Goal: Transaction & Acquisition: Purchase product/service

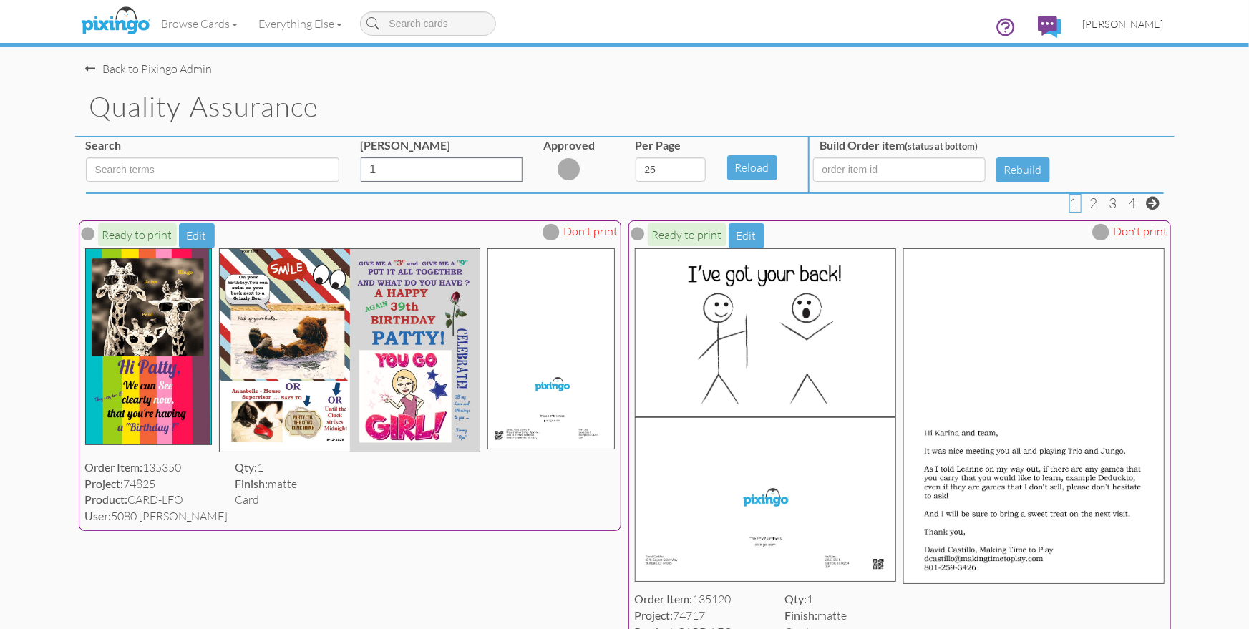
click at [1129, 29] on span "[PERSON_NAME]" at bounding box center [1123, 24] width 81 height 12
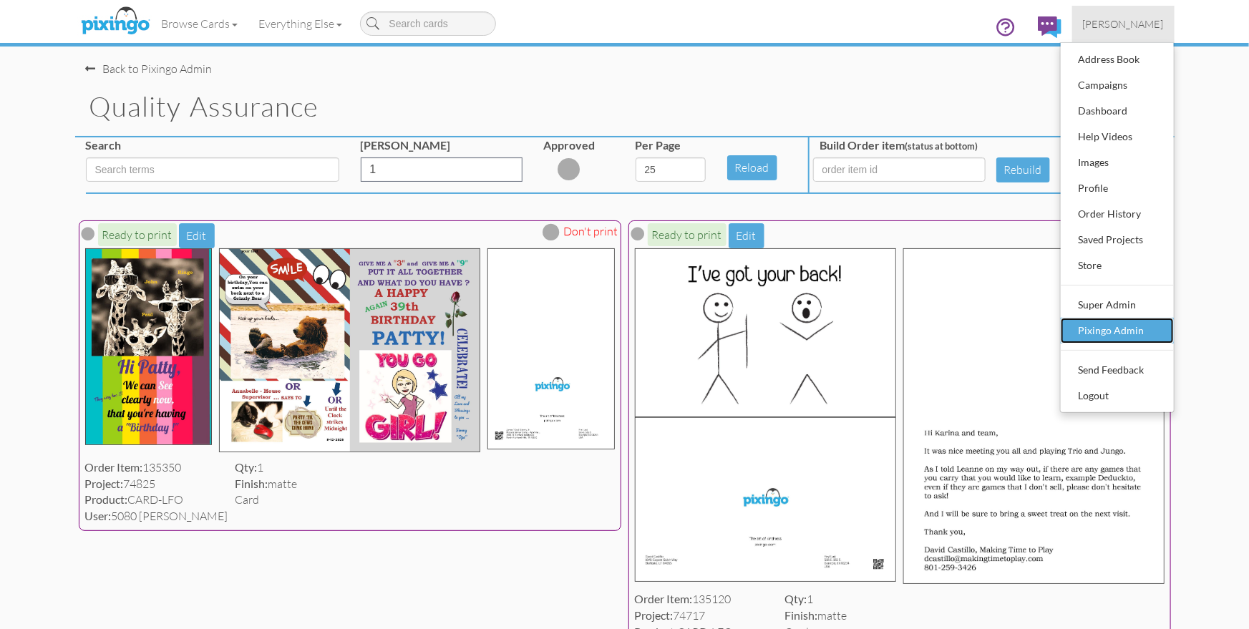
click at [1112, 336] on div "Pixingo Admin" at bounding box center [1117, 330] width 84 height 21
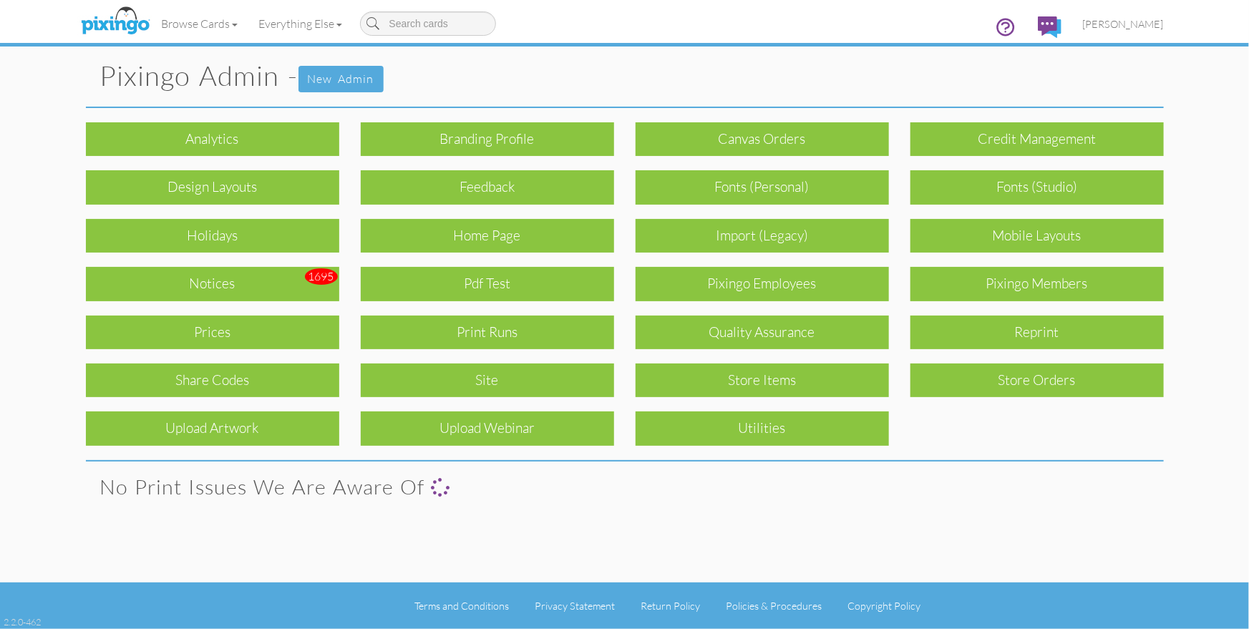
drag, startPoint x: 1037, startPoint y: 289, endPoint x: 1072, endPoint y: 312, distance: 41.3
click at [1037, 289] on div "Pixingo Members" at bounding box center [1036, 284] width 253 height 34
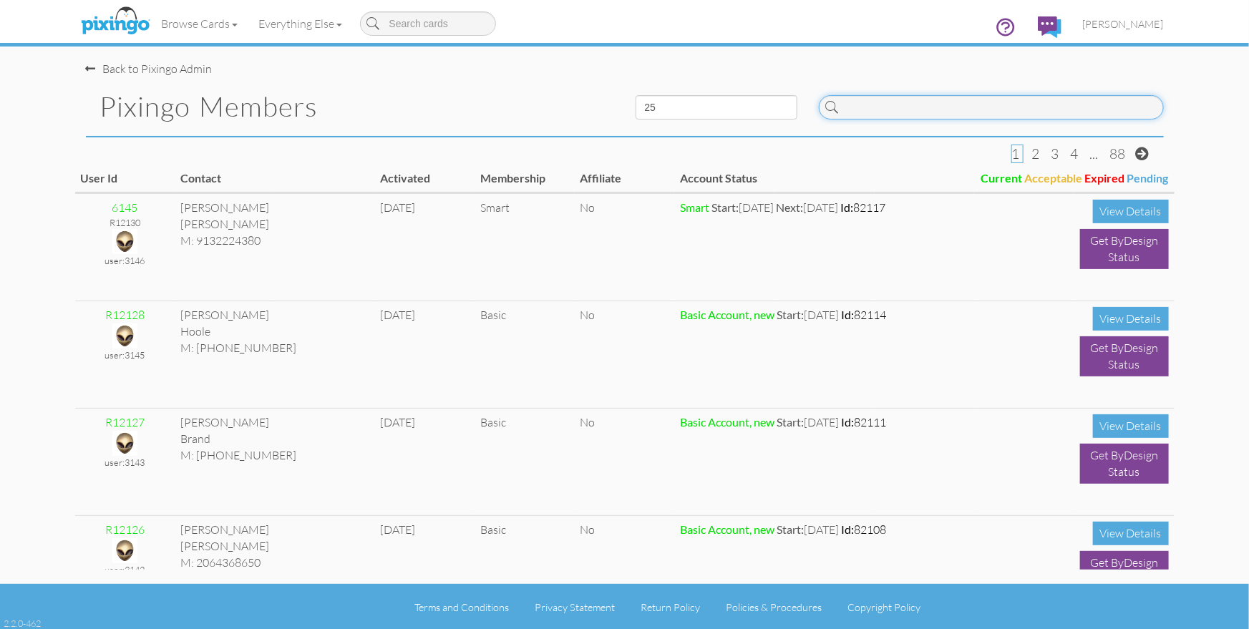
click at [904, 109] on input at bounding box center [991, 107] width 345 height 24
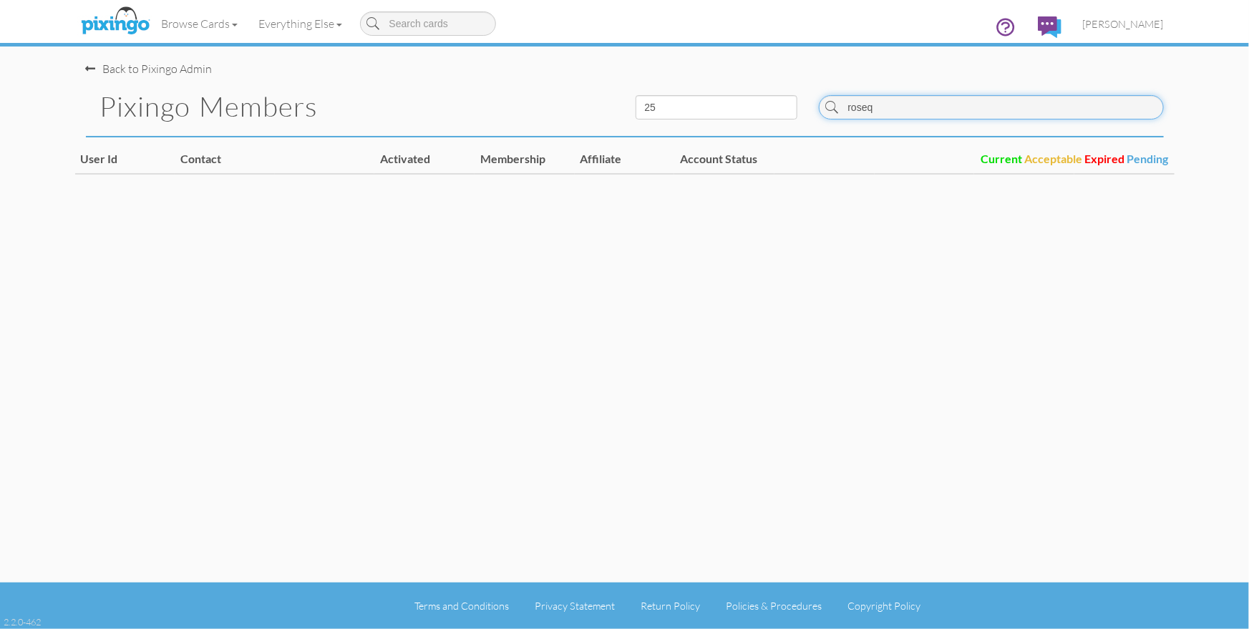
type input "roseq"
click at [570, 89] on div "Pixingo Members" at bounding box center [350, 106] width 550 height 59
click at [430, 246] on div "Back to Pixingo Admin Pixingo Members 10 25 50 100 roseq User Id Contact Activa…" at bounding box center [624, 291] width 1099 height 582
click at [1133, 23] on span "[PERSON_NAME]" at bounding box center [1123, 24] width 81 height 12
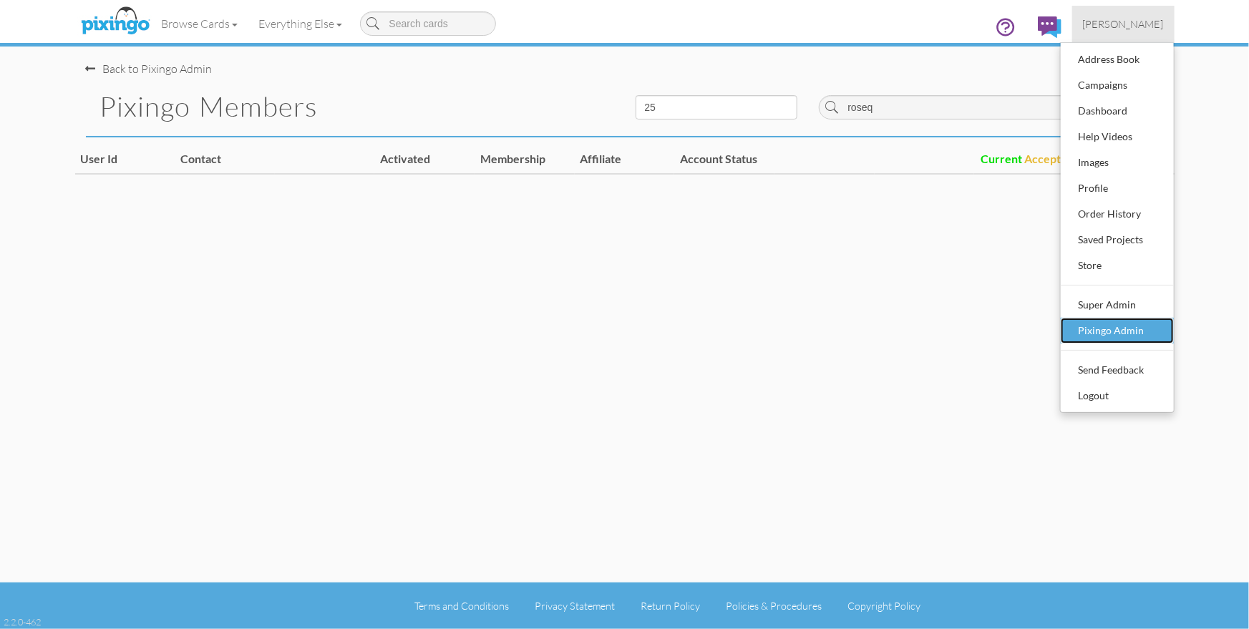
click at [1106, 330] on div "Pixingo Admin" at bounding box center [1117, 330] width 84 height 21
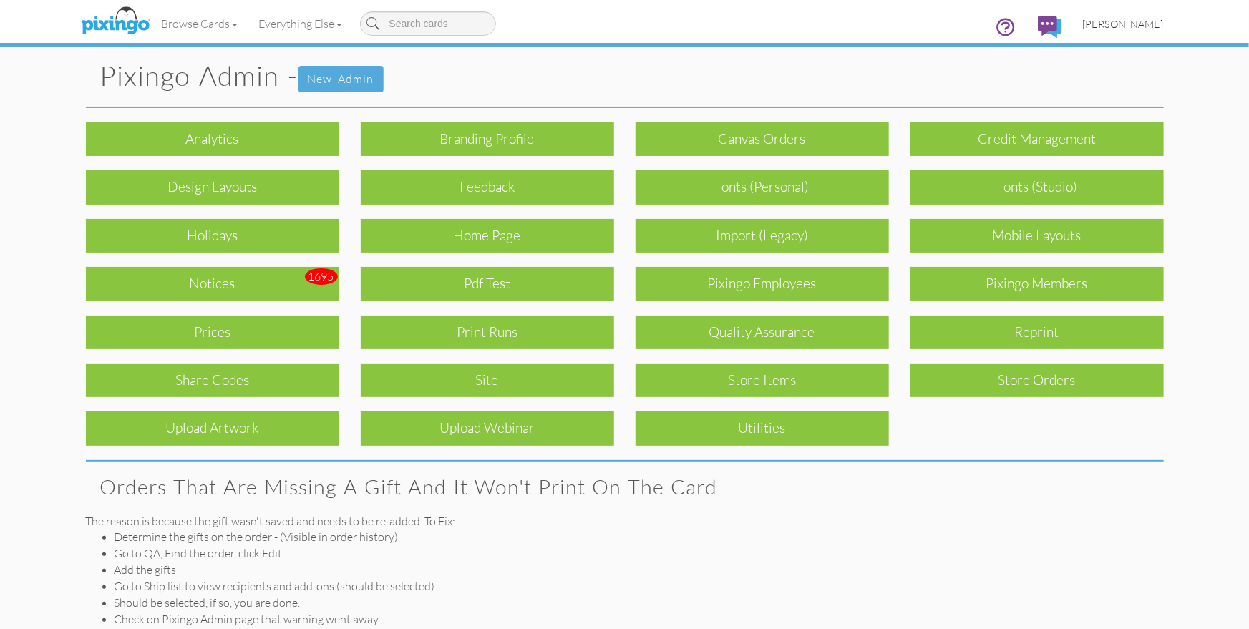
click at [1133, 28] on span "[PERSON_NAME]" at bounding box center [1123, 24] width 81 height 12
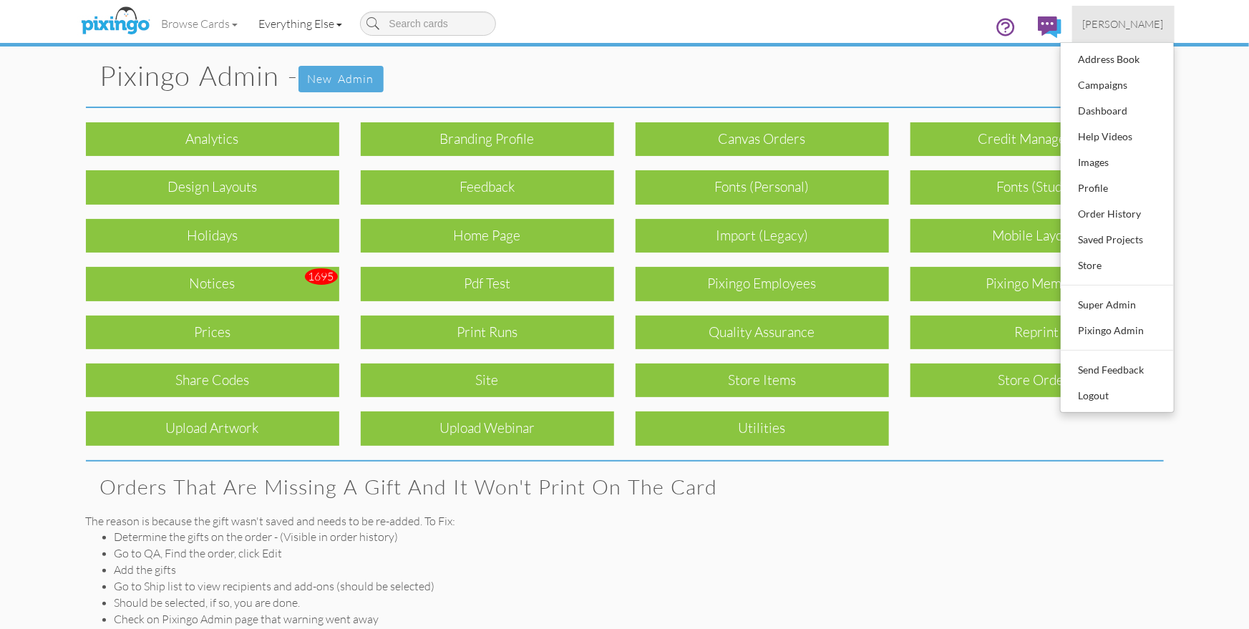
click at [308, 19] on link "Everything Else" at bounding box center [300, 24] width 104 height 36
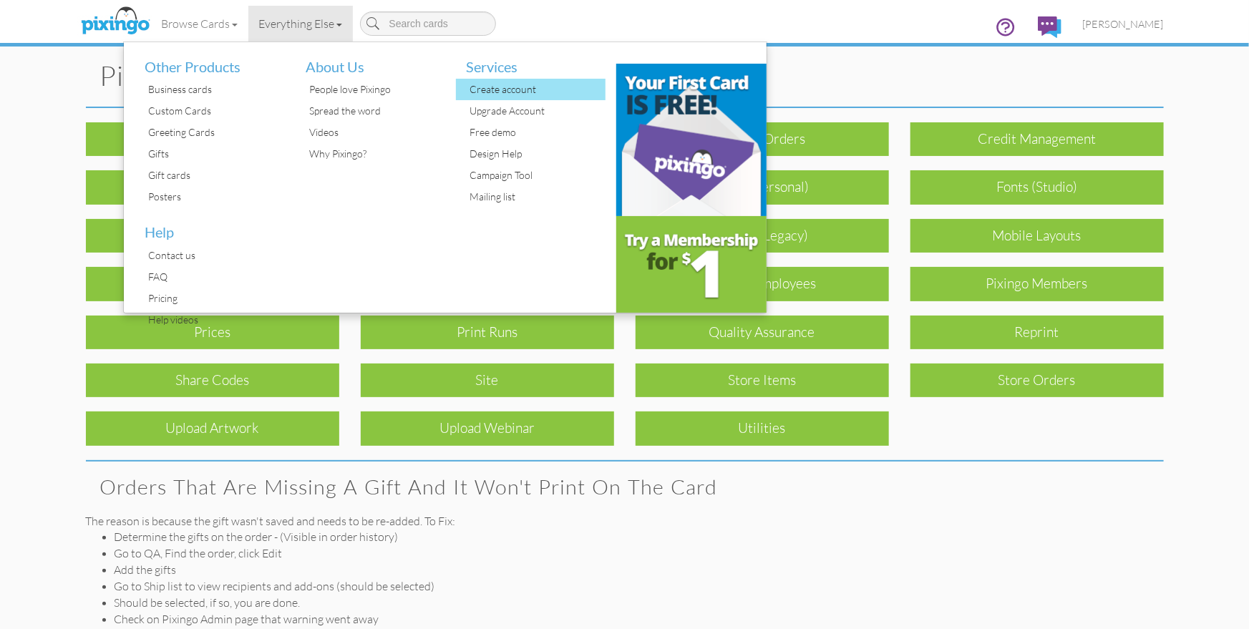
click at [492, 89] on div "Create account" at bounding box center [537, 89] width 140 height 21
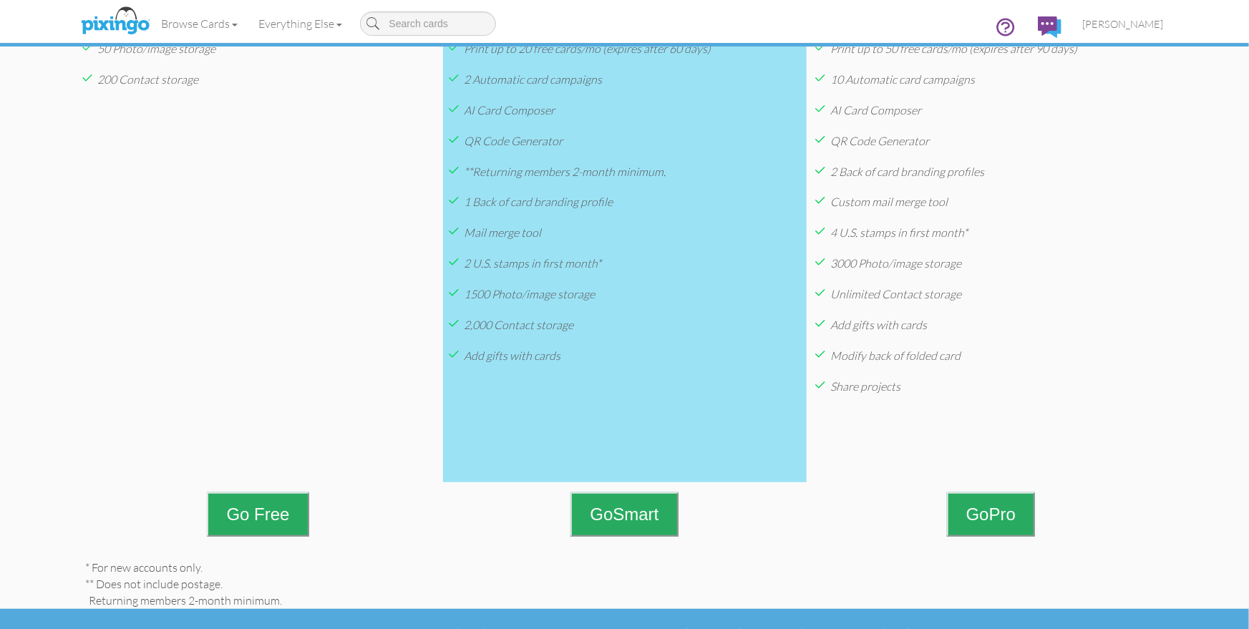
scroll to position [400, 0]
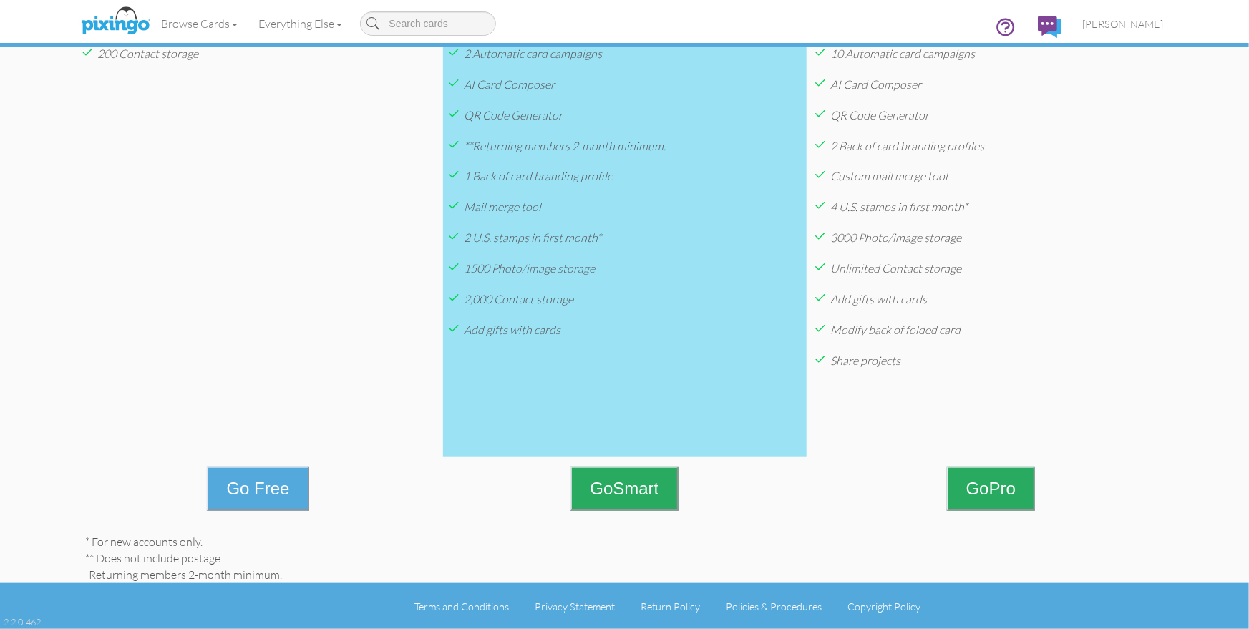
click at [270, 484] on button "Go Free" at bounding box center [258, 489] width 102 height 44
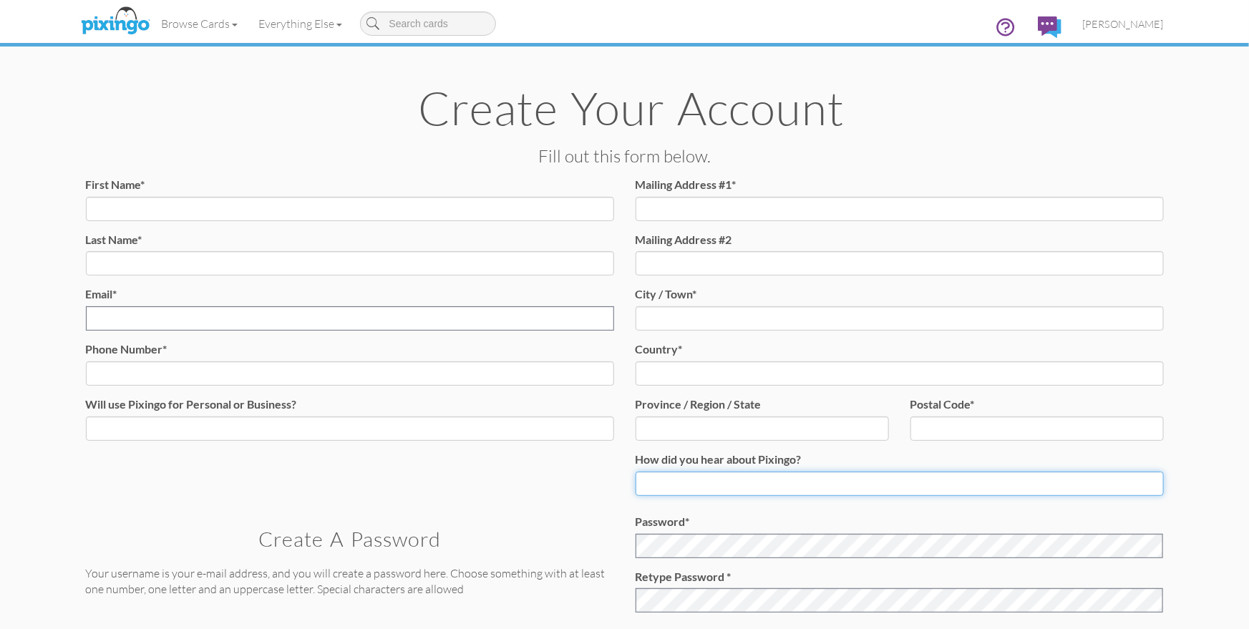
type input "1644"
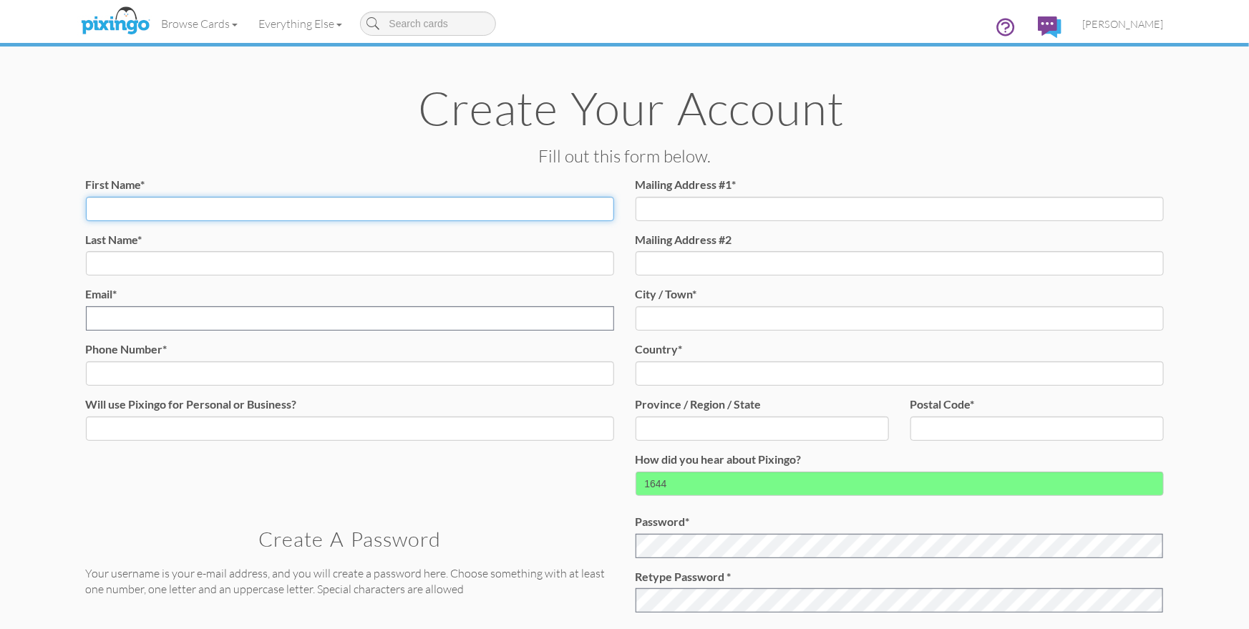
click at [148, 208] on input "First Name*" at bounding box center [350, 209] width 528 height 24
type input "Hyrum"
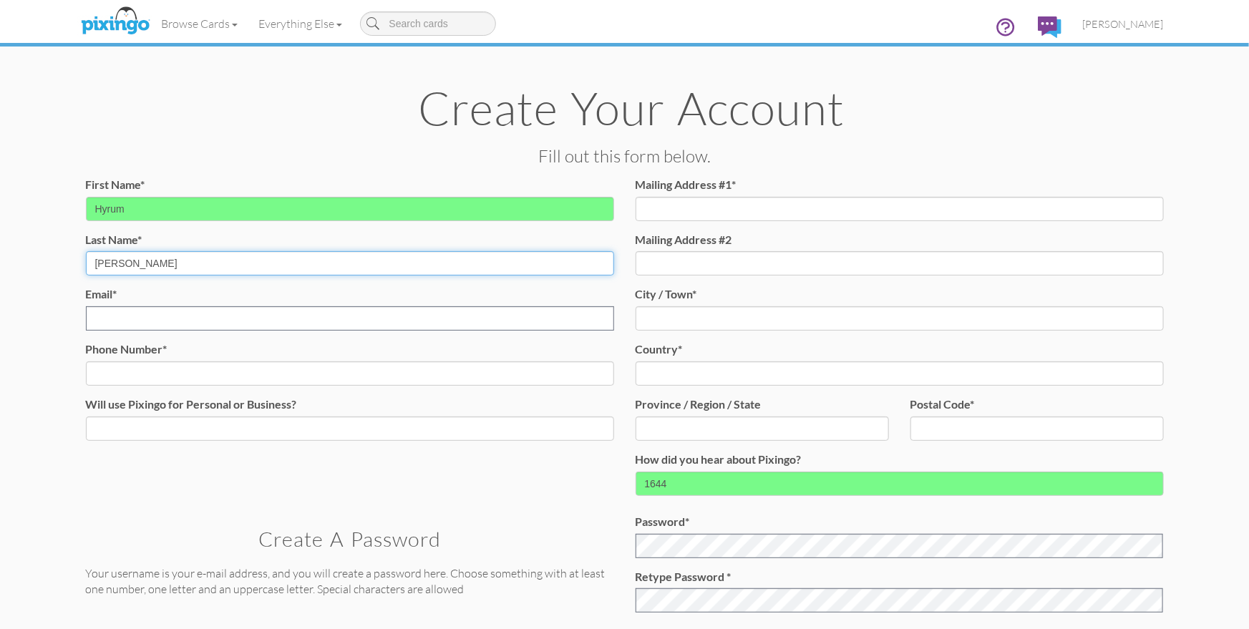
type input "[PERSON_NAME]"
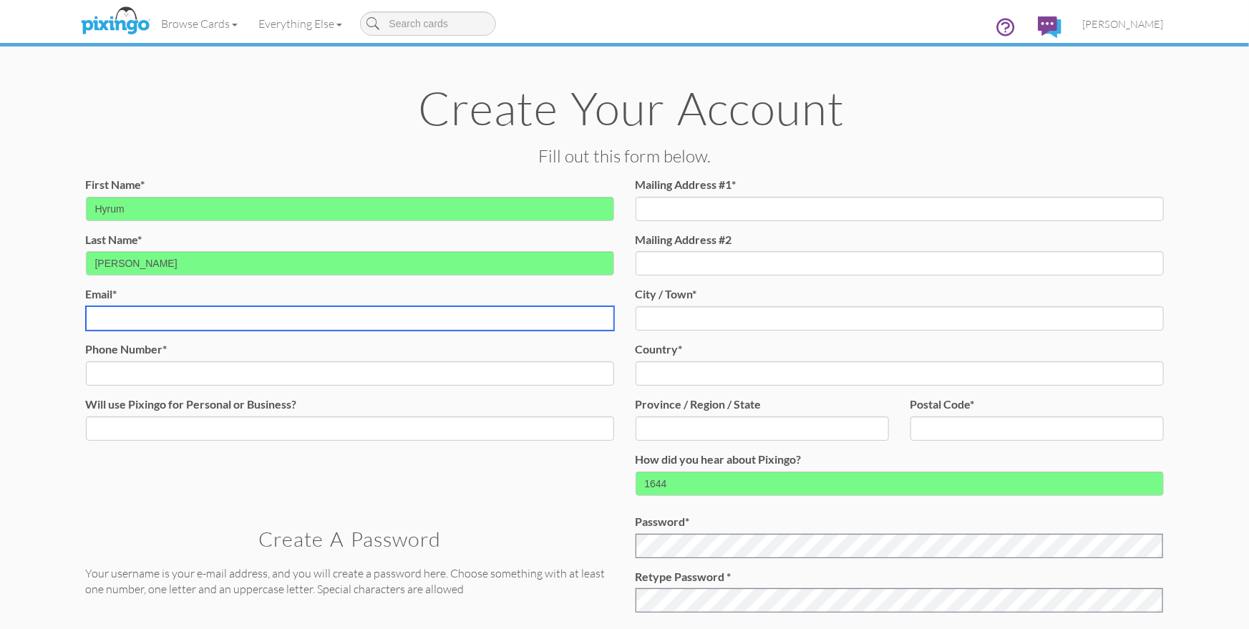
click at [195, 317] on input "Email* Email already exists." at bounding box center [350, 318] width 528 height 24
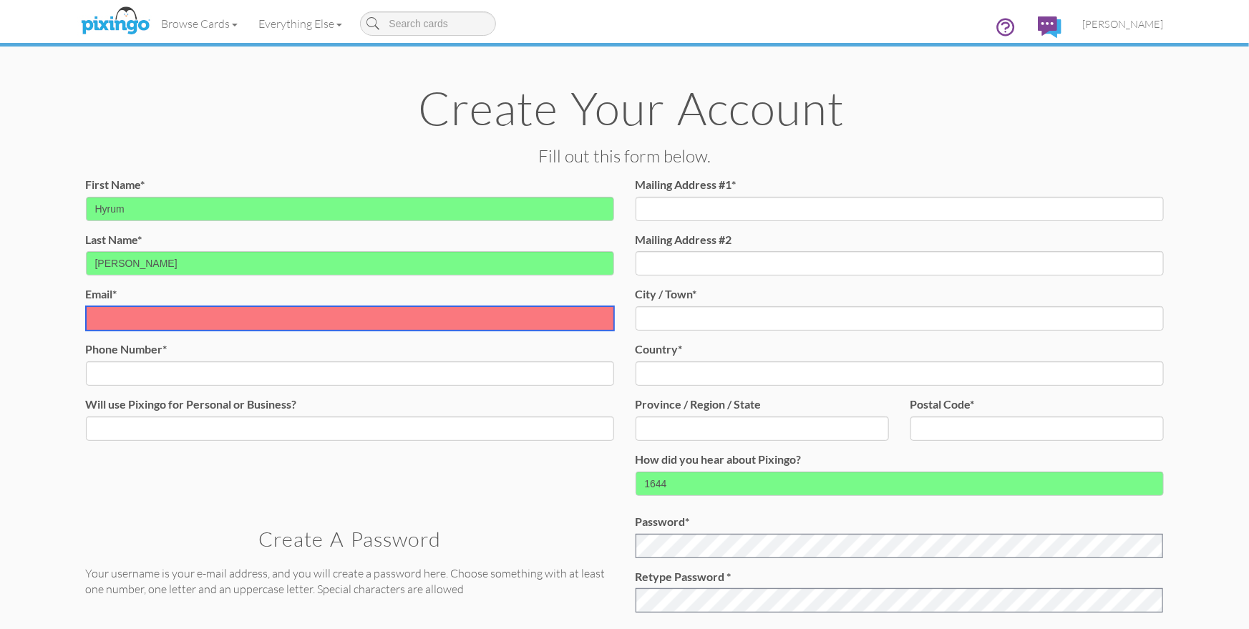
paste input "hyrum.rosquist@kw.com"
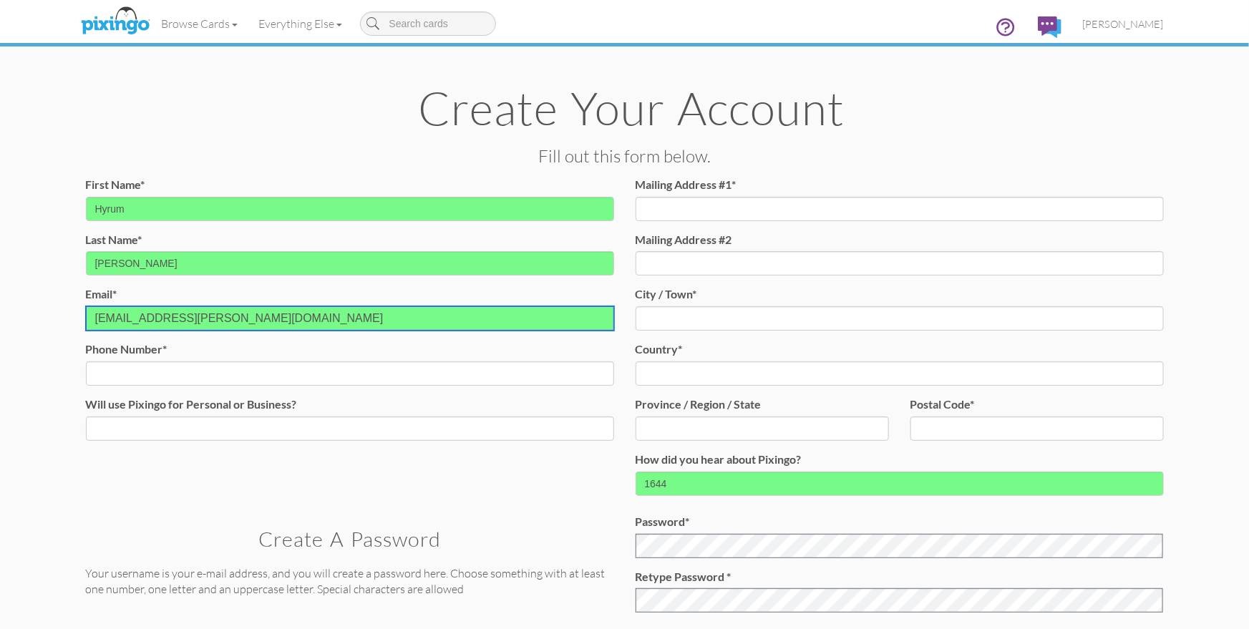
type input "hyrum.rosquist@kw.com"
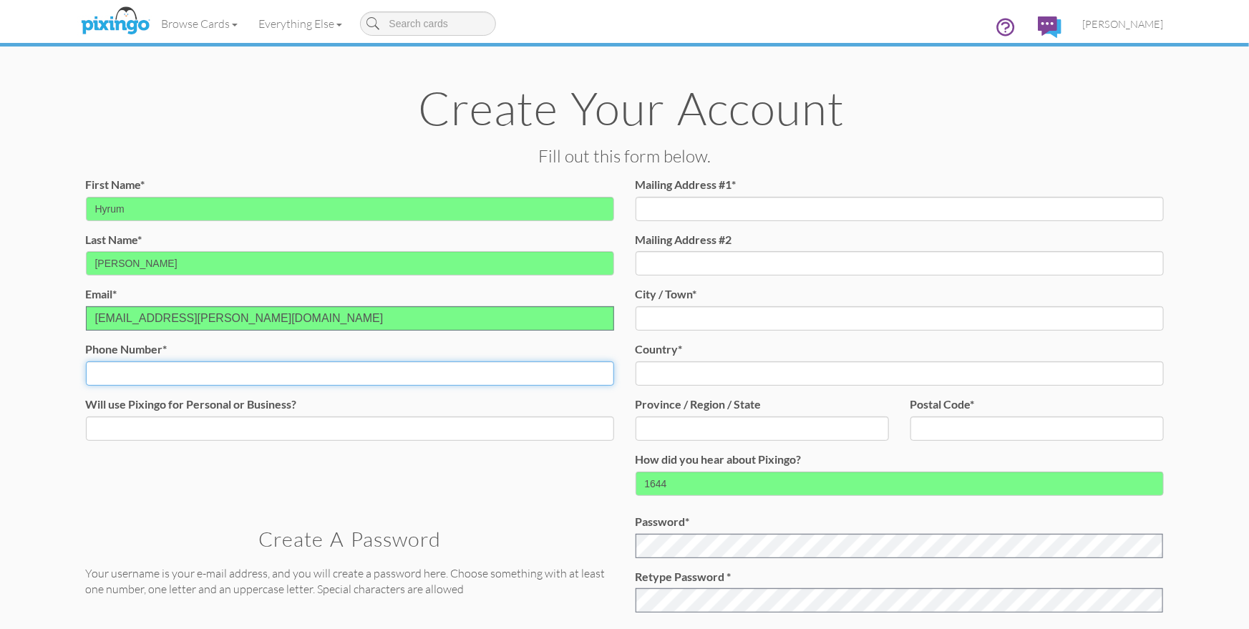
click at [187, 370] on input "Phone Number*" at bounding box center [350, 373] width 528 height 24
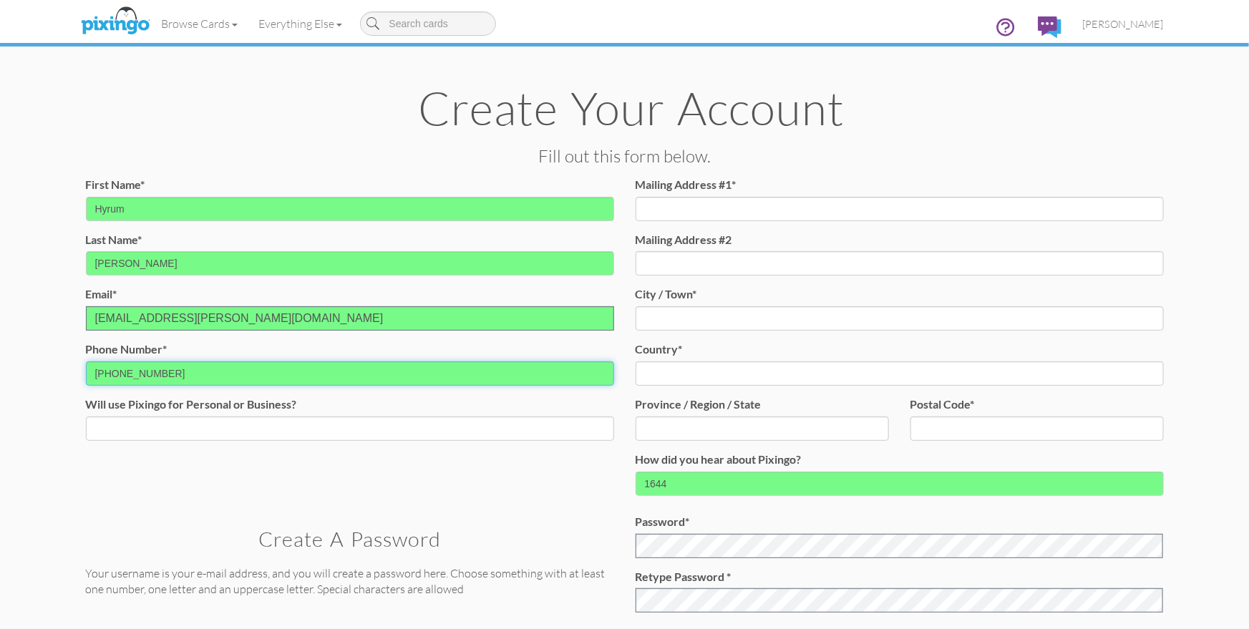
type input "(801) 618-6869"
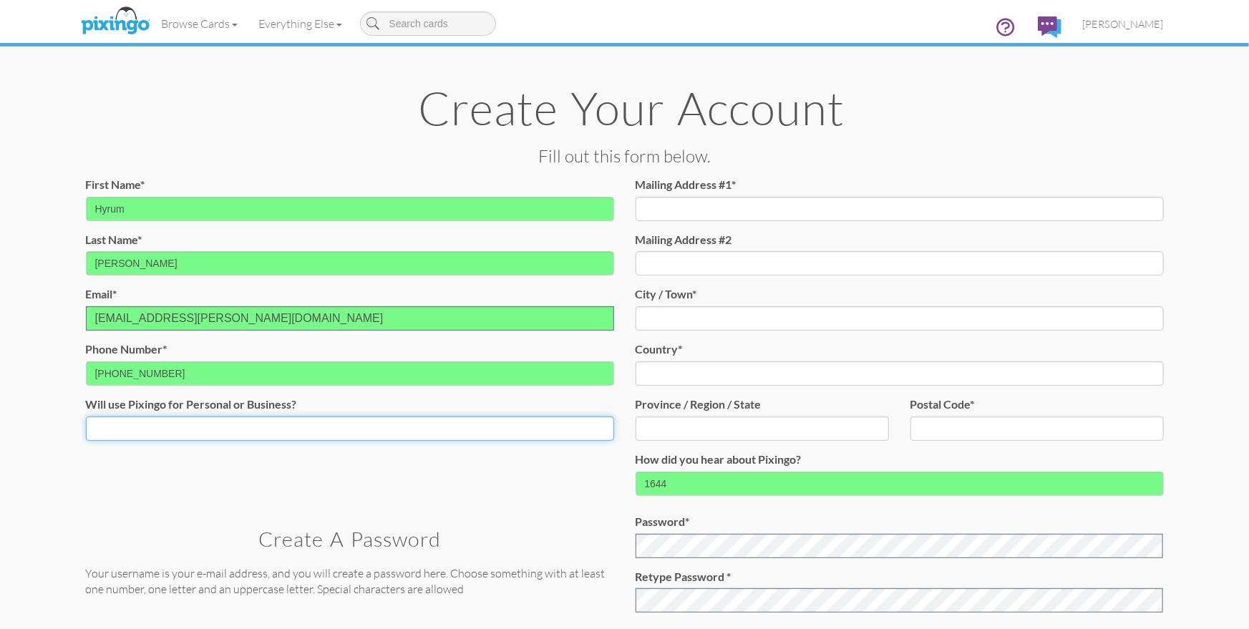
click at [140, 425] on select "Both Business Personal" at bounding box center [350, 428] width 528 height 24
select select "string:Business"
click at [86, 416] on select "Both Business Personal" at bounding box center [350, 428] width 528 height 24
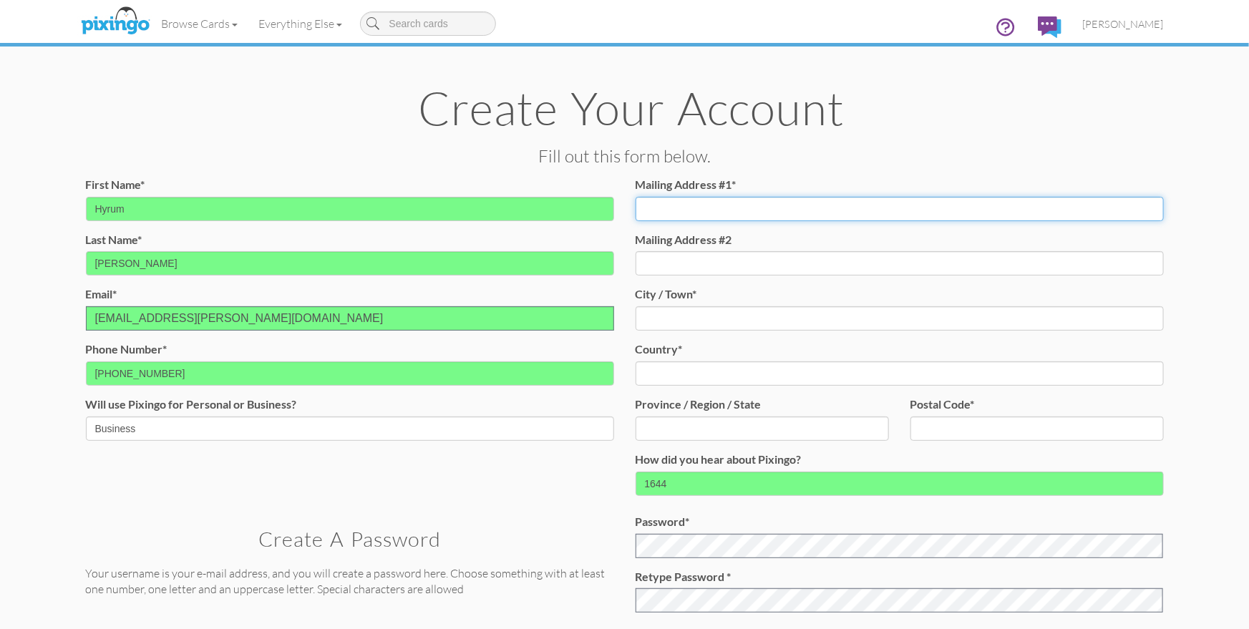
click at [669, 207] on input "Mailing Address #1*" at bounding box center [899, 209] width 528 height 24
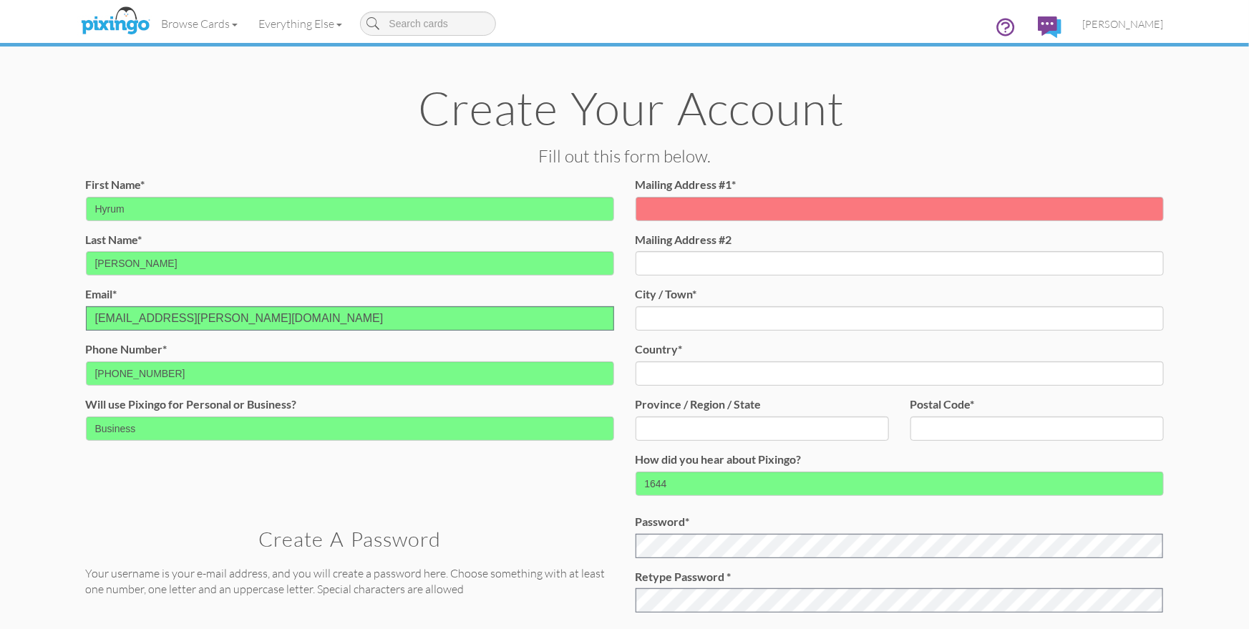
click at [801, 167] on div "Create Your Account Fill out this form below. First Name* Hyrum Last Name* Rosq…" at bounding box center [624, 394] width 1099 height 789
click at [803, 162] on h3 "Fill out this form below." at bounding box center [625, 156] width 1078 height 19
click at [655, 207] on input "Mailing Address #1*" at bounding box center [899, 209] width 528 height 24
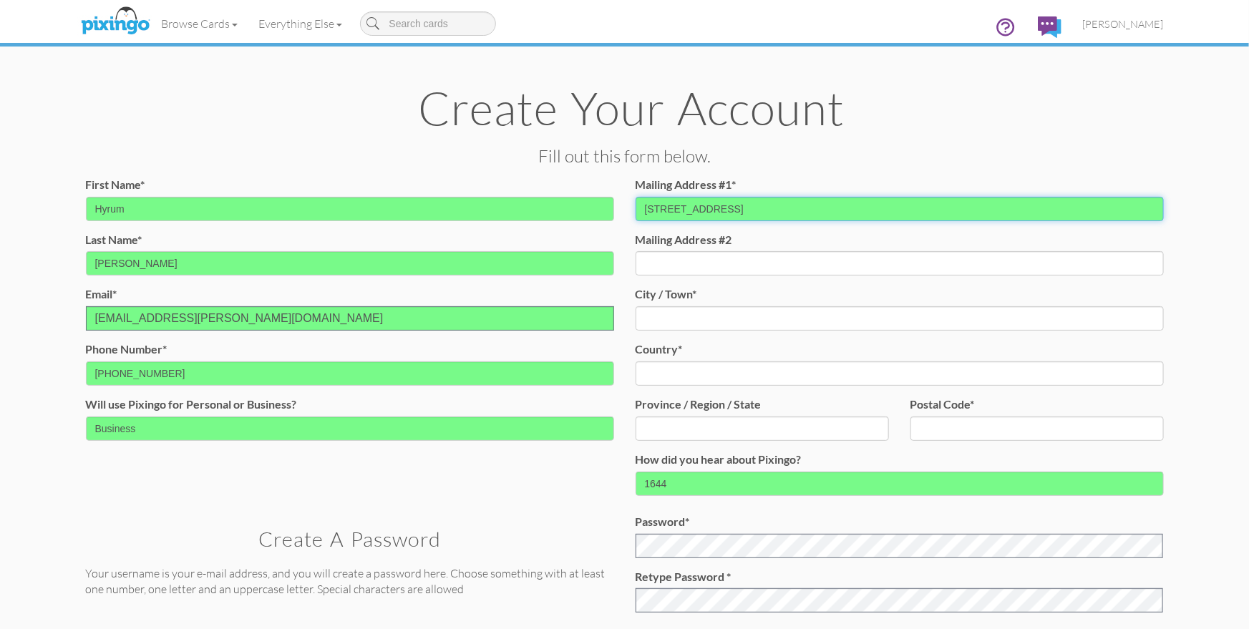
type input "[STREET_ADDRESS]"
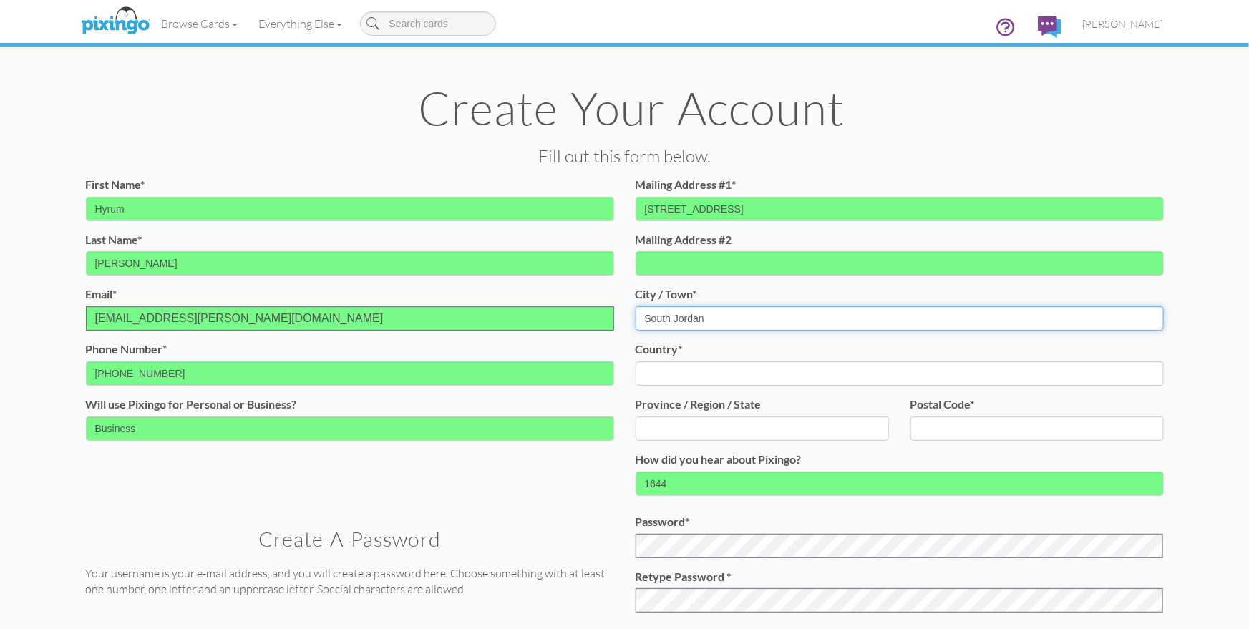
type input "South Jordan"
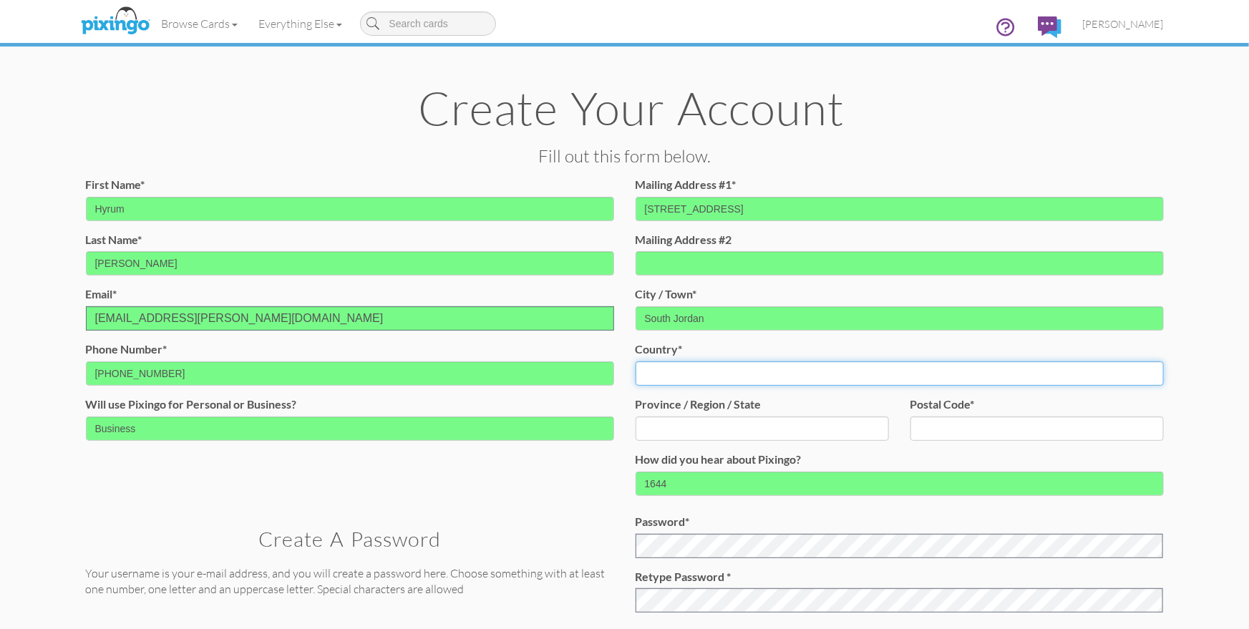
select select "object:50128"
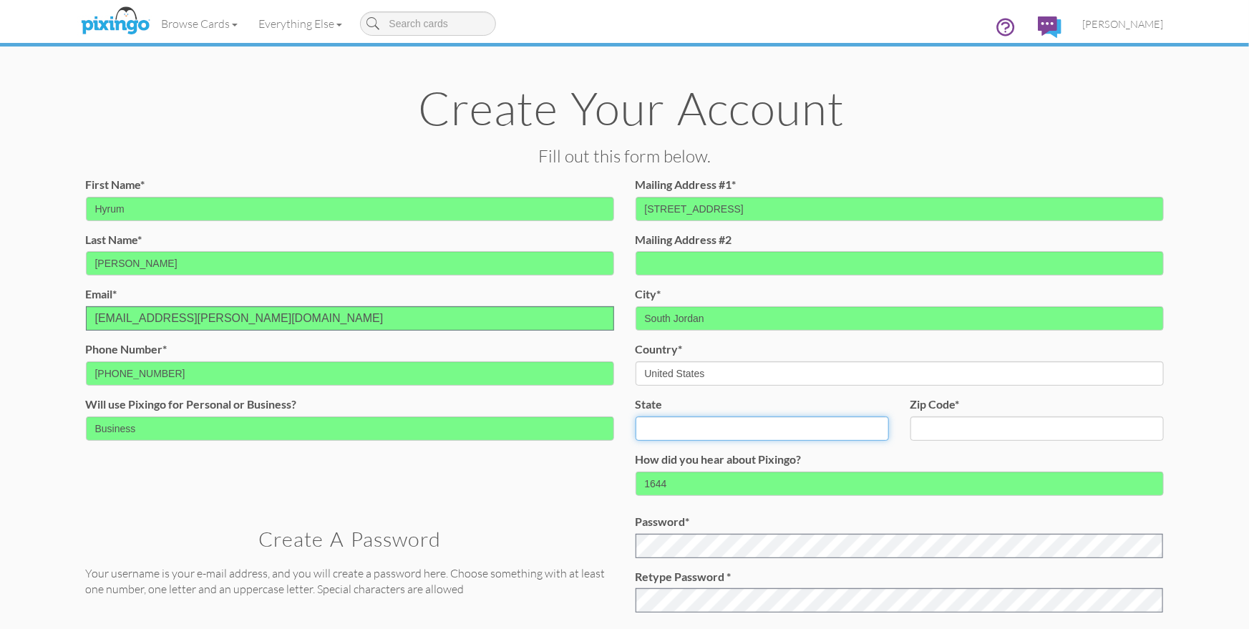
click at [662, 422] on select "AA (Military) AE (Military) Alabama Alaska American Samoa AP (Military) Arizona…" at bounding box center [761, 428] width 253 height 24
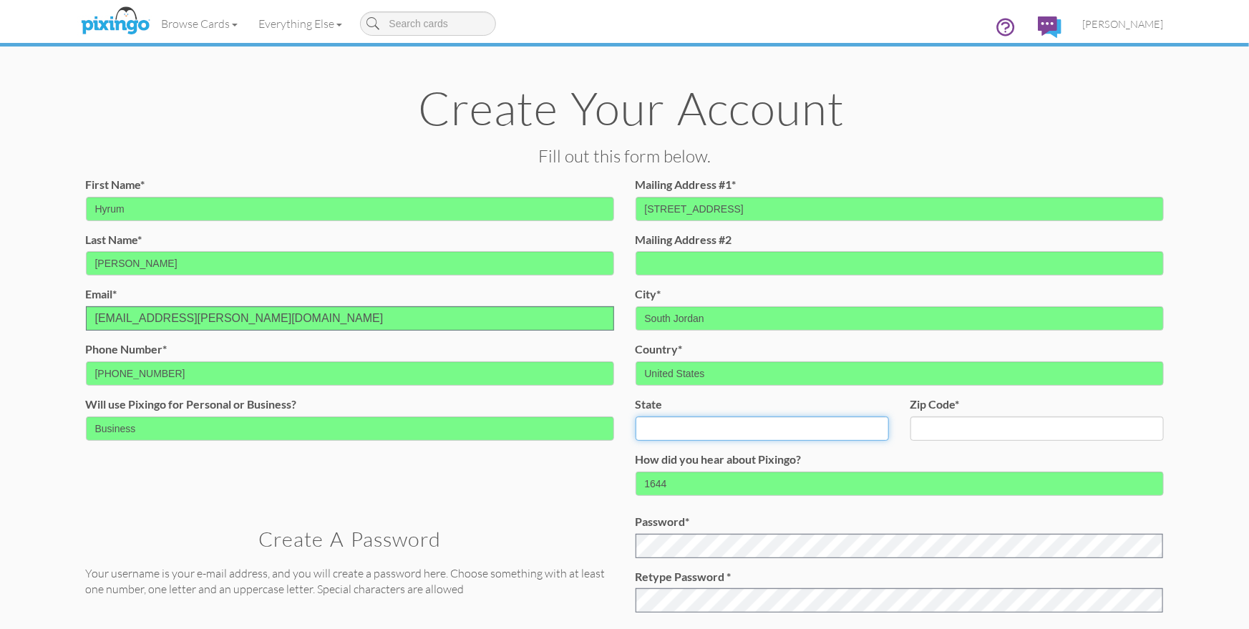
select select "object:50428"
click at [635, 416] on select "AA (Military) AE (Military) Alabama Alaska American Samoa AP (Military) Arizona…" at bounding box center [761, 428] width 253 height 24
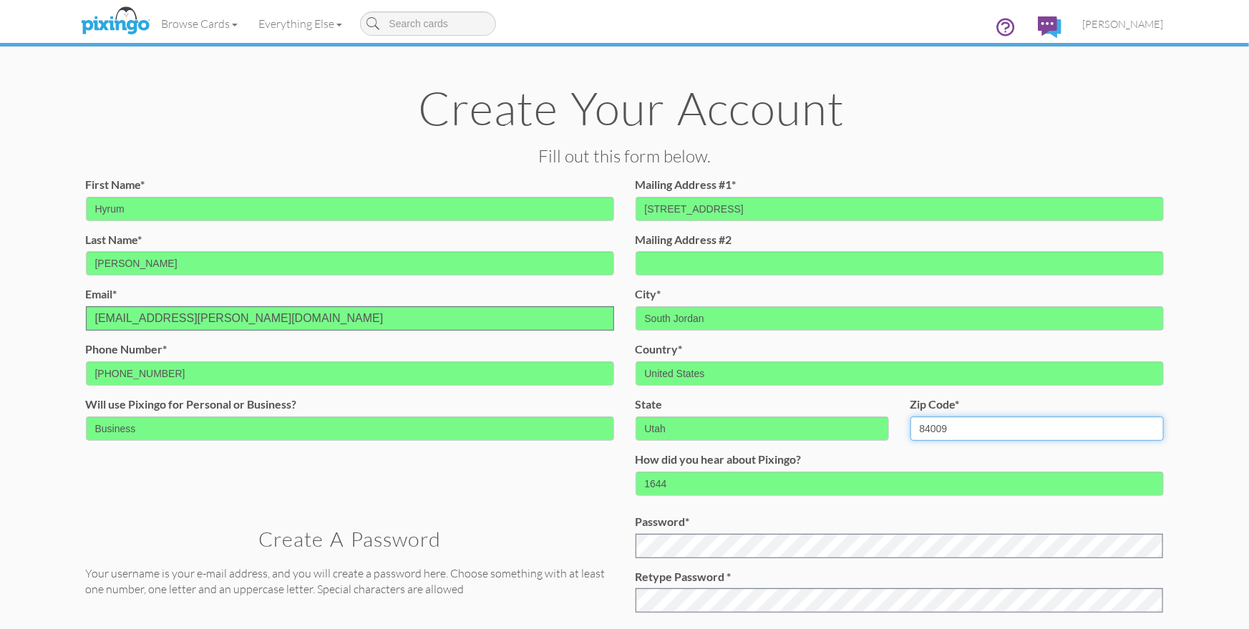
type input "84009"
click at [1187, 429] on create-account-contact "Toggle navigation Visit Pixingo Mobile Browse Cards Business Accounting Automot…" at bounding box center [624, 418] width 1249 height 836
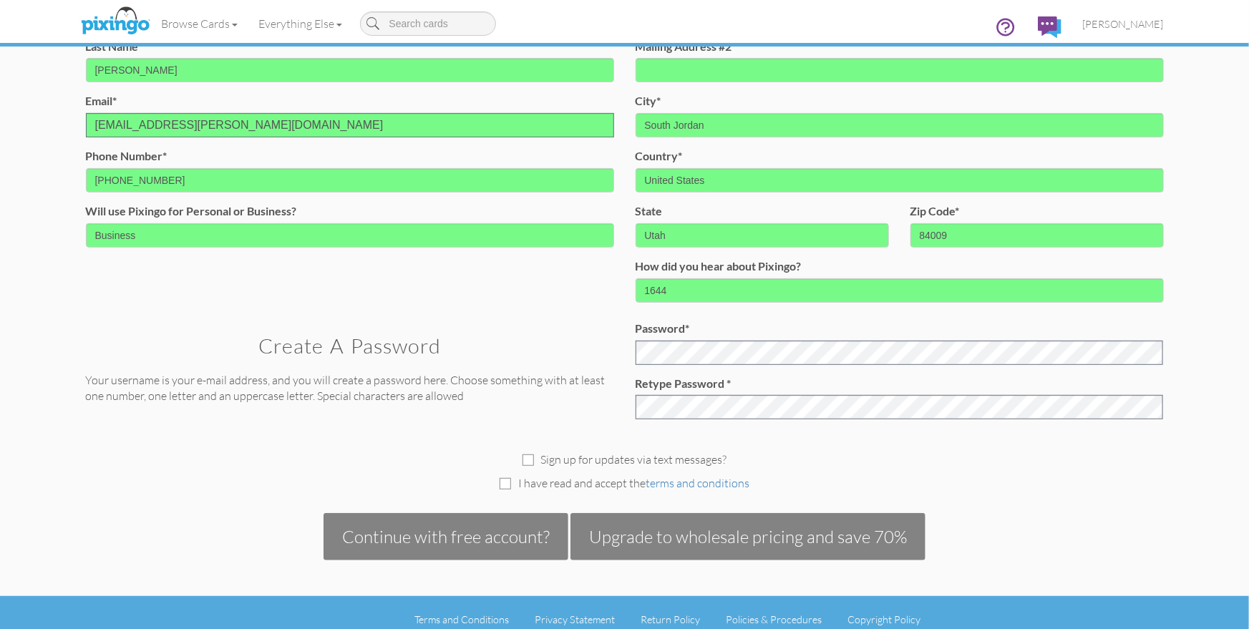
scroll to position [207, 0]
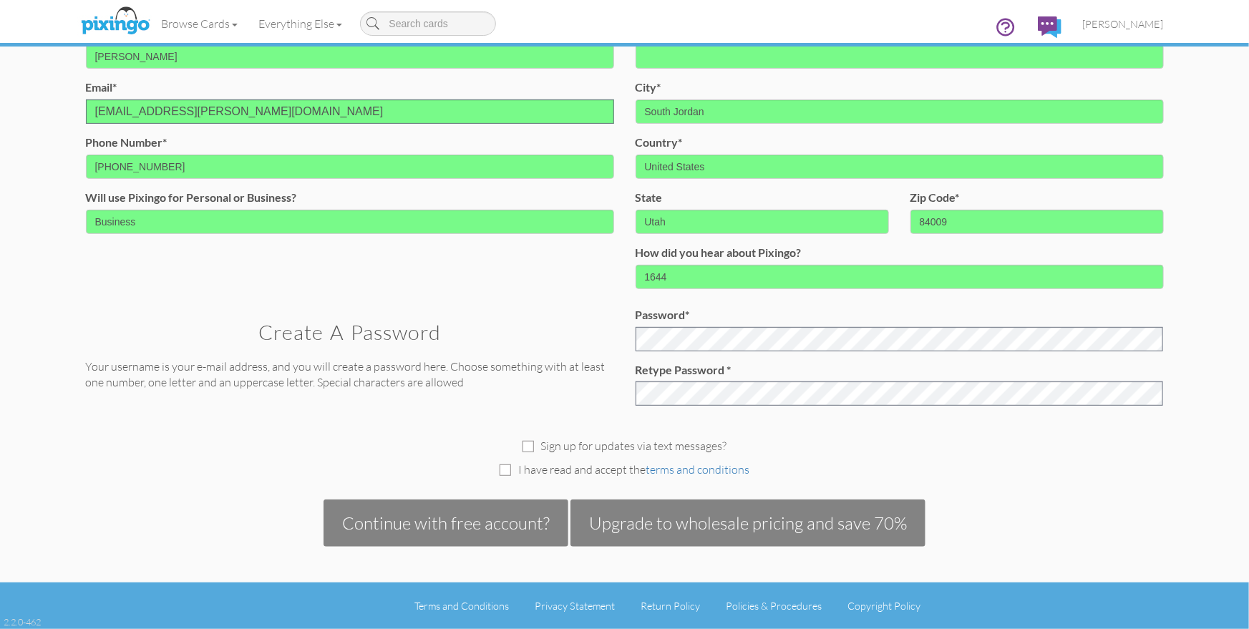
click at [1093, 470] on div "I have read and accept the terms and conditions" at bounding box center [624, 470] width 1099 height 16
click at [508, 476] on div "I have read and accept the terms and conditions" at bounding box center [624, 470] width 1099 height 16
click at [507, 471] on input "checkbox" at bounding box center [504, 469] width 11 height 11
checkbox input "true"
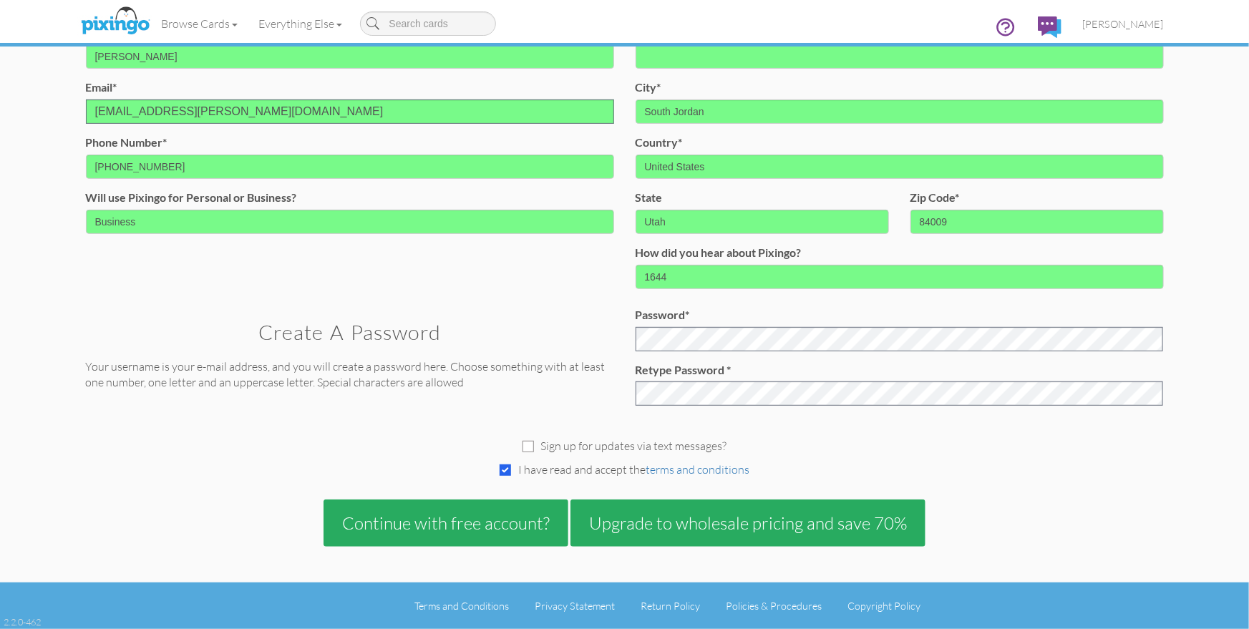
click at [1050, 513] on div "Sign up for updates via text messages? I have read and accept the terms and con…" at bounding box center [624, 481] width 1099 height 130
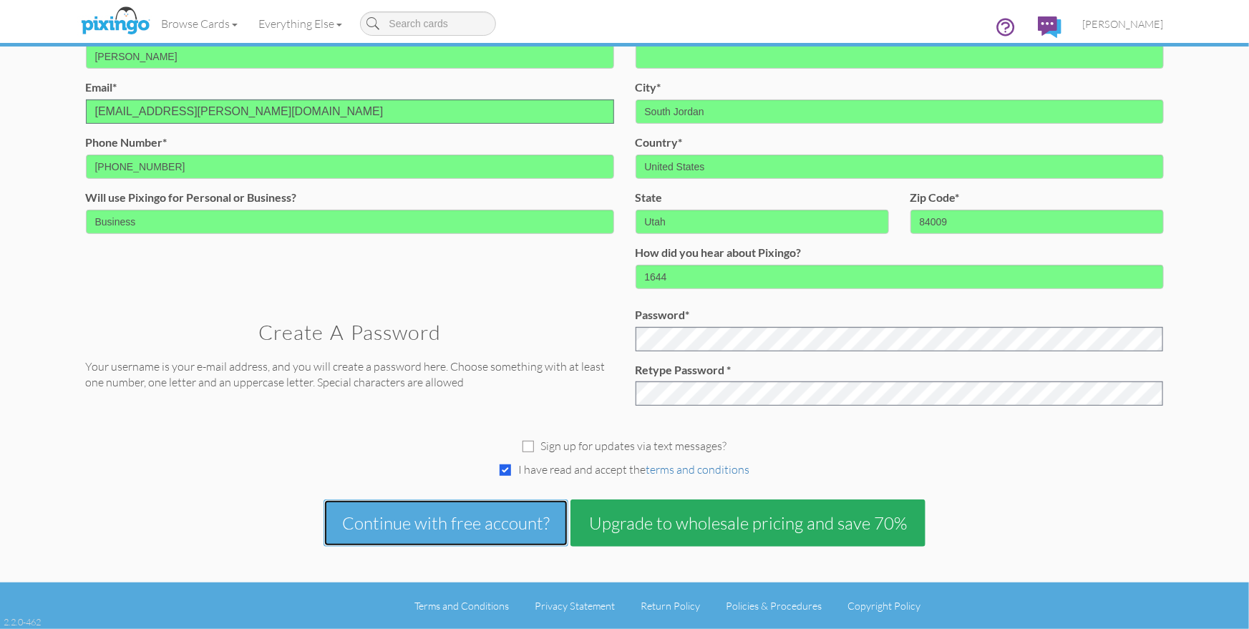
click at [446, 523] on button "Continue with free account?" at bounding box center [445, 522] width 245 height 47
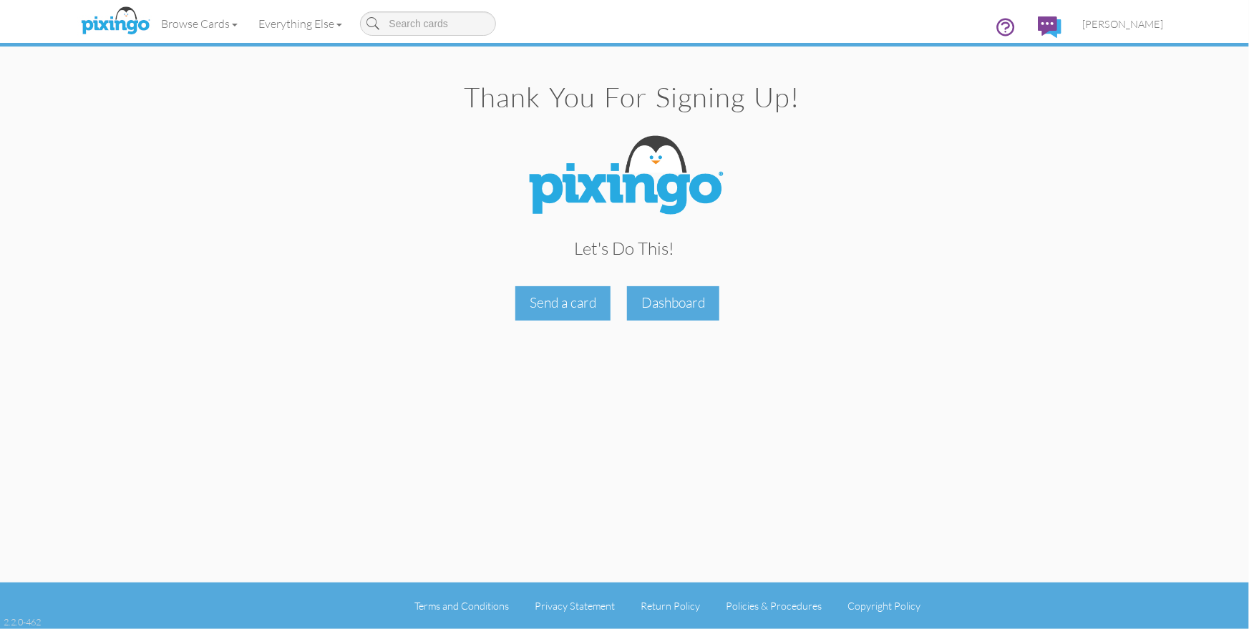
click at [1027, 260] on div "Let's do this! Send a card Dashboard" at bounding box center [624, 224] width 1099 height 194
click at [1100, 237] on div "Let's do this! Send a card Dashboard" at bounding box center [624, 224] width 1099 height 194
click at [1129, 24] on span "[PERSON_NAME]" at bounding box center [1123, 24] width 81 height 12
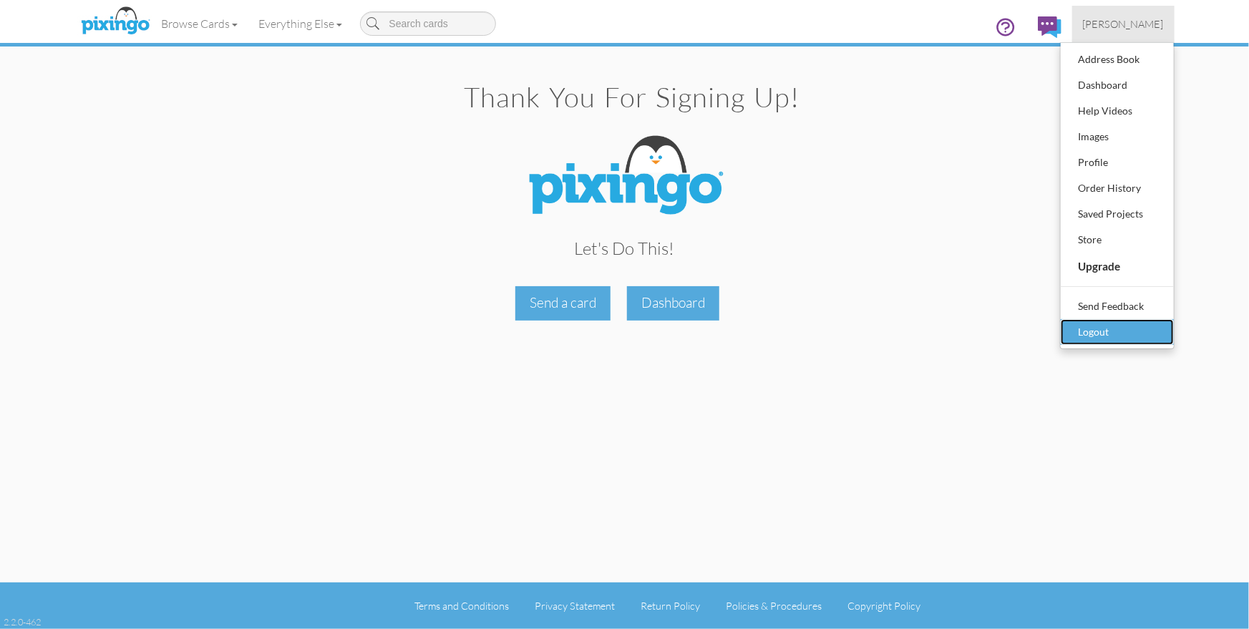
click at [1113, 331] on div "Logout" at bounding box center [1117, 331] width 84 height 21
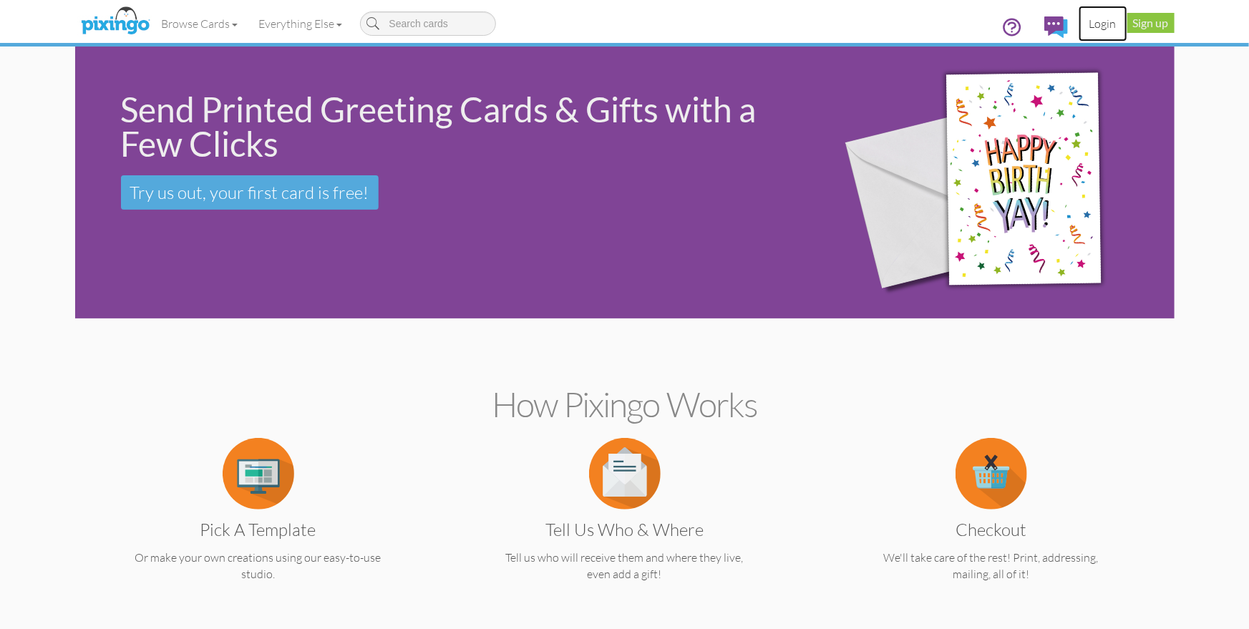
click at [1105, 23] on link "Login" at bounding box center [1102, 24] width 49 height 36
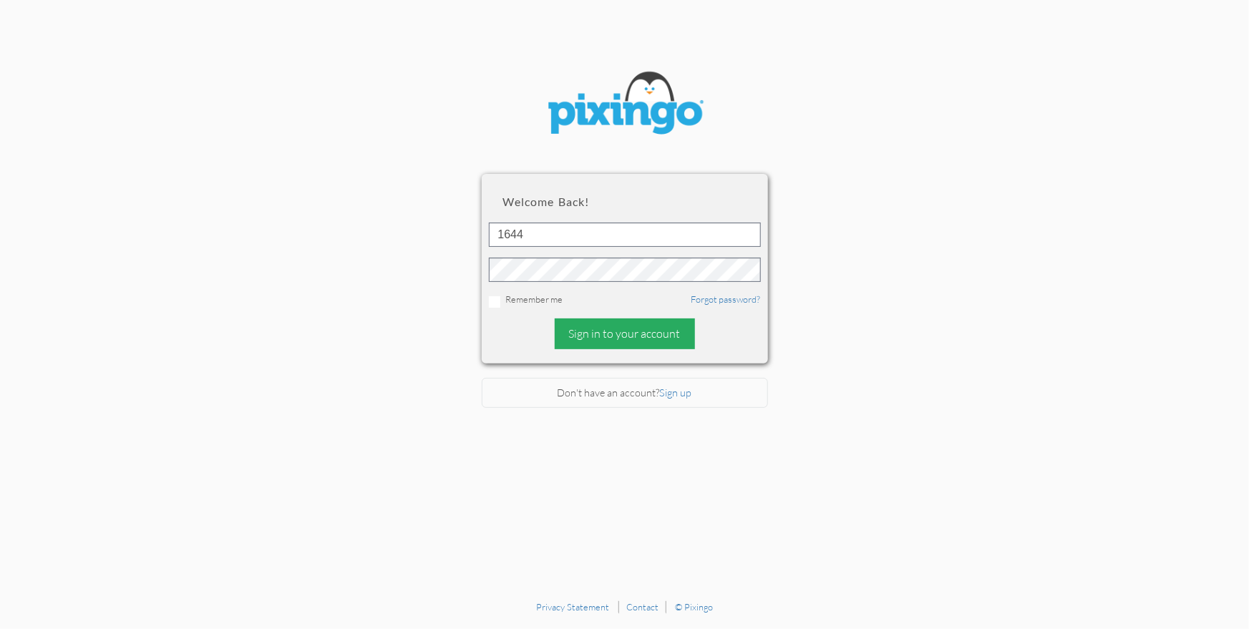
click at [633, 323] on div "Sign in to your account" at bounding box center [625, 333] width 140 height 31
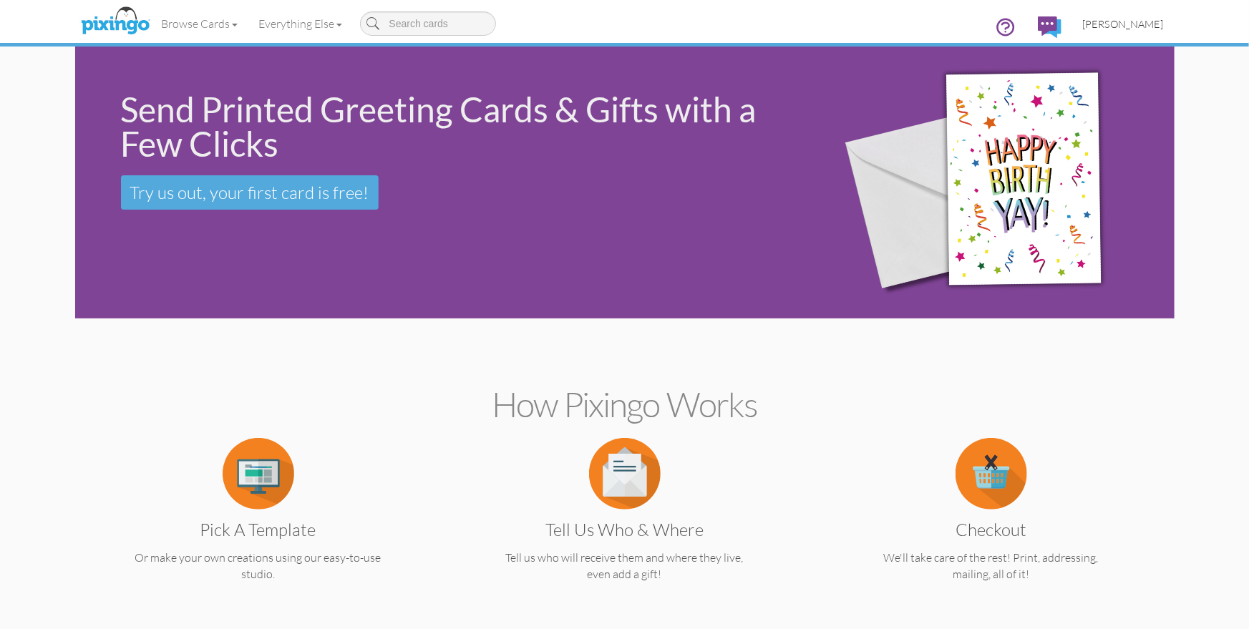
click at [1110, 26] on span "[PERSON_NAME]" at bounding box center [1123, 24] width 81 height 12
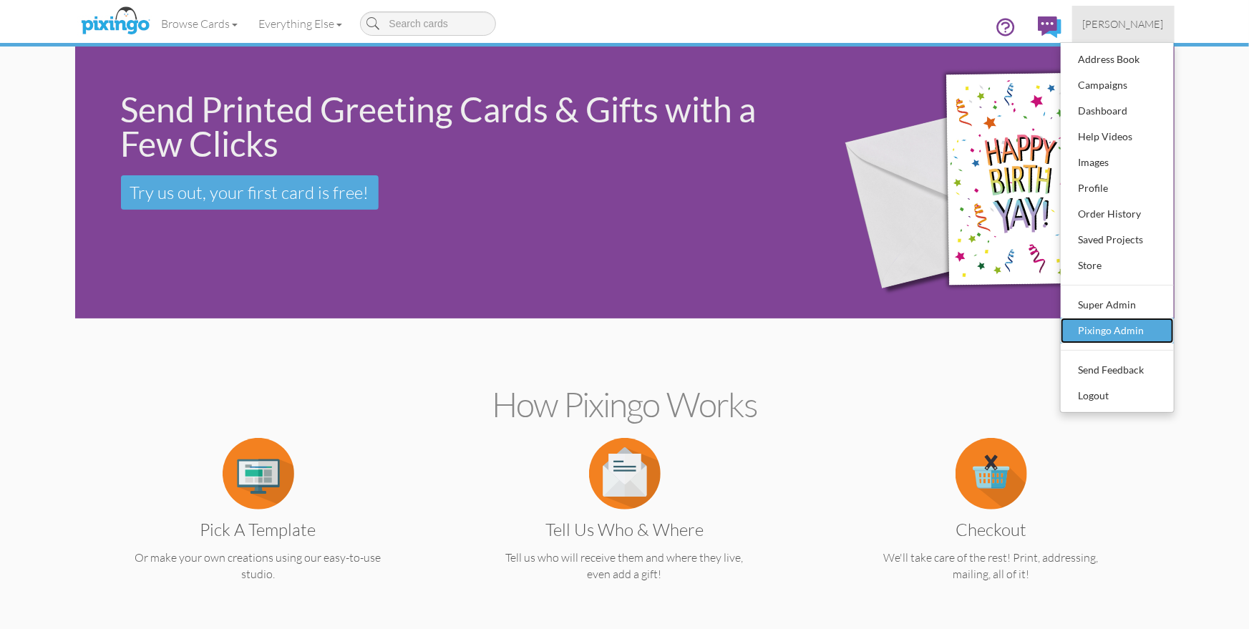
click at [1128, 320] on div "Pixingo Admin" at bounding box center [1117, 330] width 84 height 21
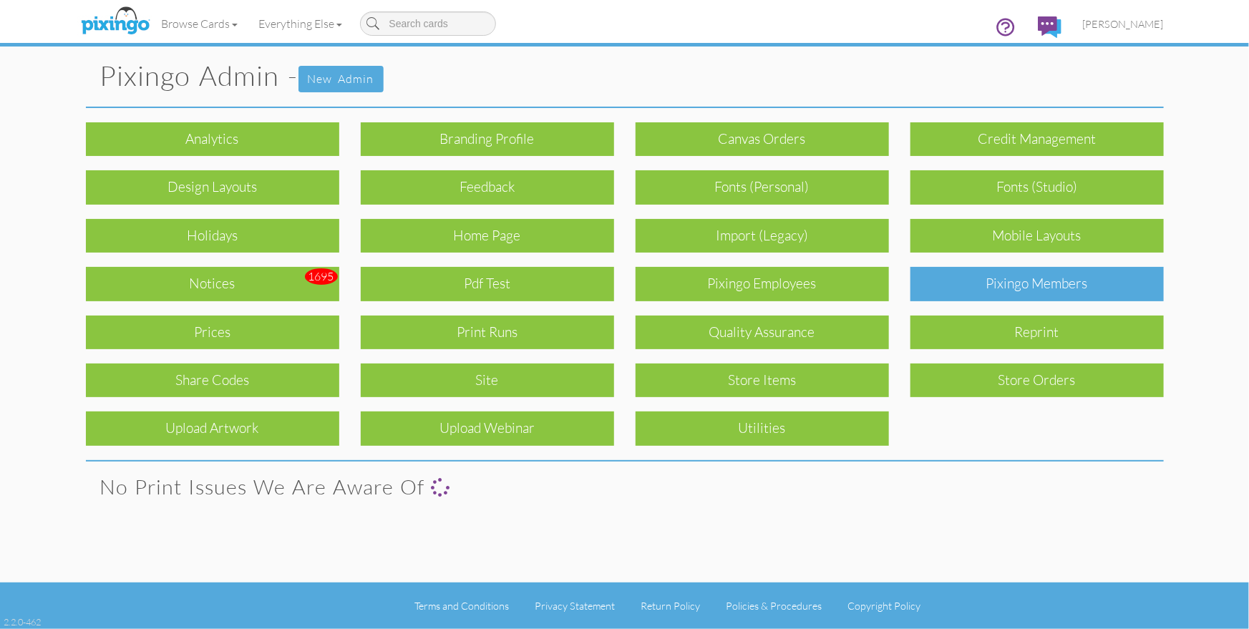
click at [1093, 297] on div "Pixingo Members" at bounding box center [1036, 284] width 253 height 34
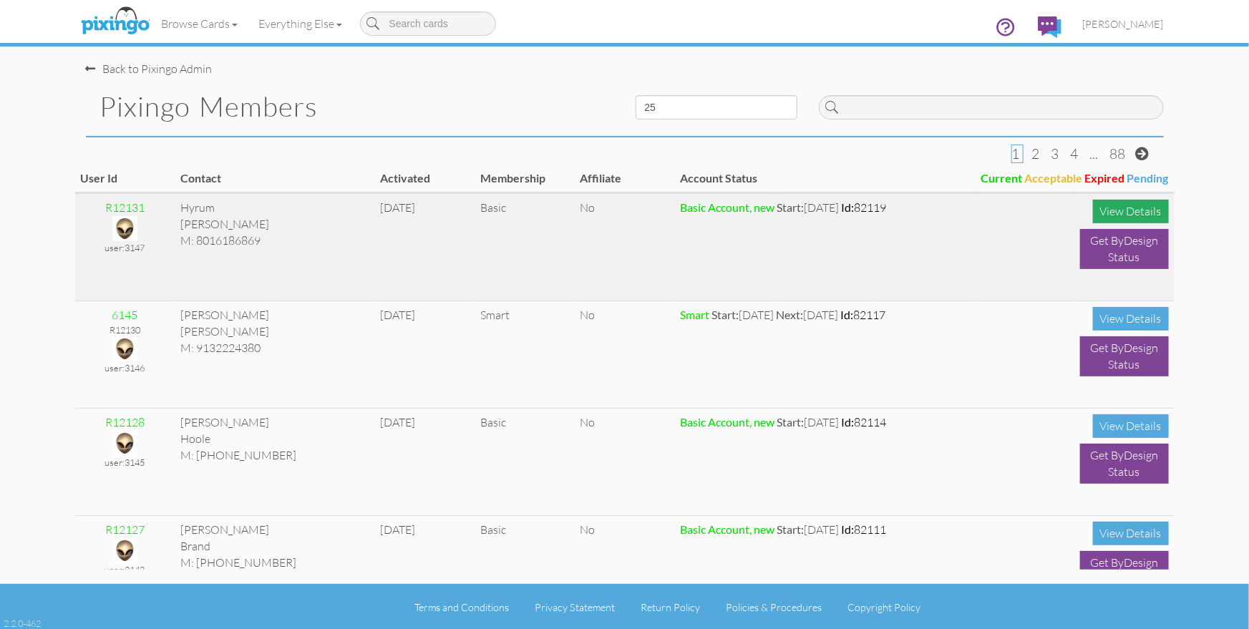
click at [1128, 214] on div "View Details" at bounding box center [1131, 212] width 76 height 24
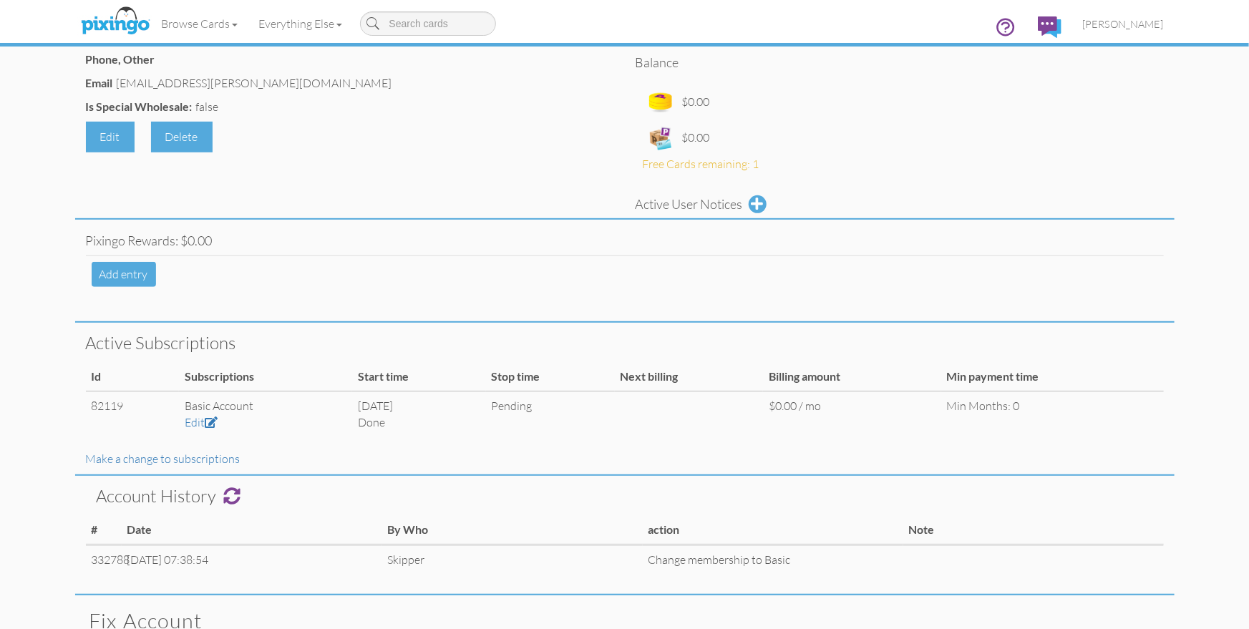
scroll to position [247, 0]
click at [198, 455] on link "Make a change to subscriptions" at bounding box center [163, 457] width 155 height 14
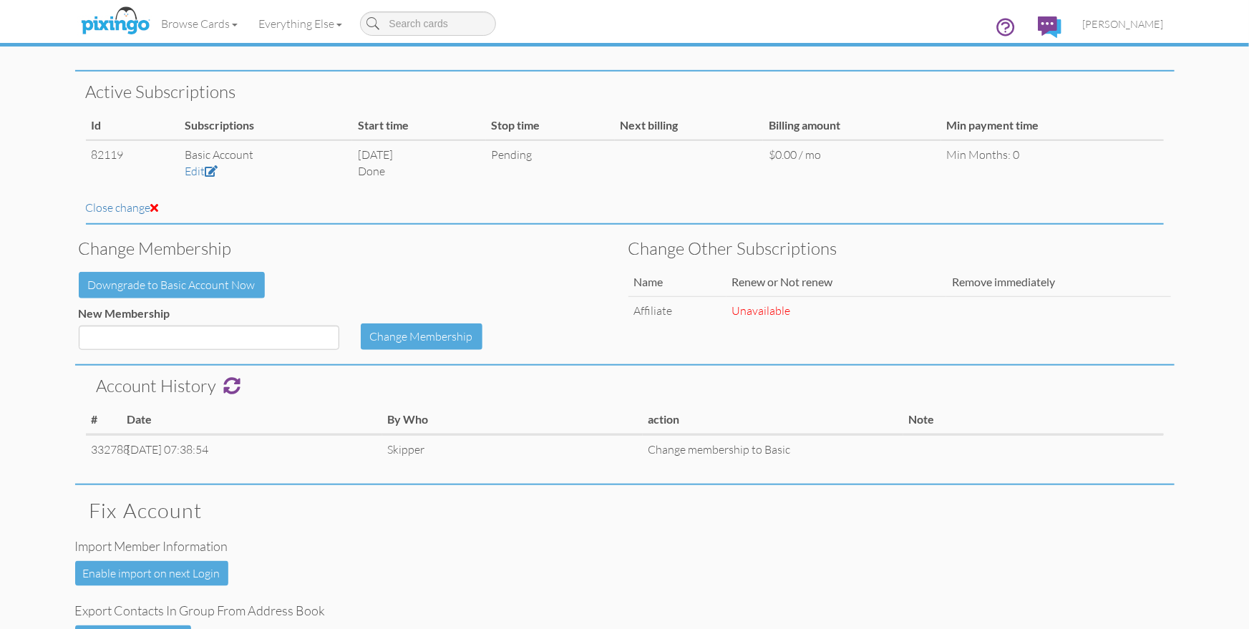
scroll to position [494, 0]
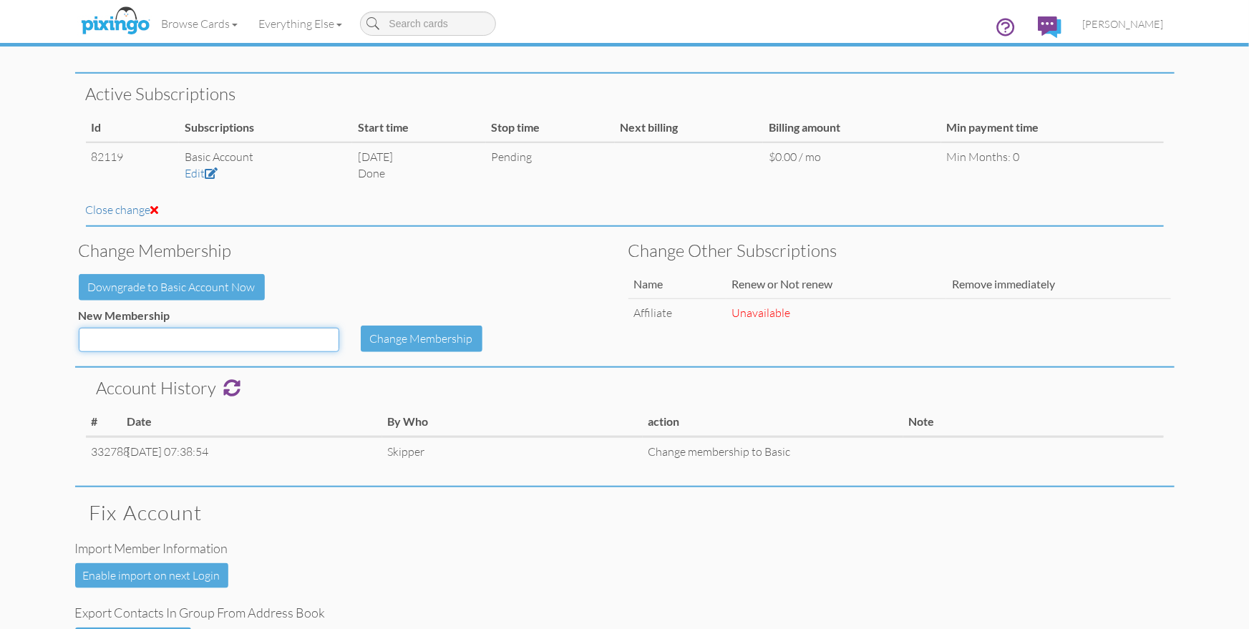
click at [328, 337] on select "Basic Smart Pro ProPlus Jump Start Smart annual Smart (Old) Pro (old) ProPlus (…" at bounding box center [209, 340] width 260 height 24
select select "object:196"
click at [79, 328] on select "Basic Smart Pro ProPlus Jump Start Smart annual Smart (Old) Pro (old) ProPlus (…" at bounding box center [209, 340] width 260 height 24
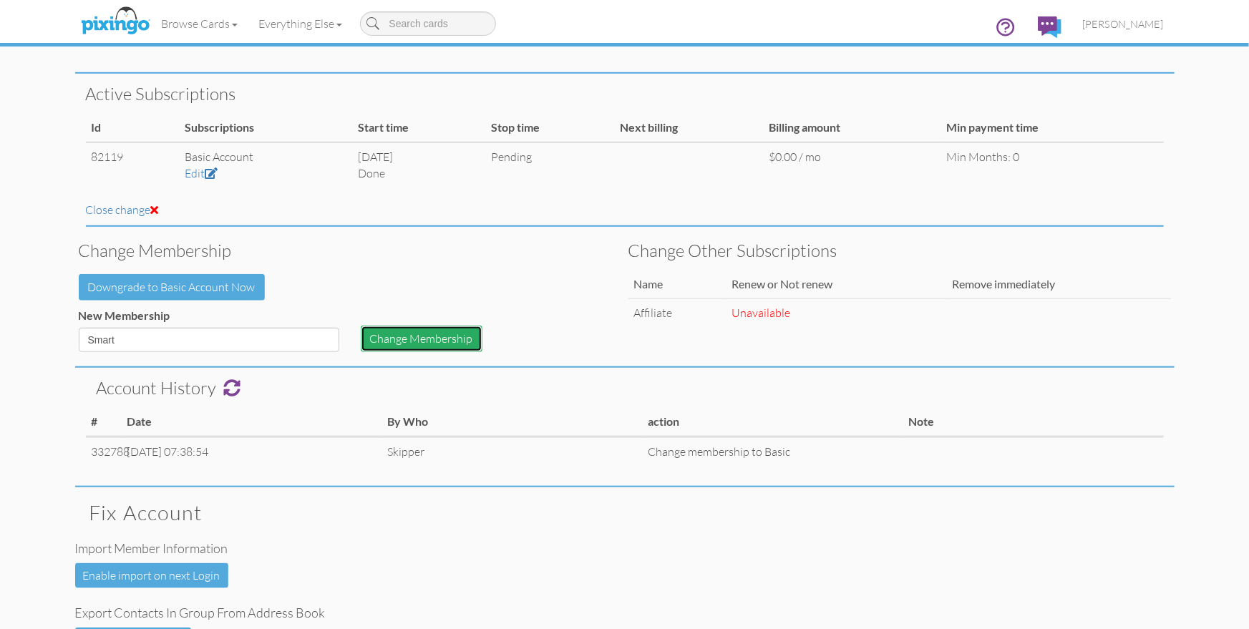
click at [391, 339] on button "Change Membership" at bounding box center [422, 339] width 122 height 26
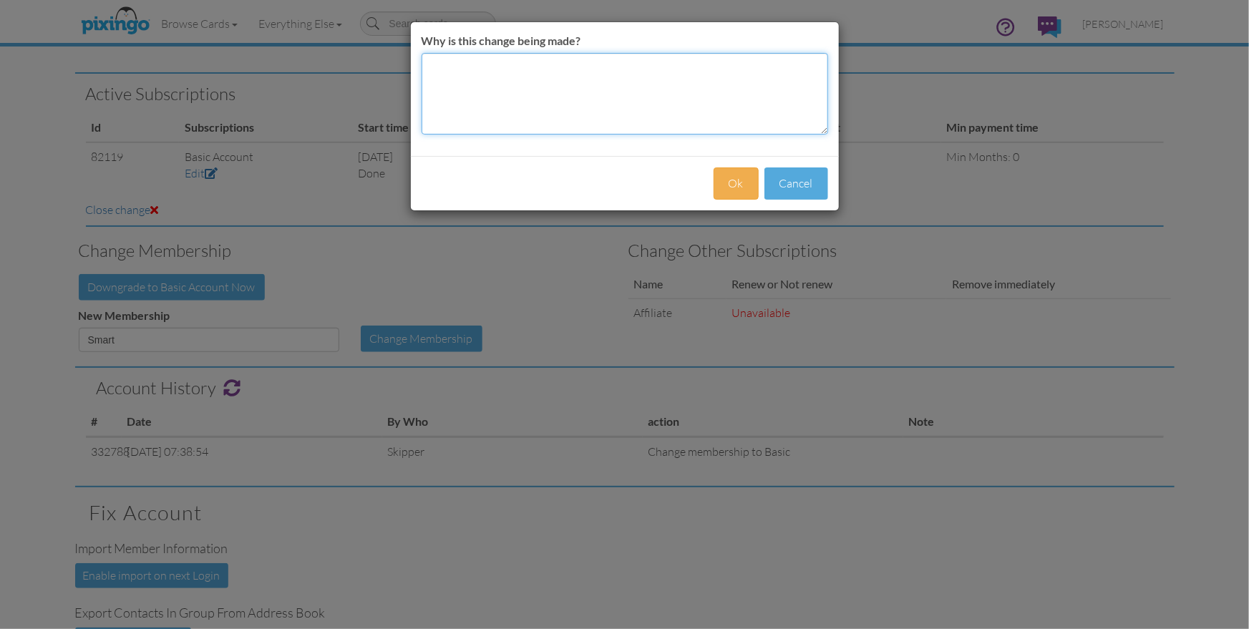
click at [449, 82] on textarea "Why is this change being made?" at bounding box center [624, 94] width 406 height 82
type textarea "as per bryan for one year"
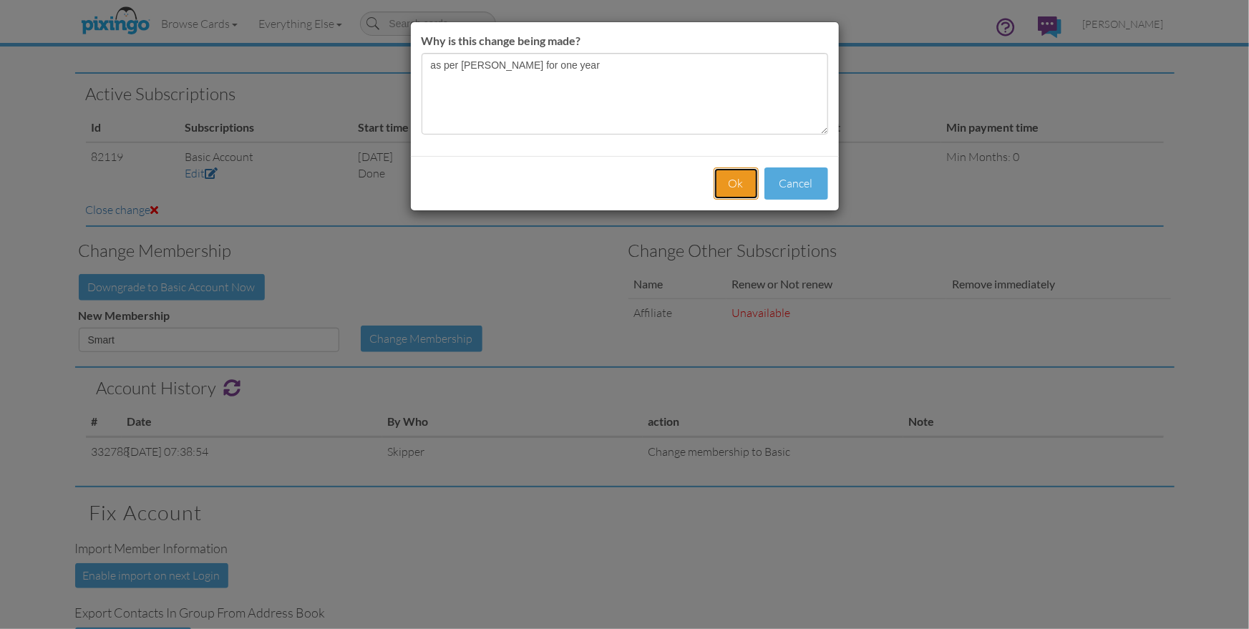
click at [728, 175] on button "Ok" at bounding box center [735, 183] width 45 height 32
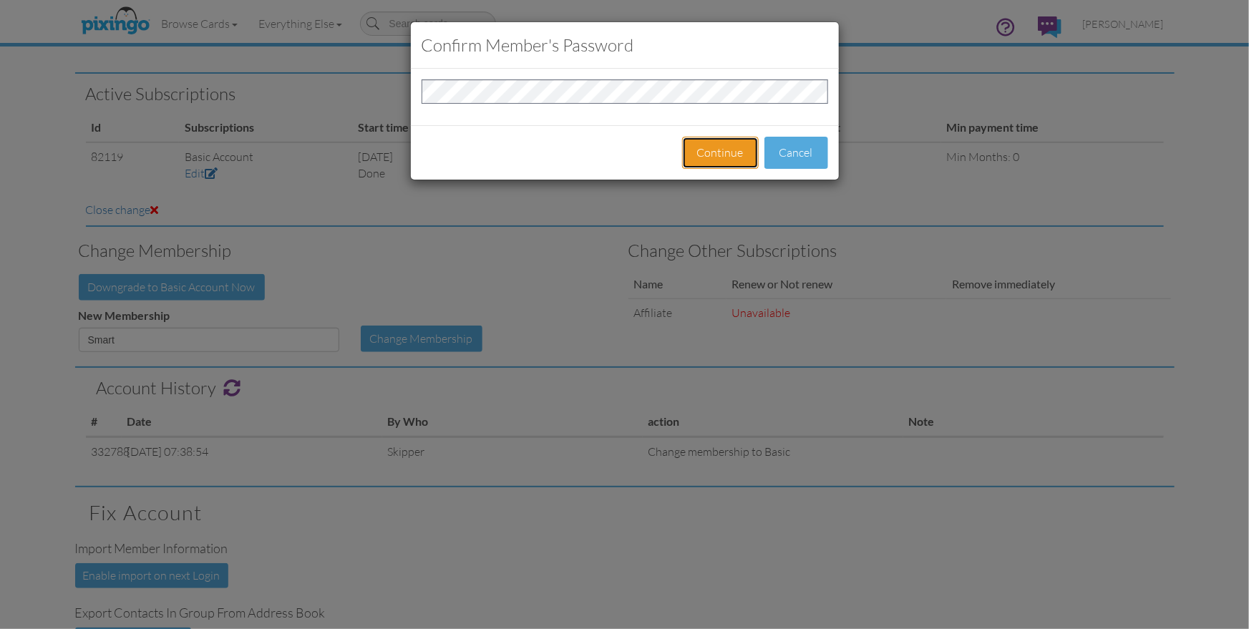
click at [718, 155] on button "Continue" at bounding box center [720, 153] width 77 height 32
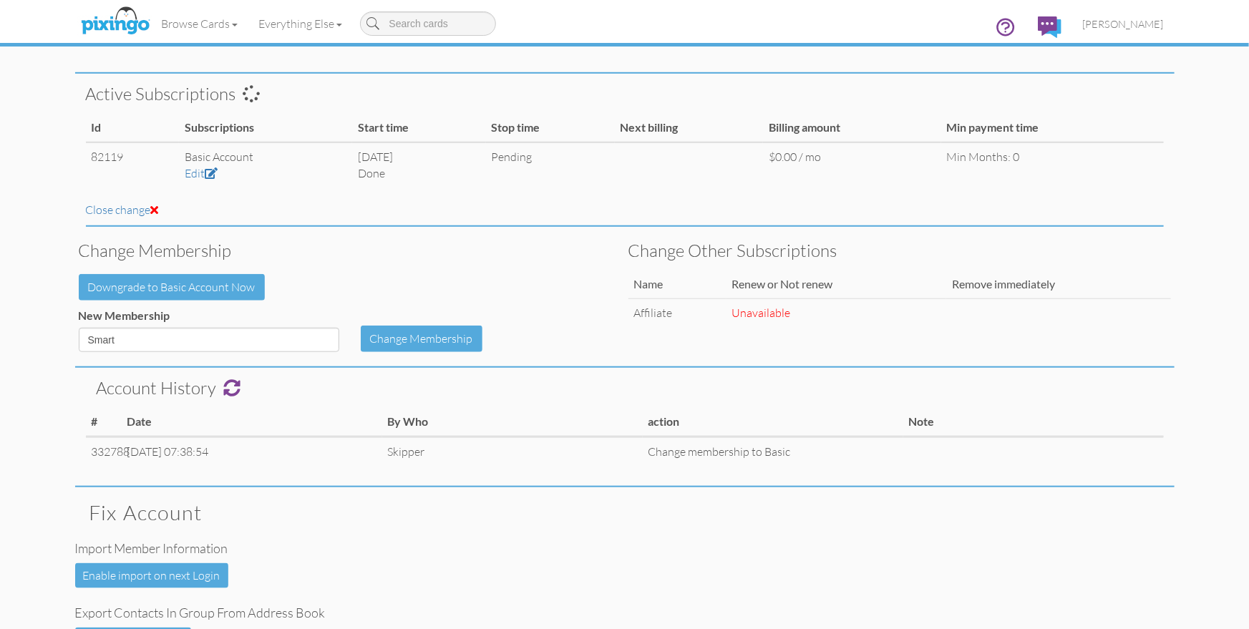
click at [1107, 241] on h3 "Change other subscriptions" at bounding box center [894, 250] width 532 height 19
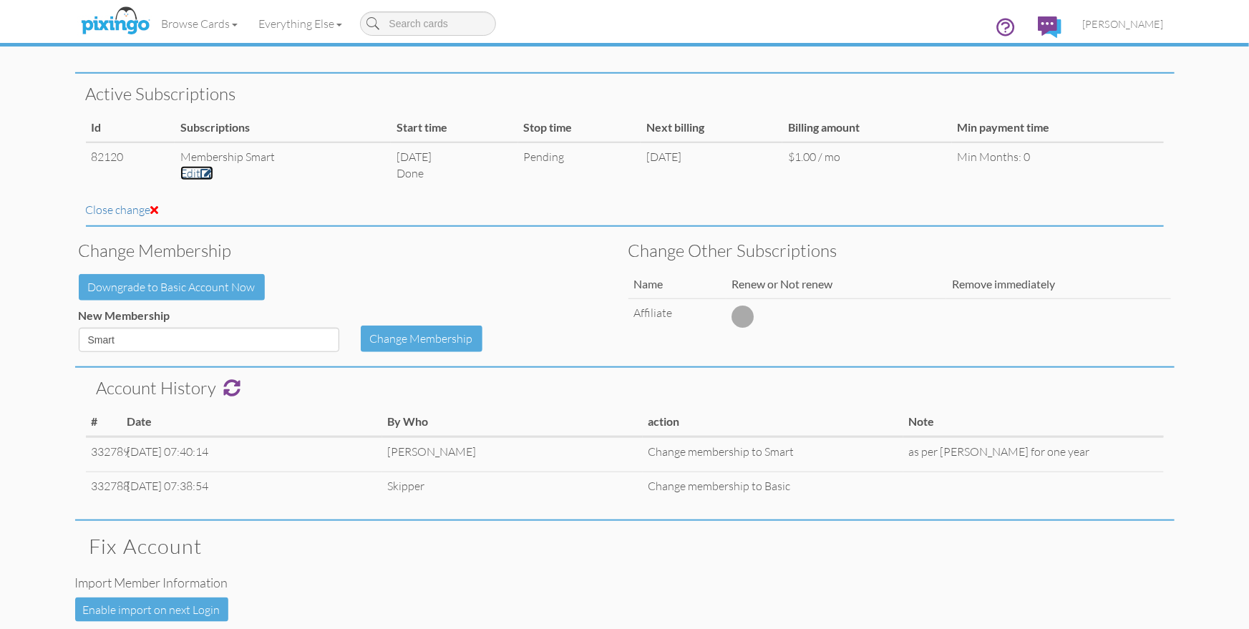
click at [194, 172] on link "Edit" at bounding box center [196, 173] width 33 height 14
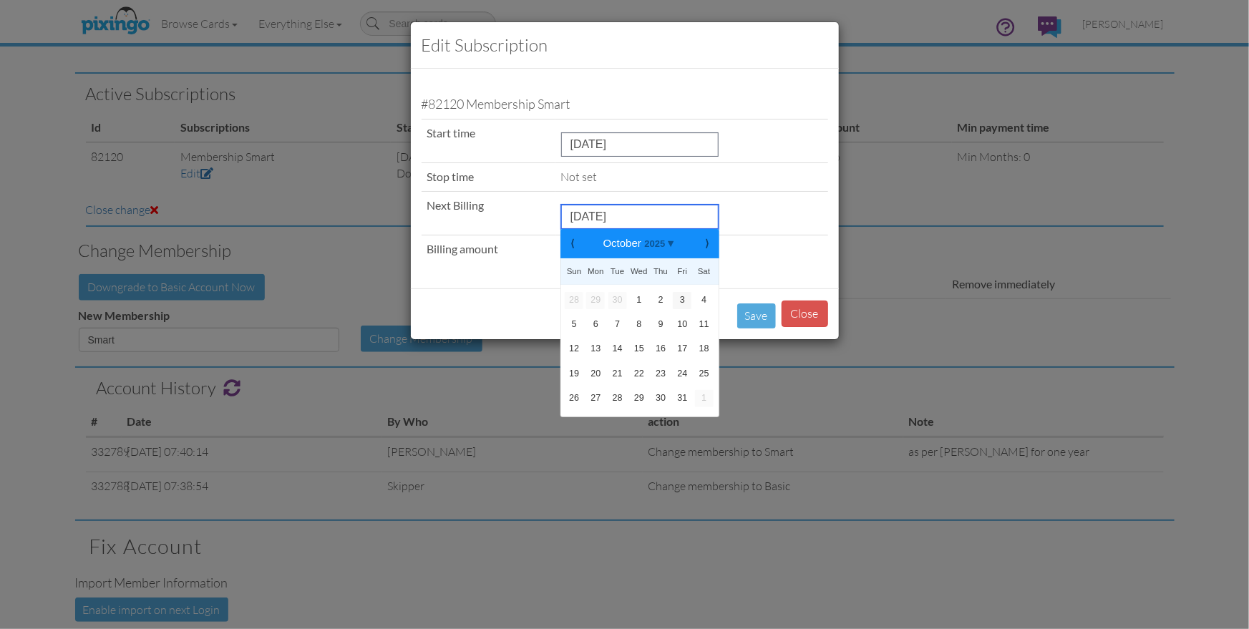
click at [605, 220] on input "October 3, 2025" at bounding box center [639, 217] width 157 height 24
click at [673, 246] on icon at bounding box center [669, 243] width 9 height 12
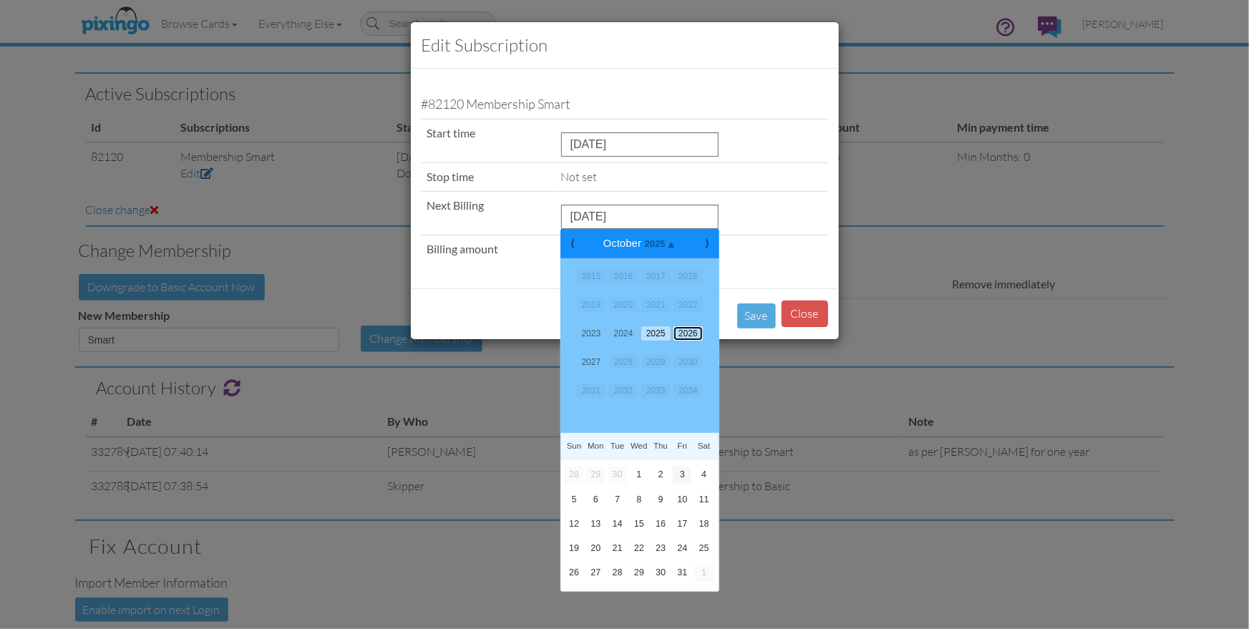
click at [691, 333] on link "2026" at bounding box center [687, 333] width 29 height 14
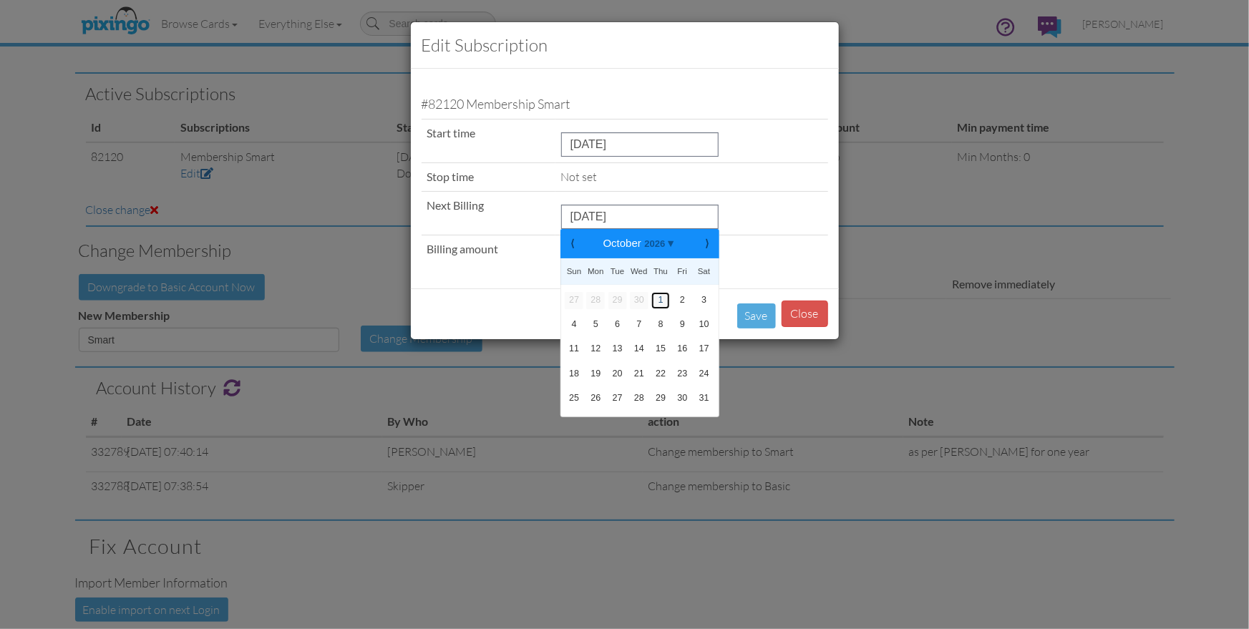
click at [662, 301] on link "1" at bounding box center [660, 300] width 19 height 17
type input "October 1, 2026"
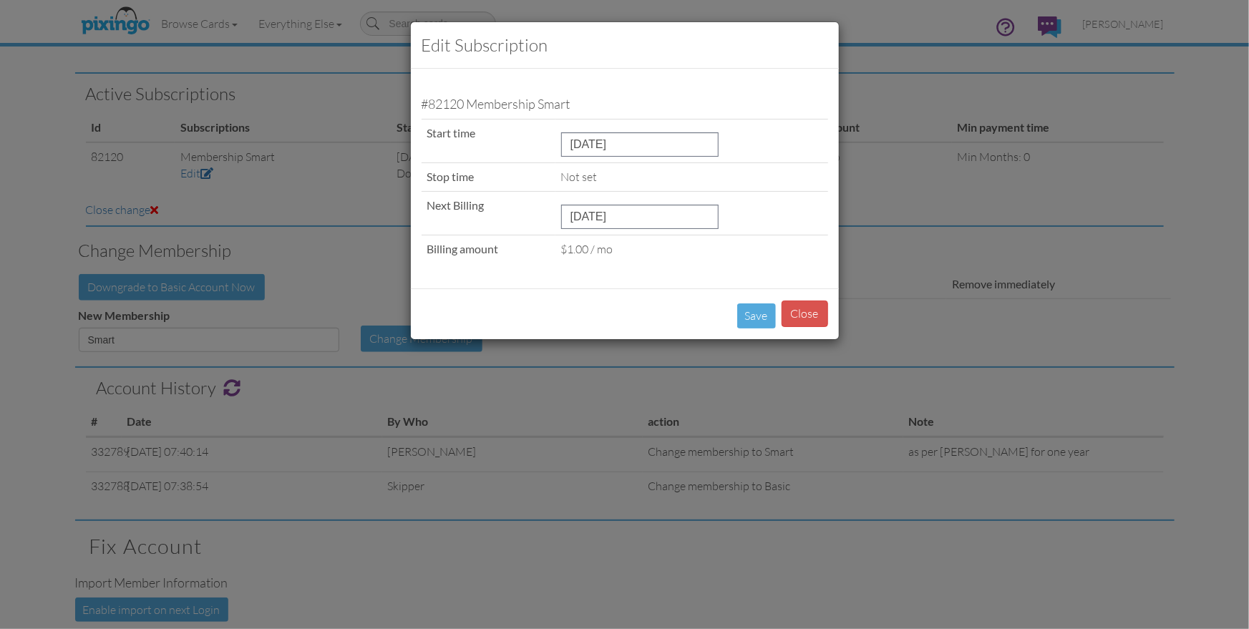
click at [655, 280] on div "#82120 Membership Smart Start time September 3, 2025 ⟨ September 2027 ⟩ 2017 20…" at bounding box center [625, 178] width 428 height 219
click at [748, 314] on button "Save" at bounding box center [756, 315] width 39 height 25
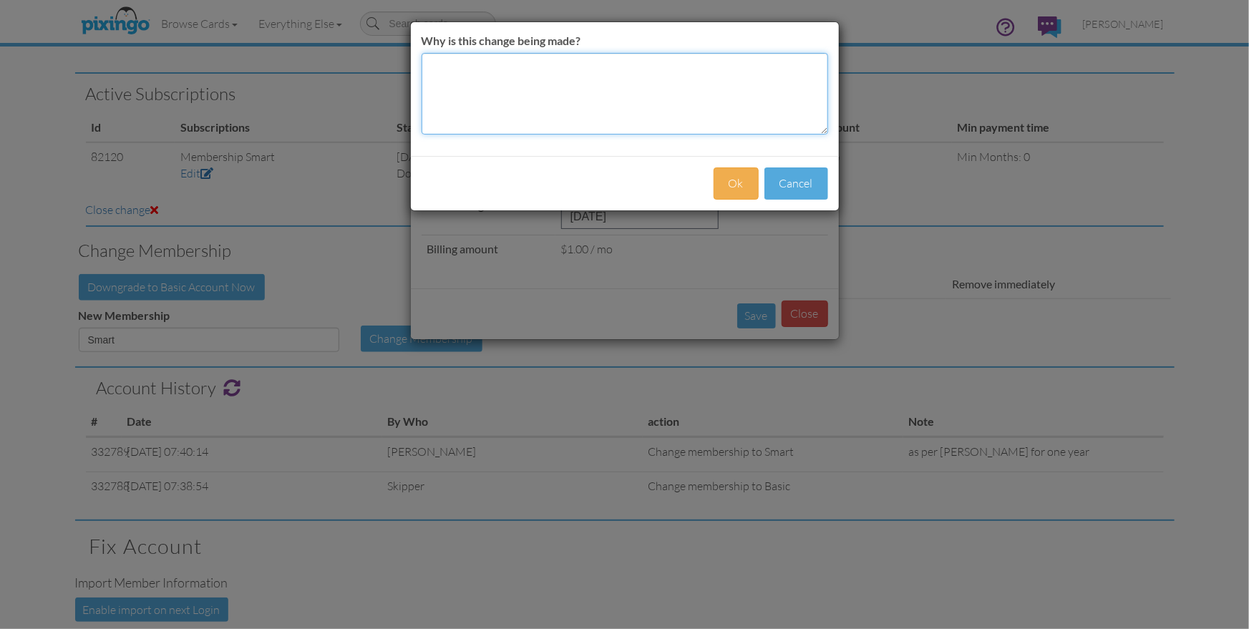
click at [474, 88] on textarea "Why is this change being made?" at bounding box center [624, 94] width 406 height 82
type textarea "as per bryan"
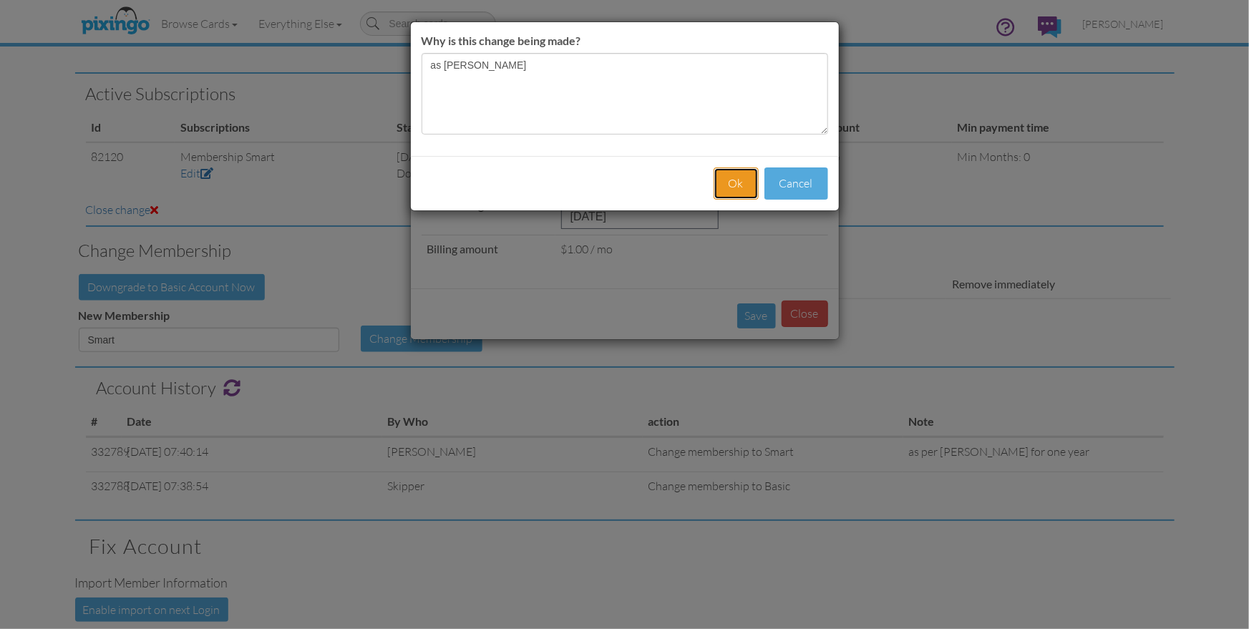
click at [744, 184] on button "Ok" at bounding box center [735, 183] width 45 height 32
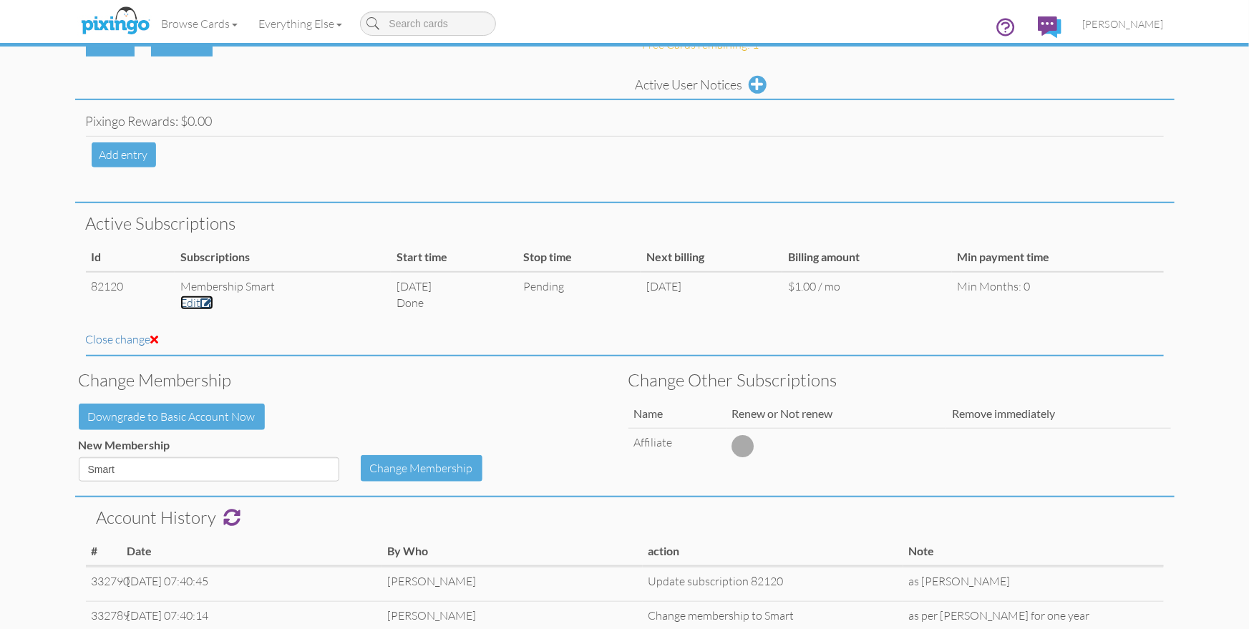
scroll to position [0, 0]
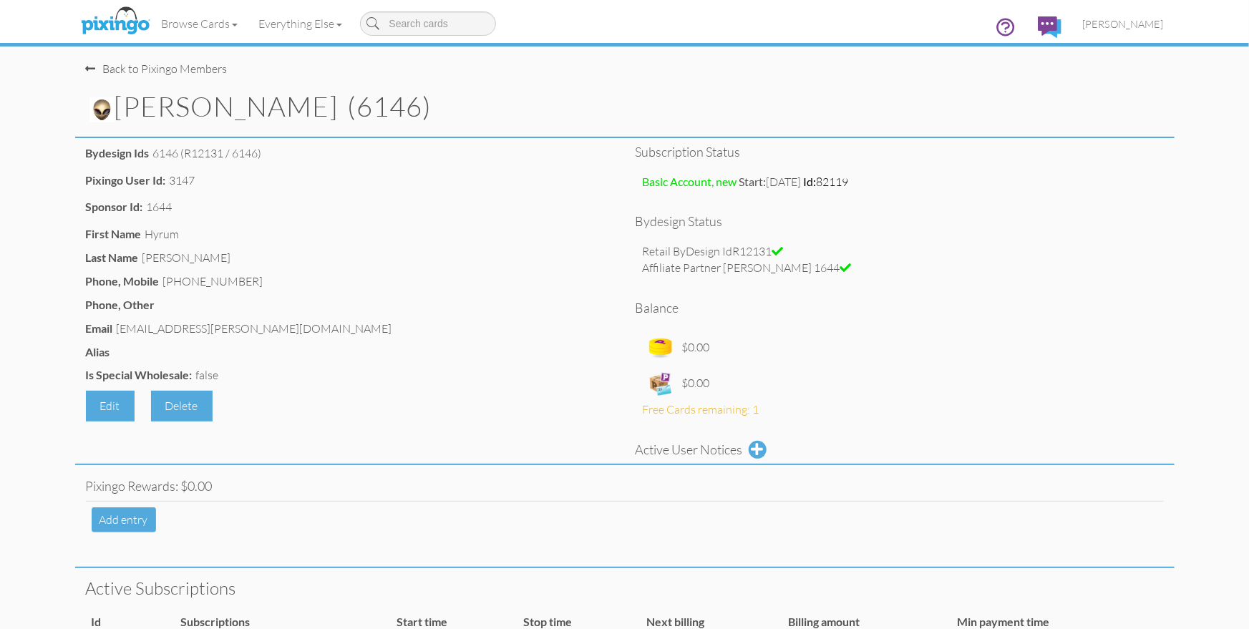
click at [1032, 263] on div "Affiliate Partner ByDesign Id 1644" at bounding box center [900, 268] width 514 height 16
click at [653, 61] on div "Back to Pixingo Members" at bounding box center [630, 62] width 1088 height 31
click at [745, 75] on div "Back to Pixingo Members" at bounding box center [630, 62] width 1088 height 31
click at [630, 77] on div "Hyrum Rosquist (6146)" at bounding box center [624, 107] width 1099 height 61
click at [737, 107] on h1 "Hyrum Rosquist (6146)" at bounding box center [631, 107] width 1085 height 31
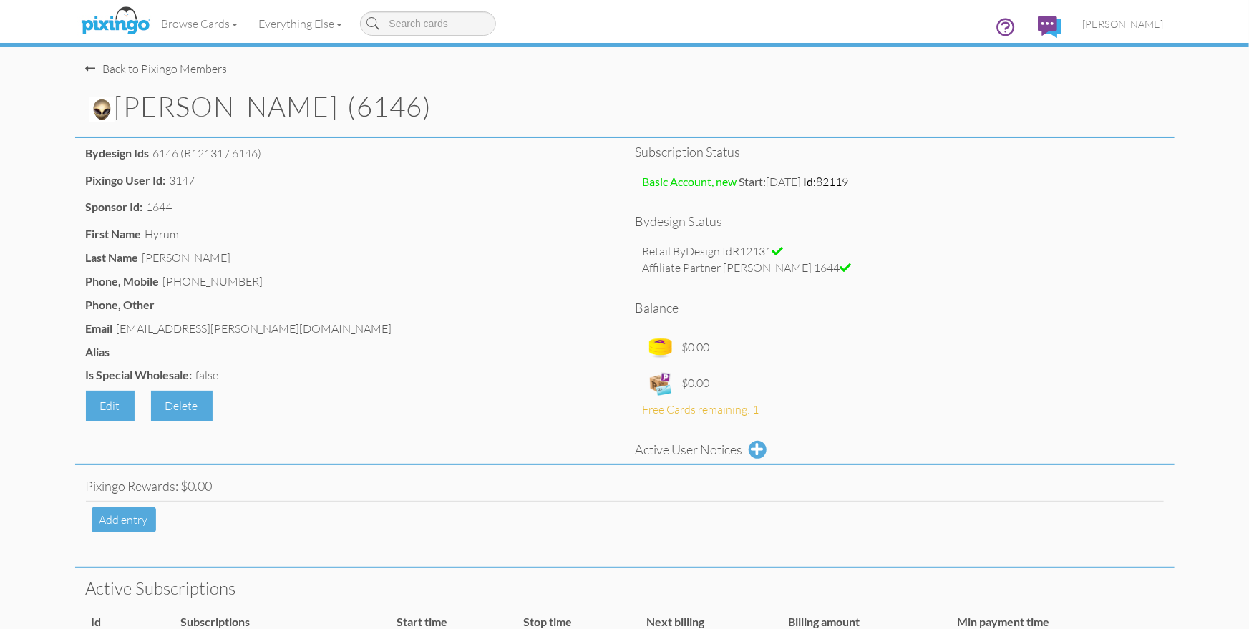
click at [104, 109] on img at bounding box center [101, 109] width 25 height 25
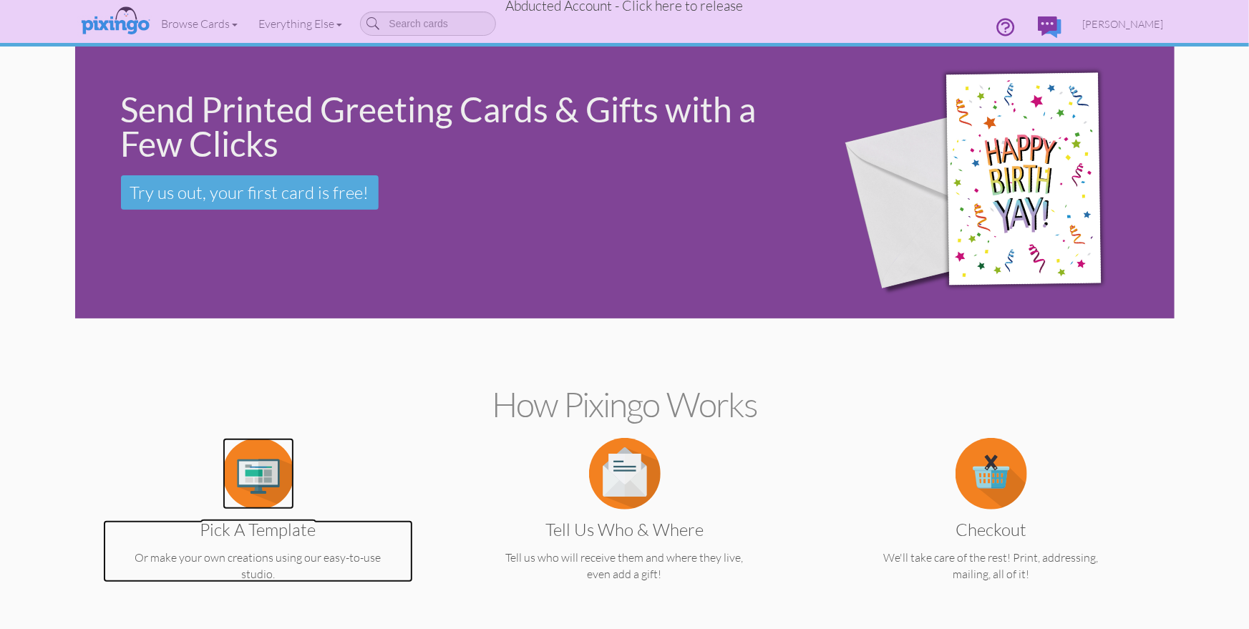
click at [250, 475] on img at bounding box center [259, 474] width 72 height 72
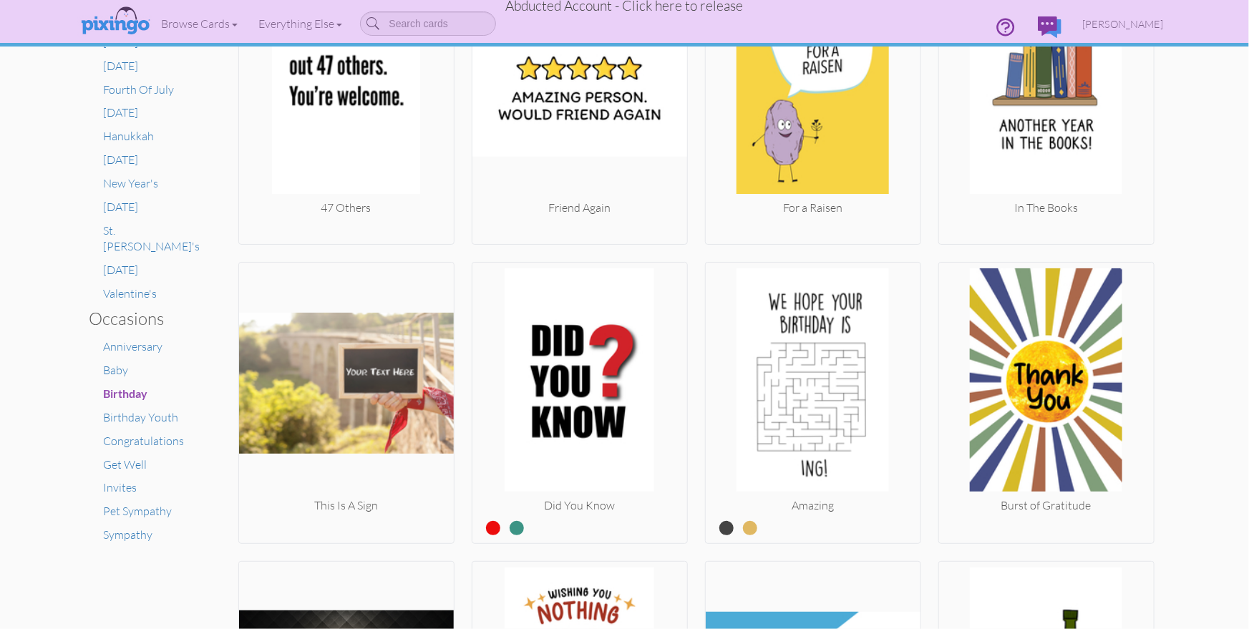
scroll to position [628, 0]
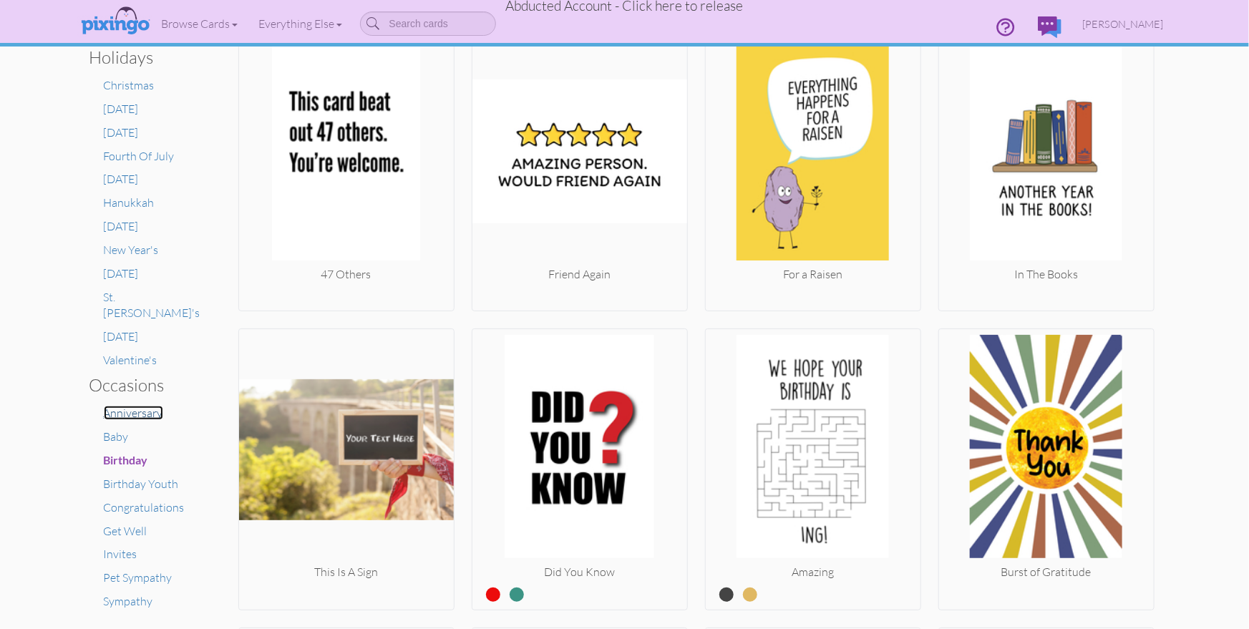
click at [109, 406] on span "Anniversary" at bounding box center [133, 413] width 59 height 14
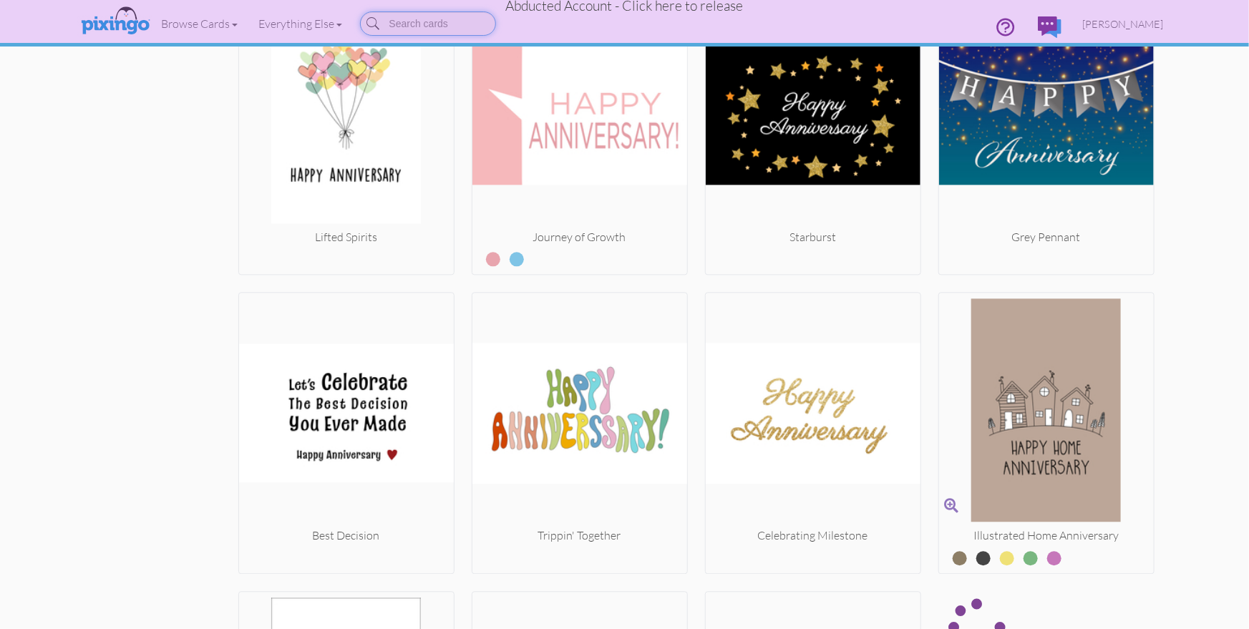
scroll to position [1490, 0]
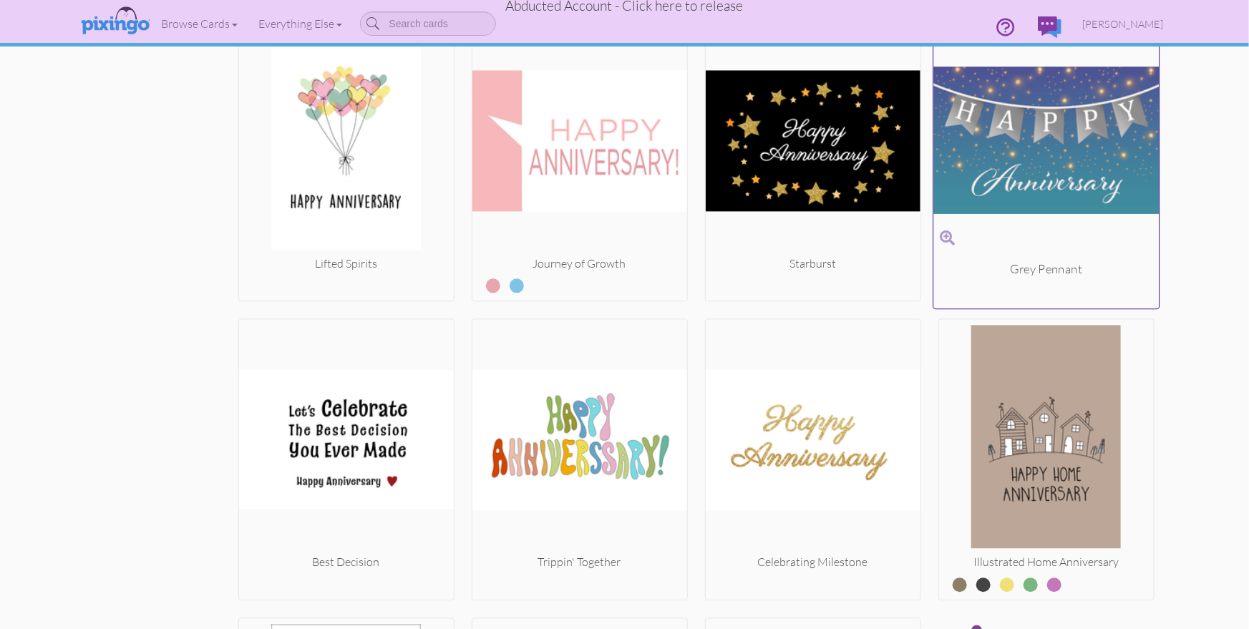
click at [1029, 182] on img at bounding box center [1045, 139] width 225 height 240
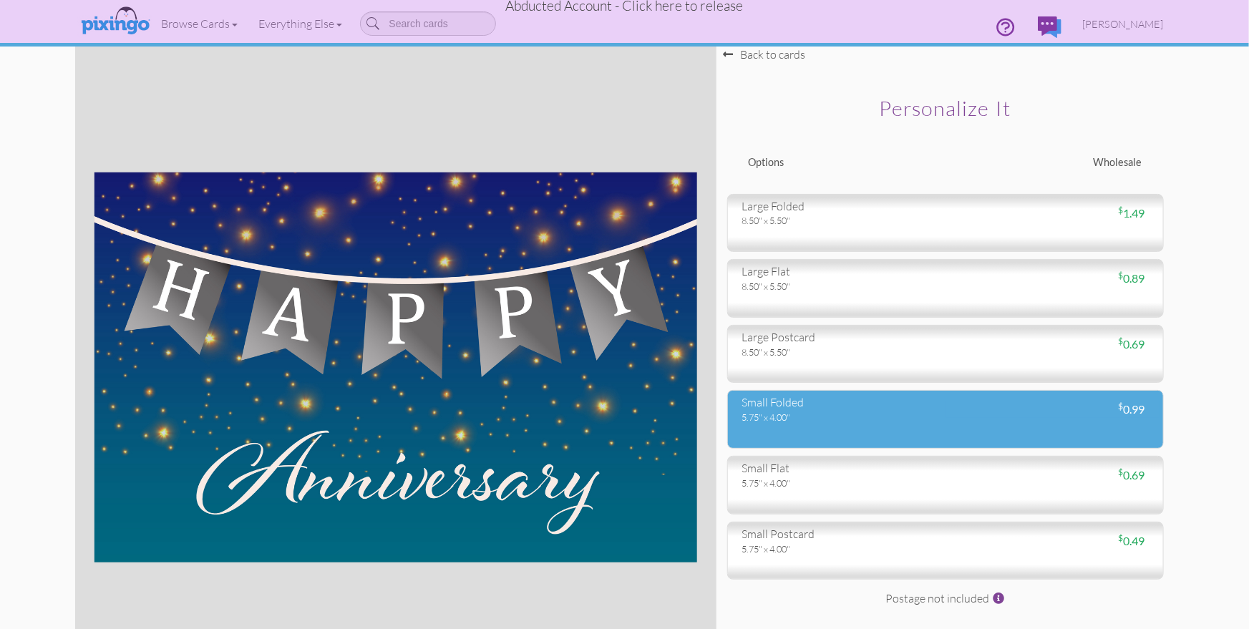
click at [791, 419] on div "5.75" x 4.00"" at bounding box center [838, 417] width 192 height 13
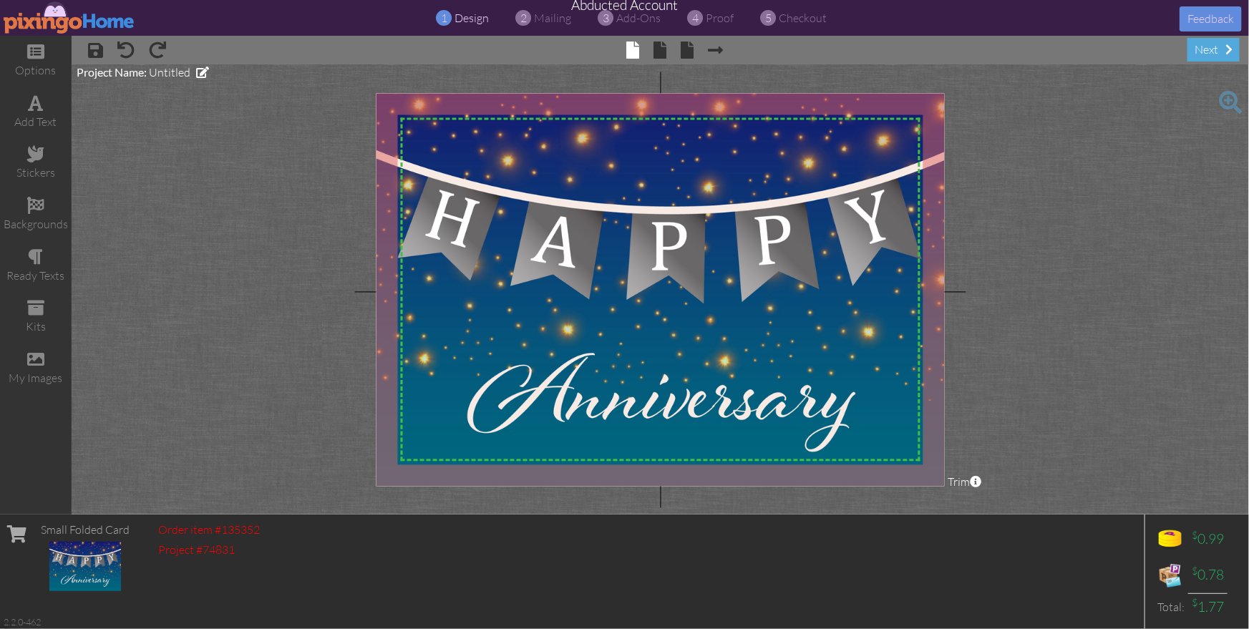
click at [1065, 253] on project-studio-wrapper "X X X X X X X X X X X X X X X X X X X X X X X X X X X X X X X X X X X X X X X X…" at bounding box center [660, 289] width 1177 height 450
click at [49, 17] on img at bounding box center [70, 17] width 132 height 32
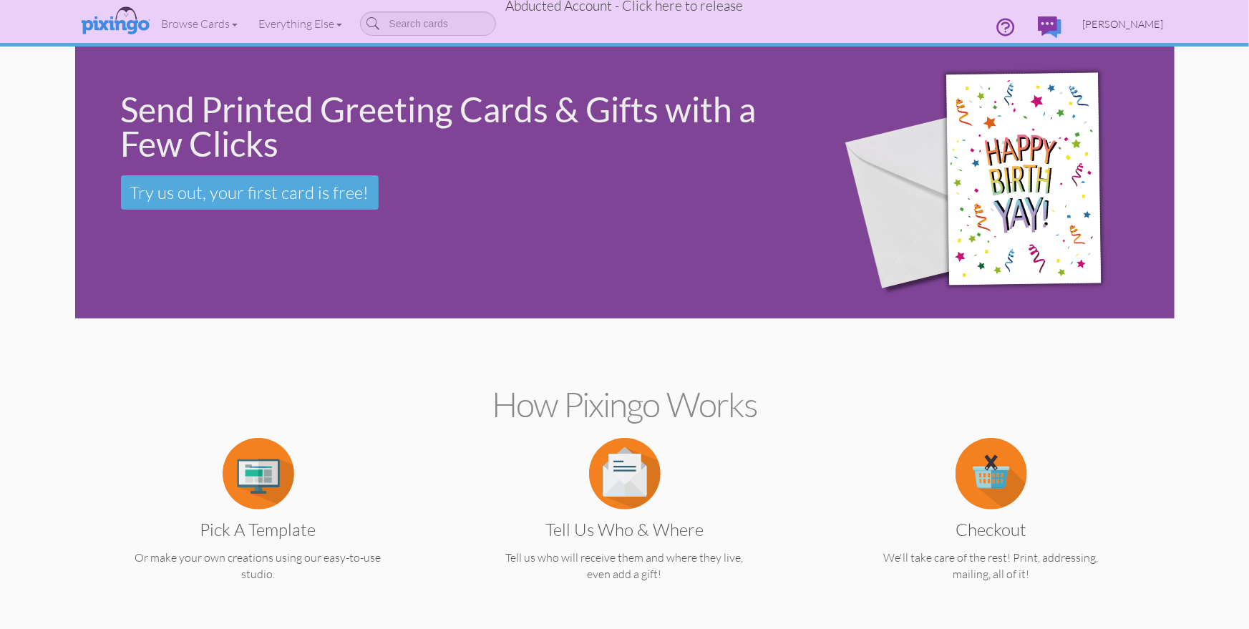
click at [1114, 26] on span "[PERSON_NAME]" at bounding box center [1123, 24] width 81 height 12
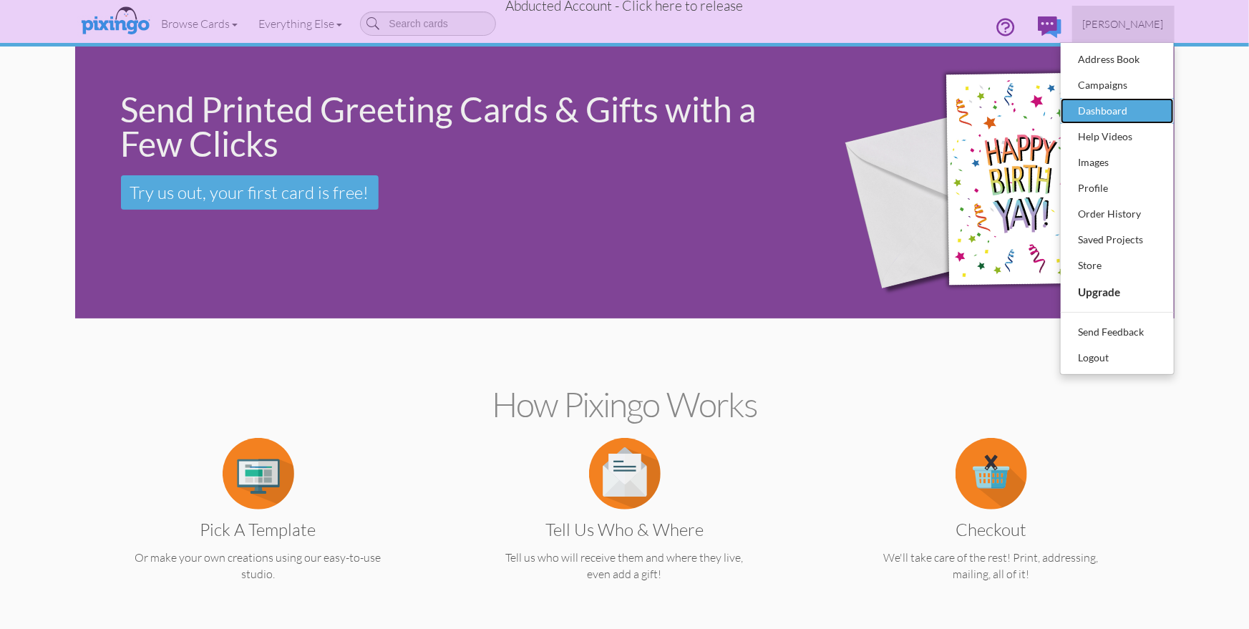
click at [1109, 109] on div "Dashboard" at bounding box center [1117, 110] width 84 height 21
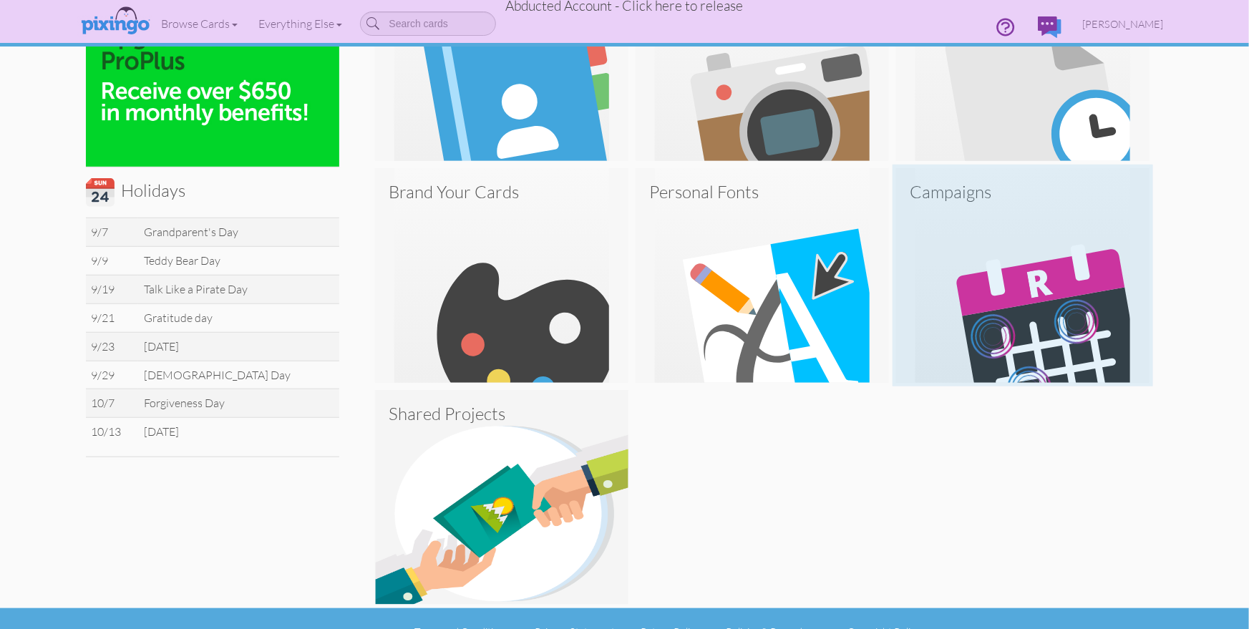
scroll to position [401, 0]
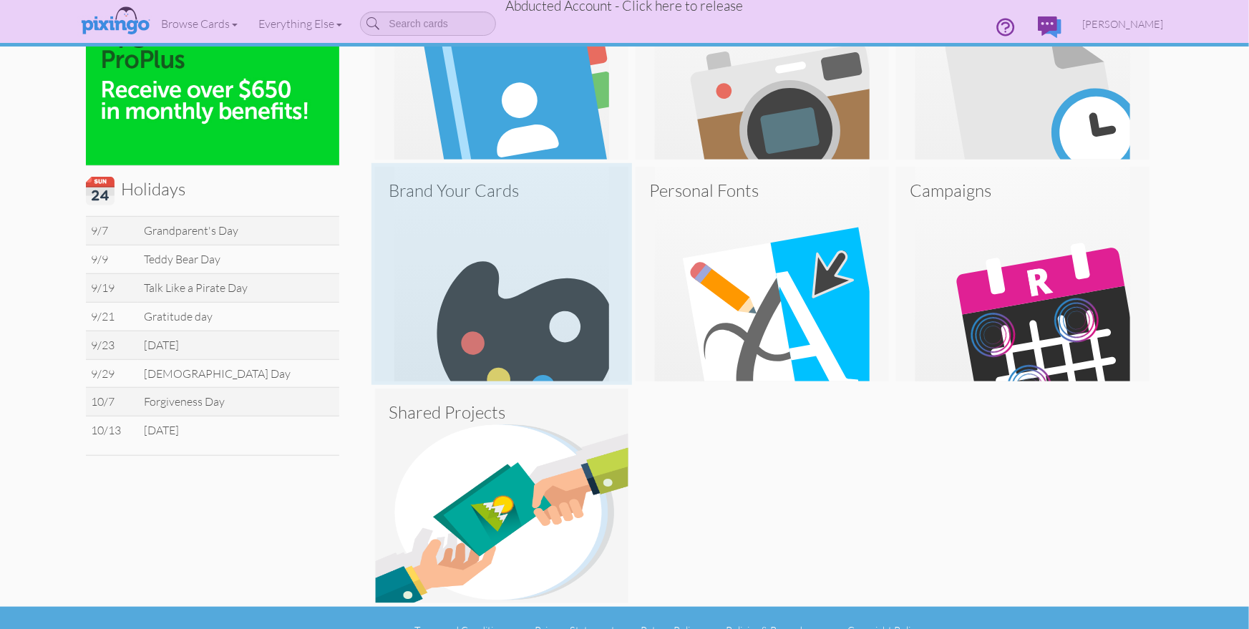
click at [455, 260] on img at bounding box center [501, 274] width 253 height 215
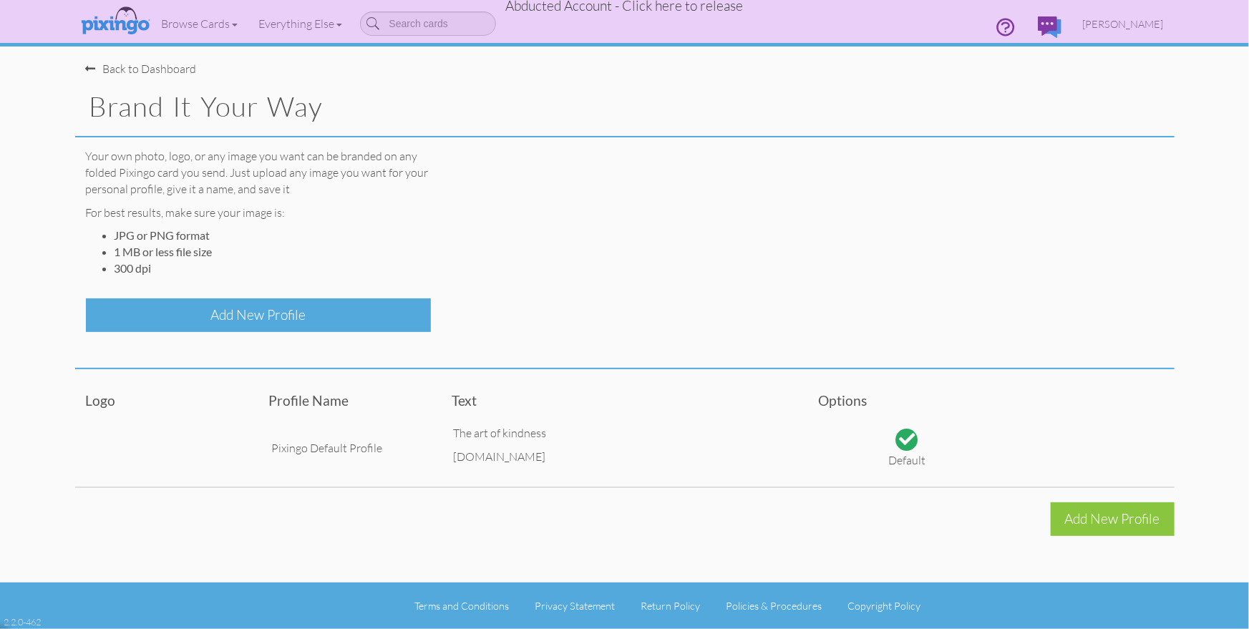
click at [299, 322] on div "Add New Profile" at bounding box center [258, 315] width 345 height 34
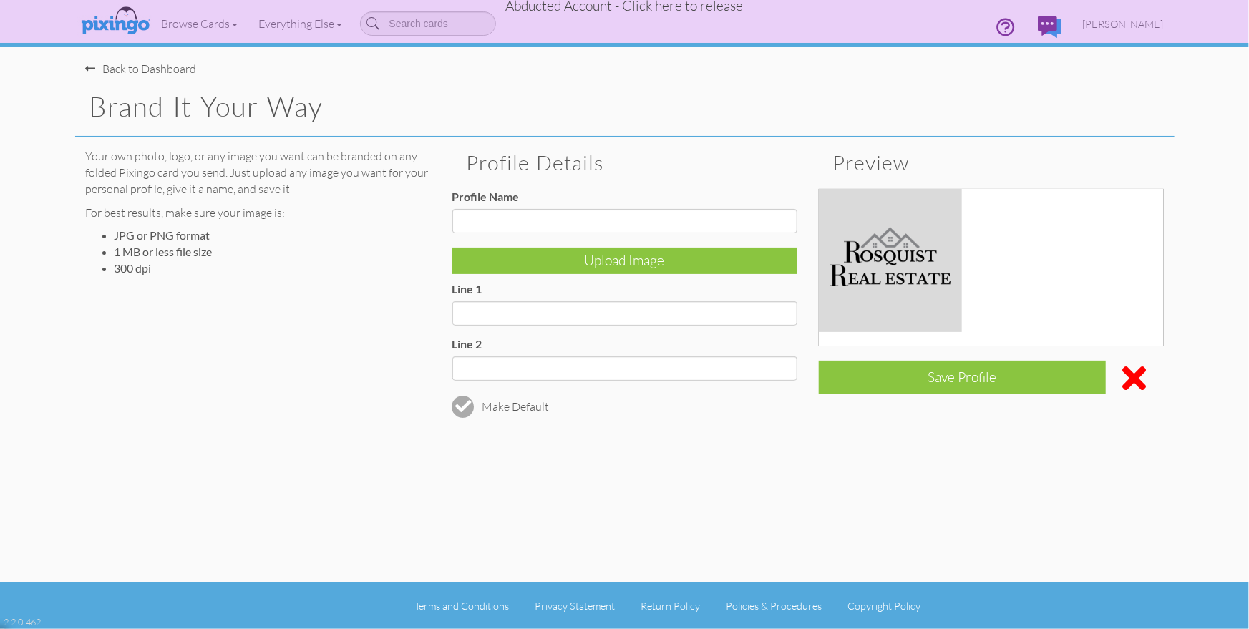
click at [1134, 376] on div at bounding box center [1133, 378] width 57 height 34
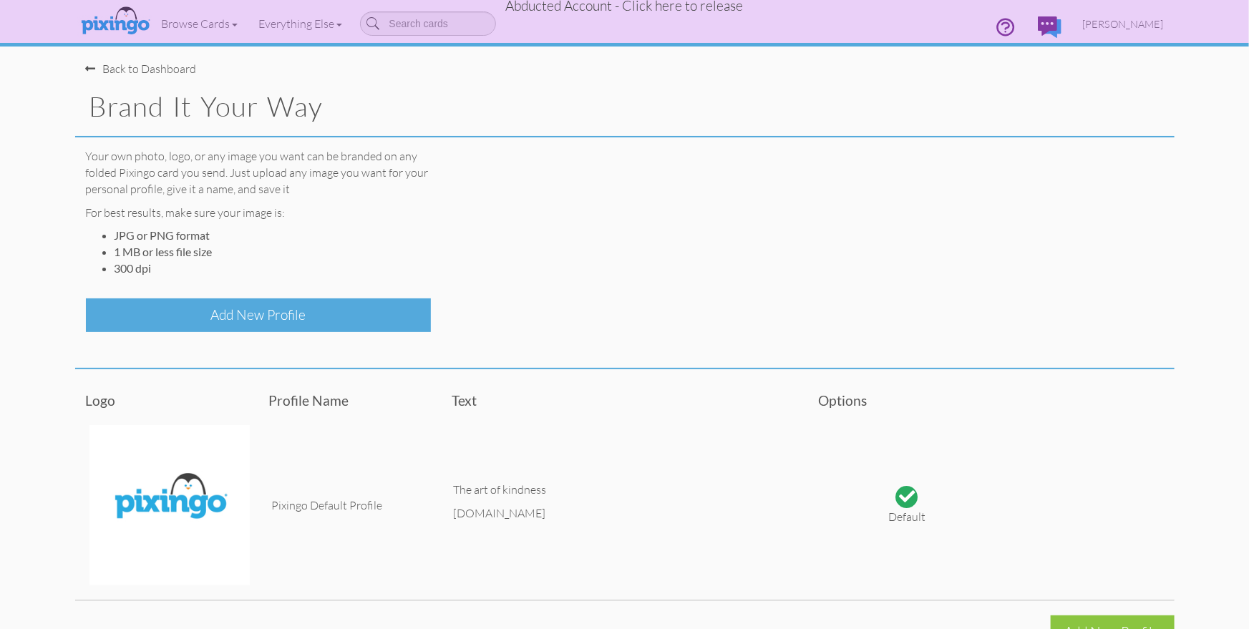
click at [283, 323] on div "Add New Profile" at bounding box center [258, 315] width 345 height 34
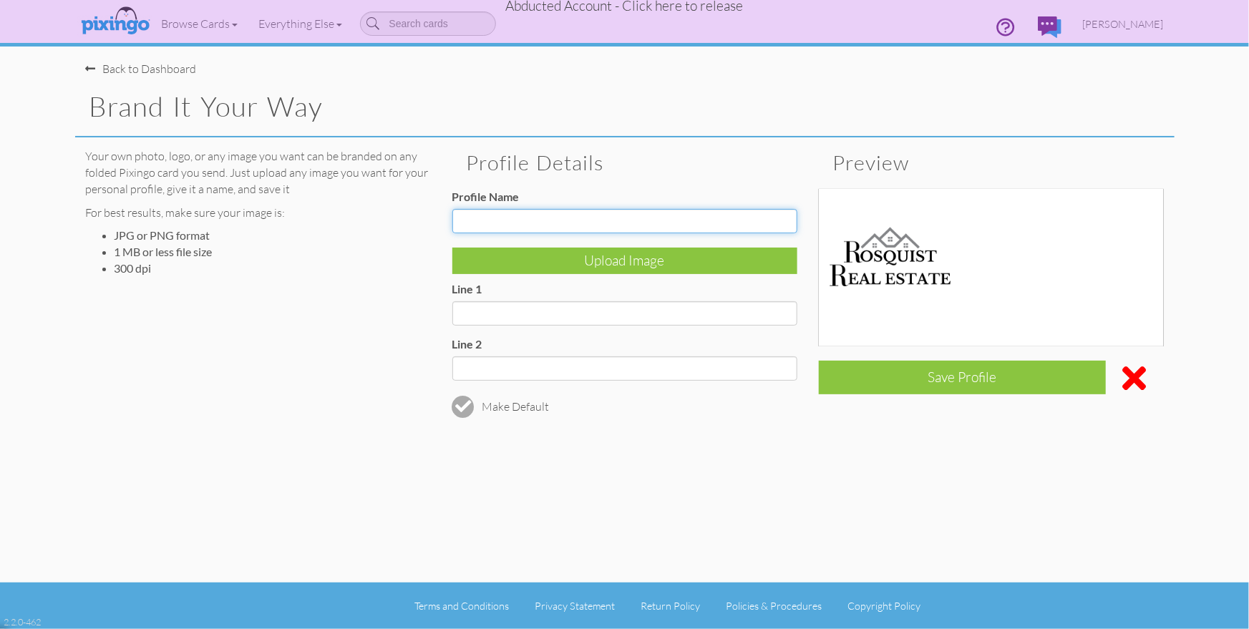
click at [492, 217] on input "Profile Name" at bounding box center [624, 221] width 345 height 24
type input "[PERSON_NAME] Real Estate"
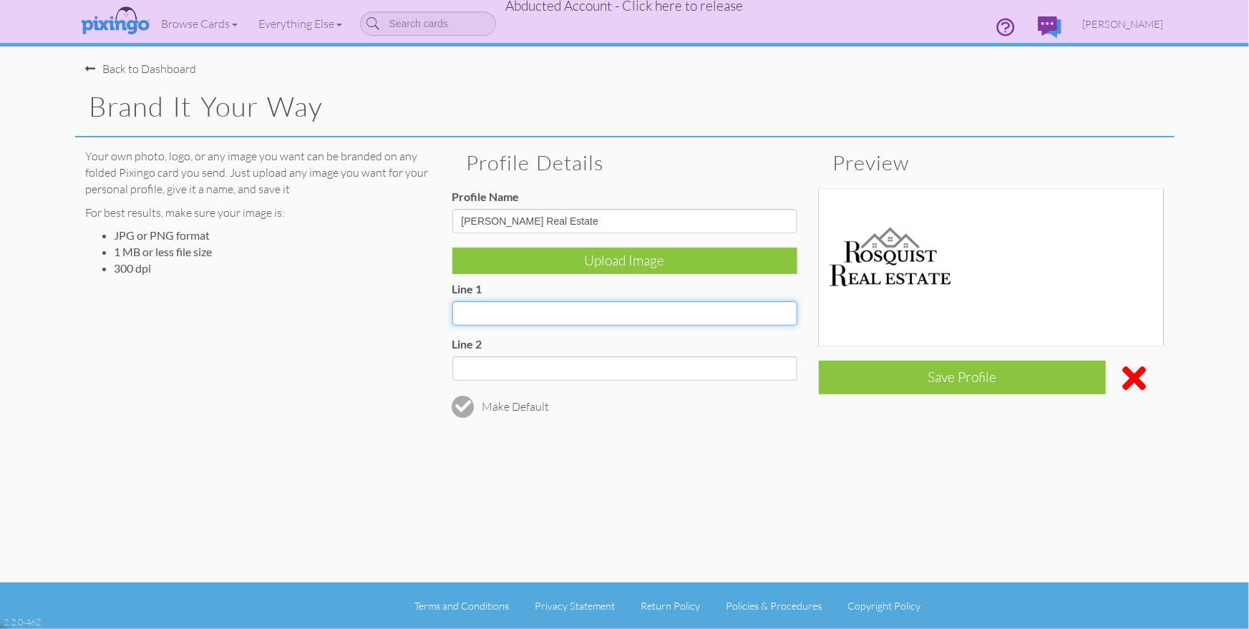
click at [482, 309] on input "Line 1" at bounding box center [624, 313] width 345 height 24
paste input "https://blinq.me/8sPEXbvSVqDc"
type input "https://blinq.me/8sPEXbvSVqDc"
drag, startPoint x: 694, startPoint y: 321, endPoint x: 406, endPoint y: 316, distance: 288.4
click at [412, 313] on div "Your own photo, logo, or any image you want can be branded on any folded Pixing…" at bounding box center [624, 277] width 1099 height 280
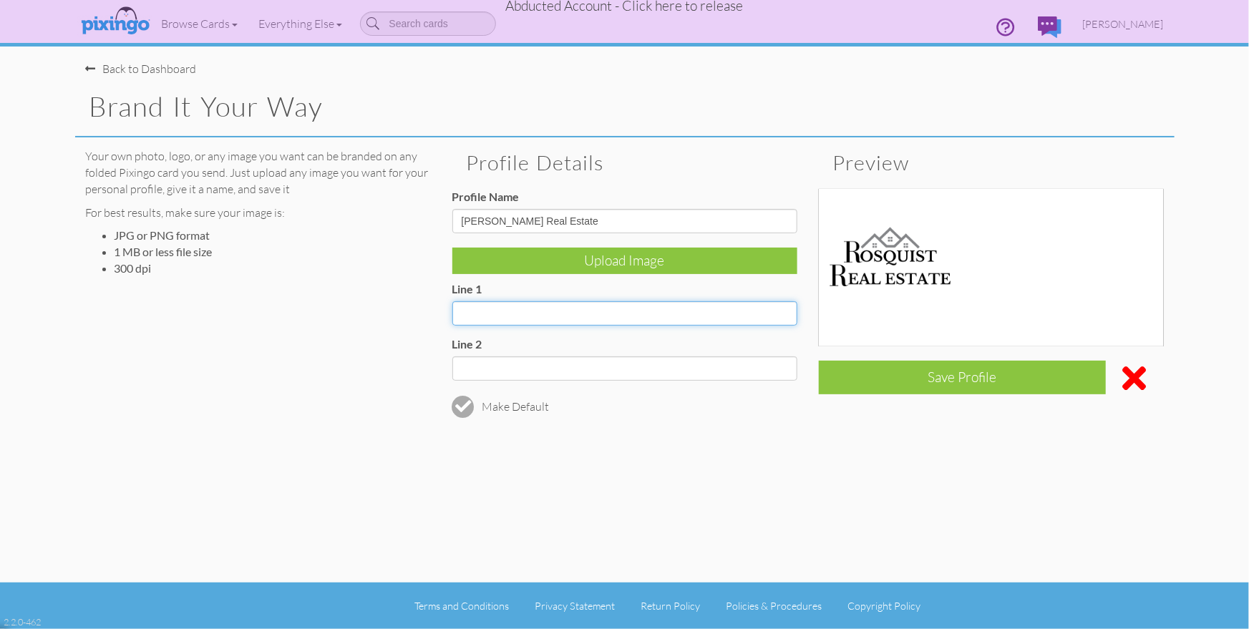
paste input "hyrum.rosquist@kw.com"
type input "hyrum.rosquist@kw.com"
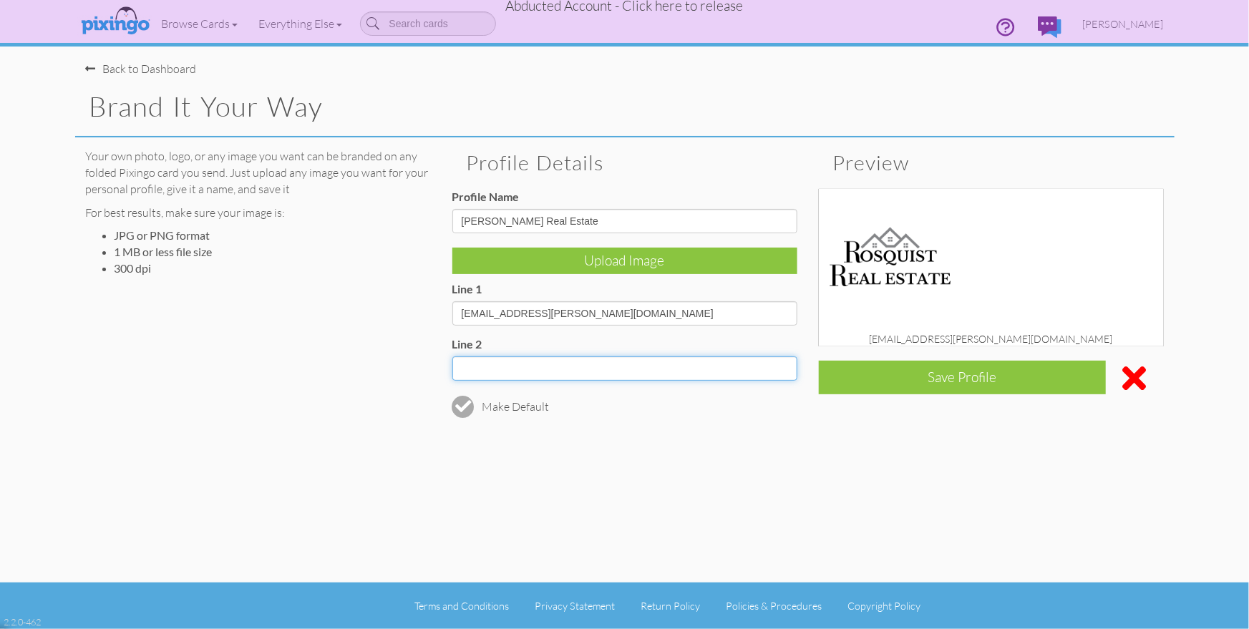
click at [580, 372] on input "Line 2" at bounding box center [624, 368] width 345 height 24
click at [493, 371] on input "Line 2" at bounding box center [624, 368] width 345 height 24
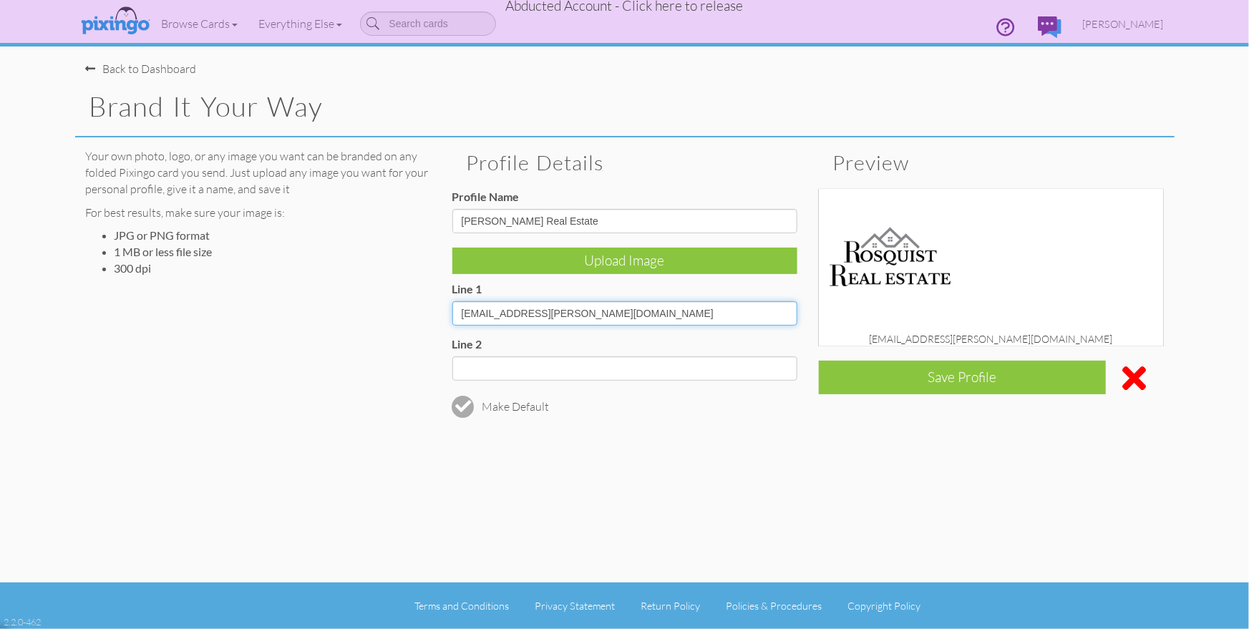
drag, startPoint x: 570, startPoint y: 314, endPoint x: 454, endPoint y: 310, distance: 116.0
click at [454, 310] on input "hyrum.rosquist@kw.com" at bounding box center [624, 313] width 345 height 24
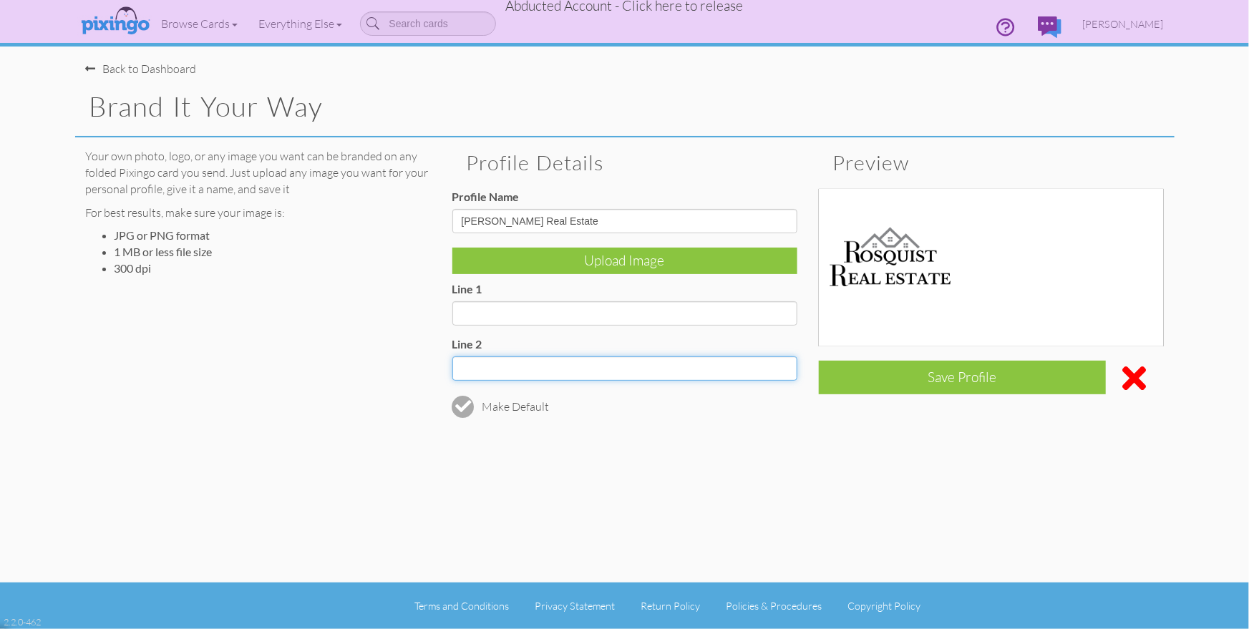
click at [484, 366] on input "Line 2" at bounding box center [624, 368] width 345 height 24
paste input "hyrum.rosquist@kw.com"
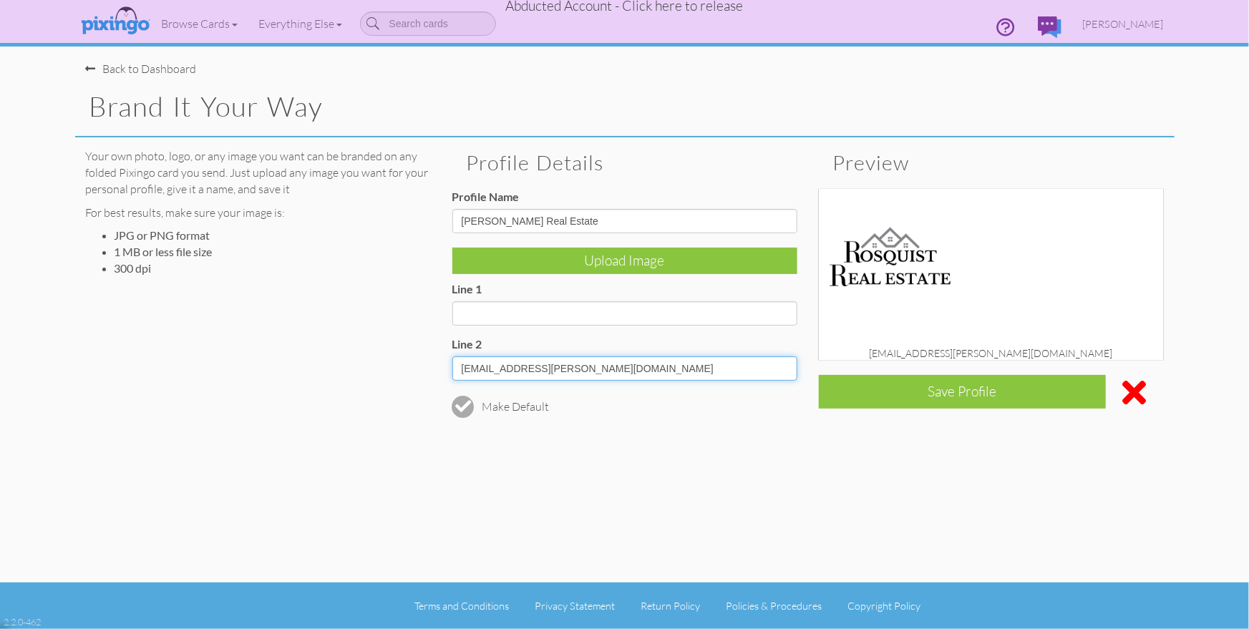
type input "hyrum.rosquist@kw.com"
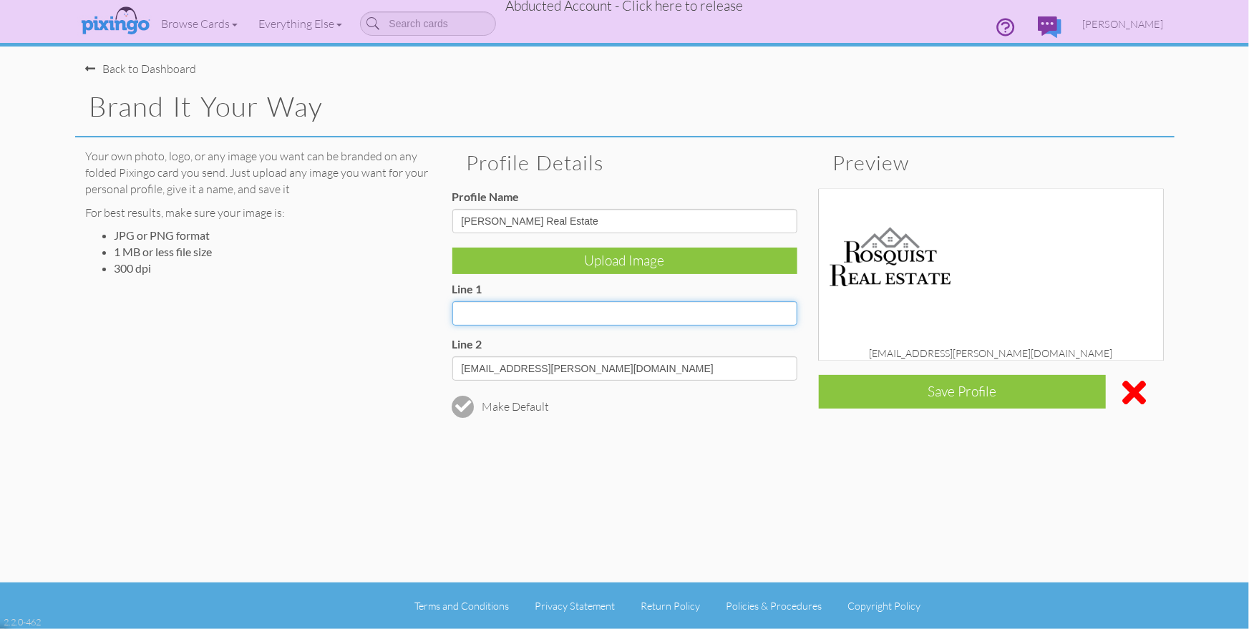
click at [490, 318] on input "Line 1" at bounding box center [624, 313] width 345 height 24
type input "801-618-6869"
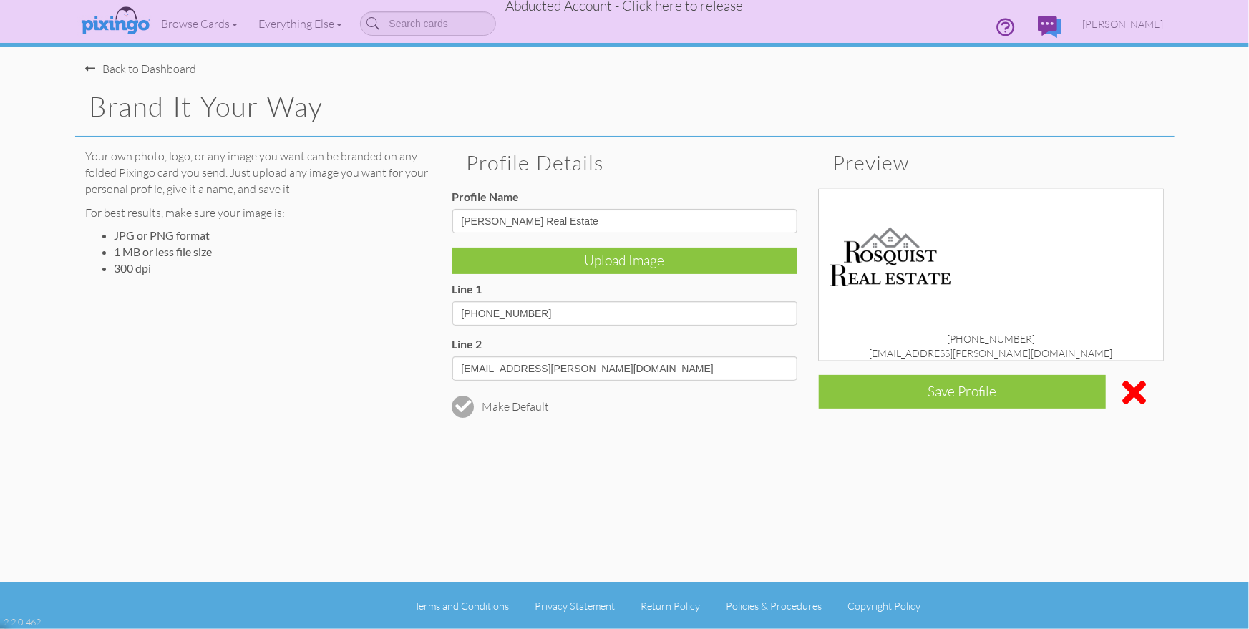
click at [912, 453] on div "Back to Dashboard Brand it your way Your own photo, logo, or any image you want…" at bounding box center [624, 291] width 1099 height 582
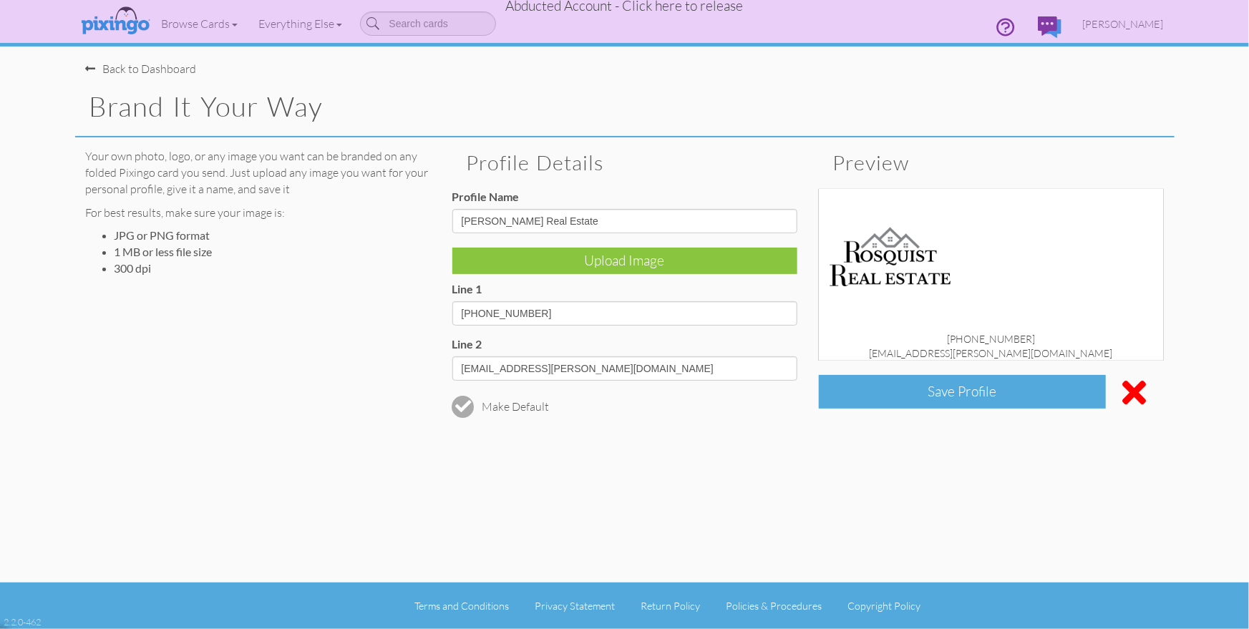
click at [922, 389] on div "Save Profile" at bounding box center [963, 392] width 288 height 34
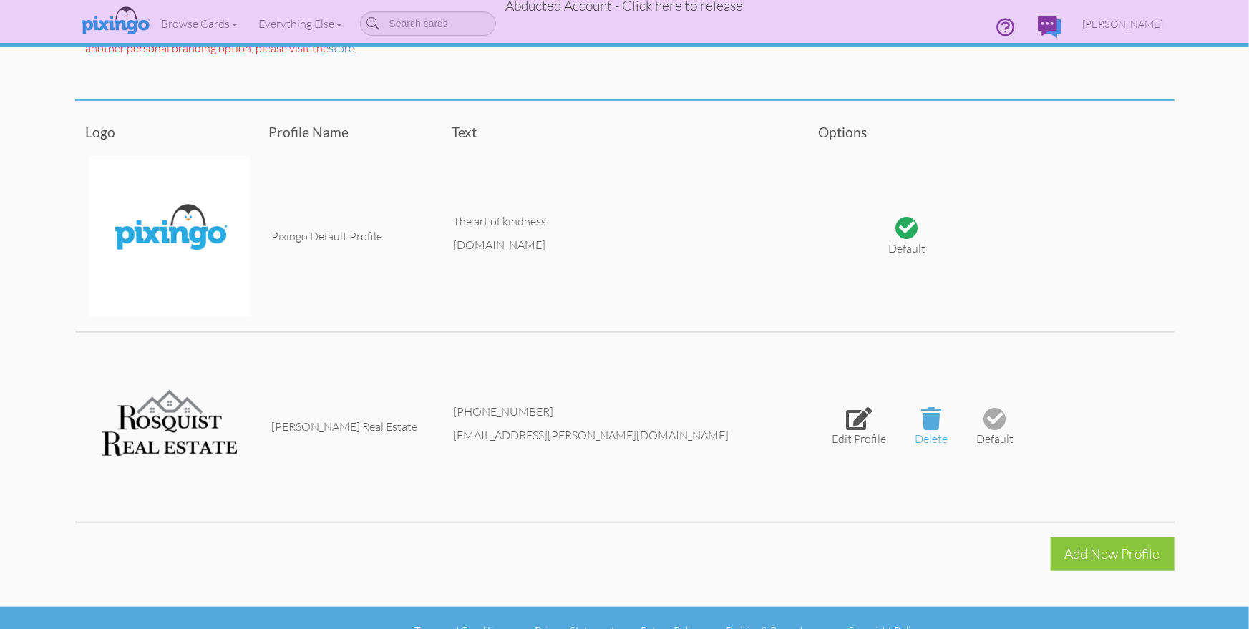
scroll to position [348, 0]
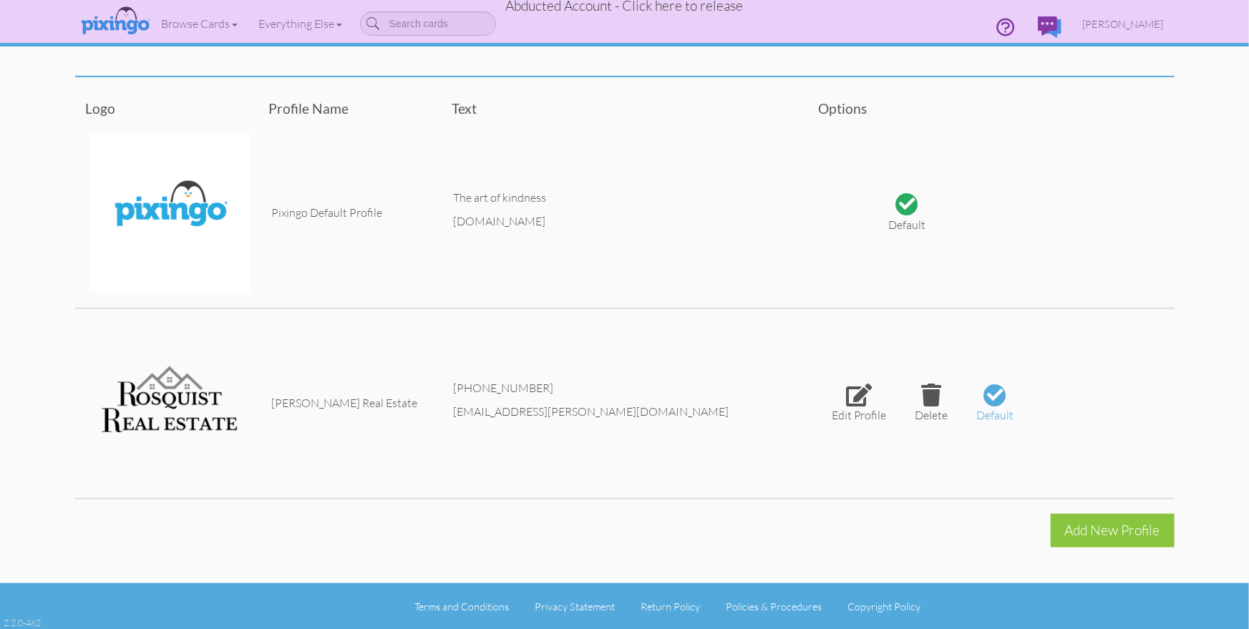
click at [990, 394] on div at bounding box center [995, 394] width 16 height 16
click at [1119, 22] on span "[PERSON_NAME]" at bounding box center [1123, 24] width 81 height 12
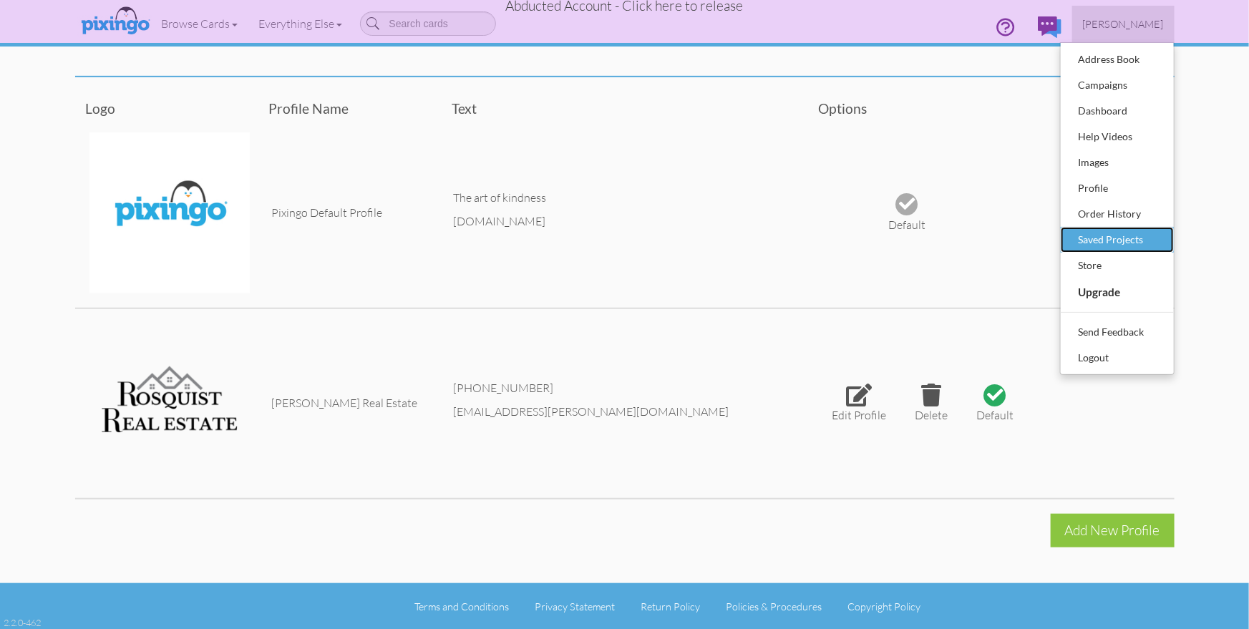
click at [1095, 232] on div "Saved Projects" at bounding box center [1117, 239] width 84 height 21
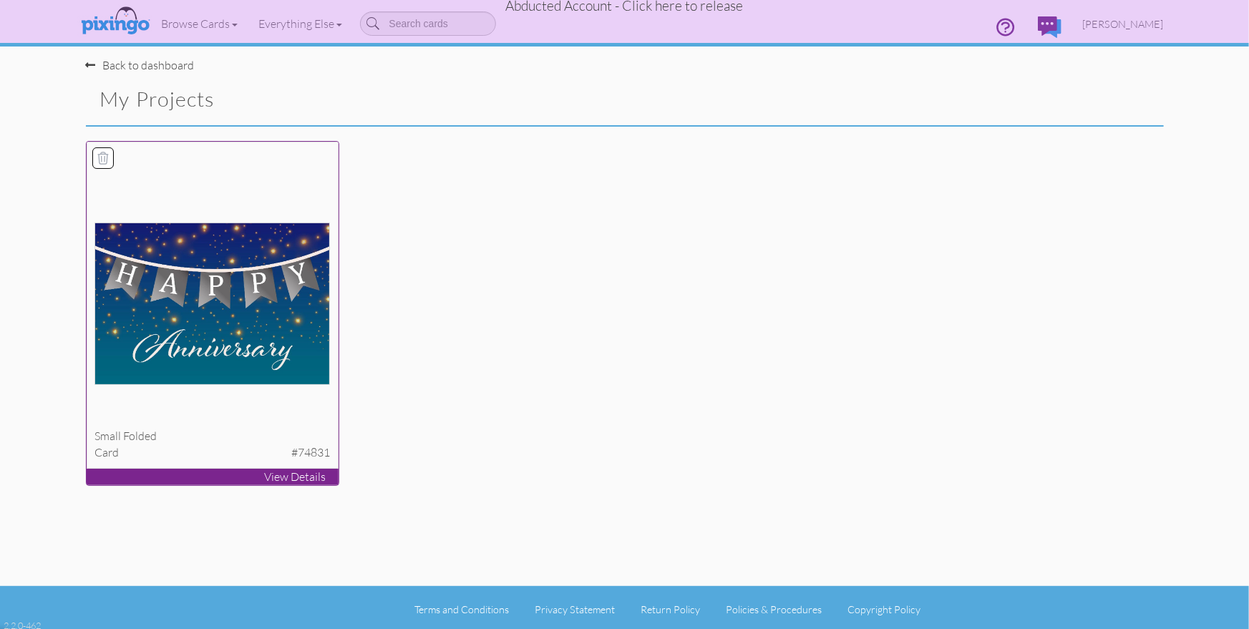
click at [218, 262] on img at bounding box center [211, 304] width 235 height 162
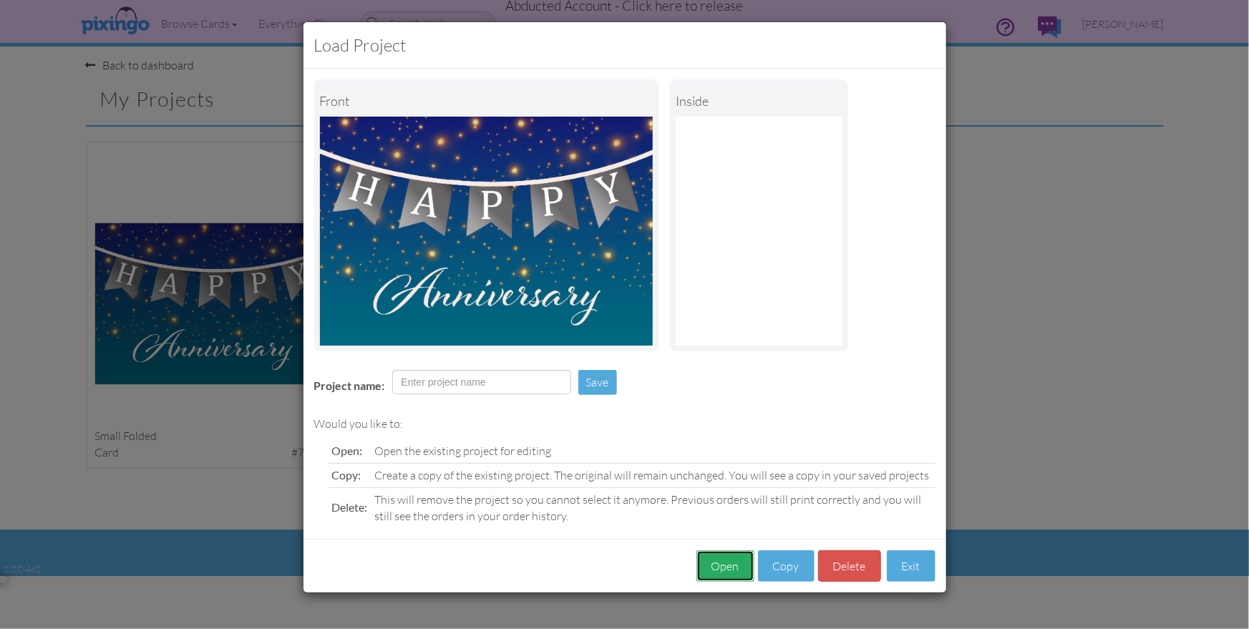
click at [719, 566] on button "Open" at bounding box center [725, 566] width 58 height 32
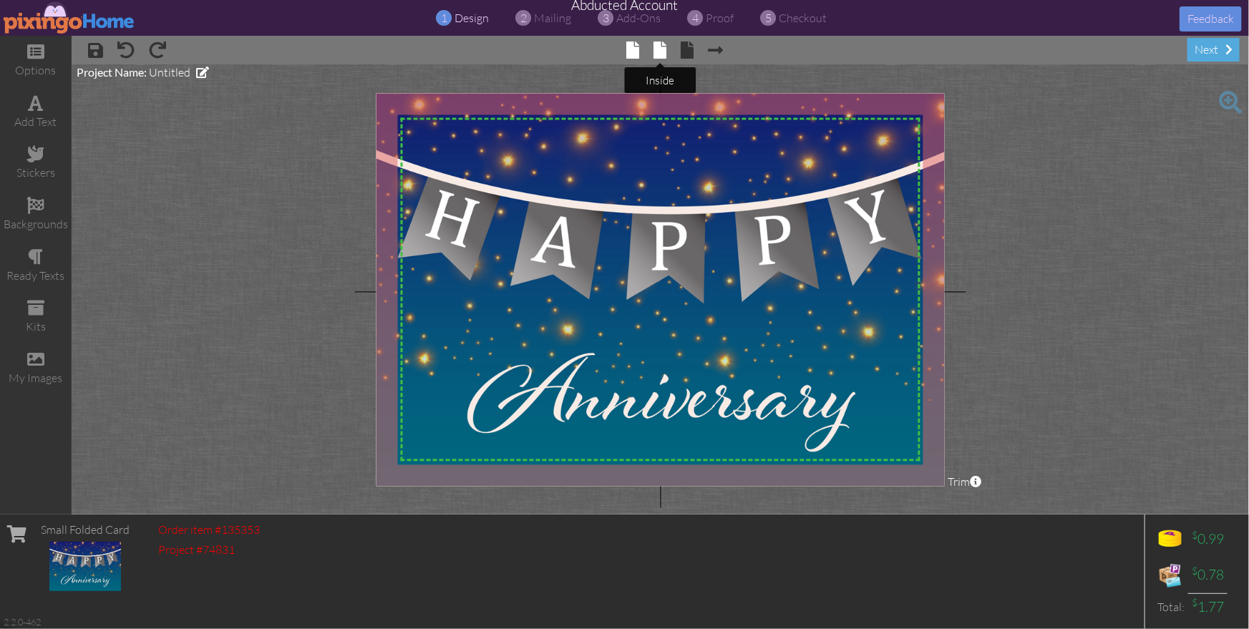
click at [660, 50] on span at bounding box center [659, 49] width 13 height 17
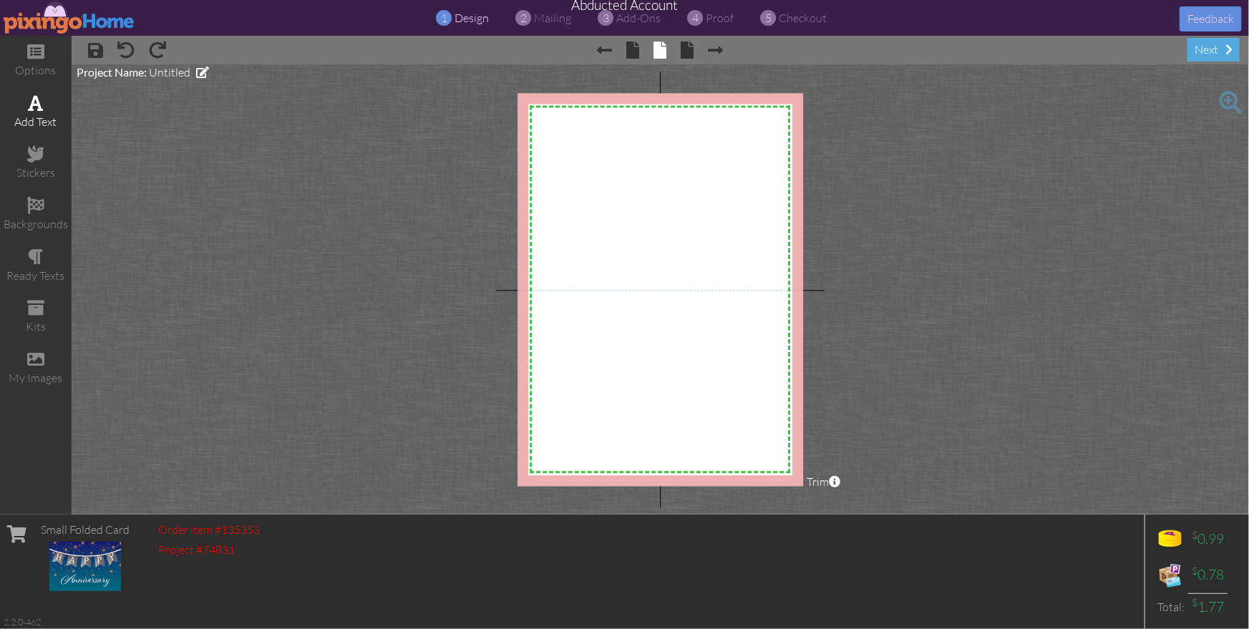
click at [31, 100] on span at bounding box center [36, 102] width 15 height 17
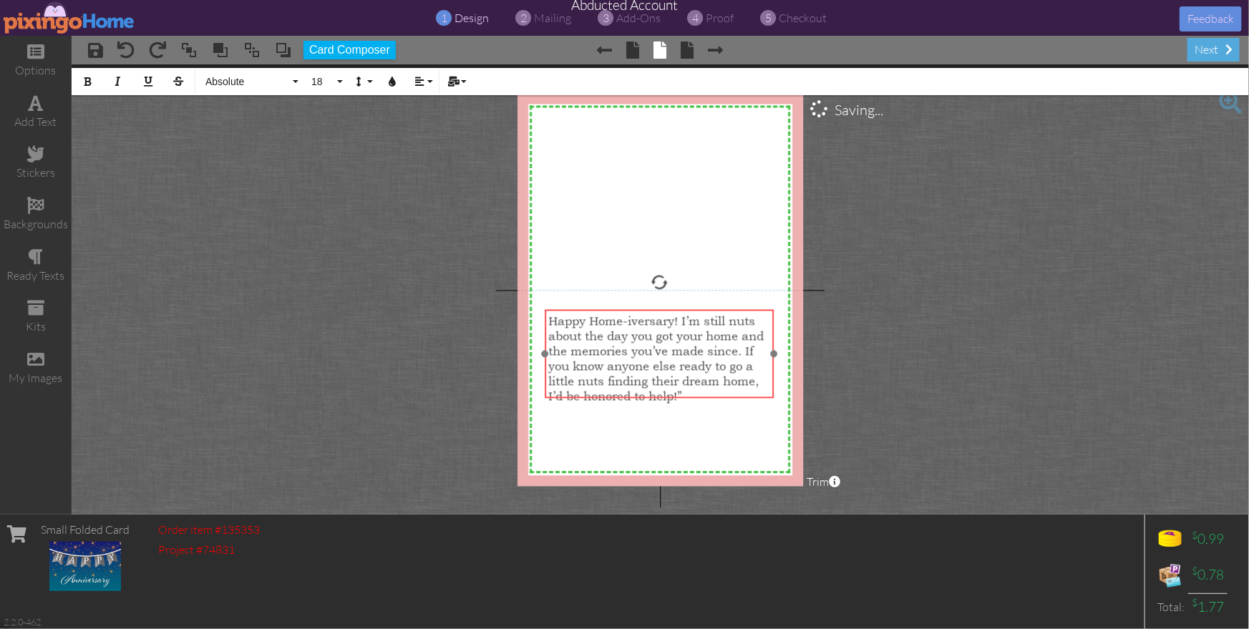
scroll to position [2390, 4]
click at [708, 389] on div "Happy Home-iversary! I’m still nuts about the day you got your home and the mem…" at bounding box center [656, 352] width 228 height 97
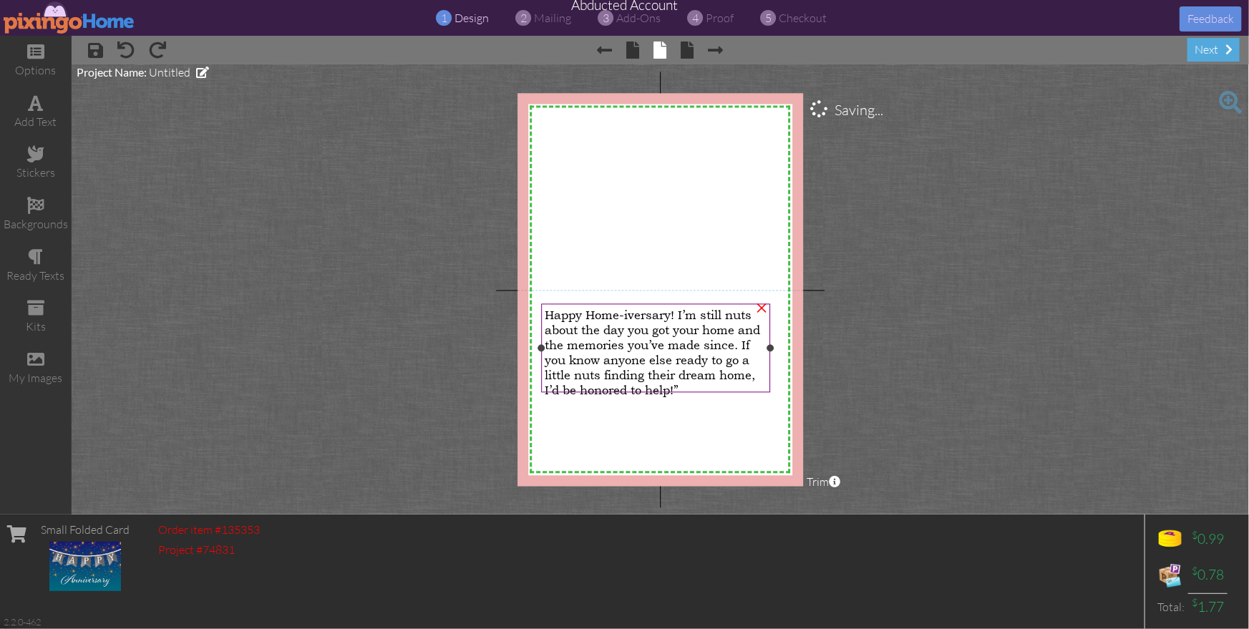
click at [680, 316] on span "Happy Home-iversary! I’m still nuts about the day you got your home and the mem…" at bounding box center [652, 353] width 215 height 90
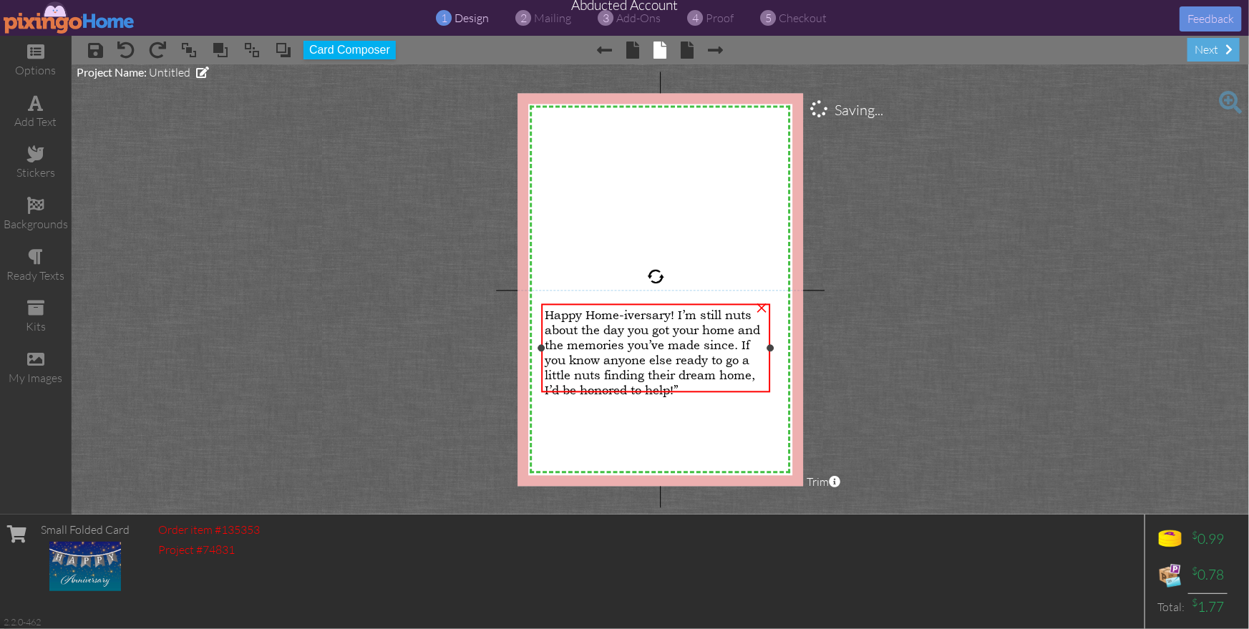
click at [680, 316] on span "Happy Home-iversary! I’m still nuts about the day you got your home and the mem…" at bounding box center [652, 353] width 215 height 90
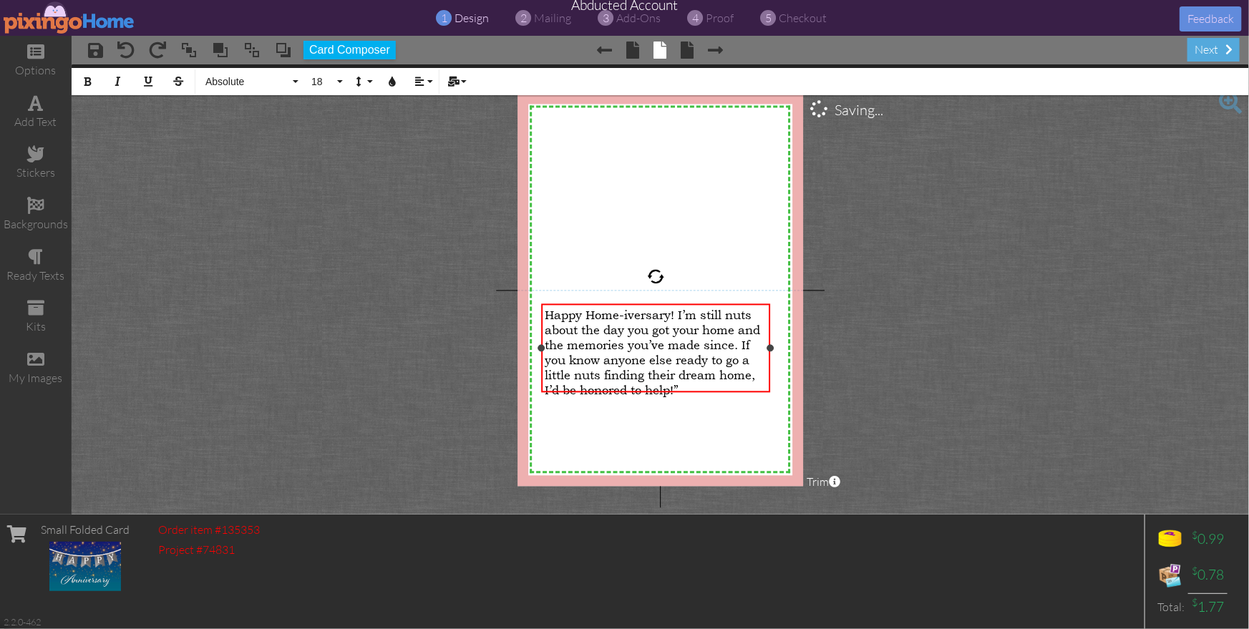
drag, startPoint x: 677, startPoint y: 312, endPoint x: 708, endPoint y: 328, distance: 34.6
click at [677, 312] on span "Happy Home-iversary! I’m still nuts about the day you got your home and the mem…" at bounding box center [652, 353] width 215 height 90
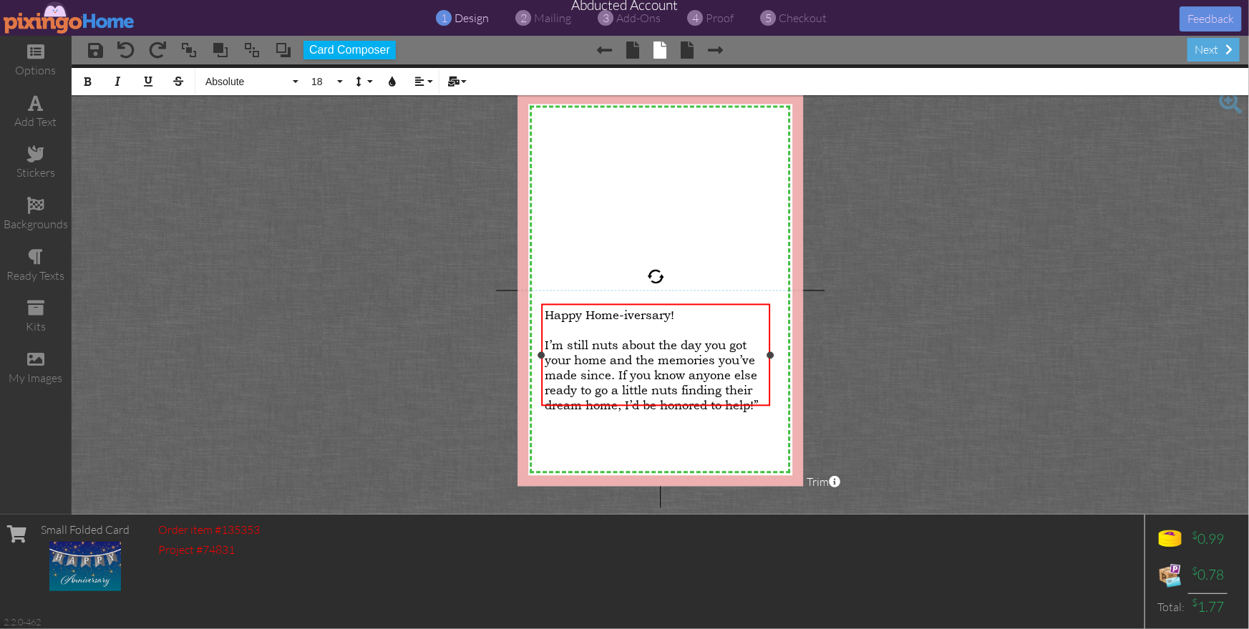
click at [758, 394] on span "I’m still nuts about the day you got your home and the memories you’ve made sin…" at bounding box center [652, 375] width 214 height 75
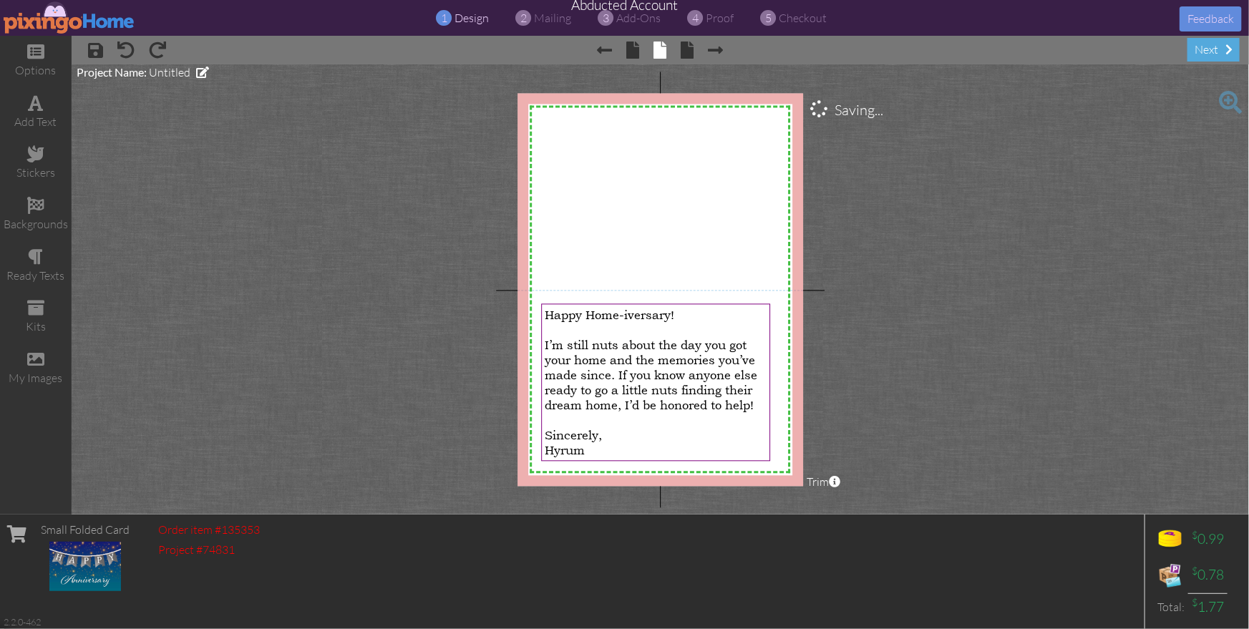
click at [972, 404] on project-studio-wrapper "X X X X X X X X X X X X X X X X X X X X X X X X X X X X X X X X X X X X X X X X…" at bounding box center [660, 289] width 1177 height 450
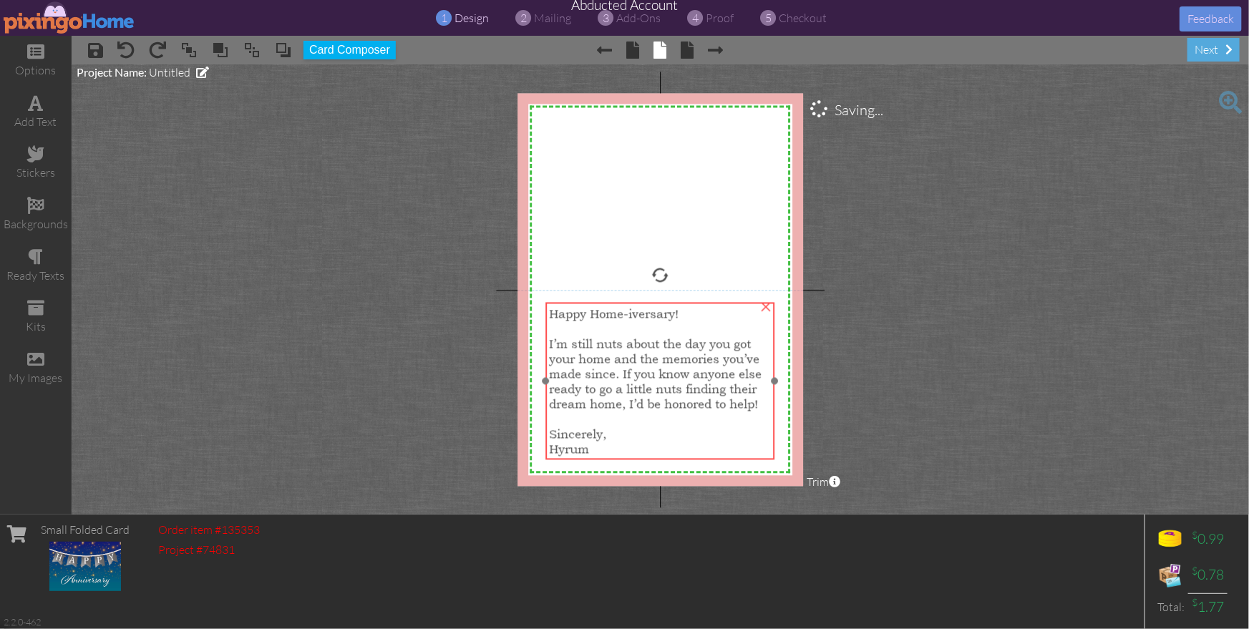
drag, startPoint x: 663, startPoint y: 377, endPoint x: 821, endPoint y: 409, distance: 161.9
click at [667, 376] on span "I’m still nuts about the day you got your home and the memories you’ve made sin…" at bounding box center [655, 373] width 213 height 75
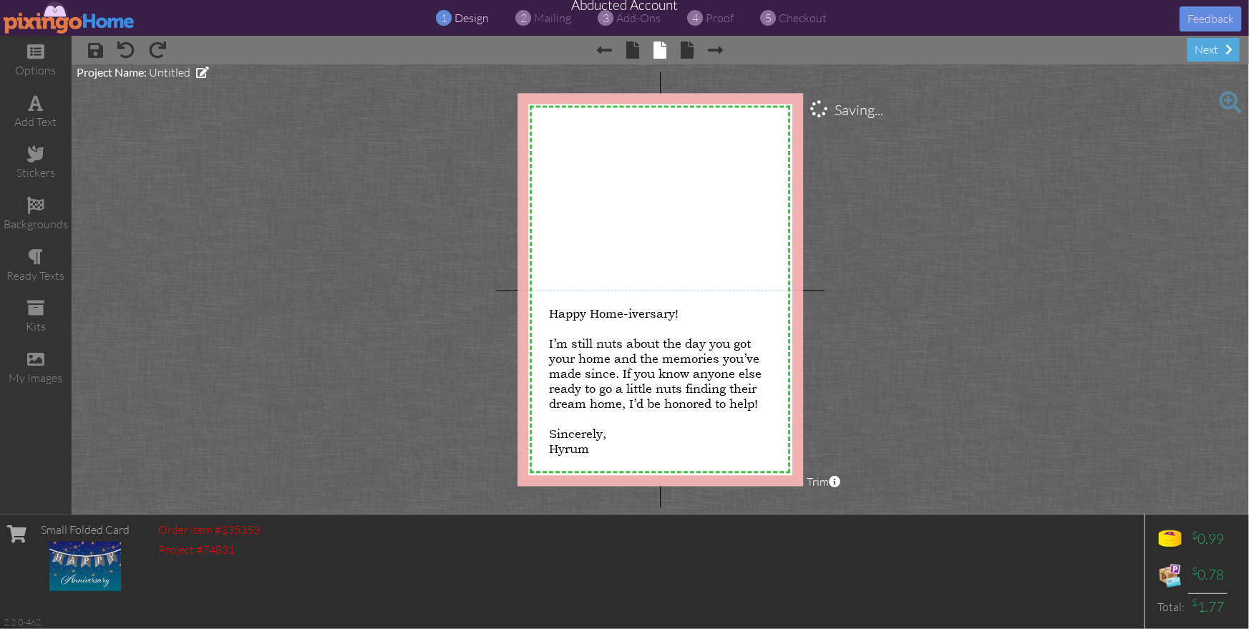
click at [878, 415] on project-studio-wrapper "X X X X X X X X X X X X X X X X X X X X X X X X X X X X X X X X X X X X X X X X…" at bounding box center [660, 289] width 1177 height 450
click at [643, 346] on span "I’m still nuts about the day you got your home and the memories you’ve made sin…" at bounding box center [655, 373] width 213 height 75
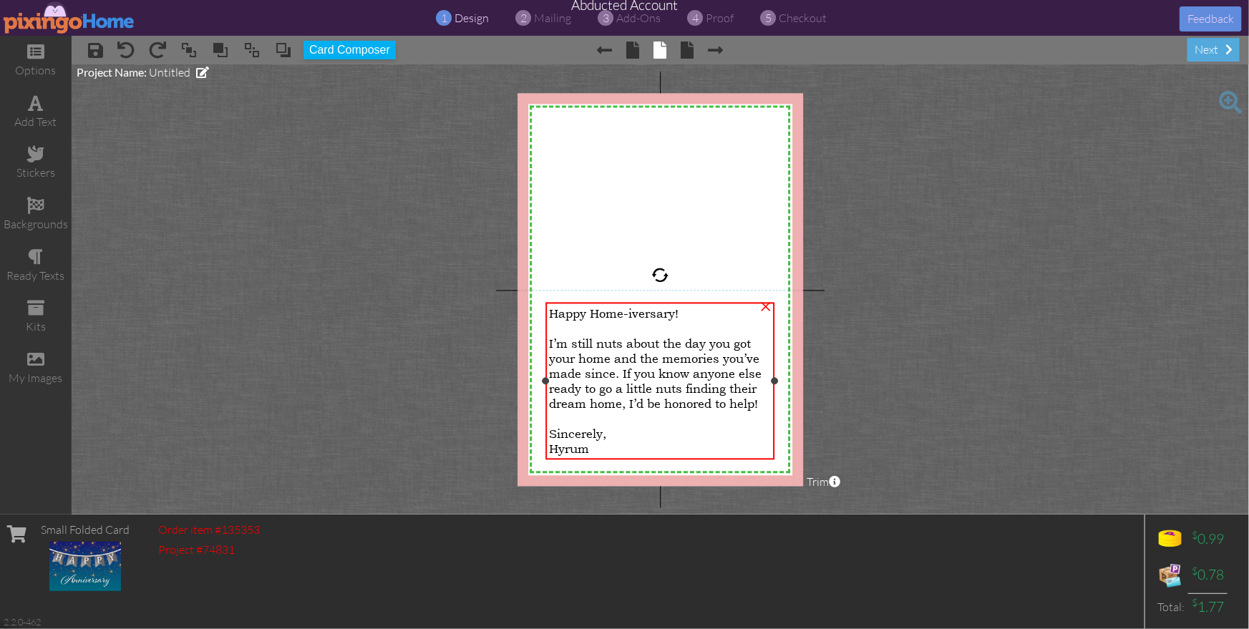
click at [643, 346] on span "I’m still nuts about the day you got your home and the memories you’ve made sin…" at bounding box center [655, 373] width 213 height 75
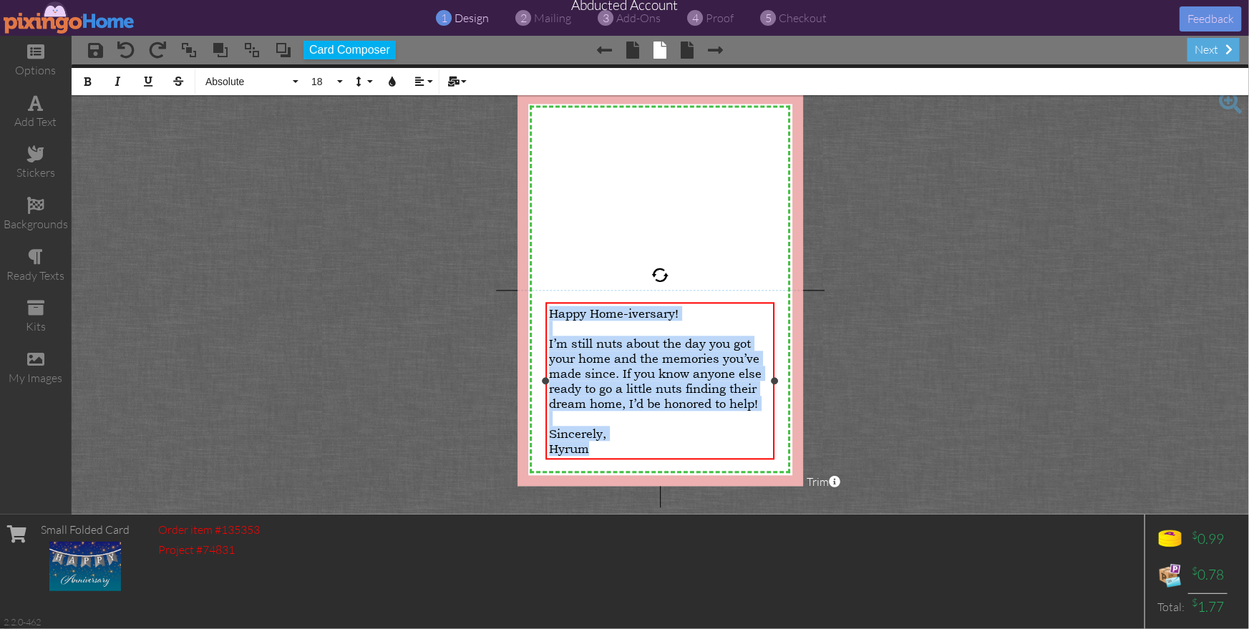
drag, startPoint x: 552, startPoint y: 315, endPoint x: 629, endPoint y: 432, distance: 140.5
click at [607, 447] on div "Happy Home-iversary! I’m still nuts about the day you got your home and the mem…" at bounding box center [660, 388] width 222 height 165
click at [232, 85] on span "Absolute" at bounding box center [247, 82] width 86 height 12
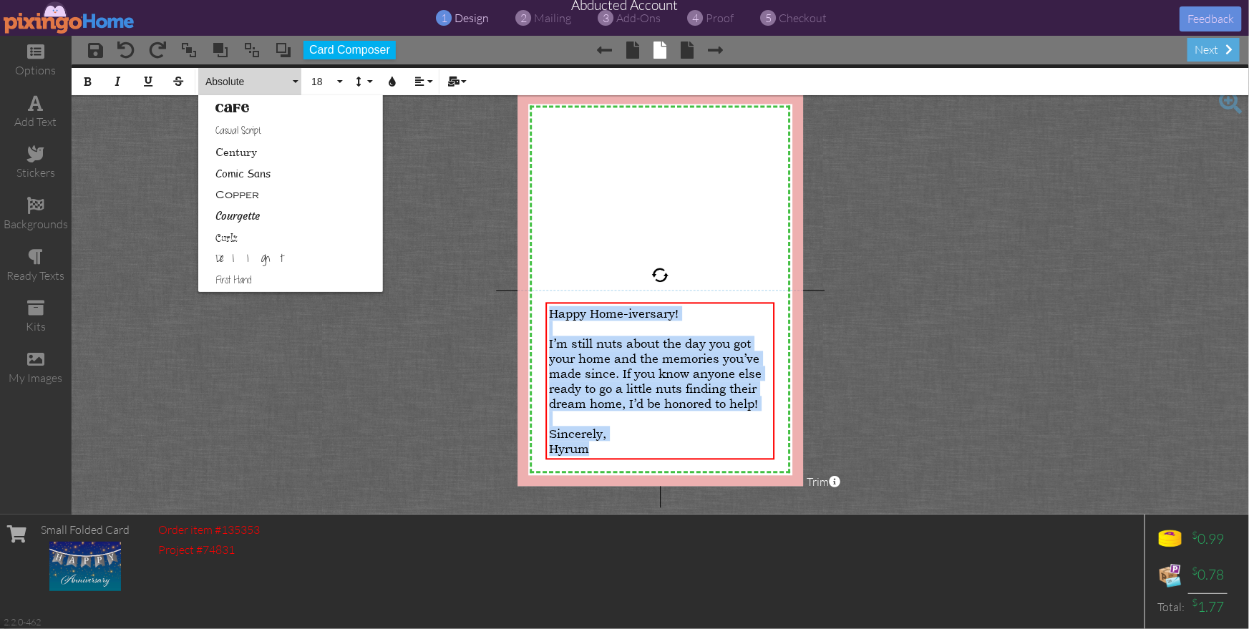
scroll to position [157, 0]
click at [238, 120] on link "Casual Script" at bounding box center [290, 120] width 185 height 21
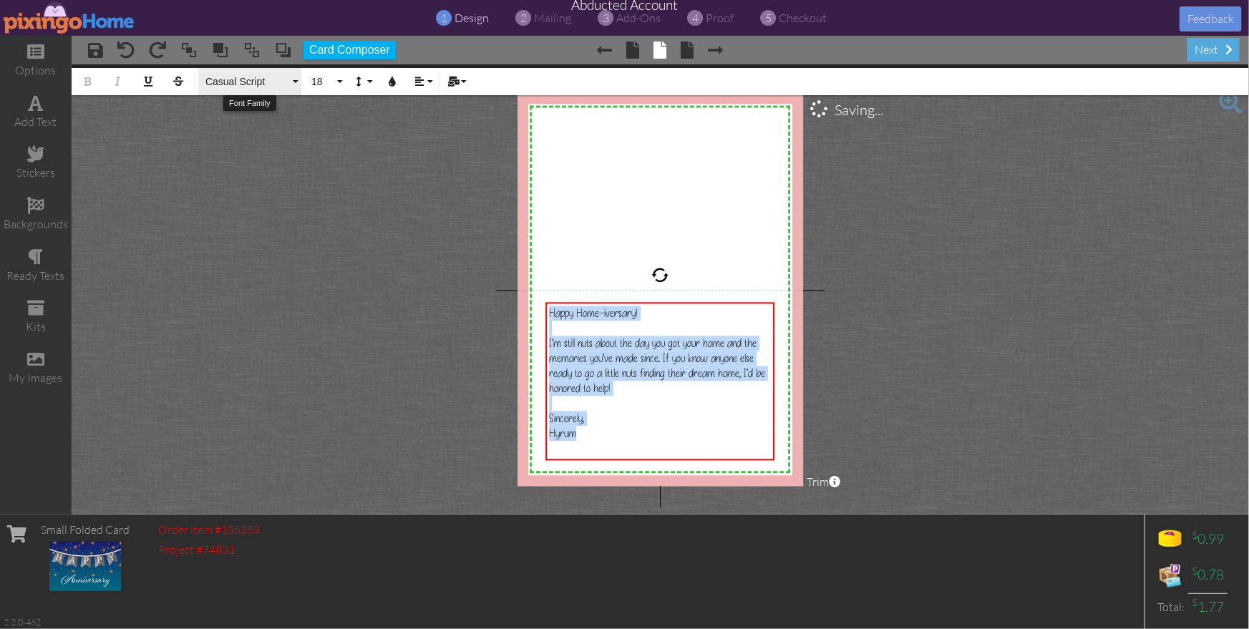
click at [233, 86] on span "Casual Script" at bounding box center [247, 82] width 86 height 12
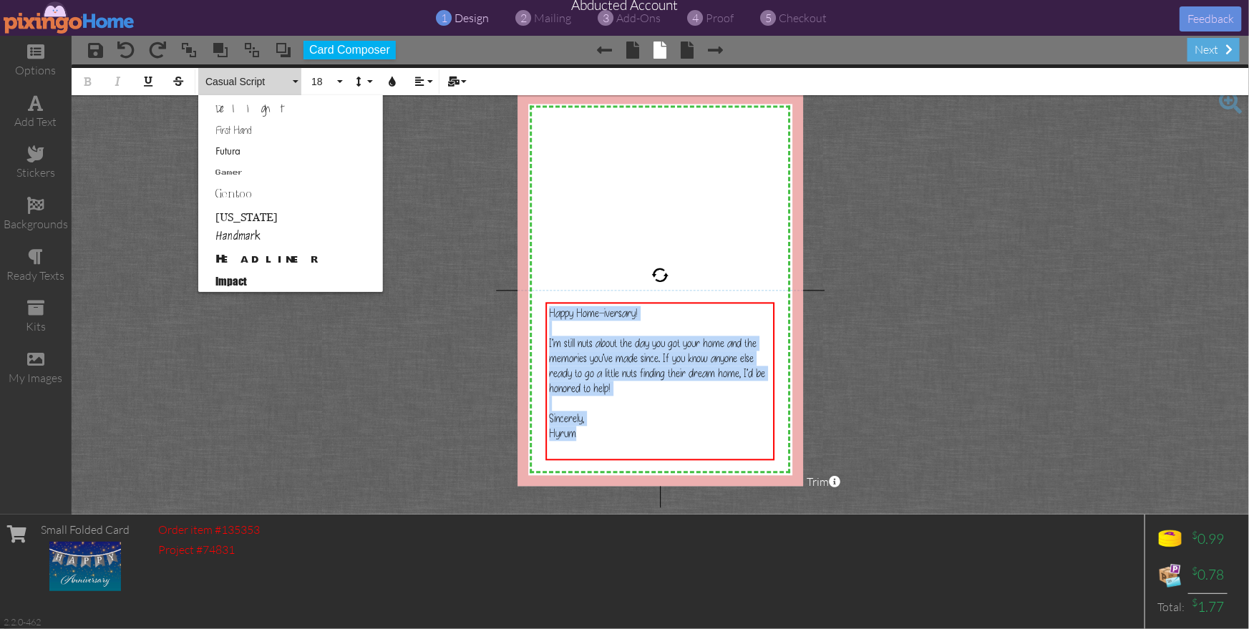
scroll to position [306, 0]
click at [255, 224] on link "Handmark" at bounding box center [290, 228] width 185 height 21
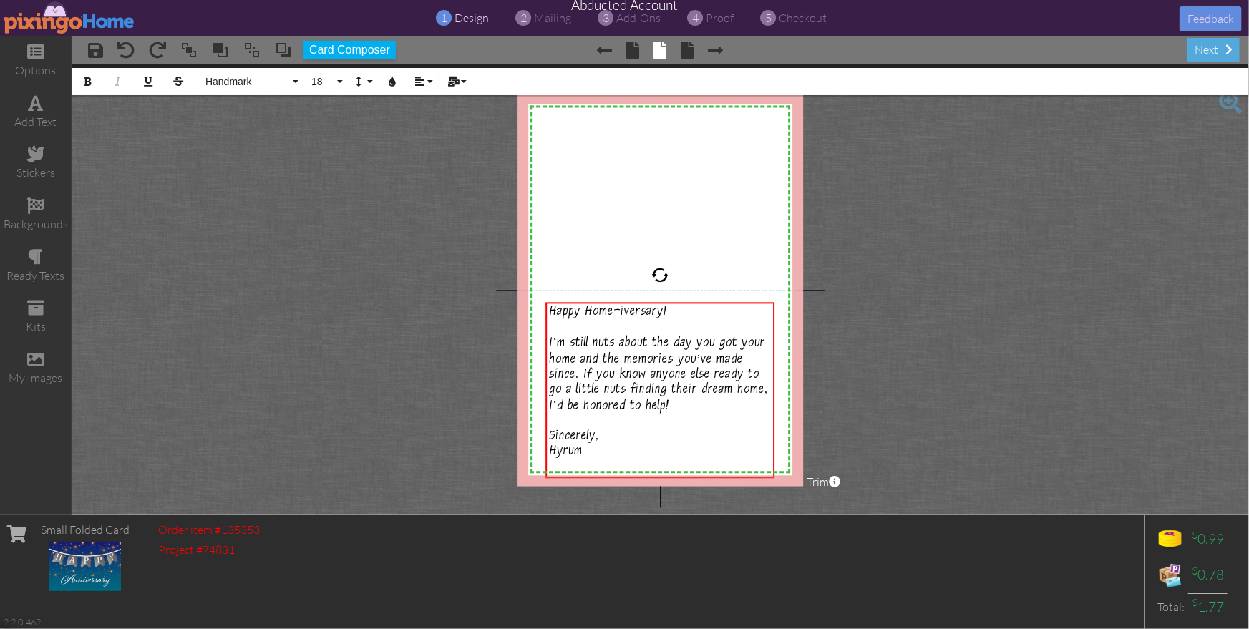
click at [865, 322] on project-studio-wrapper "X X X X X X X X X X X X X X X X X X X X X X X X X X X X X X X X X X X X X X X X…" at bounding box center [660, 289] width 1177 height 450
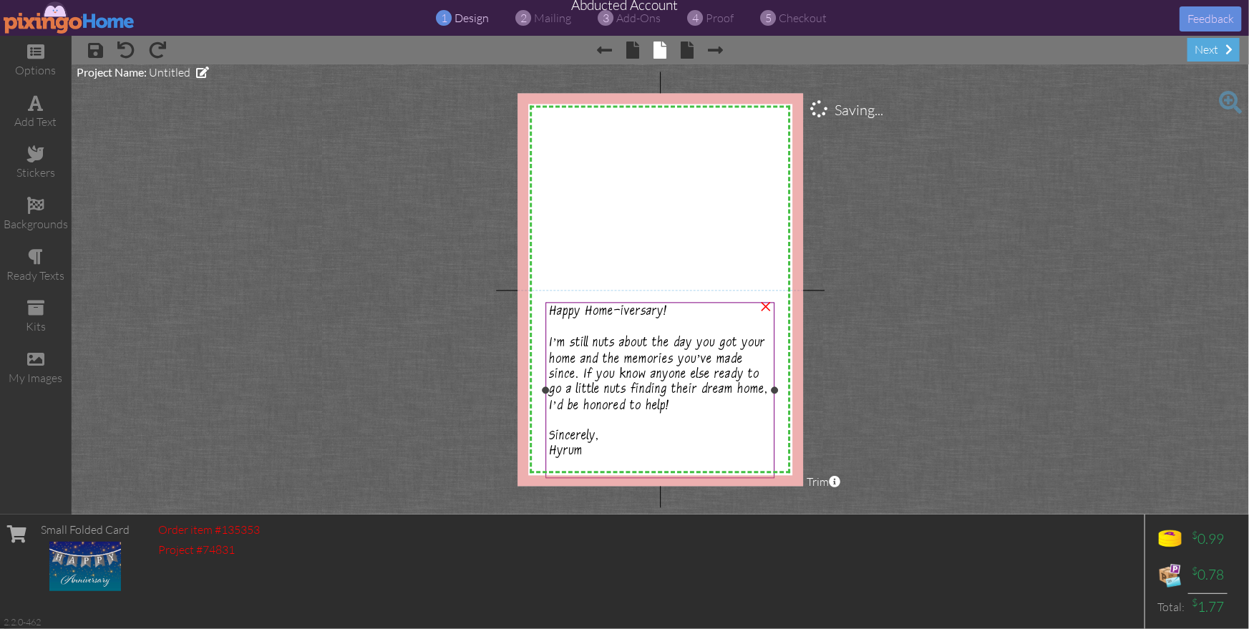
click at [663, 358] on span "I’m still nuts about the day you got your home and the memories you’ve made sin…" at bounding box center [658, 377] width 219 height 78
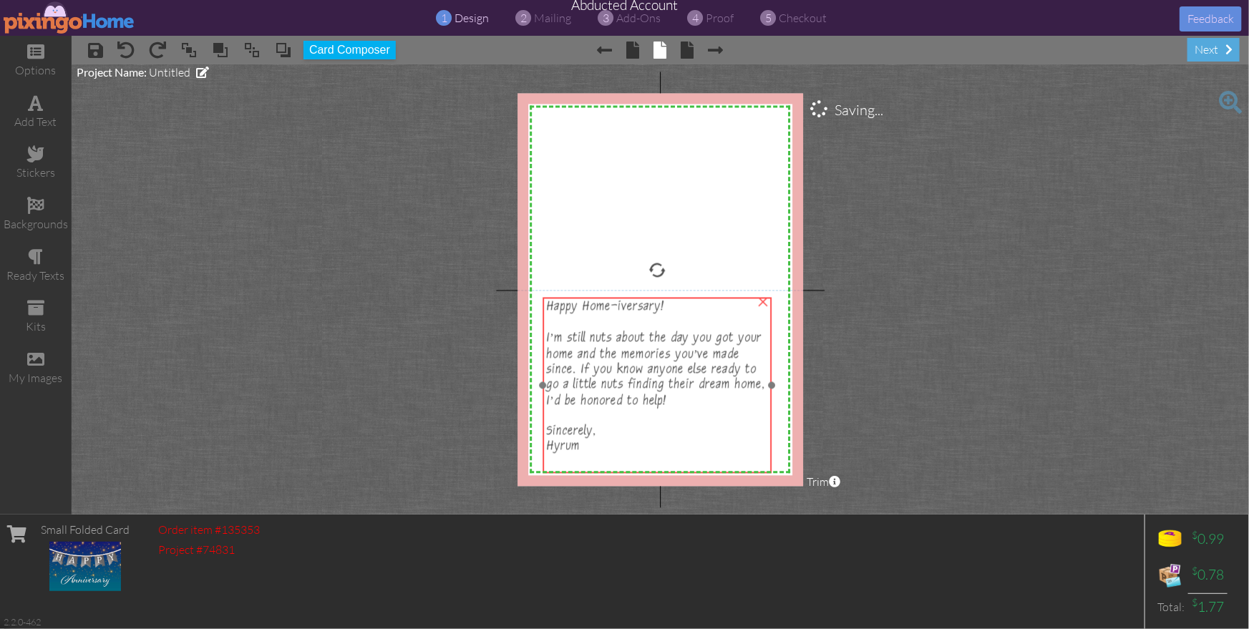
click at [660, 353] on span "I’m still nuts about the day you got your home and the memories you’ve made sin…" at bounding box center [655, 372] width 219 height 78
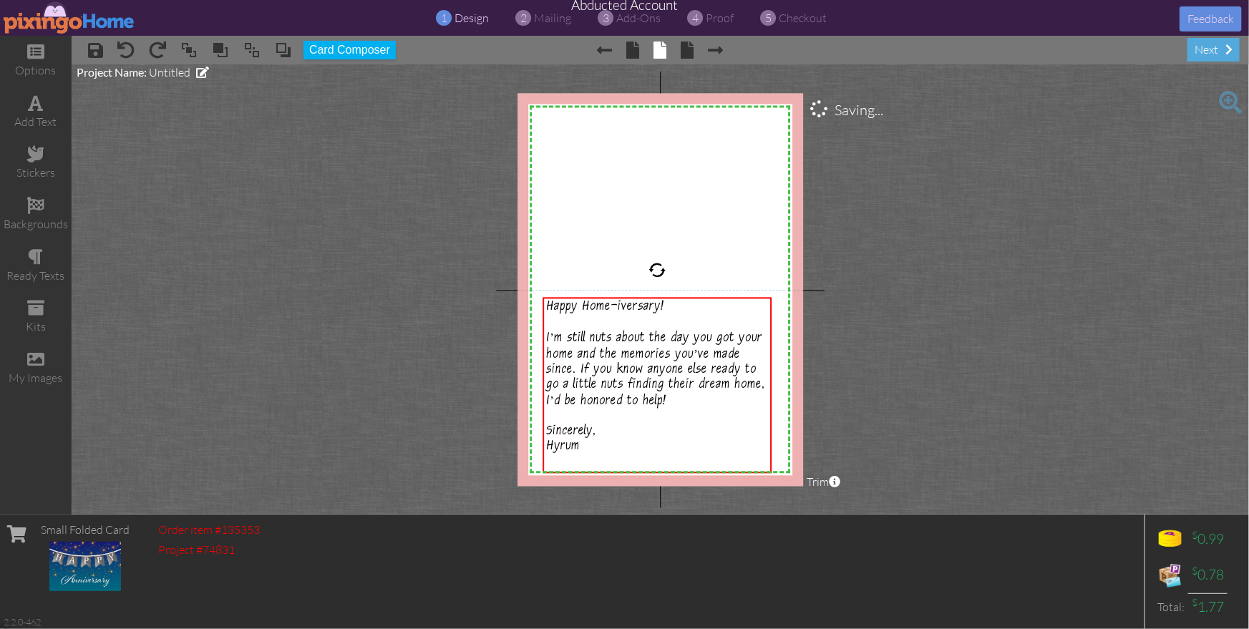
click at [976, 410] on project-studio-wrapper "X X X X X X X X X X X X X X X X X X X X X X X X X X X X X X X X X X X X X X X X…" at bounding box center [660, 289] width 1177 height 450
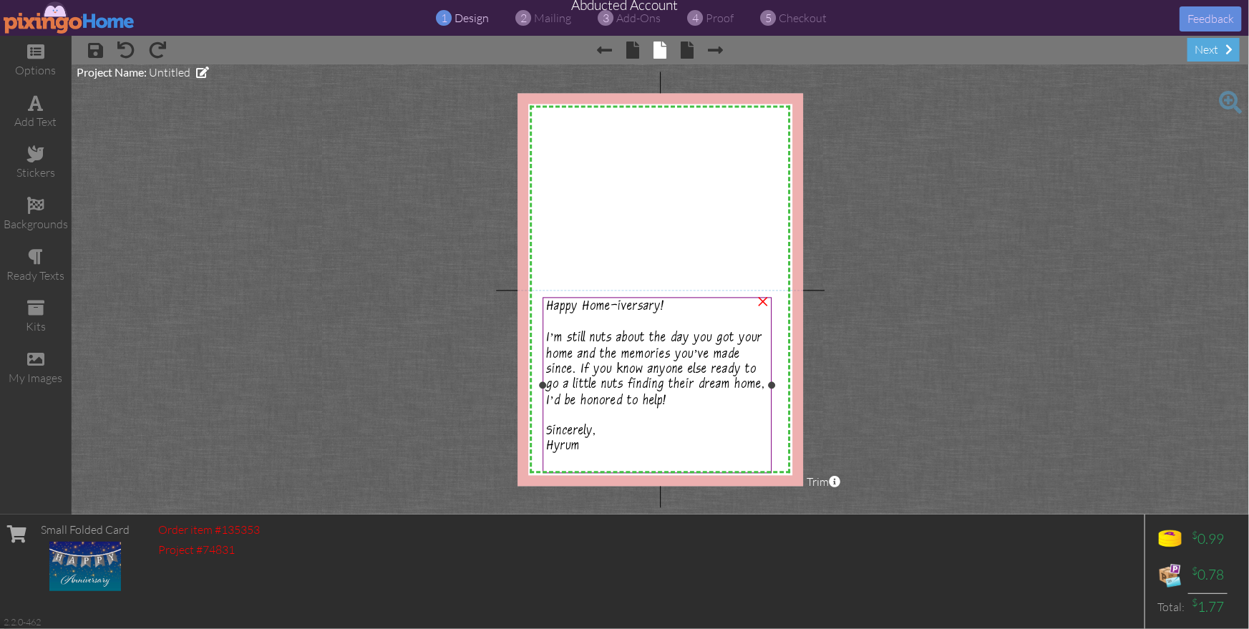
click at [573, 350] on span "I’m still nuts about the day you got your home and the memories you’ve made sin…" at bounding box center [655, 372] width 219 height 78
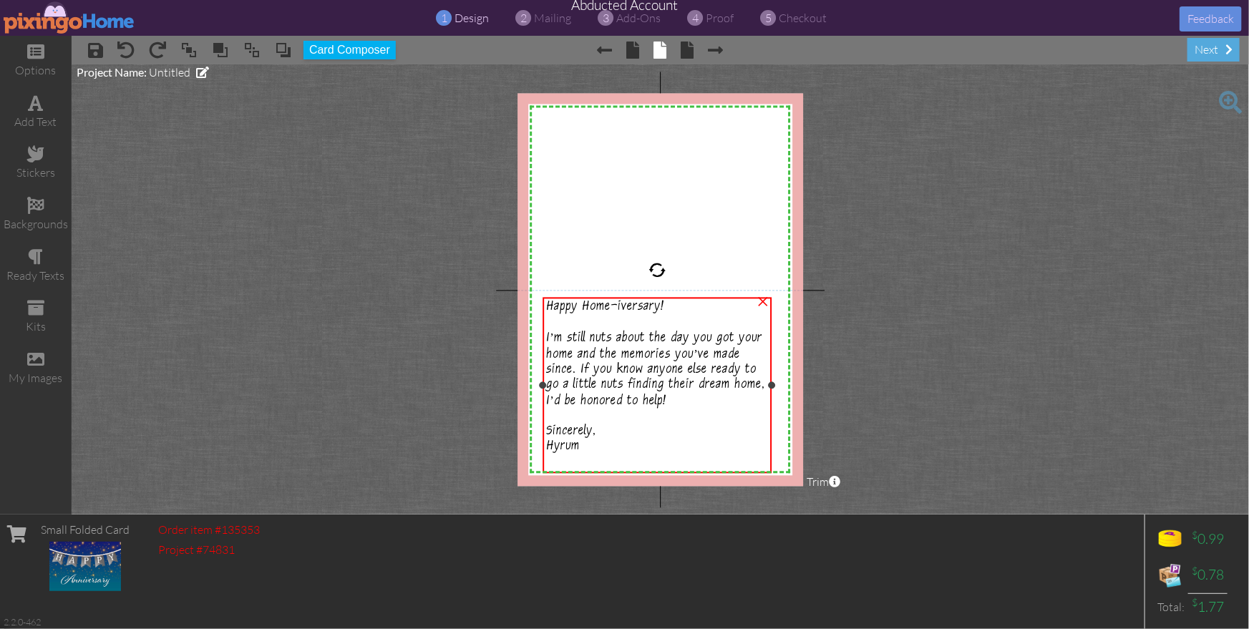
click at [573, 350] on span "I’m still nuts about the day you got your home and the memories you’ve made sin…" at bounding box center [655, 372] width 219 height 78
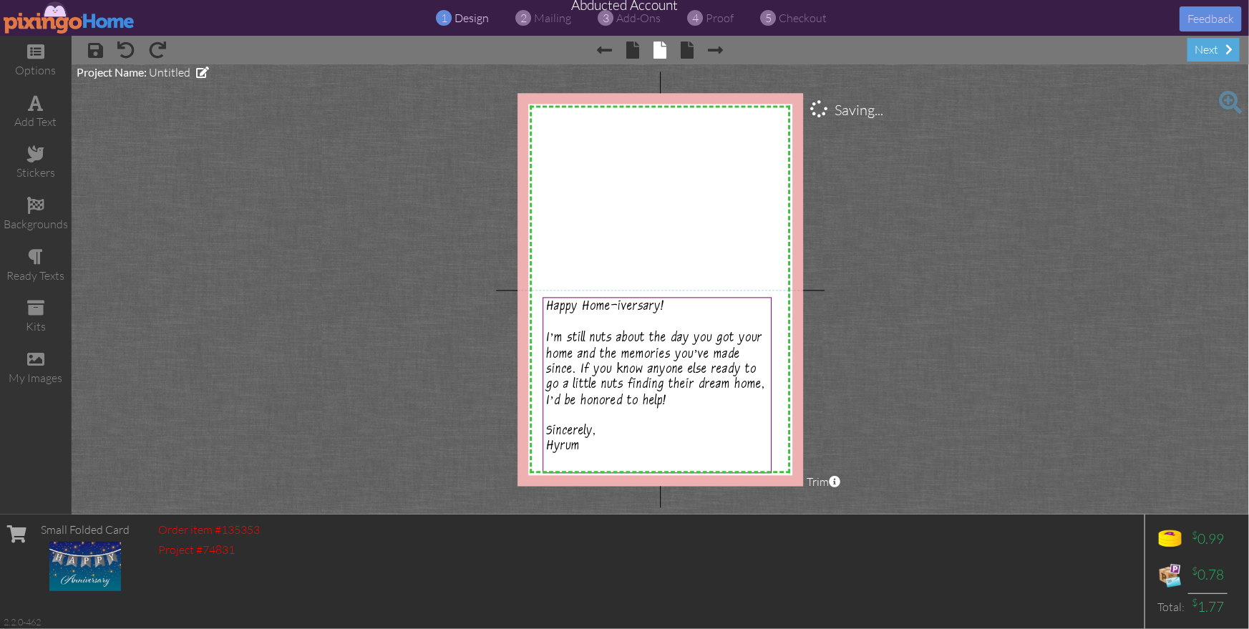
click at [1013, 423] on project-studio-wrapper "X X X X X X X X X X X X X X X X X X X X X X X X X X X X X X X X X X X X X X X X…" at bounding box center [660, 289] width 1177 height 450
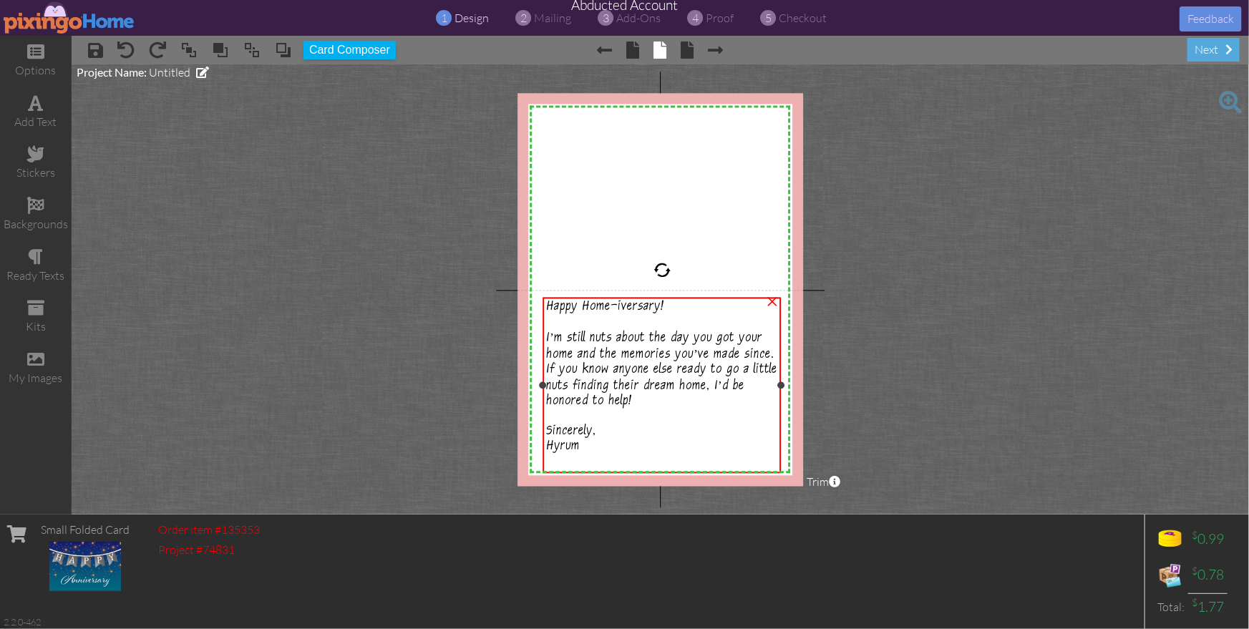
drag, startPoint x: 771, startPoint y: 386, endPoint x: 781, endPoint y: 384, distance: 9.4
click at [781, 384] on div at bounding box center [780, 385] width 7 height 7
click at [555, 465] on div at bounding box center [661, 463] width 231 height 15
click at [555, 463] on div at bounding box center [661, 463] width 231 height 15
click at [555, 462] on div at bounding box center [661, 463] width 231 height 15
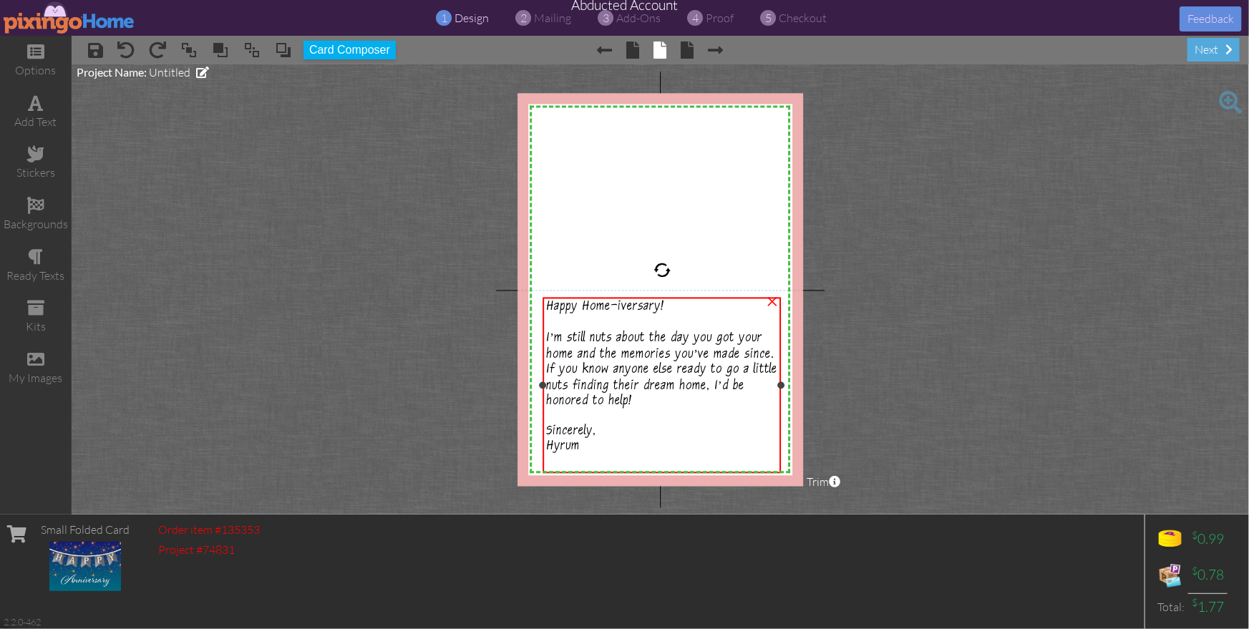
click at [554, 459] on div at bounding box center [661, 463] width 231 height 15
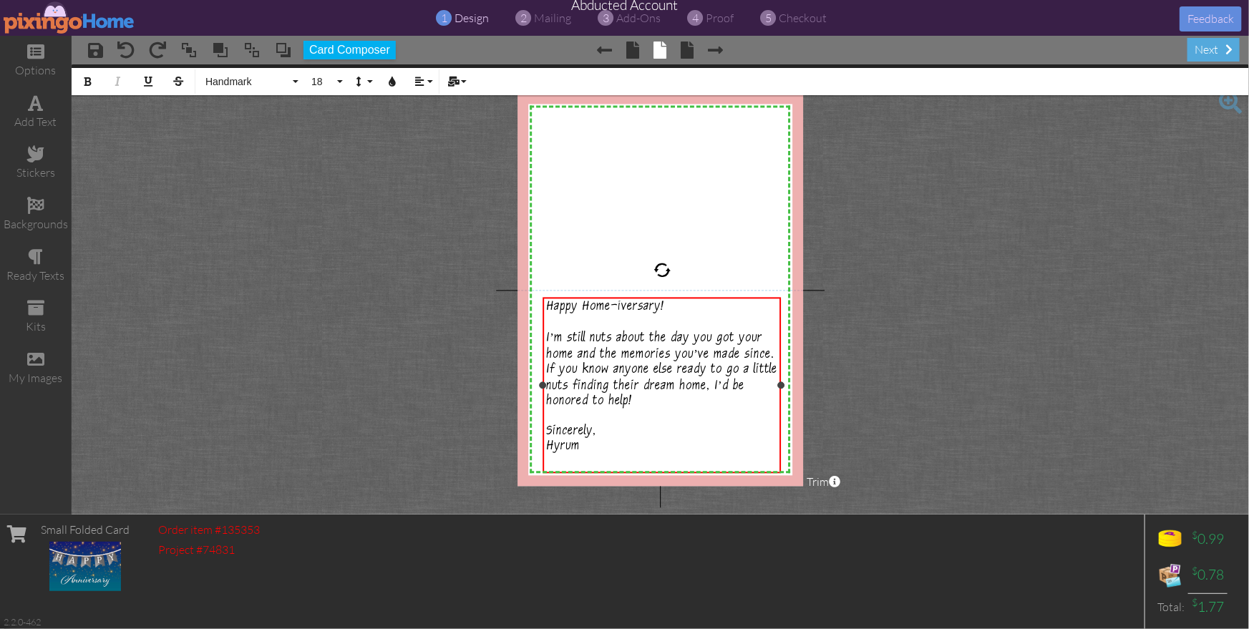
click at [555, 459] on div at bounding box center [661, 463] width 231 height 15
click at [1018, 403] on project-studio-wrapper "X X X X X X X X X X X X X X X X X X X X X X X X X X X X X X X X X X X X X X X X…" at bounding box center [660, 289] width 1177 height 450
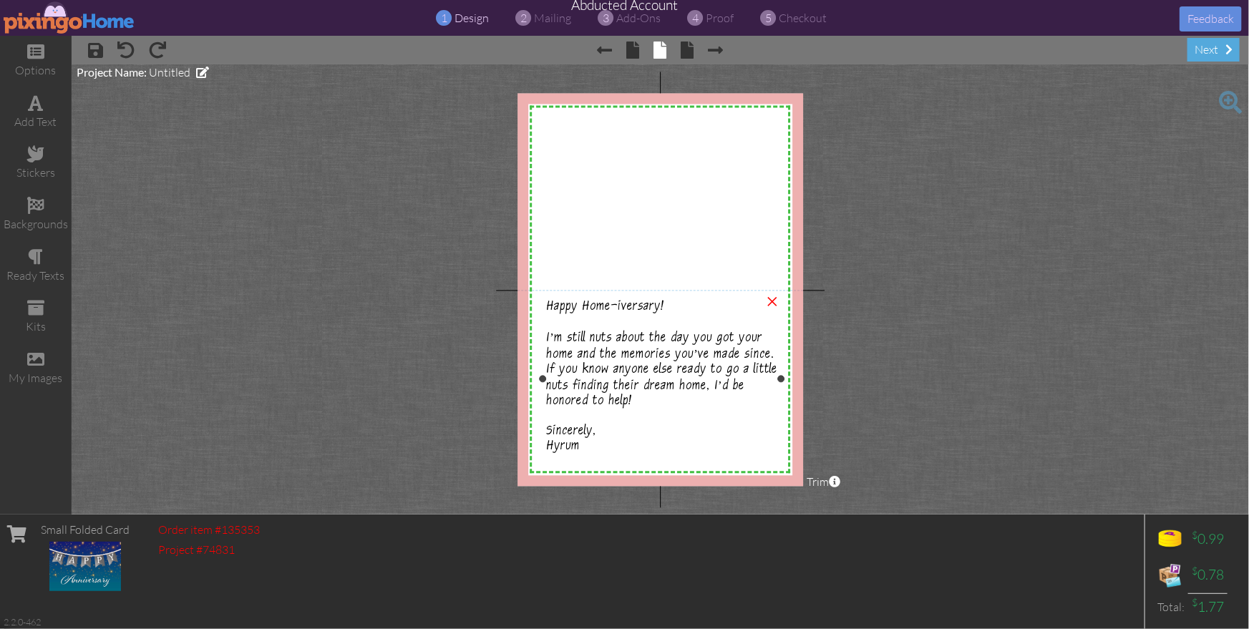
click at [597, 448] on div "Hyrum" at bounding box center [661, 448] width 231 height 15
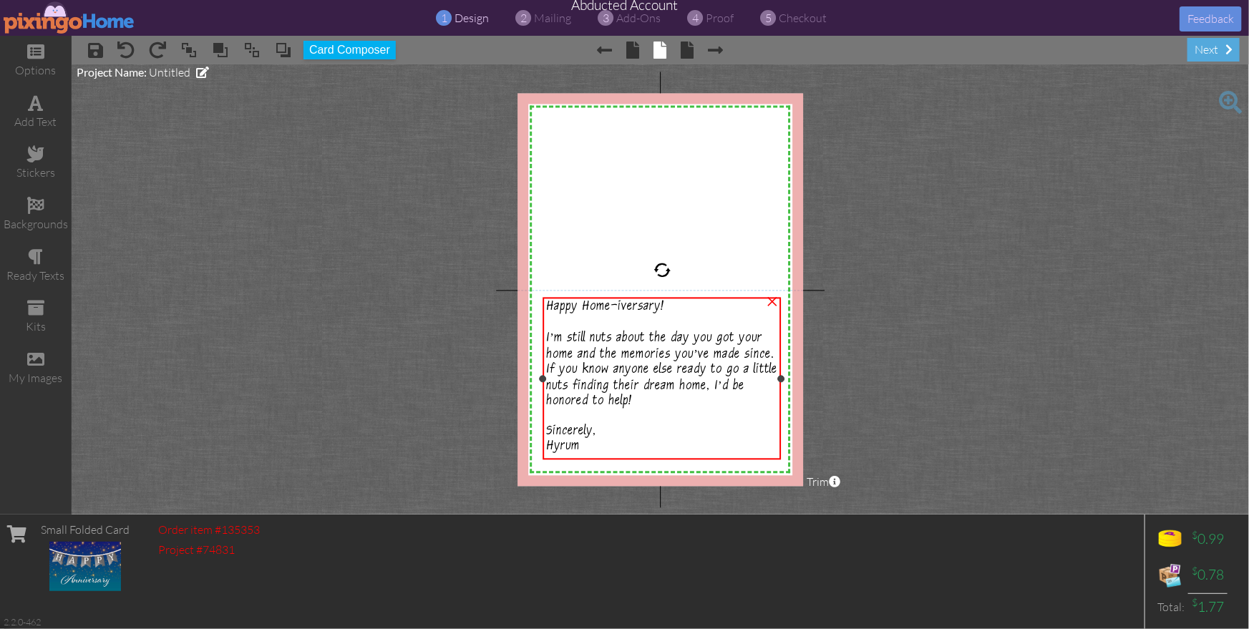
click at [597, 448] on div "Hyrum" at bounding box center [661, 448] width 231 height 15
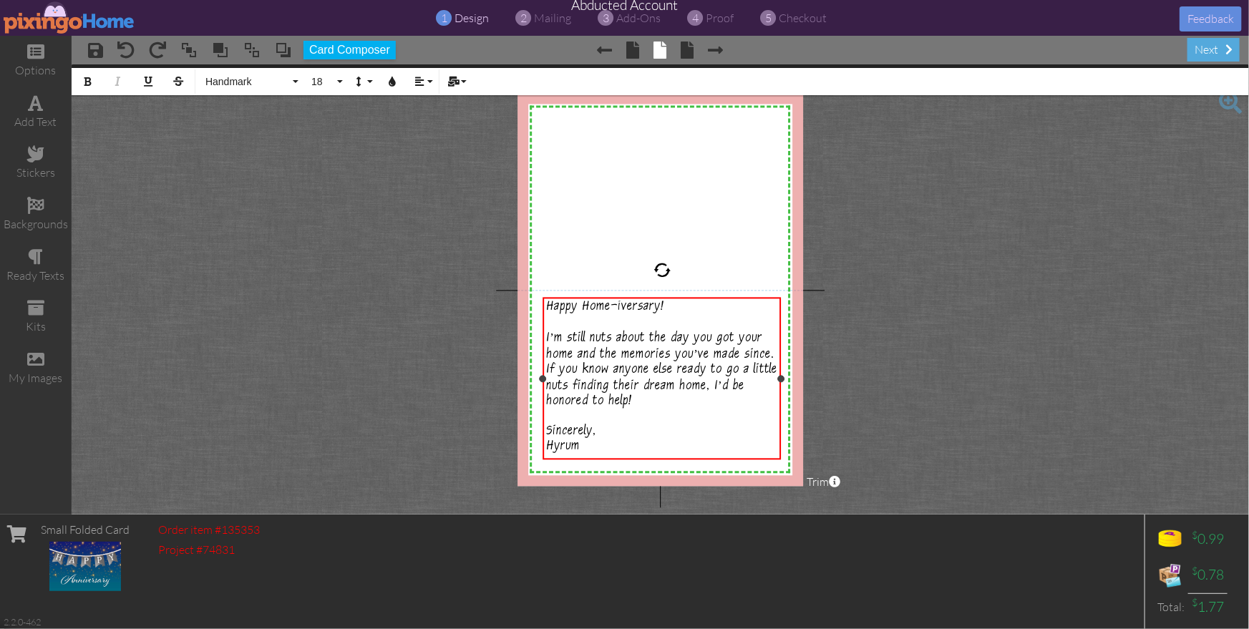
click at [596, 444] on div "Hyrum" at bounding box center [661, 448] width 231 height 15
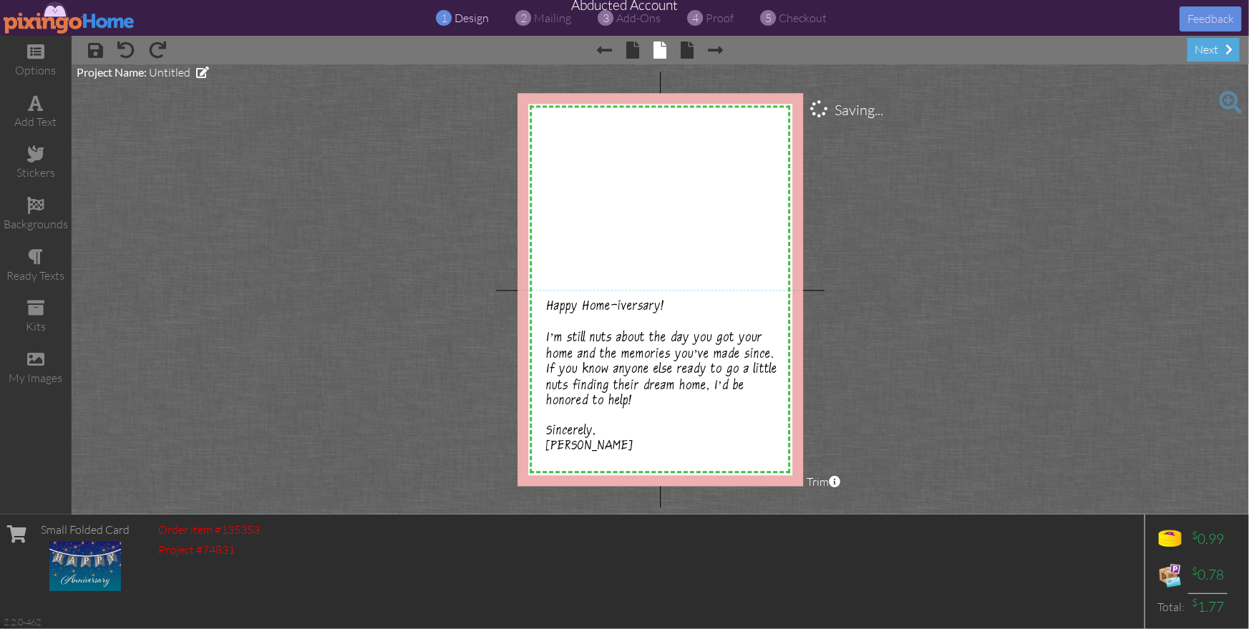
click at [905, 435] on project-studio-wrapper "X X X X X X X X X X X X X X X X X X X X X X X X X X X X X X X X X X X X X X X X…" at bounding box center [660, 289] width 1177 height 450
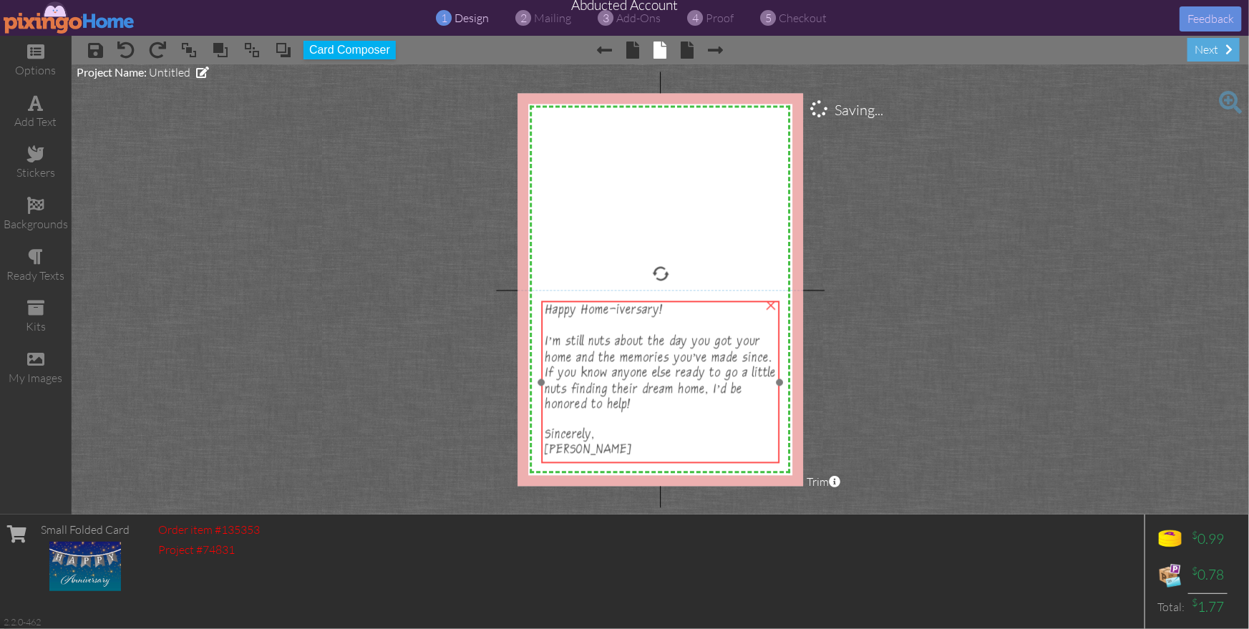
drag, startPoint x: 715, startPoint y: 411, endPoint x: 922, endPoint y: 428, distance: 207.4
click at [719, 414] on div at bounding box center [660, 421] width 231 height 15
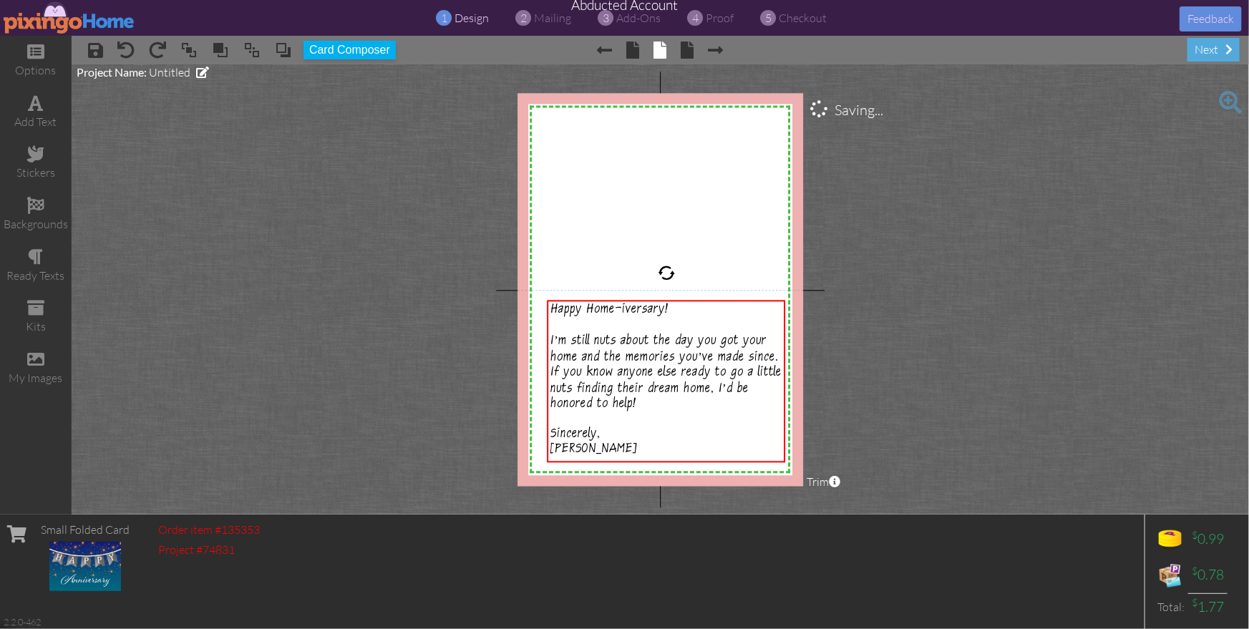
click at [982, 431] on project-studio-wrapper "X X X X X X X X X X X X X X X X X X X X X X X X X X X X X X X X X X X X X X X X…" at bounding box center [660, 289] width 1177 height 450
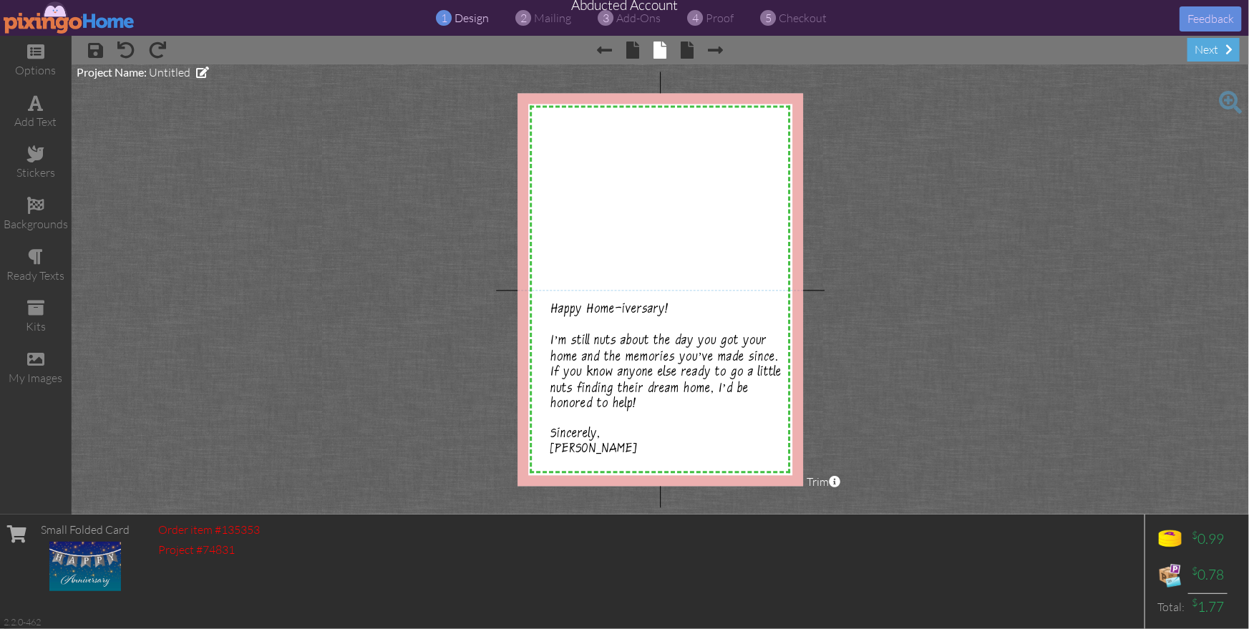
click at [984, 431] on project-studio-wrapper "X X X X X X X X X X X X X X X X X X X X X X X X X X X X X X X X X X X X X X X X…" at bounding box center [660, 289] width 1177 height 450
click at [635, 53] on span at bounding box center [633, 49] width 13 height 17
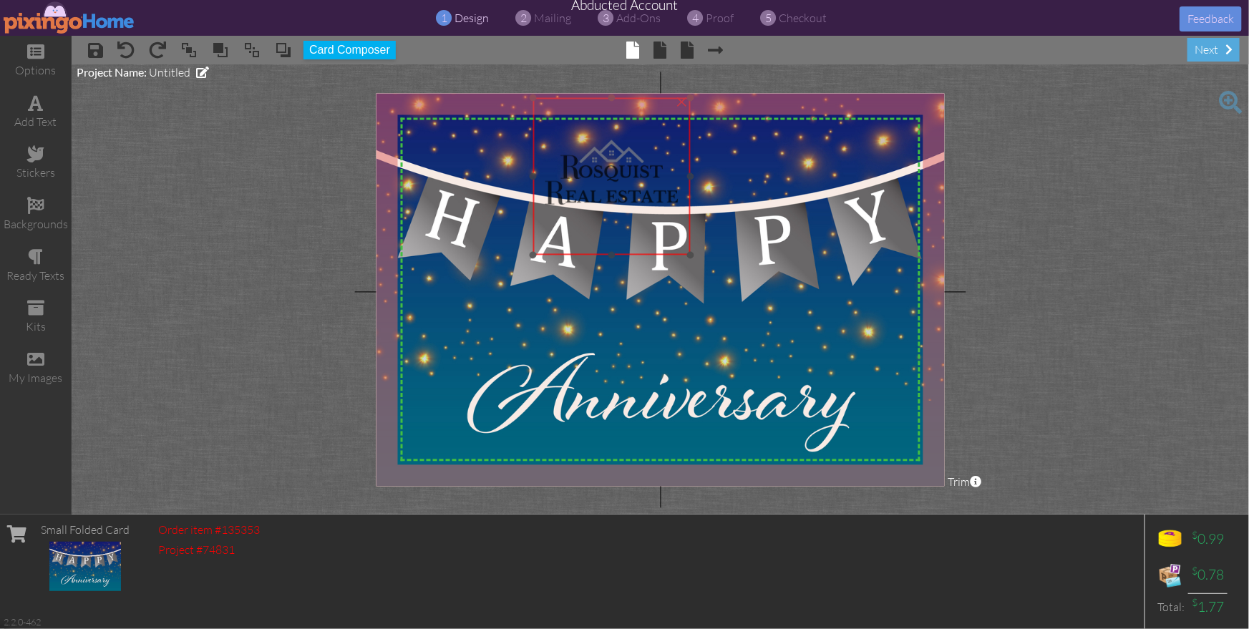
drag, startPoint x: 501, startPoint y: 181, endPoint x: 630, endPoint y: 166, distance: 129.7
click at [630, 166] on img at bounding box center [611, 175] width 157 height 157
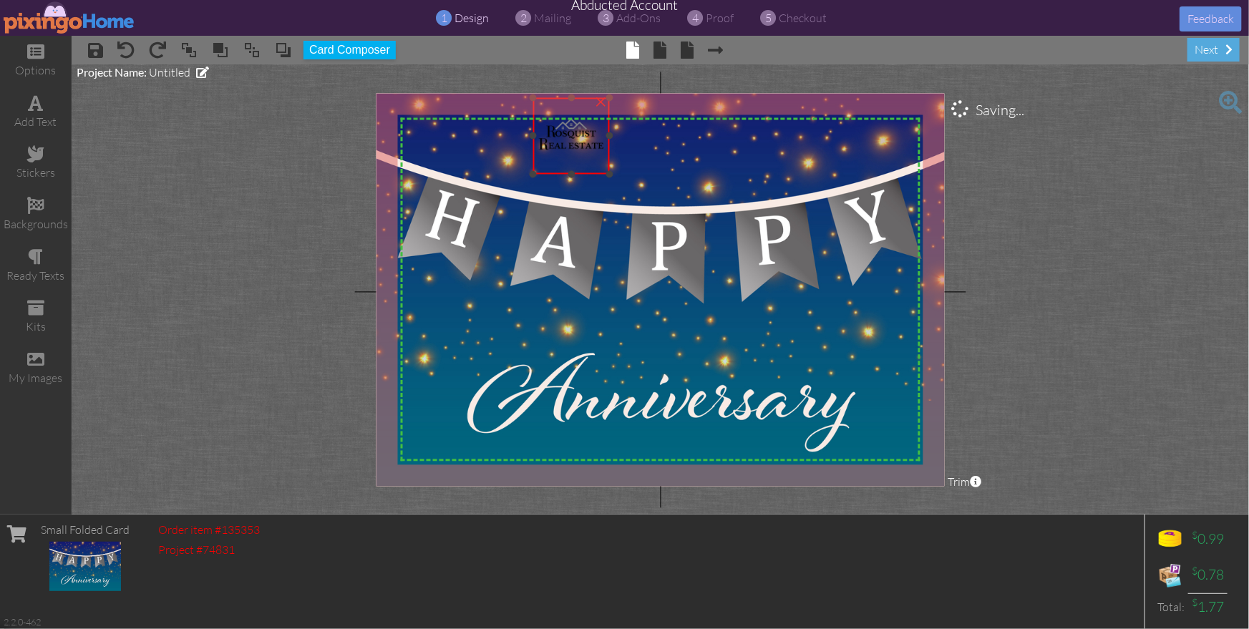
drag, startPoint x: 692, startPoint y: 252, endPoint x: 592, endPoint y: 171, distance: 128.2
click at [592, 171] on div "×" at bounding box center [571, 135] width 77 height 77
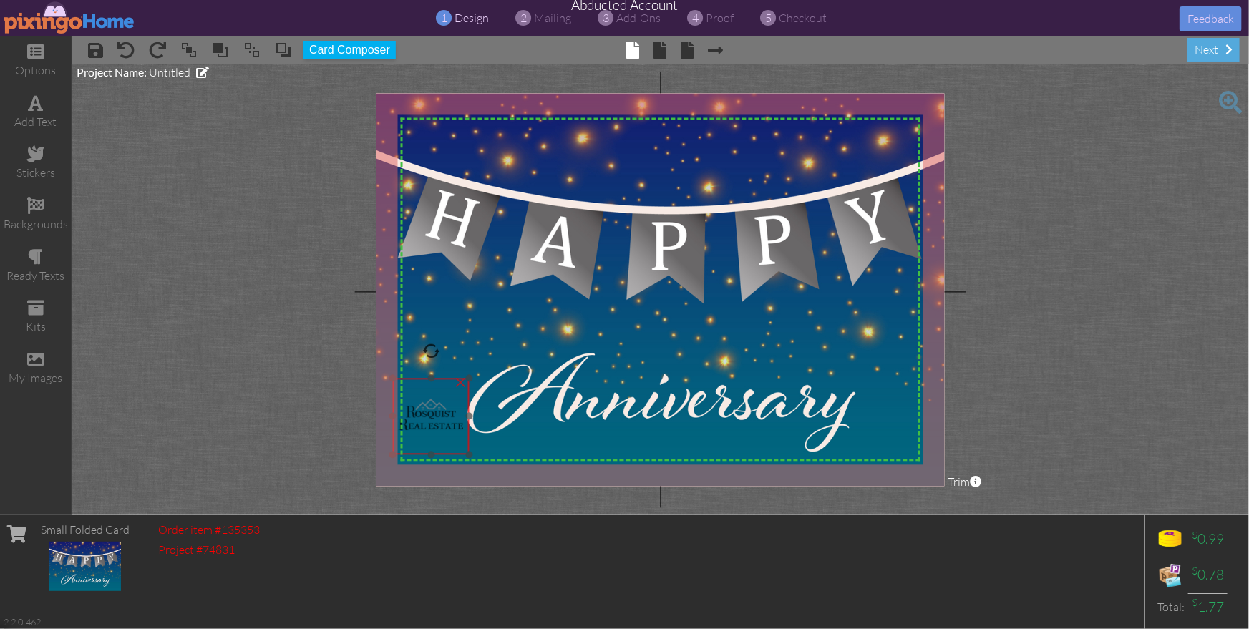
drag, startPoint x: 580, startPoint y: 151, endPoint x: 439, endPoint y: 431, distance: 313.6
click at [439, 431] on img at bounding box center [431, 416] width 77 height 77
drag, startPoint x: 459, startPoint y: 449, endPoint x: 440, endPoint y: 428, distance: 28.4
click at [442, 429] on div at bounding box center [445, 431] width 7 height 7
drag, startPoint x: 422, startPoint y: 410, endPoint x: 620, endPoint y: 455, distance: 202.6
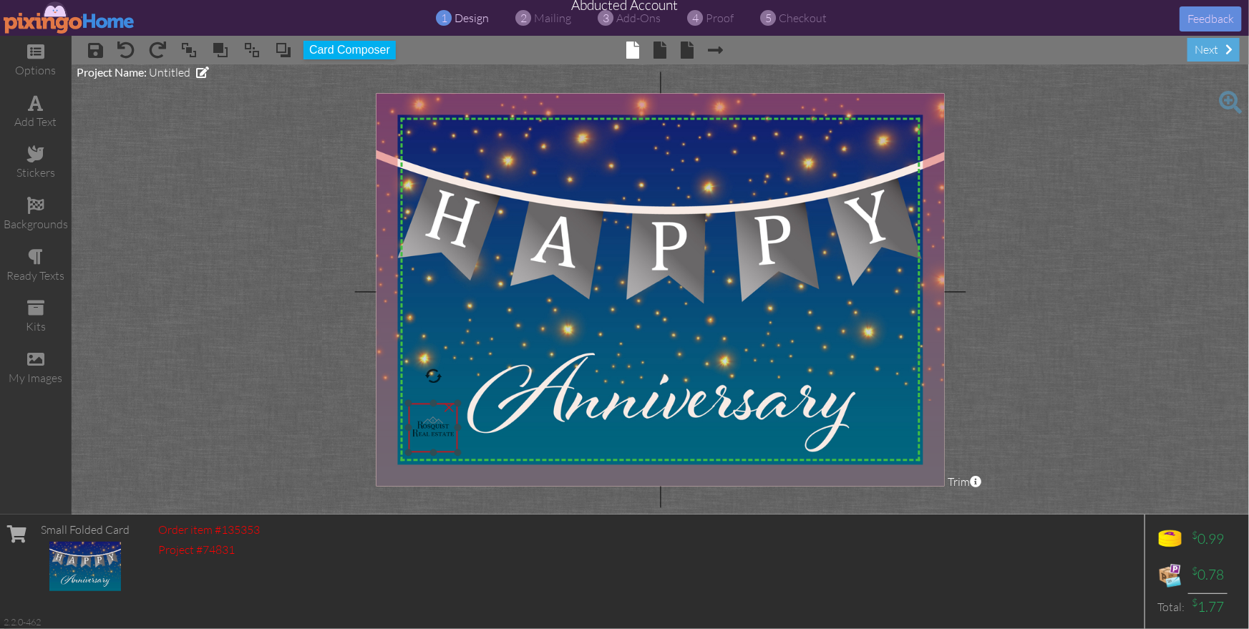
click at [437, 434] on img at bounding box center [433, 427] width 49 height 49
drag, startPoint x: 1153, startPoint y: 459, endPoint x: 1102, endPoint y: 455, distance: 51.7
click at [1153, 459] on project-studio-wrapper "X X X X X X X X X X X X X X X X X X X X X X X X X X X X X X X X X X X X X X X X…" at bounding box center [660, 289] width 1177 height 450
click at [436, 433] on img at bounding box center [433, 427] width 49 height 49
drag, startPoint x: 408, startPoint y: 404, endPoint x: 404, endPoint y: 398, distance: 7.4
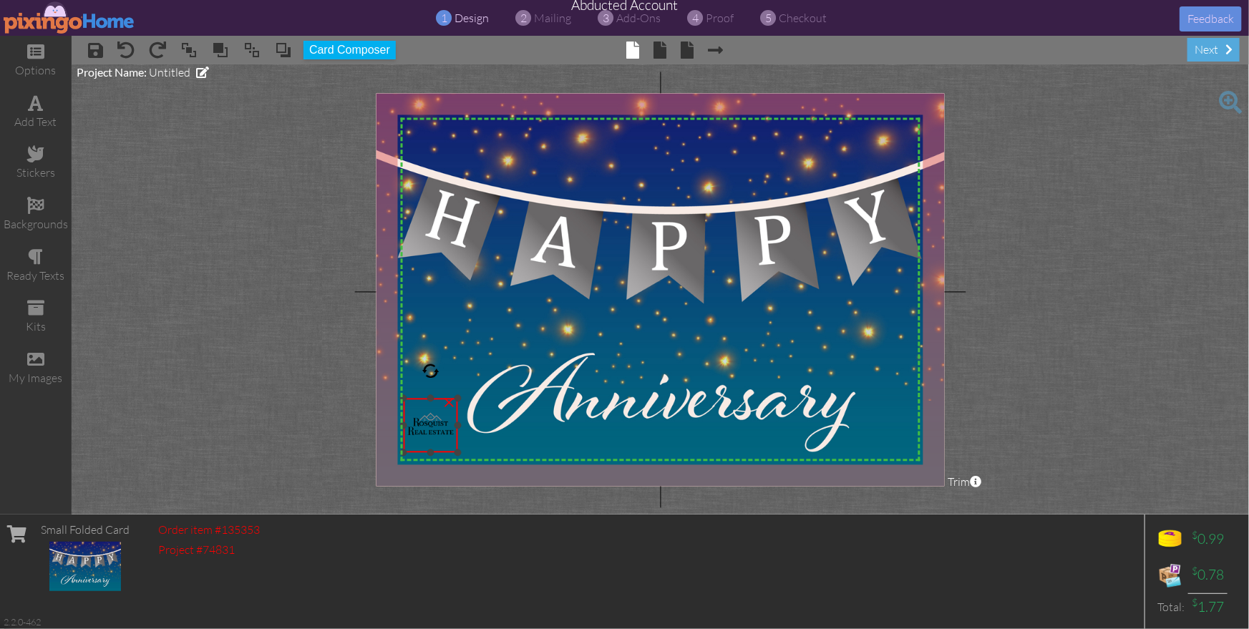
click at [404, 398] on div at bounding box center [403, 397] width 7 height 7
drag, startPoint x: 426, startPoint y: 419, endPoint x: 655, endPoint y: 157, distance: 348.3
click at [653, 154] on img at bounding box center [656, 161] width 56 height 56
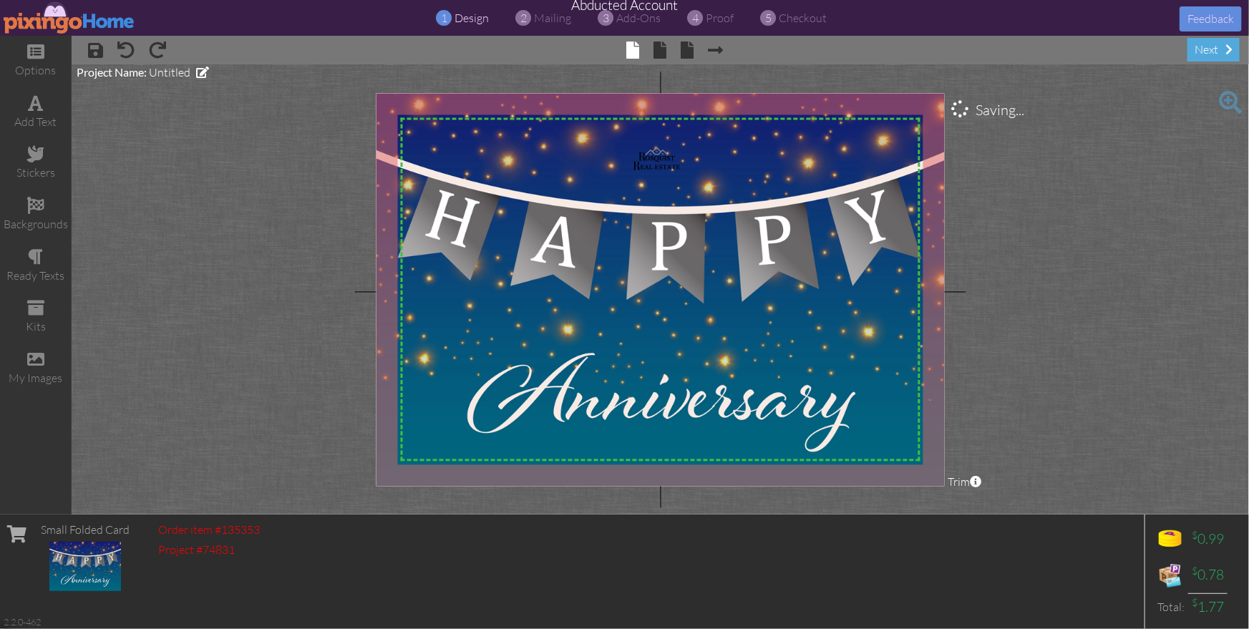
click at [1002, 293] on project-studio-wrapper "X X X X X X X X X X X X X X X X X X X X X X X X X X X X X X X X X X X X X X X X…" at bounding box center [660, 289] width 1177 height 450
drag, startPoint x: 662, startPoint y: 162, endPoint x: 680, endPoint y: 173, distance: 20.9
click at [663, 165] on img at bounding box center [657, 163] width 56 height 56
drag, startPoint x: 683, startPoint y: 189, endPoint x: 694, endPoint y: 200, distance: 15.7
click at [694, 200] on div at bounding box center [696, 201] width 7 height 7
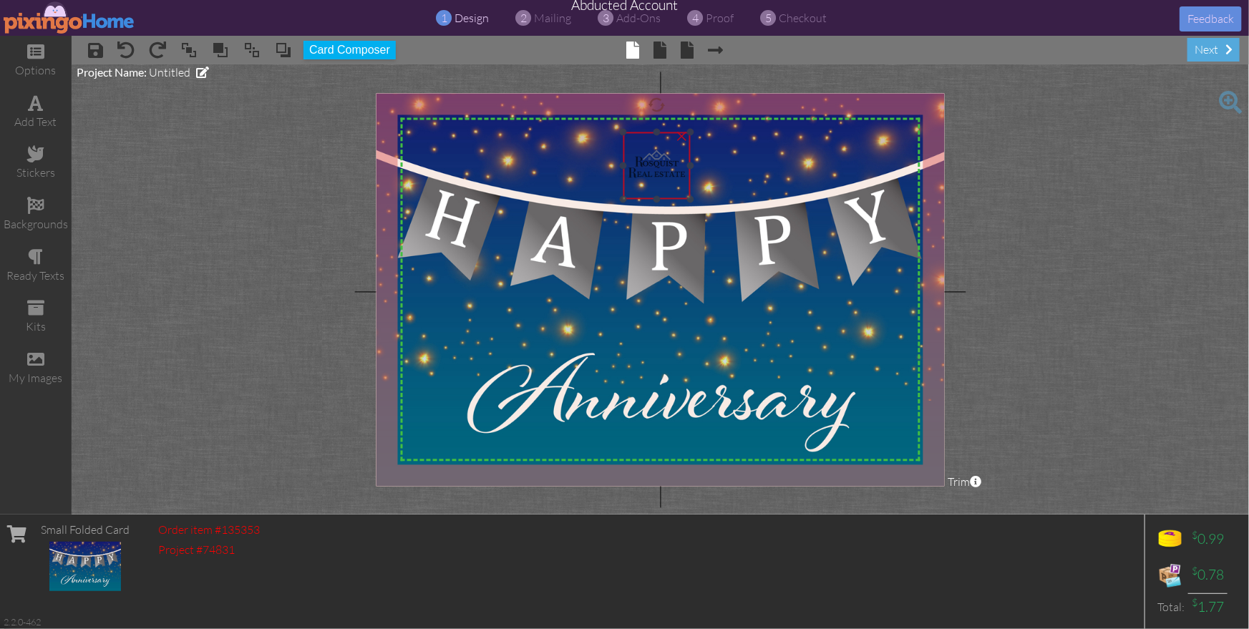
drag, startPoint x: 665, startPoint y: 173, endPoint x: 710, endPoint y: 181, distance: 45.1
click at [659, 170] on img at bounding box center [656, 165] width 67 height 67
click at [1037, 233] on project-studio-wrapper "X X X X X X X X X X X X X X X X X X X X X X X X X X X X X X X X X X X X X X X X…" at bounding box center [660, 289] width 1177 height 450
click at [1046, 235] on project-studio-wrapper "X X X X X X X X X X X X X X X X X X X X X X X X X X X X X X X X X X X X X X X X…" at bounding box center [660, 289] width 1177 height 450
click at [1048, 235] on project-studio-wrapper "X X X X X X X X X X X X X X X X X X X X X X X X X X X X X X X X X X X X X X X X…" at bounding box center [660, 289] width 1177 height 450
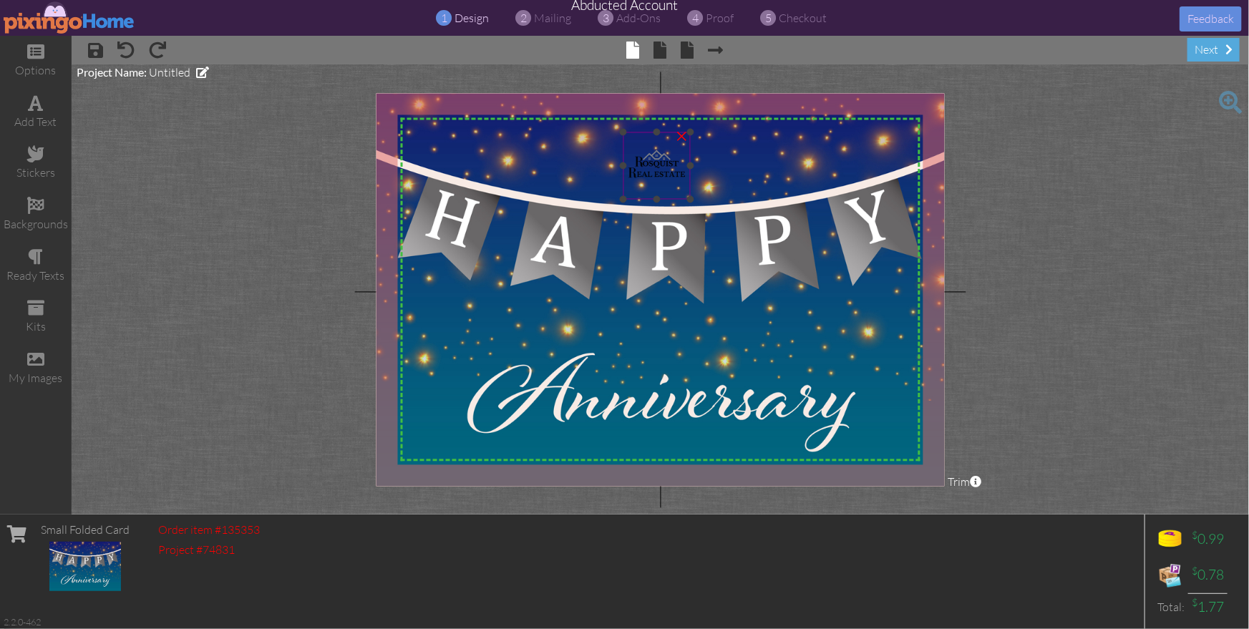
click at [657, 175] on img at bounding box center [656, 165] width 67 height 67
click at [690, 201] on div at bounding box center [691, 200] width 7 height 7
click at [656, 178] on img at bounding box center [655, 166] width 70 height 70
click at [1063, 216] on project-studio-wrapper "X X X X X X X X X X X X X X X X X X X X X X X X X X X X X X X X X X X X X X X X…" at bounding box center [660, 289] width 1177 height 450
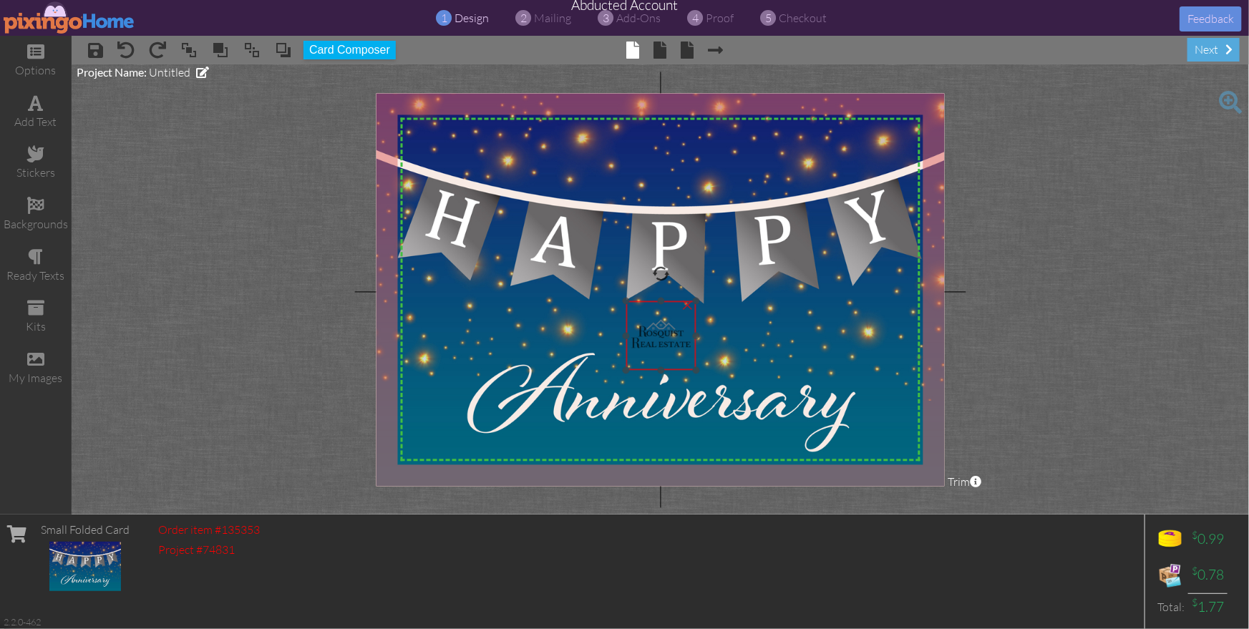
drag, startPoint x: 653, startPoint y: 166, endPoint x: 685, endPoint y: 343, distance: 180.2
click at [659, 336] on img at bounding box center [661, 336] width 70 height 70
drag, startPoint x: 627, startPoint y: 300, endPoint x: 612, endPoint y: 287, distance: 19.3
click at [615, 290] on div at bounding box center [618, 293] width 7 height 7
drag, startPoint x: 661, startPoint y: 328, endPoint x: 836, endPoint y: 361, distance: 178.2
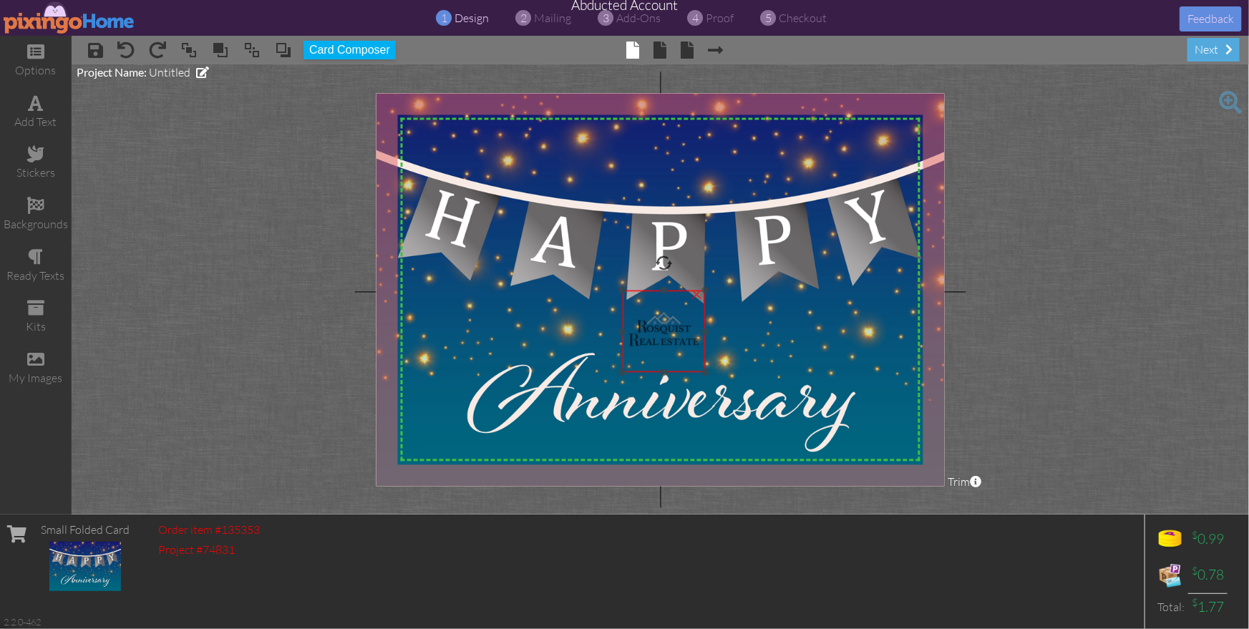
click at [670, 331] on img at bounding box center [663, 331] width 83 height 83
click at [987, 384] on project-studio-wrapper "X X X X X X X X X X X X X X X X X X X X X X X X X X X X X X X X X X X X X X X X…" at bounding box center [660, 289] width 1177 height 450
click at [660, 321] on img at bounding box center [663, 331] width 83 height 83
drag, startPoint x: 705, startPoint y: 373, endPoint x: 675, endPoint y: 361, distance: 32.7
click at [713, 382] on div at bounding box center [713, 381] width 7 height 7
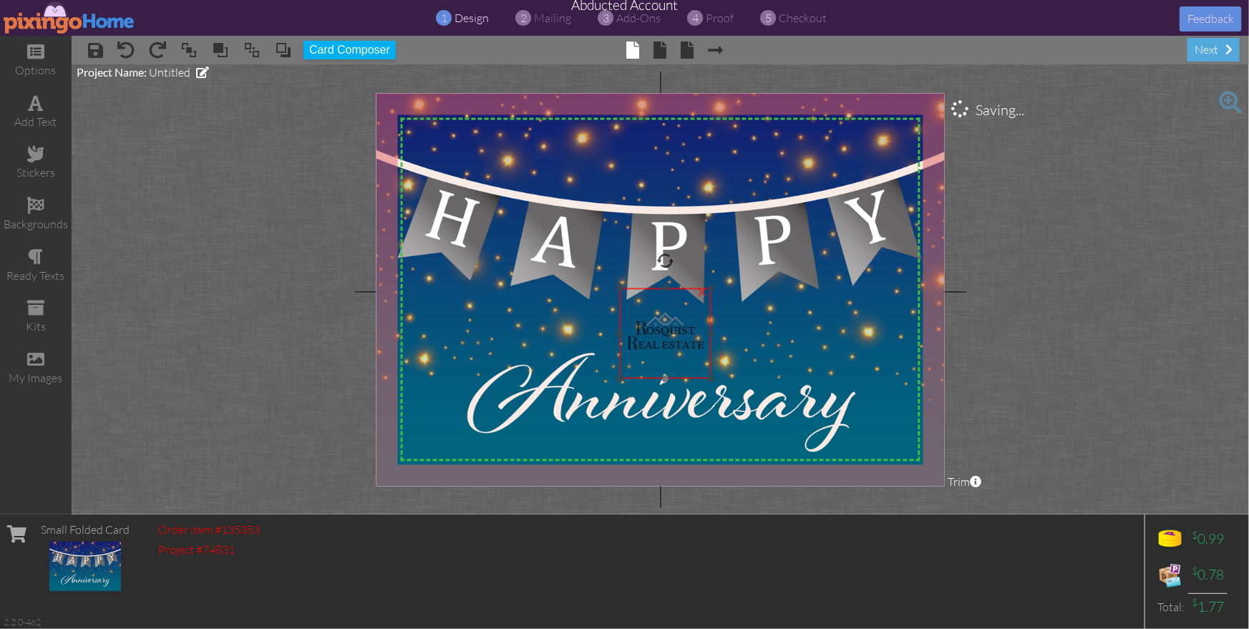
click at [675, 354] on img at bounding box center [666, 334] width 92 height 92
click at [1070, 379] on project-studio-wrapper "X X X X X X X X X X X X X X X X X X X X X X X X X X X X X X X X X X X X X X X X…" at bounding box center [660, 289] width 1177 height 450
click at [1151, 311] on project-studio-wrapper "X X X X X X X X X X X X X X X X X X X X X X X X X X X X X X X X X X X X X X X X…" at bounding box center [660, 289] width 1177 height 450
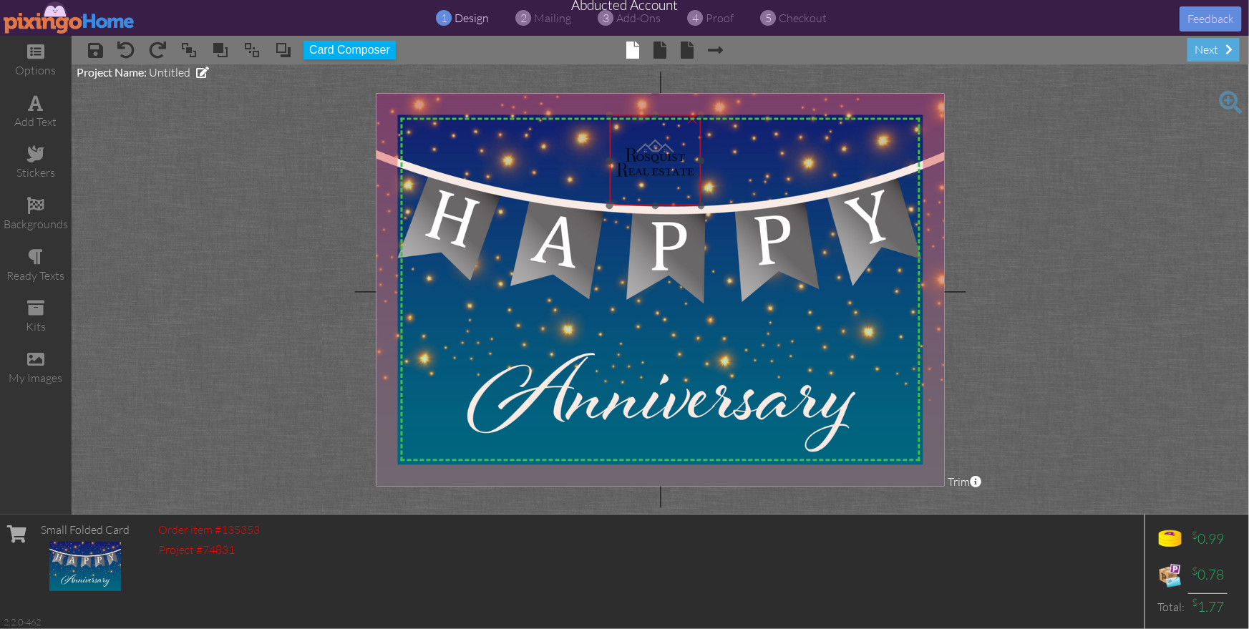
drag, startPoint x: 670, startPoint y: 338, endPoint x: 670, endPoint y: 174, distance: 164.6
click at [661, 166] on img at bounding box center [656, 160] width 92 height 92
click at [1120, 326] on project-studio-wrapper "X X X X X X X X X X X X X X X X X X X X X X X X X X X X X X X X X X X X X X X X…" at bounding box center [660, 289] width 1177 height 450
drag, startPoint x: 652, startPoint y: 163, endPoint x: 707, endPoint y: 190, distance: 61.4
click at [652, 163] on img at bounding box center [656, 161] width 92 height 92
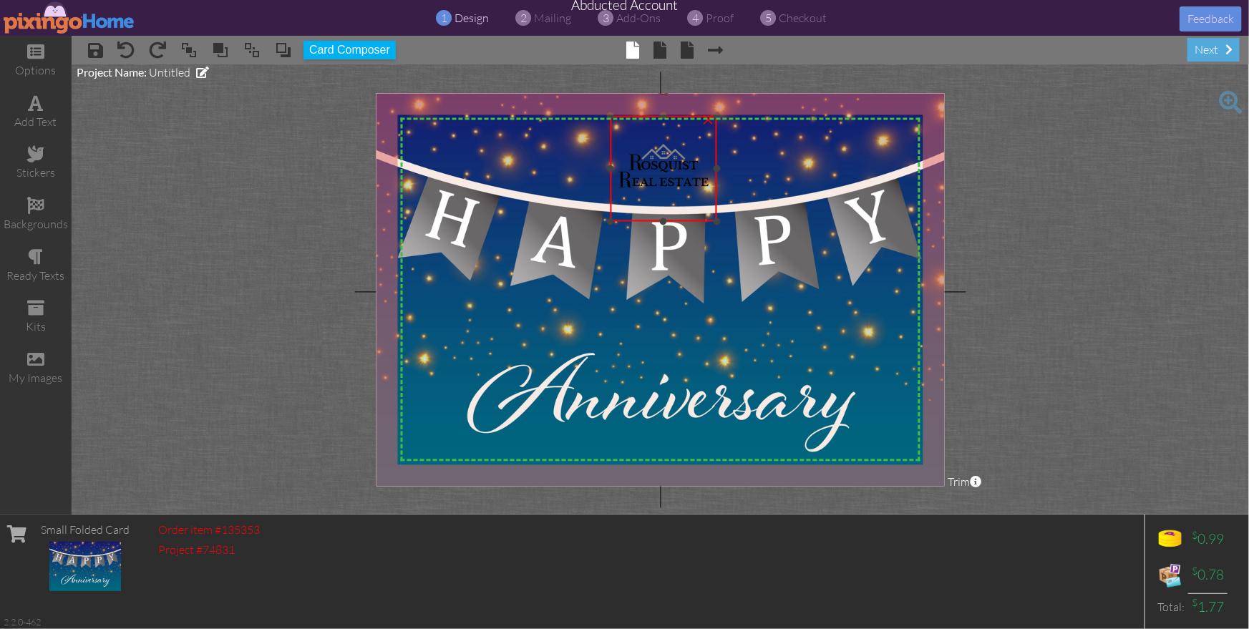
drag, startPoint x: 704, startPoint y: 208, endPoint x: 718, endPoint y: 227, distance: 23.5
click at [718, 225] on div at bounding box center [716, 221] width 7 height 7
drag, startPoint x: 683, startPoint y: 192, endPoint x: 690, endPoint y: 191, distance: 7.9
click at [684, 189] on img at bounding box center [667, 167] width 111 height 111
drag, startPoint x: 681, startPoint y: 174, endPoint x: 670, endPoint y: 170, distance: 12.0
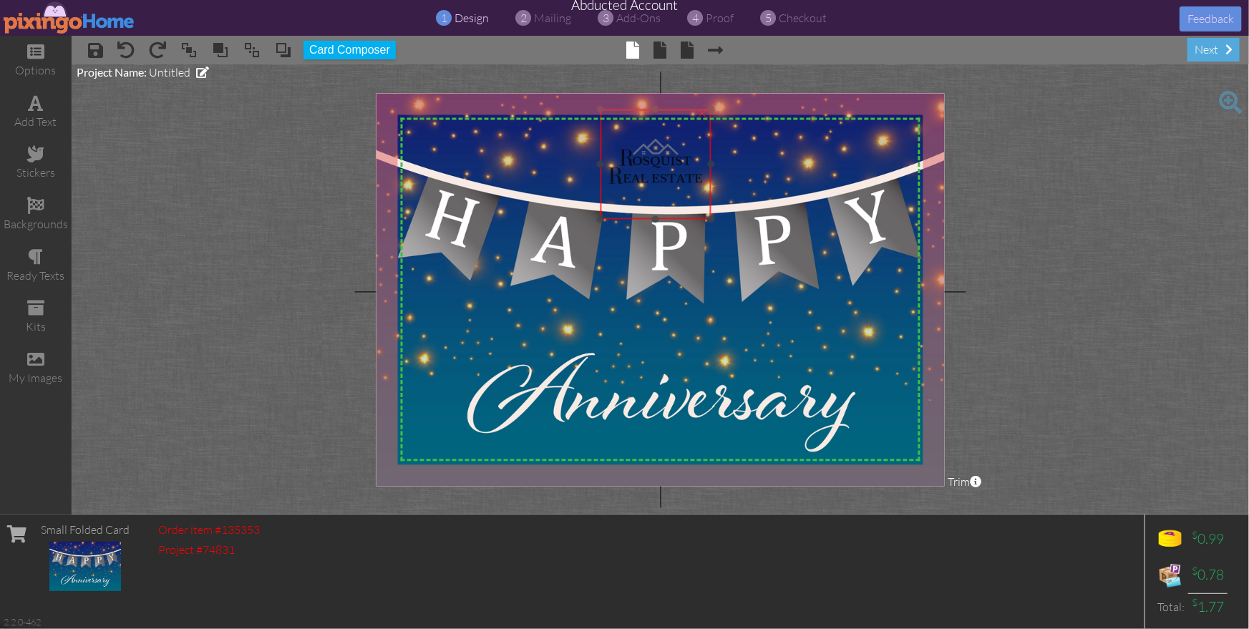
click at [670, 170] on img at bounding box center [655, 164] width 111 height 111
click at [1186, 261] on project-studio-wrapper "X X X X X X X X X X X X X X X X X X X X X X X X X X X X X X X X X X X X X X X X…" at bounding box center [660, 289] width 1177 height 450
click at [1149, 260] on project-studio-wrapper "X X X X X X X X X X X X X X X X X X X X X X X X X X X X X X X X X X X X X X X X…" at bounding box center [660, 289] width 1177 height 450
drag, startPoint x: 656, startPoint y: 175, endPoint x: 668, endPoint y: 179, distance: 12.9
click at [656, 175] on img at bounding box center [655, 164] width 111 height 111
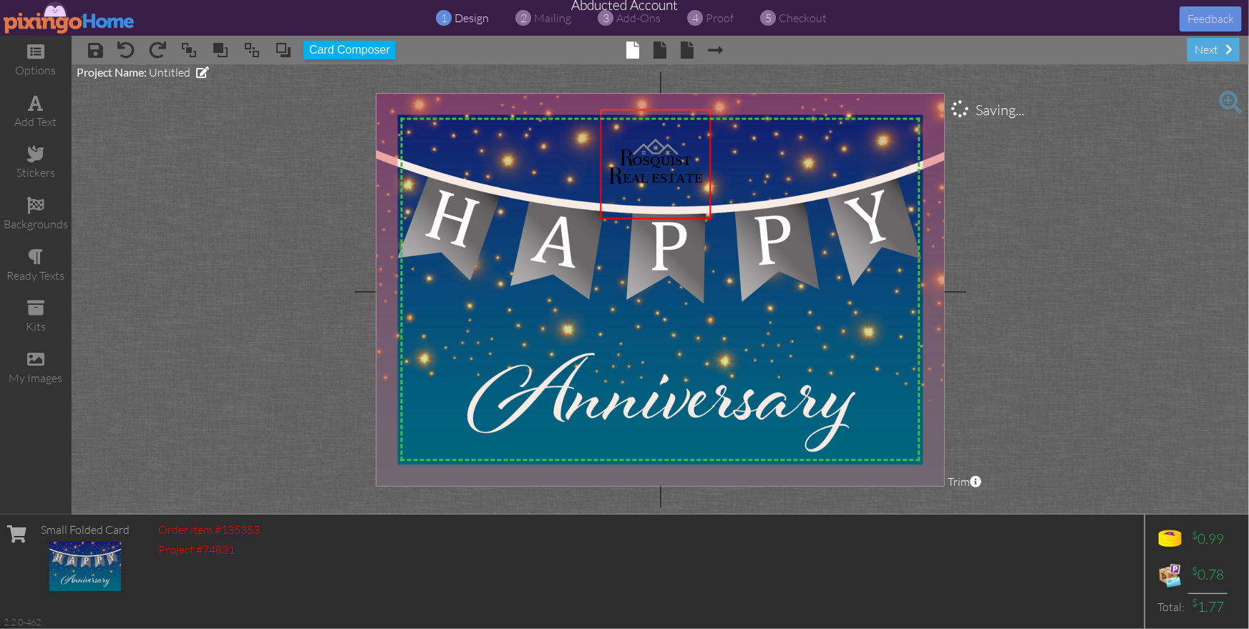
click at [1035, 248] on project-studio-wrapper "X X X X X X X X X X X X X X X X X X X X X X X X X X X X X X X X X X X X X X X X…" at bounding box center [660, 289] width 1177 height 450
click at [650, 176] on img at bounding box center [655, 164] width 111 height 111
click at [722, 230] on div at bounding box center [720, 229] width 7 height 7
click at [668, 166] on img at bounding box center [657, 166] width 121 height 121
click at [969, 255] on project-studio-wrapper "X X X X X X X X X X X X X X X X X X X X X X X X X X X X X X X X X X X X X X X X…" at bounding box center [660, 289] width 1177 height 450
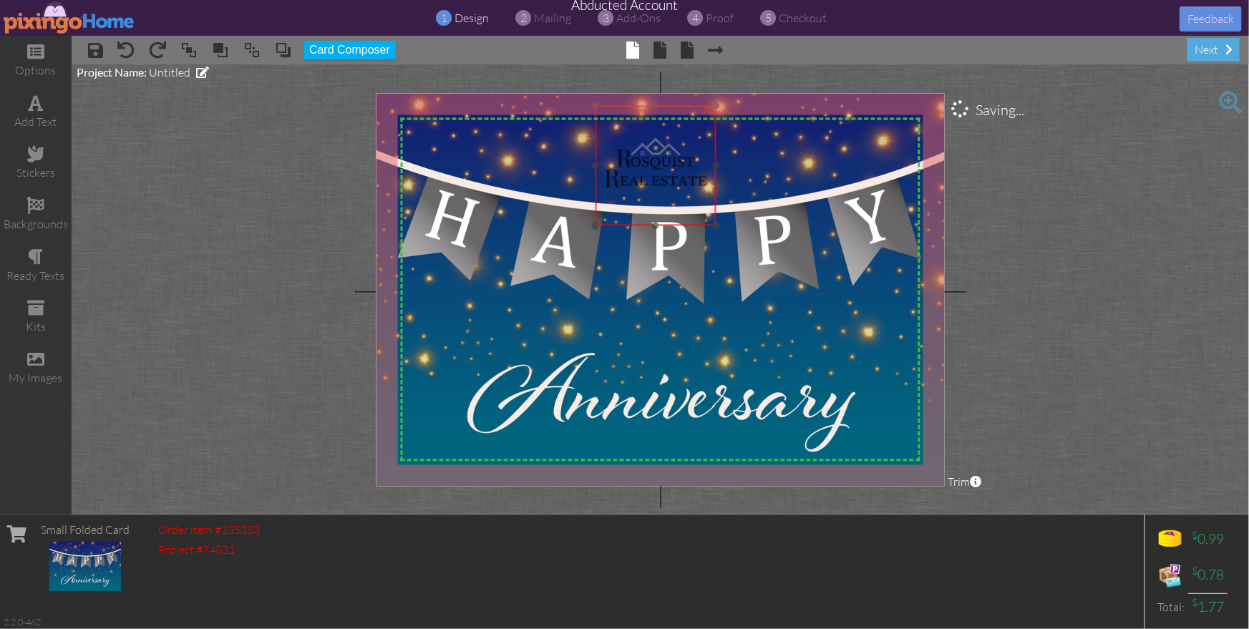
click at [663, 161] on img at bounding box center [655, 165] width 121 height 121
click at [1136, 272] on project-studio-wrapper "X X X X X X X X X X X X X X X X X X X X X X X X X X X X X X X X X X X X X X X X…" at bounding box center [660, 289] width 1177 height 450
click at [1093, 273] on project-studio-wrapper "X X X X X X X X X X X X X X X X X X X X X X X X X X X X X X X X X X X X X X X X…" at bounding box center [660, 289] width 1177 height 450
click at [1092, 273] on project-studio-wrapper "X X X X X X X X X X X X X X X X X X X X X X X X X X X X X X X X X X X X X X X X…" at bounding box center [660, 289] width 1177 height 450
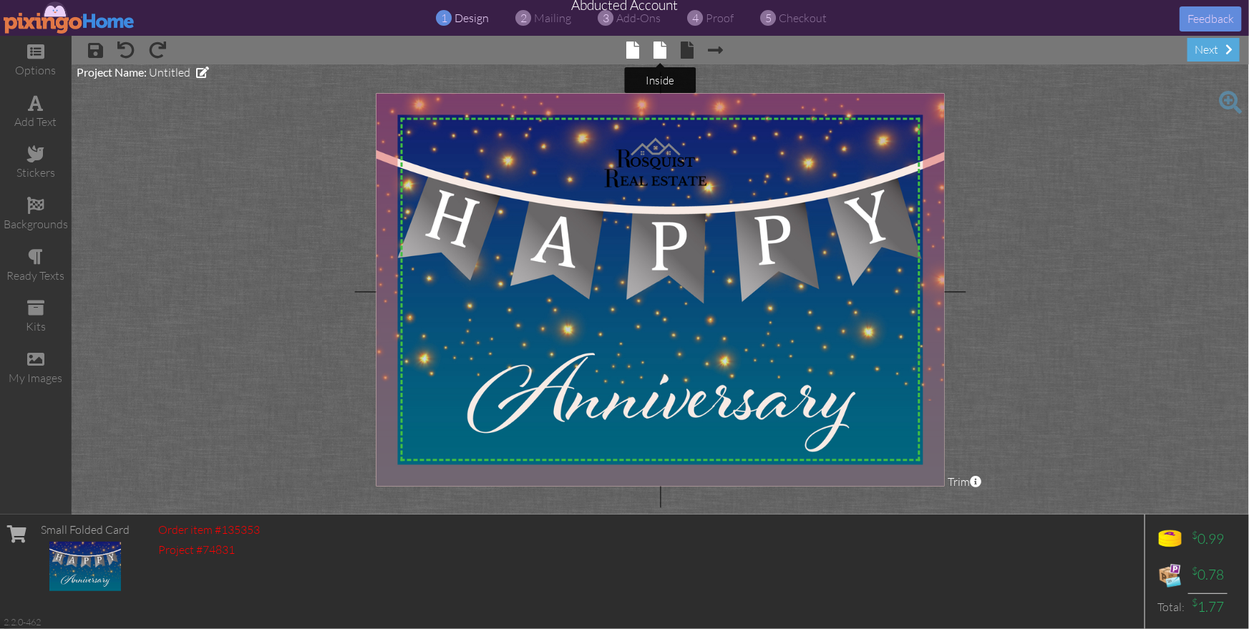
click at [662, 48] on span at bounding box center [659, 49] width 13 height 17
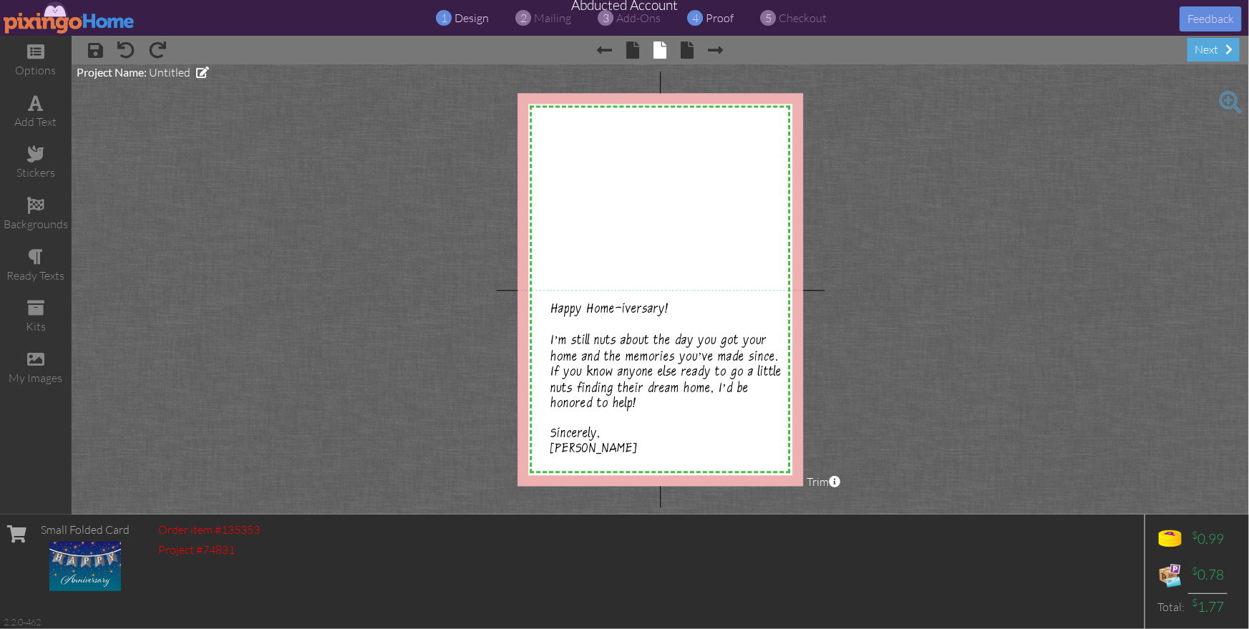
click at [726, 17] on span "proof" at bounding box center [720, 18] width 28 height 14
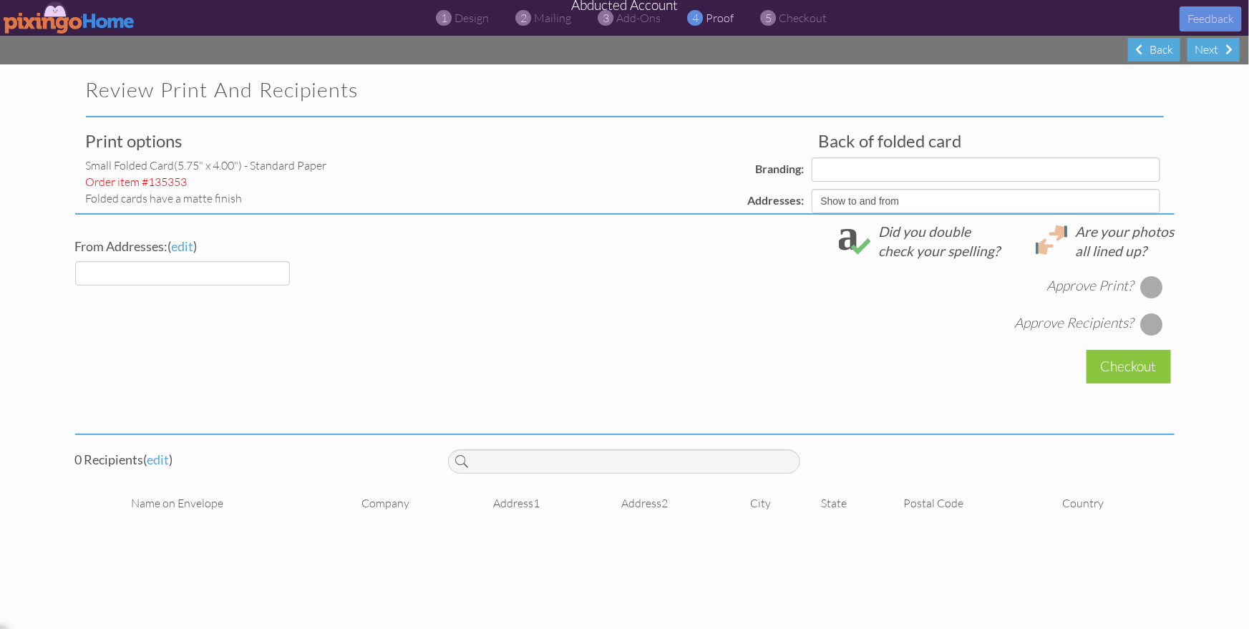
select select "object:2986"
select select "object:2996"
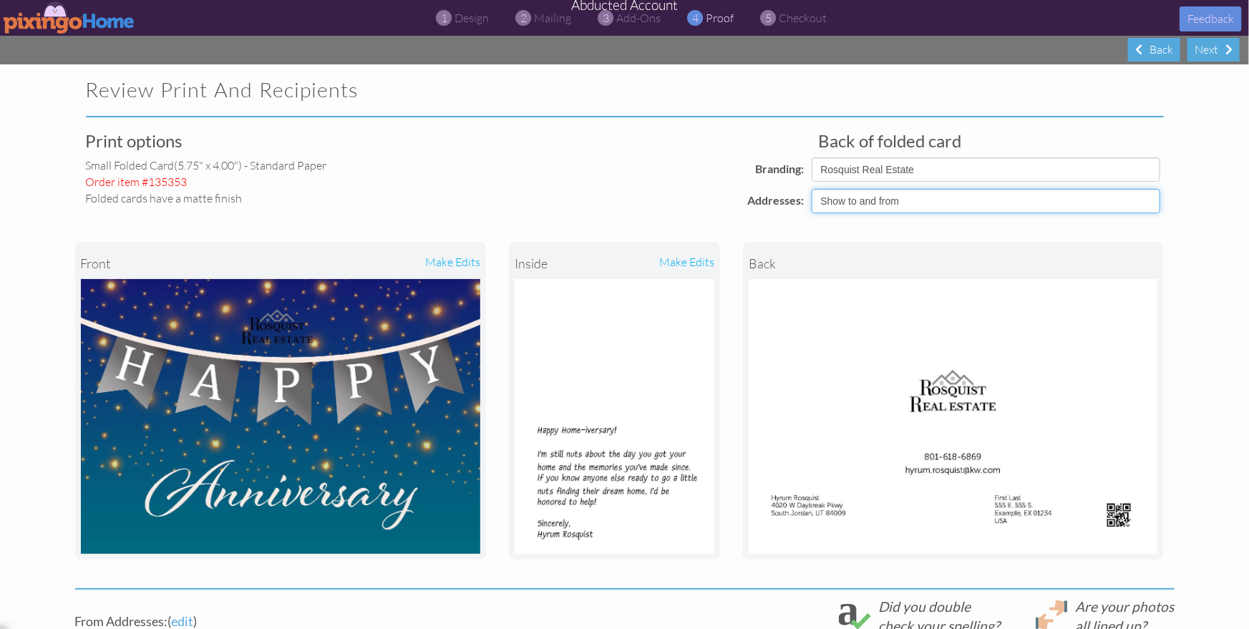
click at [912, 197] on select "Show to and from Show from only Hide to and from" at bounding box center [985, 201] width 348 height 24
select select "object:2984"
click at [811, 189] on select "Show to and from Show from only Hide to and from" at bounding box center [985, 201] width 348 height 24
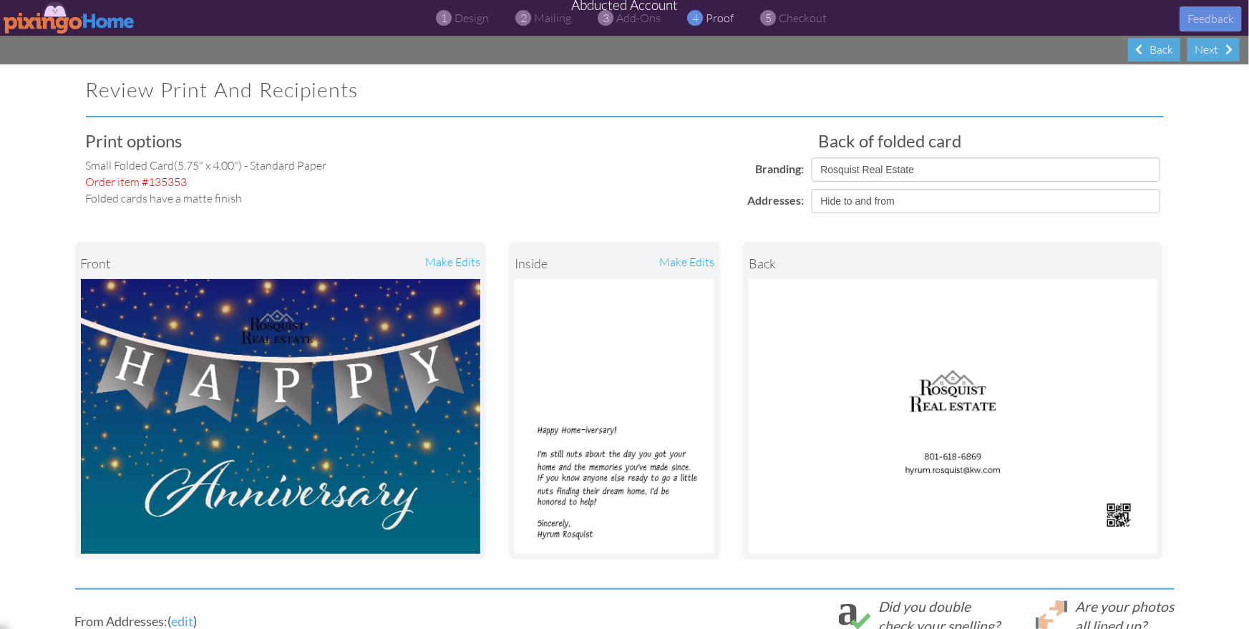
click at [402, 185] on div "Order item #135353" at bounding box center [258, 182] width 345 height 16
click at [1189, 363] on project-proof "Review Print and Recipients Print options small folded card (5.75" x 4.00") - S…" at bounding box center [624, 492] width 1249 height 856
click at [541, 16] on span "mailing" at bounding box center [552, 18] width 37 height 14
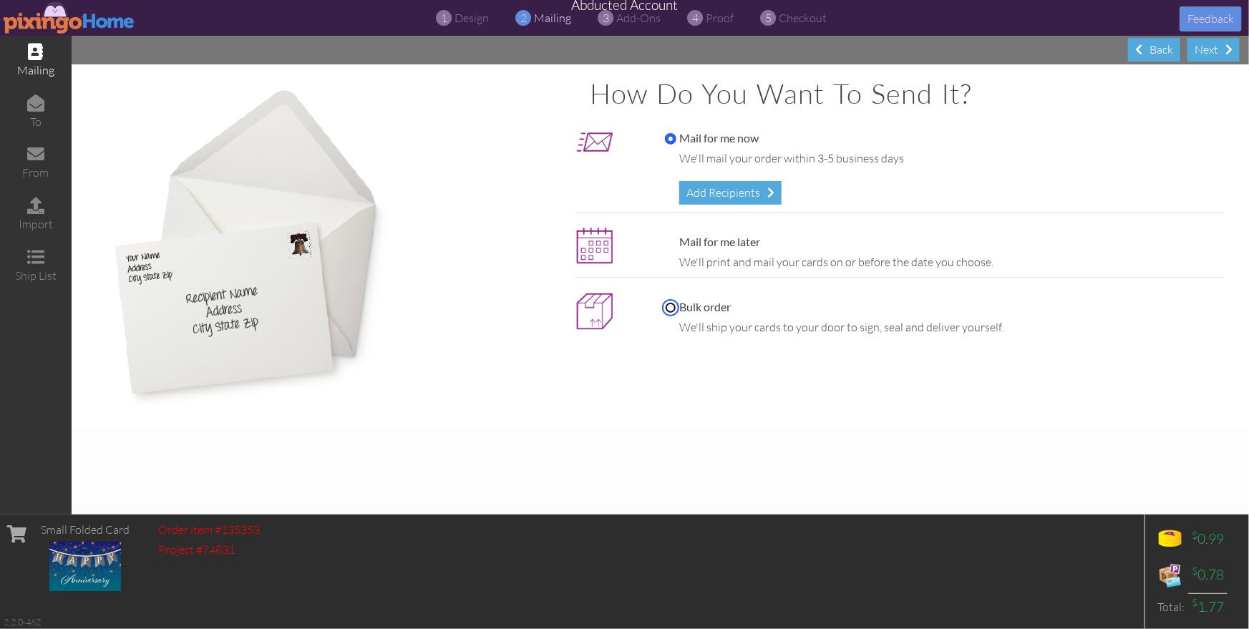
click at [670, 306] on input "Bulk order" at bounding box center [670, 307] width 11 height 11
radio input "true"
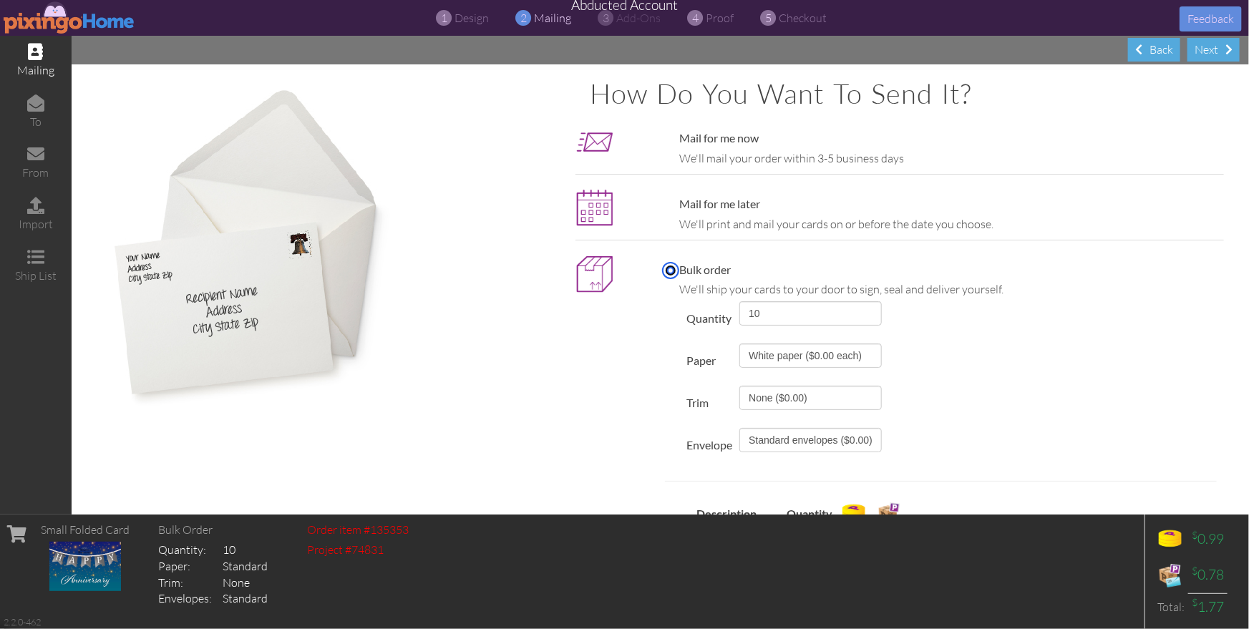
scroll to position [190, 0]
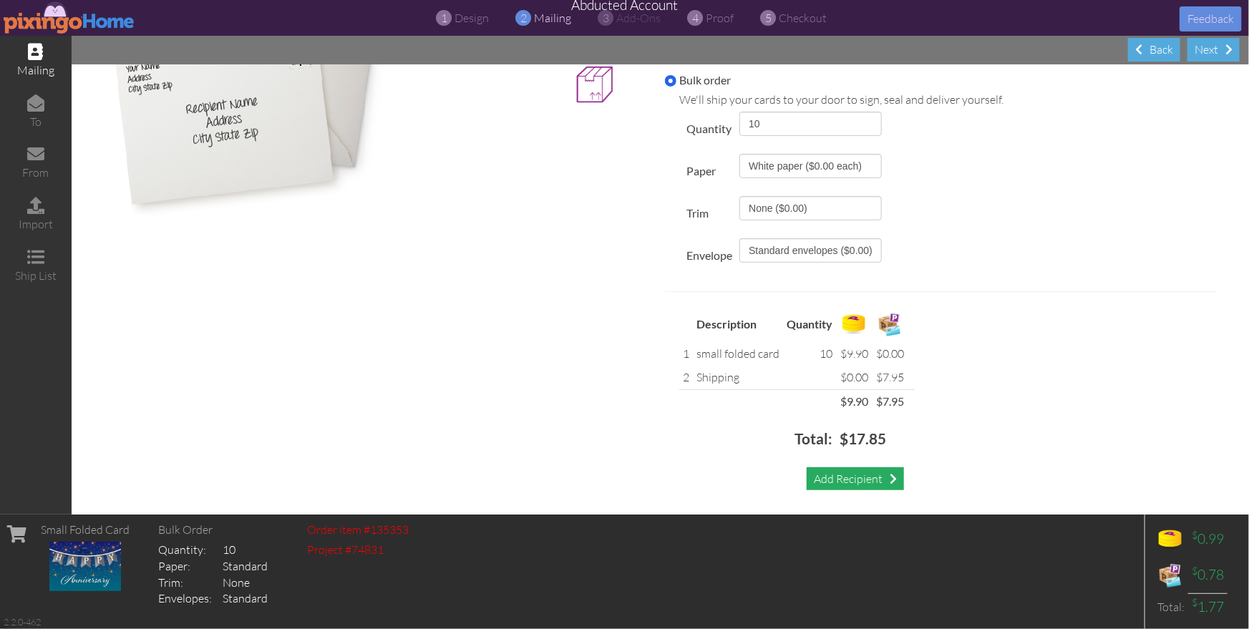
click at [844, 474] on div "Add Recipient" at bounding box center [854, 479] width 97 height 24
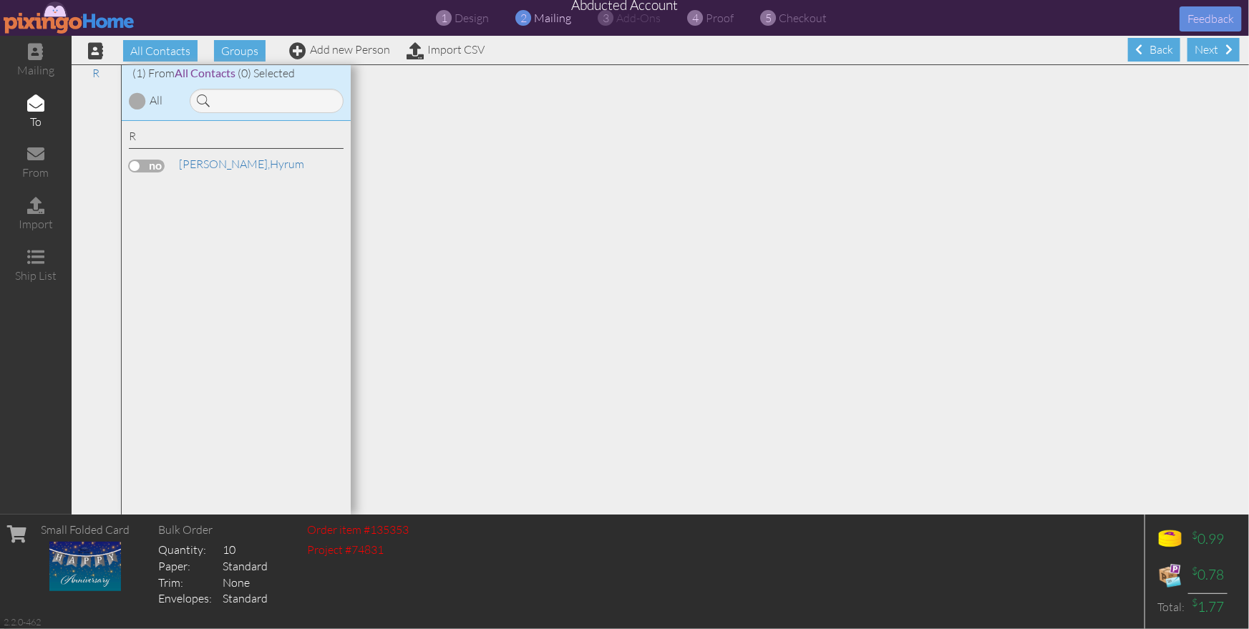
click at [151, 165] on label at bounding box center [147, 166] width 36 height 13
click at [0, 0] on input "checkbox" at bounding box center [0, 0] width 0 height 0
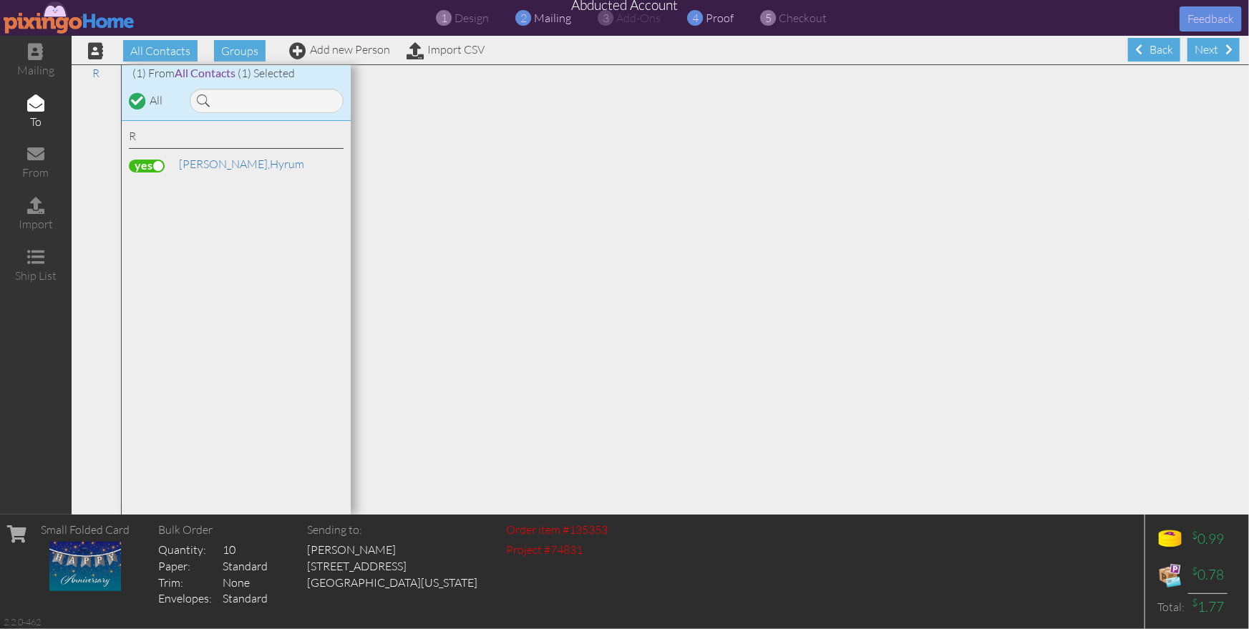
click at [712, 21] on span "proof" at bounding box center [720, 18] width 28 height 14
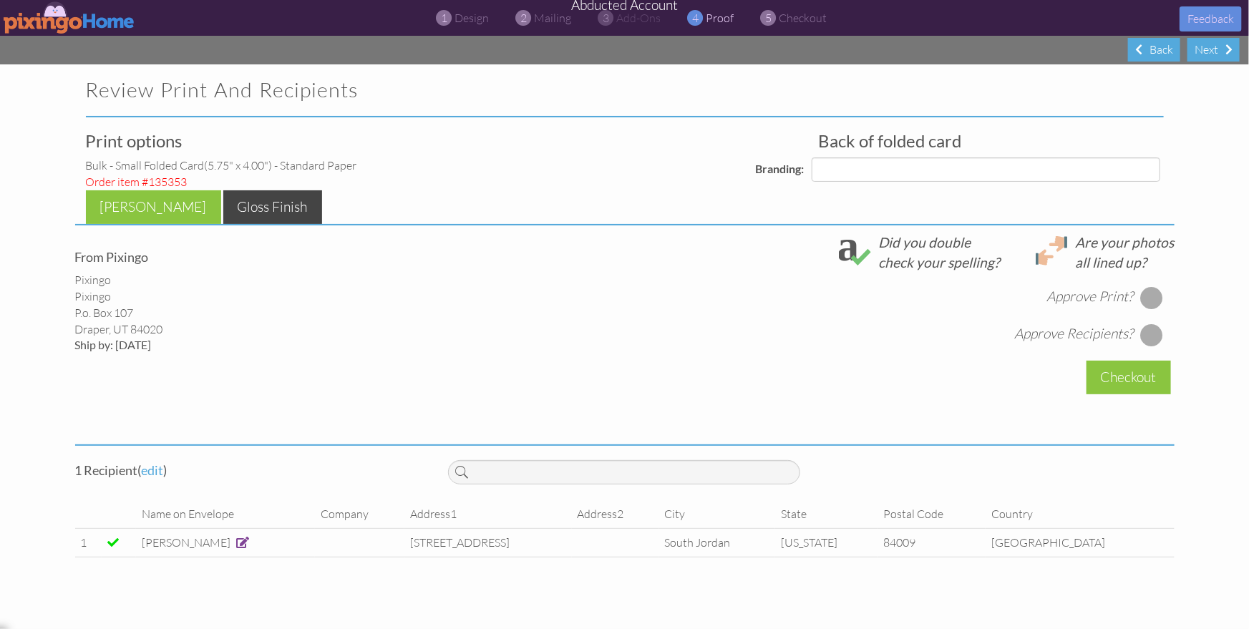
select select "object:3124"
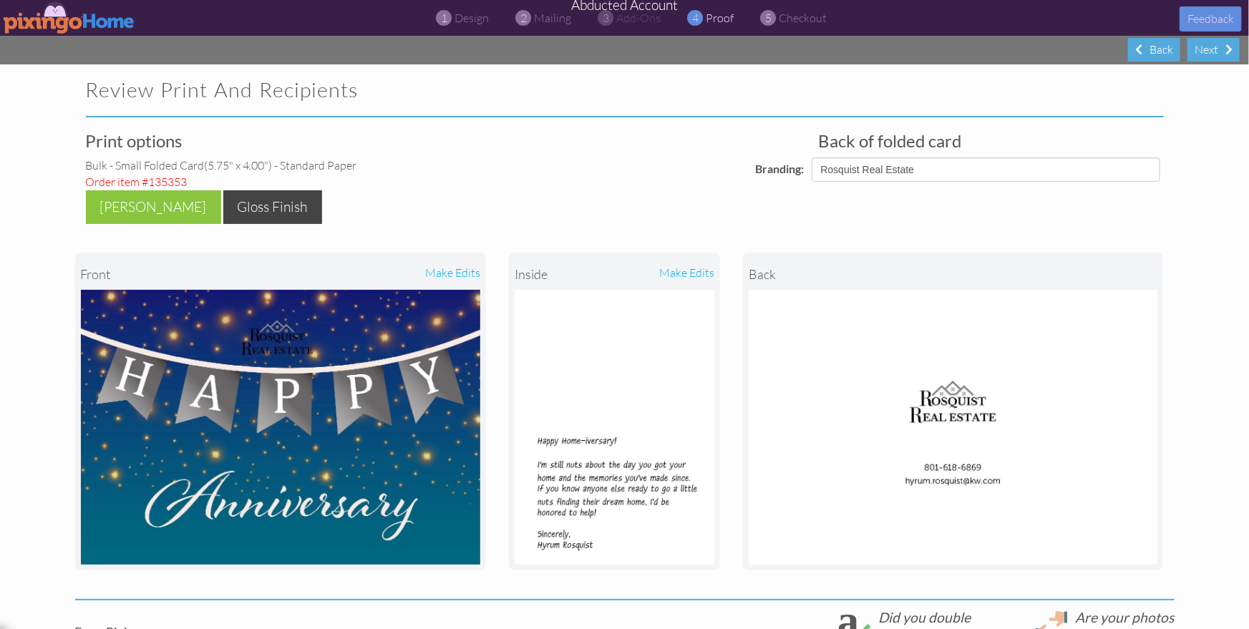
click at [1186, 223] on project-proof "Review Print and Recipients Print options Bulk - small folded card (5.75" x 4.0…" at bounding box center [624, 512] width 1249 height 897
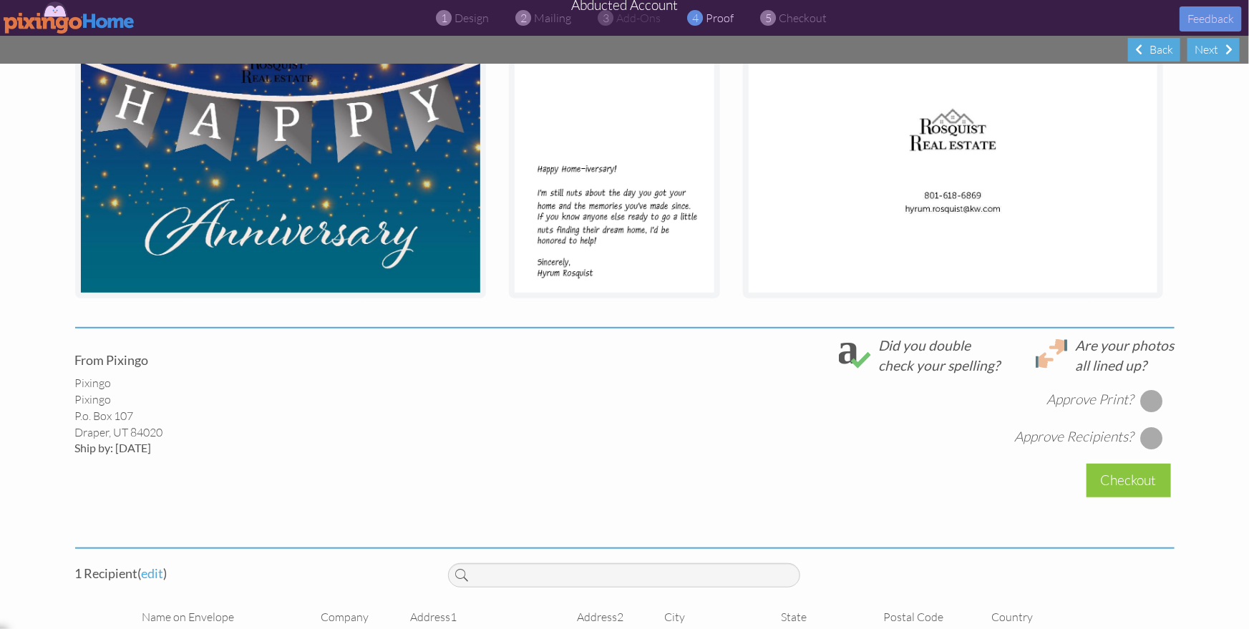
scroll to position [270, 0]
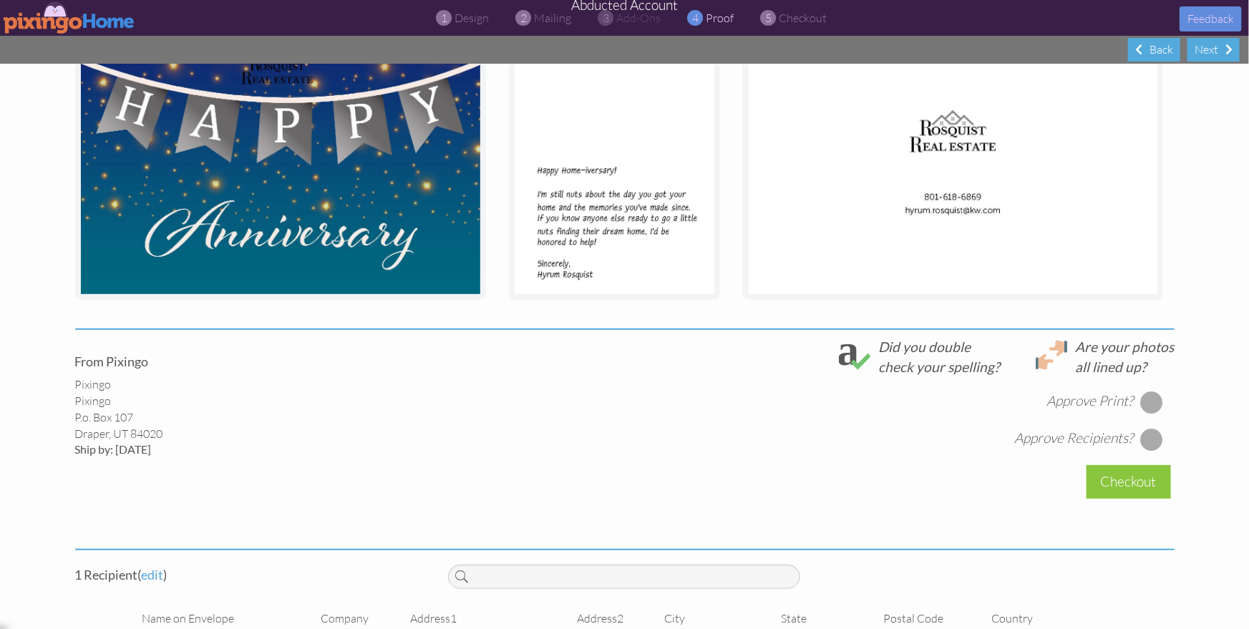
click at [1198, 195] on project-proof "Review Print and Recipients Print options Bulk - small folded card (5.75" x 4.0…" at bounding box center [624, 242] width 1249 height 897
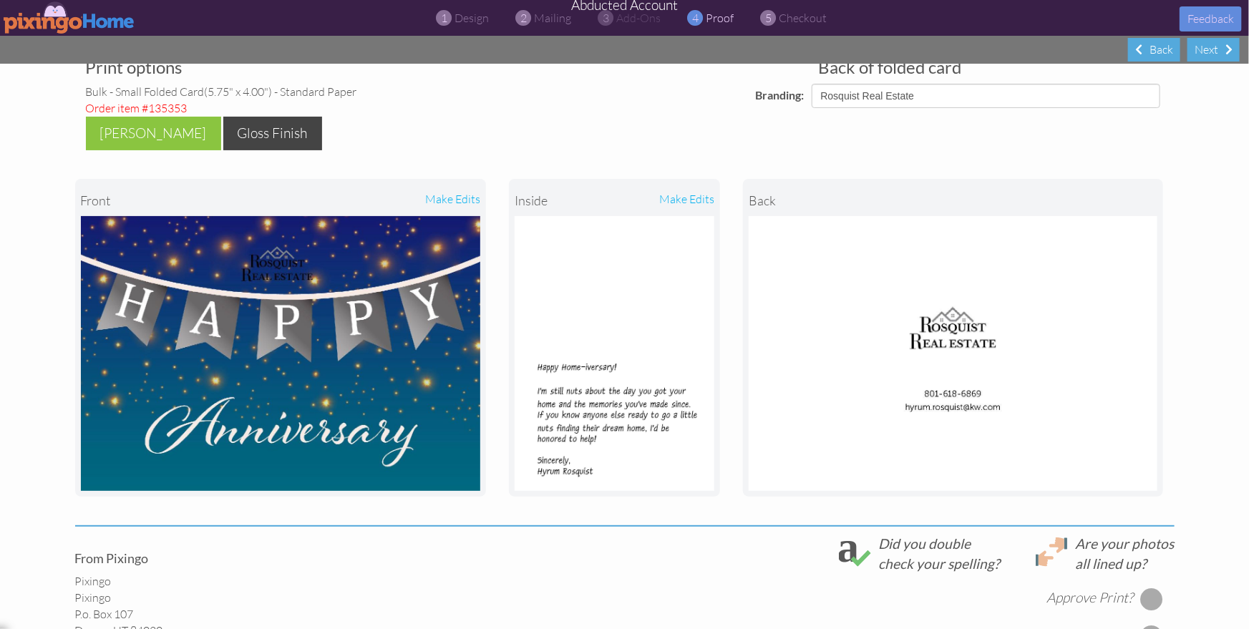
scroll to position [0, 0]
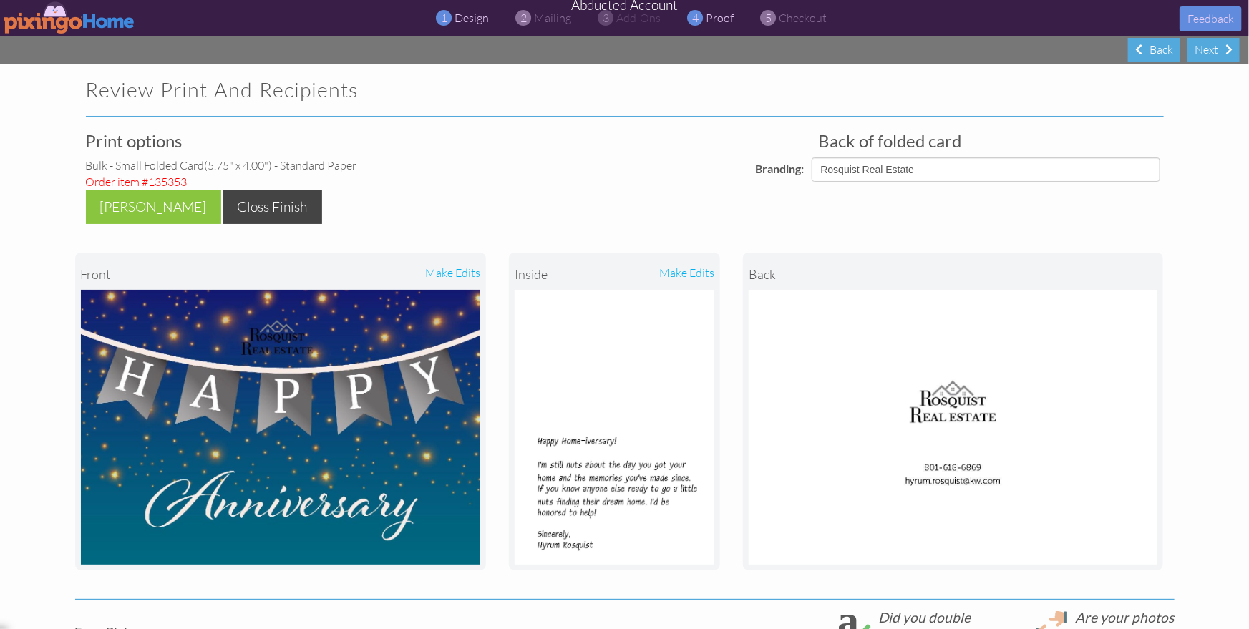
click at [463, 20] on span "design" at bounding box center [472, 18] width 34 height 14
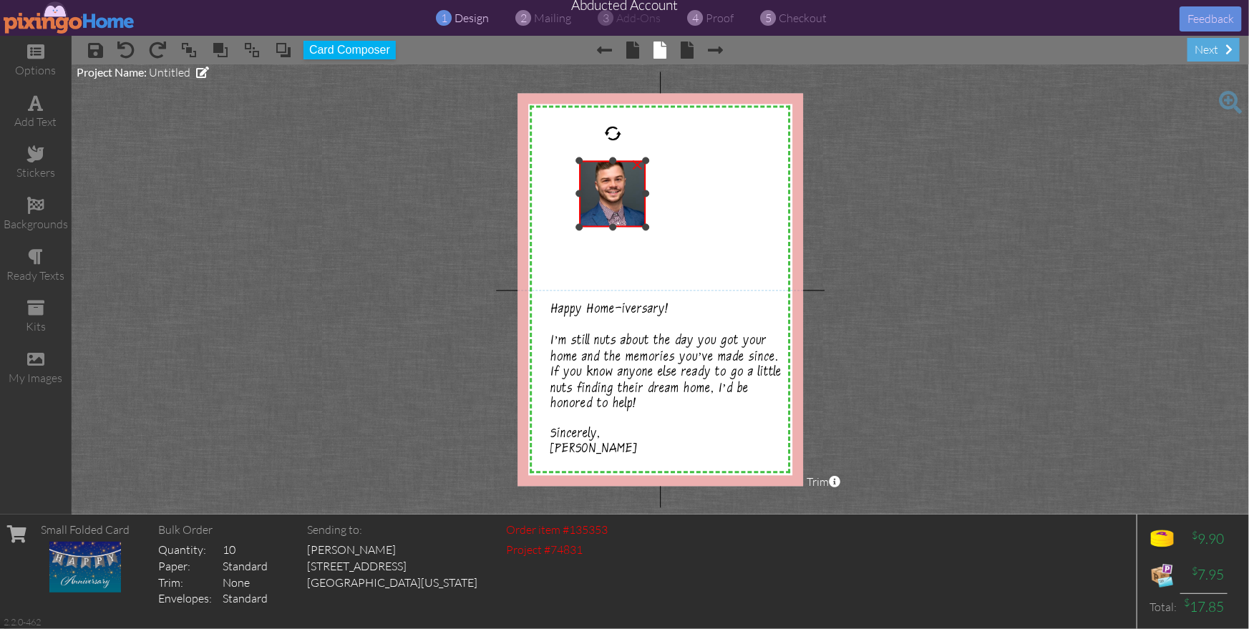
drag, startPoint x: 532, startPoint y: 112, endPoint x: 578, endPoint y: 168, distance: 72.6
click at [579, 161] on div at bounding box center [579, 160] width 7 height 7
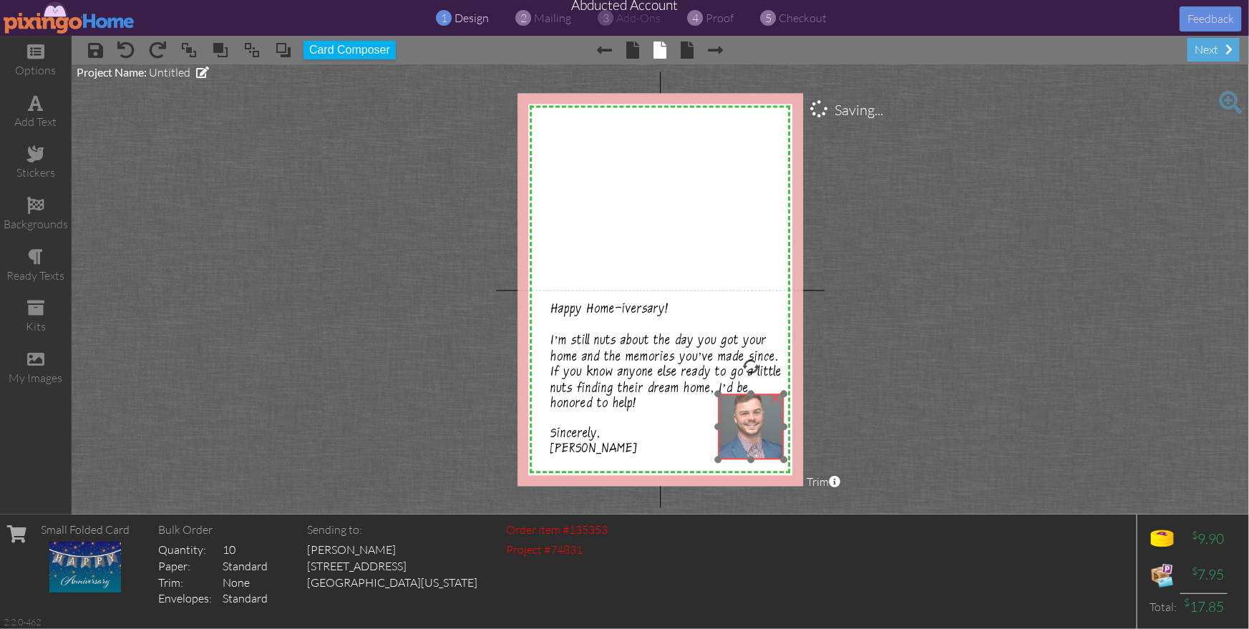
drag, startPoint x: 608, startPoint y: 198, endPoint x: 744, endPoint y: 432, distance: 270.6
click at [744, 432] on img at bounding box center [751, 427] width 66 height 66
drag, startPoint x: 716, startPoint y: 394, endPoint x: 763, endPoint y: 437, distance: 63.3
click at [732, 417] on div "X X X X X X X X X X X X X X X X X X X X X X X X X X X X X X X X X X X X X X X X…" at bounding box center [659, 289] width 285 height 393
drag, startPoint x: 768, startPoint y: 443, endPoint x: 841, endPoint y: 453, distance: 73.0
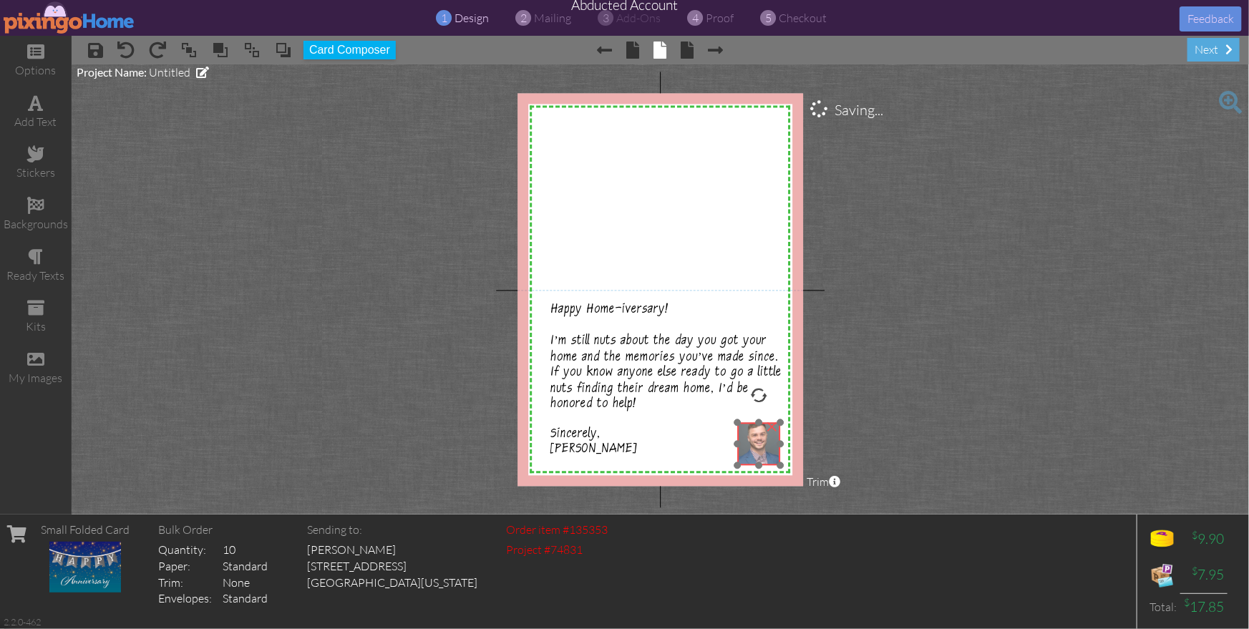
click at [768, 447] on img at bounding box center [759, 443] width 43 height 43
click at [939, 462] on project-studio-wrapper "X X X X X X X X X X X X X X X X X X X X X X X X X X X X X X X X X X X X X X X X…" at bounding box center [660, 289] width 1177 height 450
click at [894, 451] on project-studio-wrapper "X X X X X X X X X X X X X X X X X X X X X X X X X X X X X X X X X X X X X X X X…" at bounding box center [660, 289] width 1177 height 450
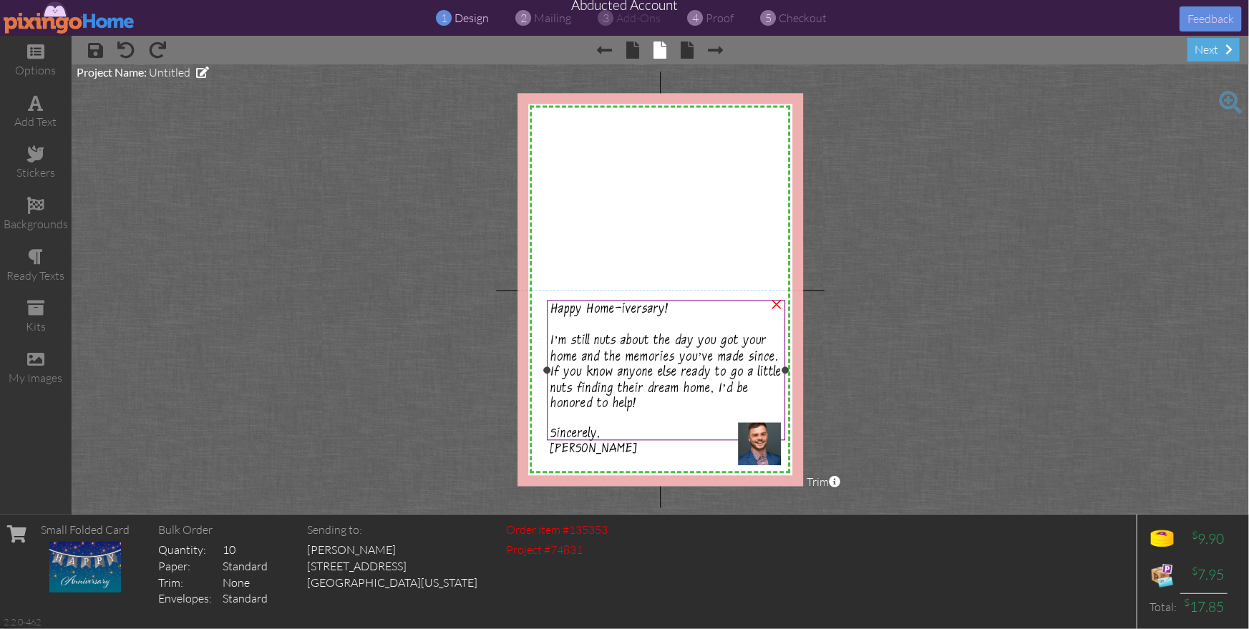
click at [601, 313] on span "Happy Home-iversary!" at bounding box center [609, 311] width 118 height 15
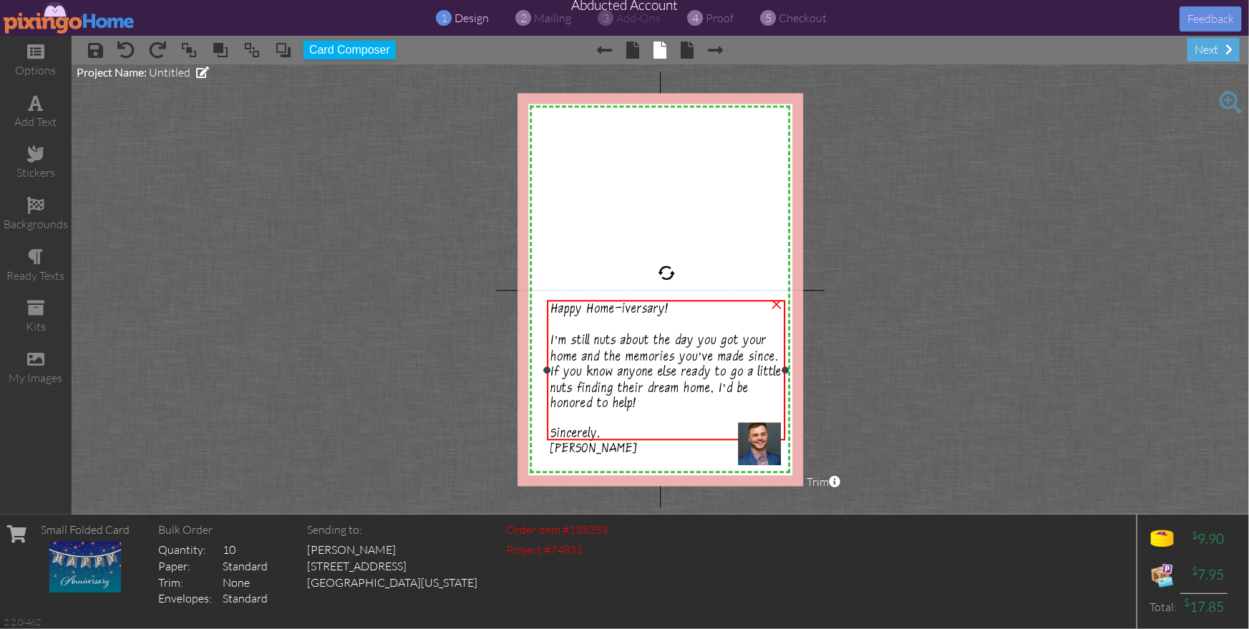
click at [601, 313] on span "Happy Home-iversary!" at bounding box center [609, 311] width 118 height 15
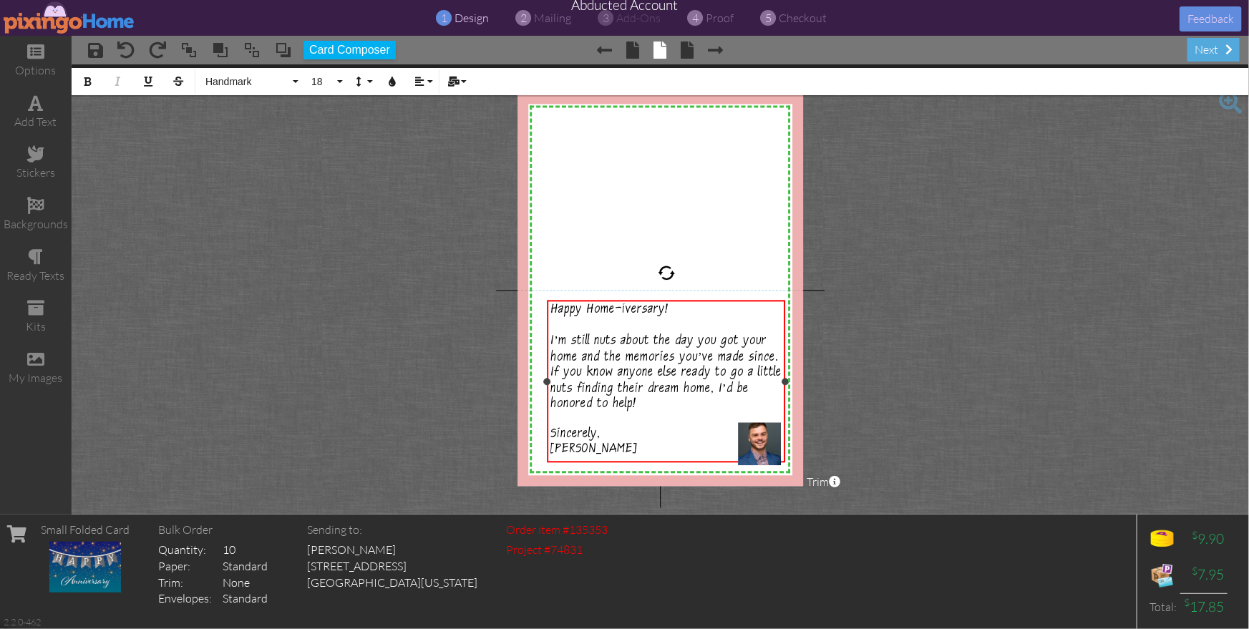
click at [600, 311] on span "Happy Home-iversary!" at bounding box center [609, 311] width 118 height 15
click at [336, 83] on button "18" at bounding box center [324, 81] width 41 height 27
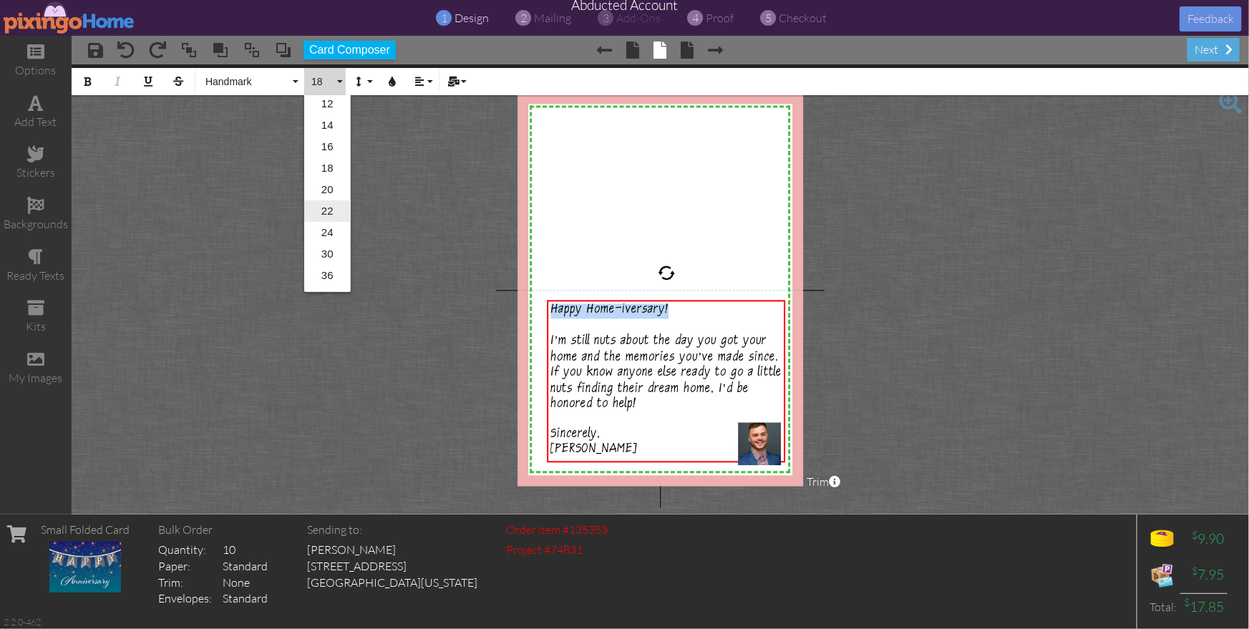
scroll to position [157, 0]
click at [331, 205] on link "22" at bounding box center [327, 205] width 47 height 21
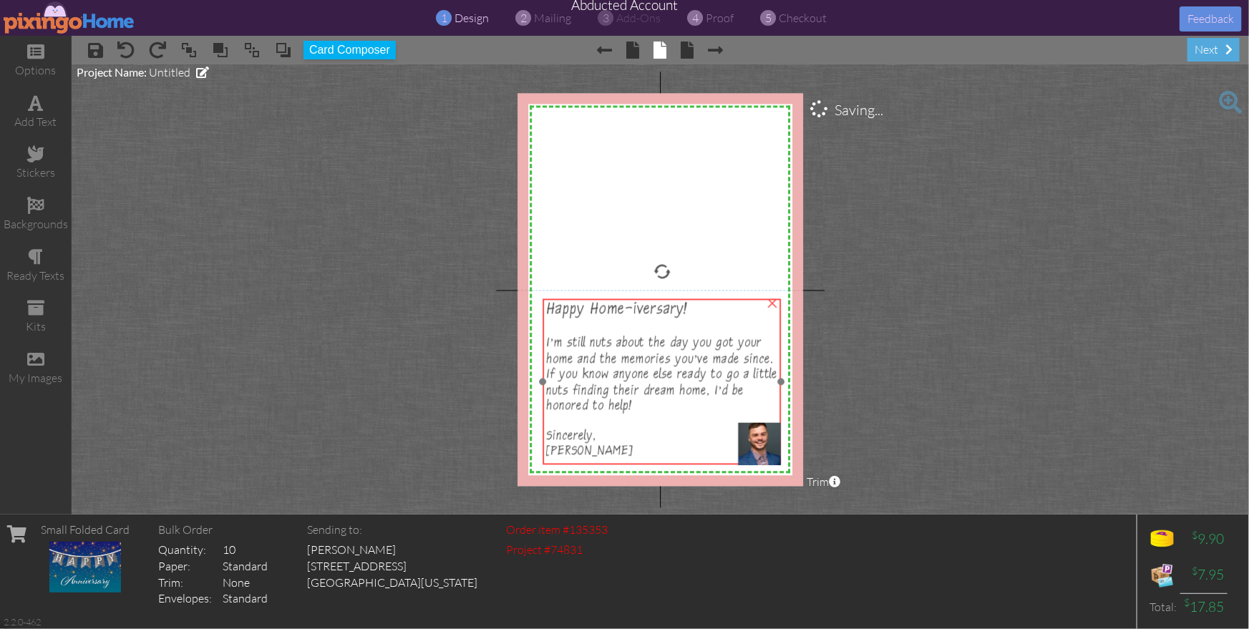
click at [659, 352] on div "I’m still nuts about the day you got your home and the memories you’ve made sin…" at bounding box center [661, 375] width 231 height 79
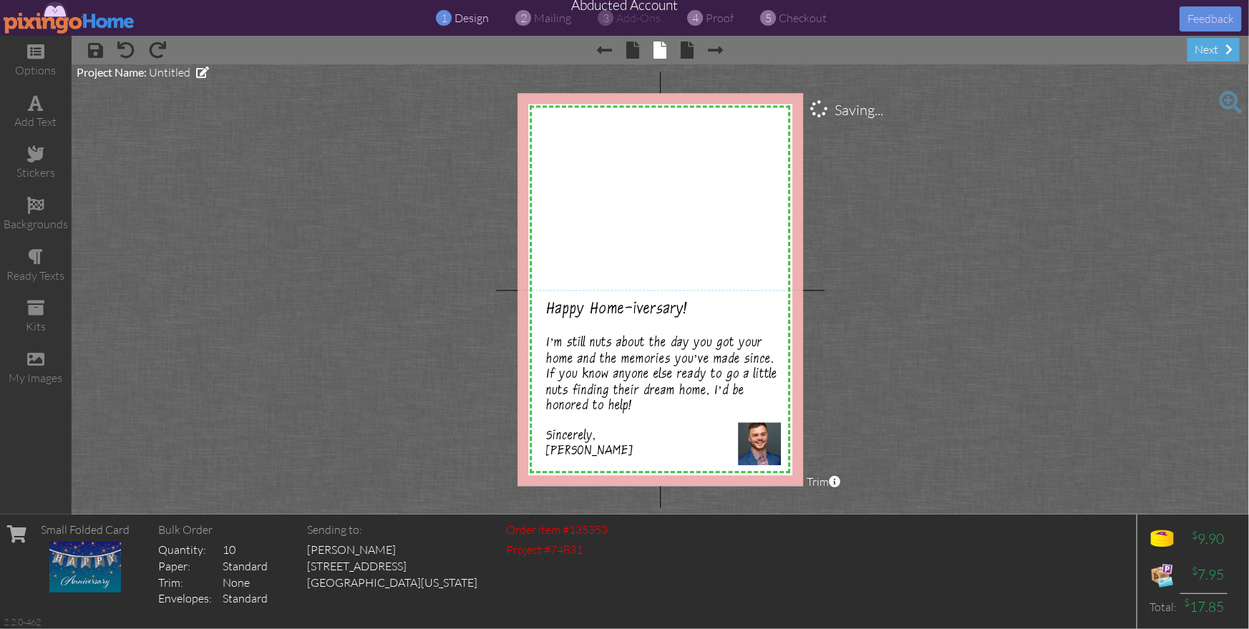
click at [936, 384] on project-studio-wrapper "X X X X X X X X X X X X X X X X X X X X X X X X X X X X X X X X X X X X X X X X…" at bounding box center [660, 289] width 1177 height 450
click at [757, 444] on img at bounding box center [759, 443] width 43 height 43
click at [736, 419] on div at bounding box center [737, 421] width 7 height 7
click at [906, 441] on project-studio-wrapper "X X X X X X X X X X X X X X X X X X X X X X X X X X X X X X X X X X X X X X X X…" at bounding box center [660, 289] width 1177 height 450
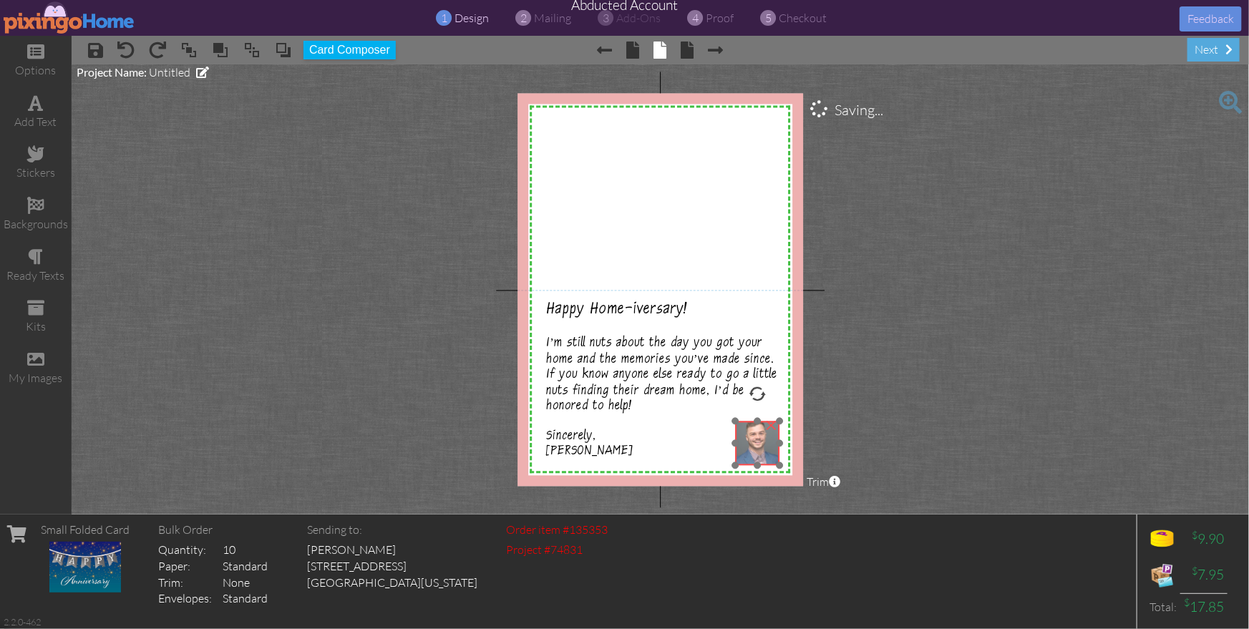
click at [751, 450] on img at bounding box center [758, 443] width 44 height 44
click at [911, 457] on project-studio-wrapper "X X X X X X X X X X X X X X X X X X X X X X X X X X X X X X X X X X X X X X X X…" at bounding box center [660, 289] width 1177 height 450
click at [912, 456] on project-studio-wrapper "X X X X X X X X X X X X X X X X X X X X X X X X X X X X X X X X X X X X X X X X…" at bounding box center [660, 289] width 1177 height 450
click at [1055, 268] on project-studio-wrapper "X X X X X X X X X X X X X X X X X X X X X X X X X X X X X X X X X X X X X X X X…" at bounding box center [660, 289] width 1177 height 450
click at [1027, 270] on project-studio-wrapper "X X X X X X X X X X X X X X X X X X X X X X X X X X X X X X X X X X X X X X X X…" at bounding box center [660, 289] width 1177 height 450
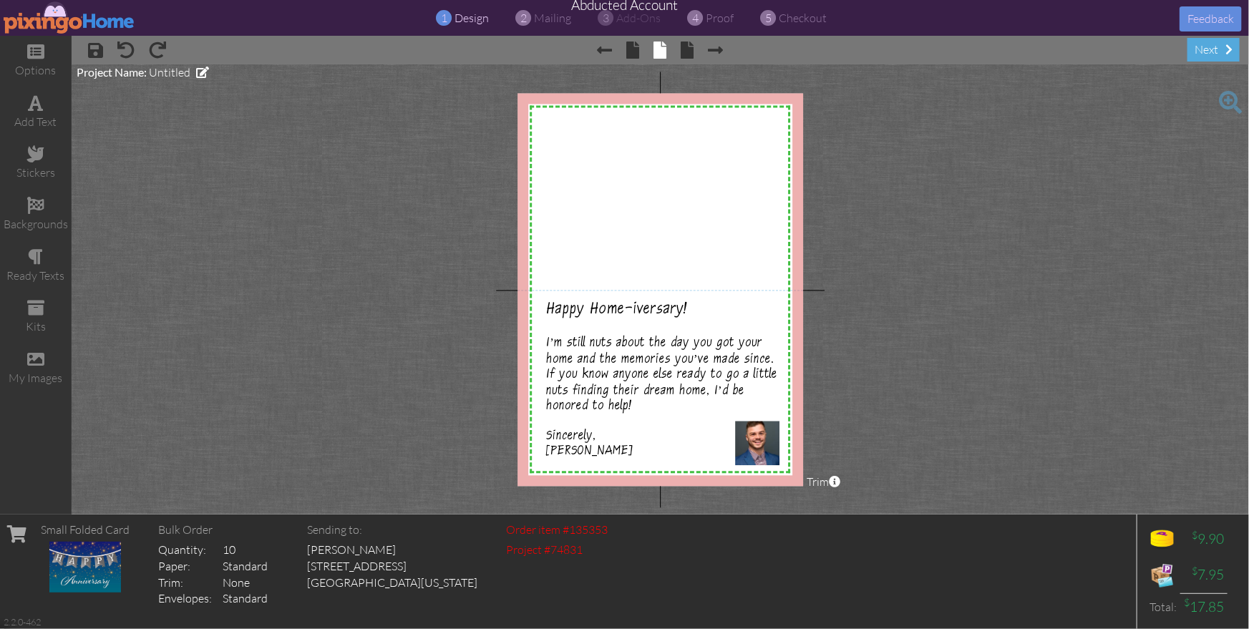
click at [1032, 267] on project-studio-wrapper "X X X X X X X X X X X X X X X X X X X X X X X X X X X X X X X X X X X X X X X X…" at bounding box center [660, 289] width 1177 height 450
click at [570, 454] on span "[PERSON_NAME]" at bounding box center [589, 453] width 87 height 15
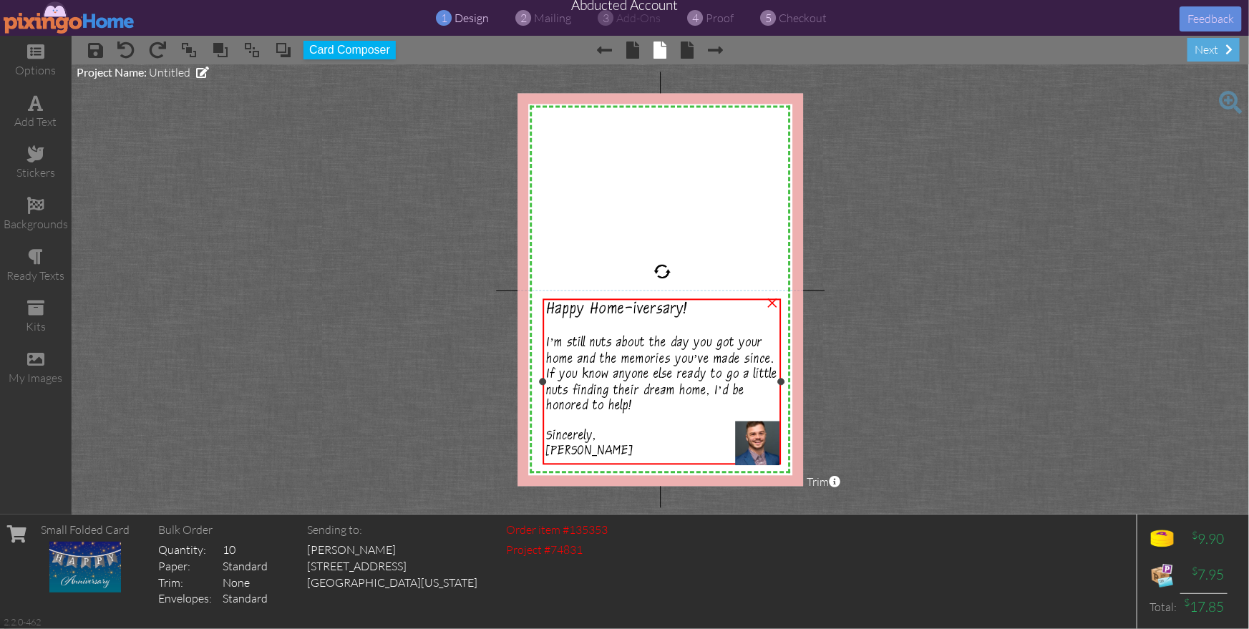
click at [570, 454] on span "[PERSON_NAME]" at bounding box center [589, 453] width 87 height 15
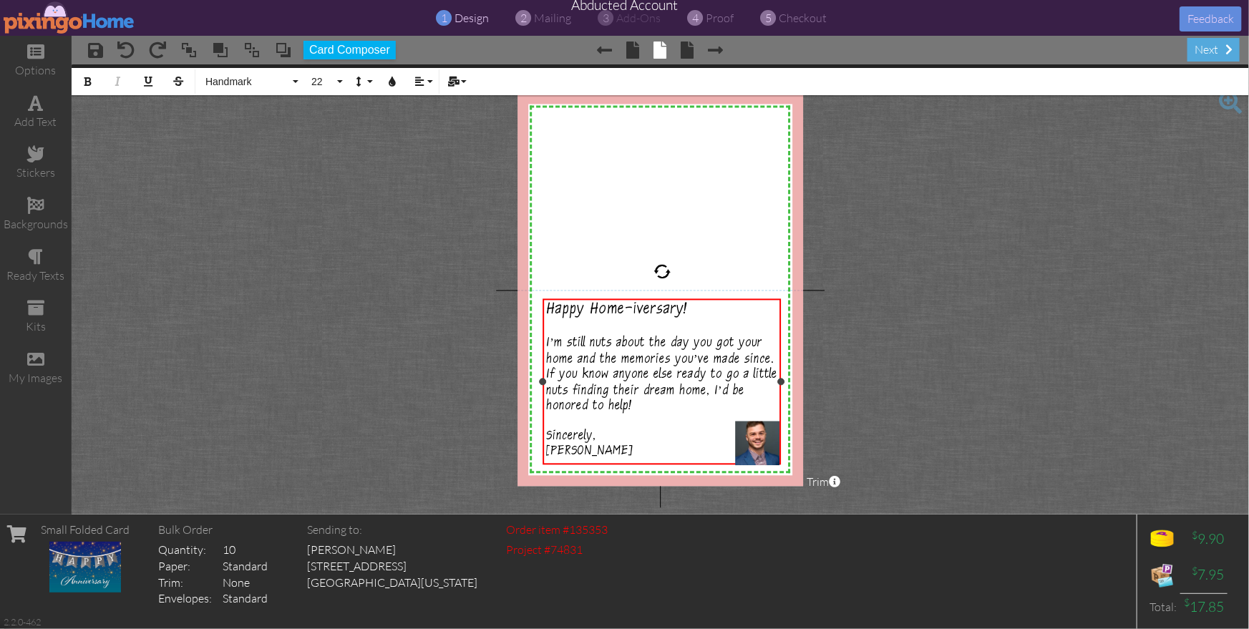
drag, startPoint x: 630, startPoint y: 448, endPoint x: 643, endPoint y: 451, distance: 13.2
click at [630, 448] on div "[PERSON_NAME]" at bounding box center [661, 453] width 231 height 15
drag, startPoint x: 641, startPoint y: 328, endPoint x: 593, endPoint y: 348, distance: 51.7
click at [640, 328] on div at bounding box center [661, 328] width 231 height 15
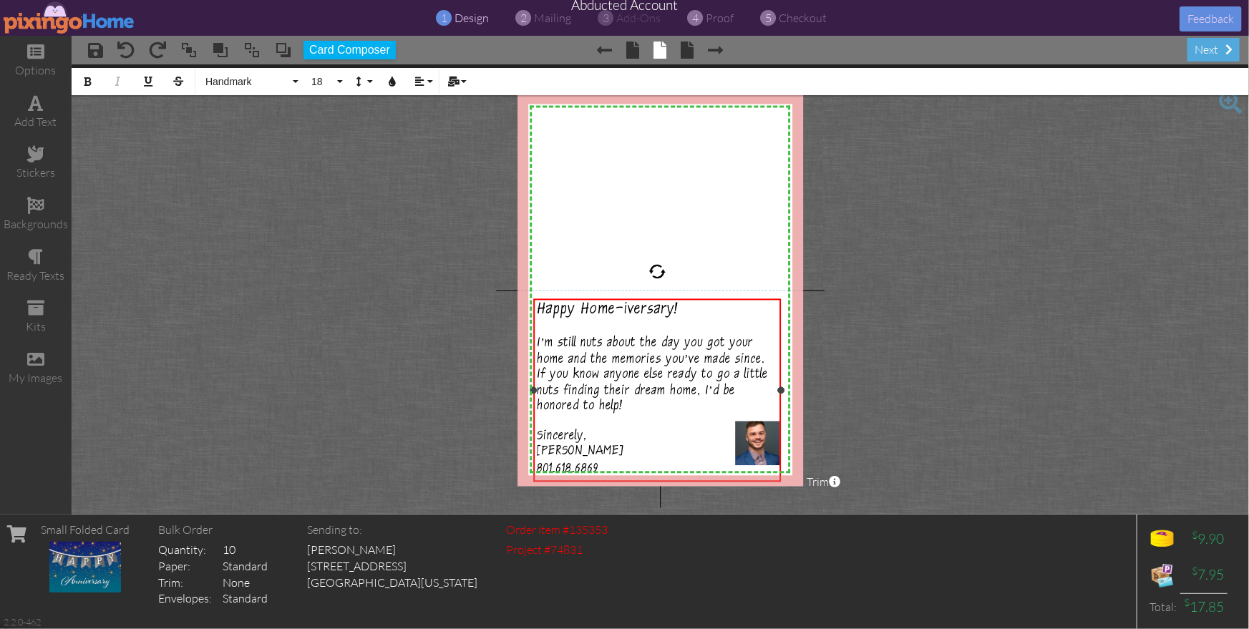
drag, startPoint x: 544, startPoint y: 389, endPoint x: 534, endPoint y: 386, distance: 9.5
click at [534, 387] on div at bounding box center [533, 390] width 7 height 7
click at [785, 389] on div at bounding box center [786, 390] width 7 height 7
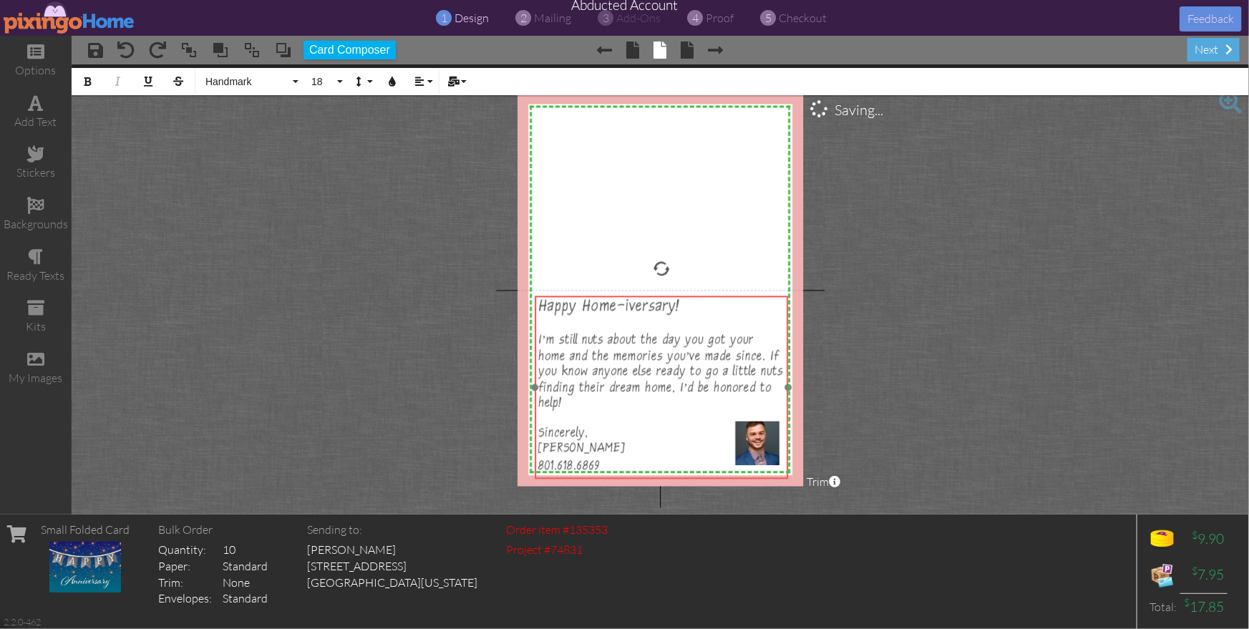
click at [713, 298] on div "Happy Home-iversary! ​ ​ I’m still nuts about the day you got your home and the…" at bounding box center [661, 387] width 253 height 182
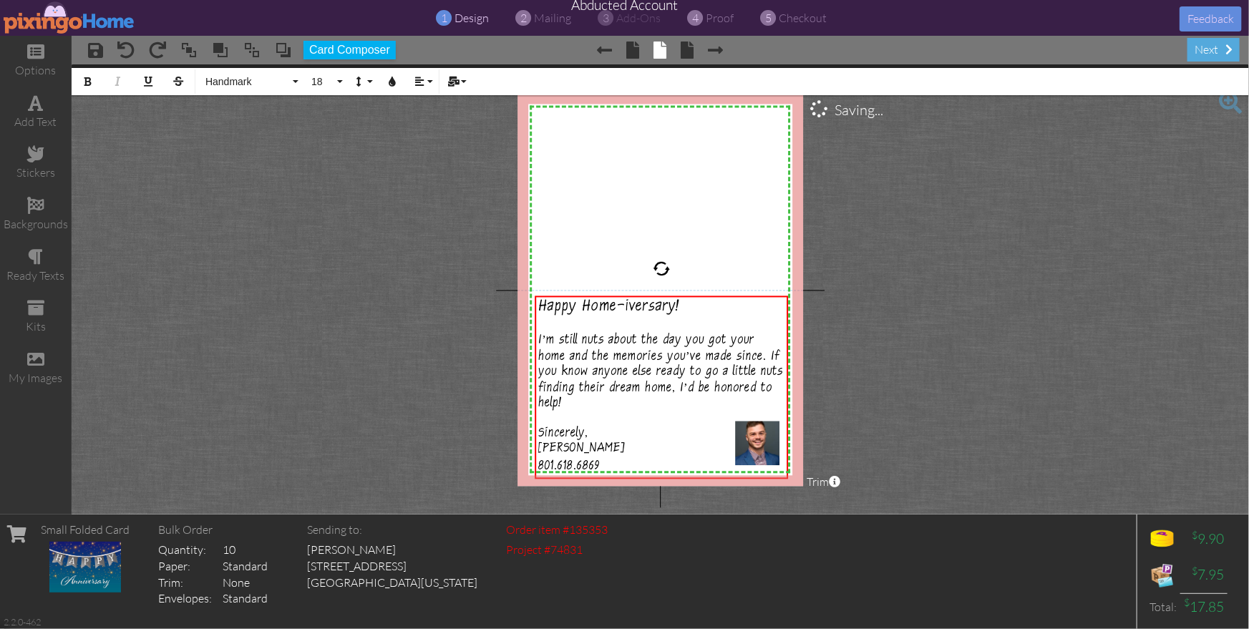
click at [927, 416] on project-studio-wrapper "X X X X X X X X X X X X X X X X X X X X X X X X X X X X X X X X X X X X X X X X…" at bounding box center [660, 289] width 1177 height 450
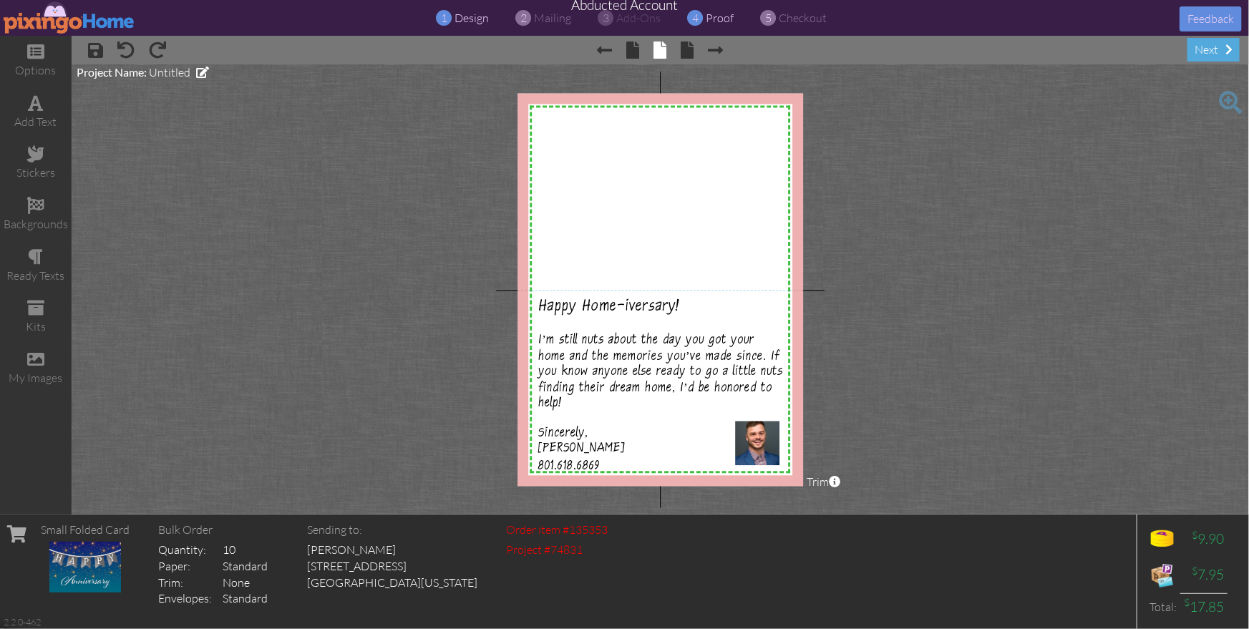
click at [713, 19] on span "proof" at bounding box center [720, 18] width 28 height 14
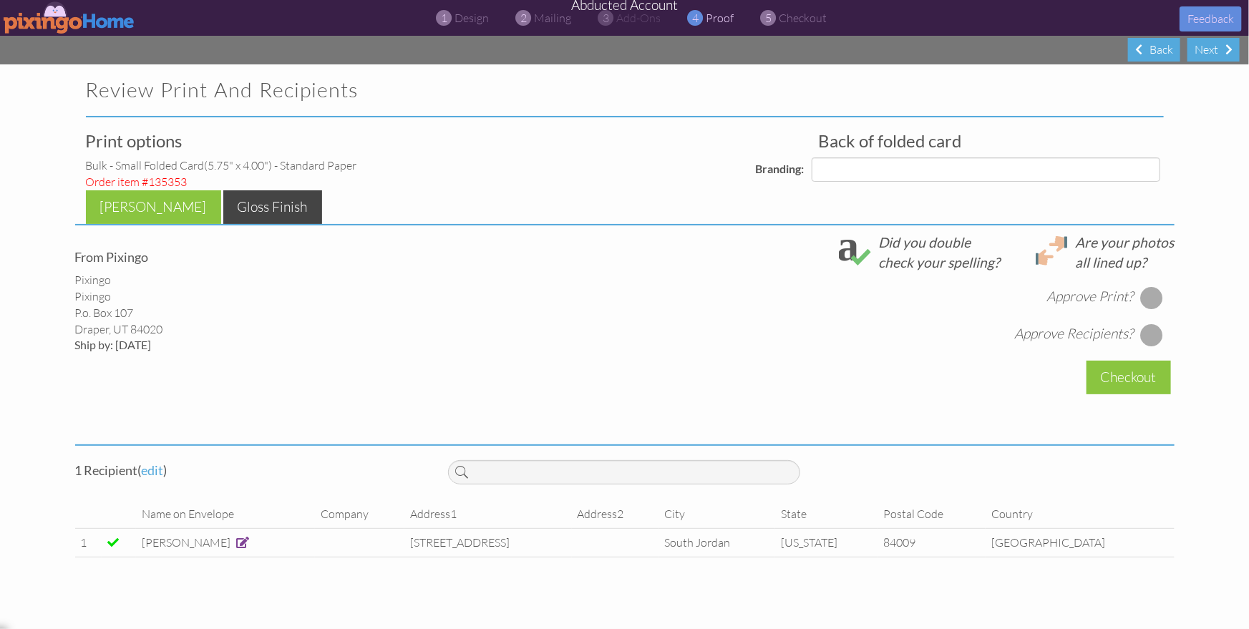
select select "object:3257"
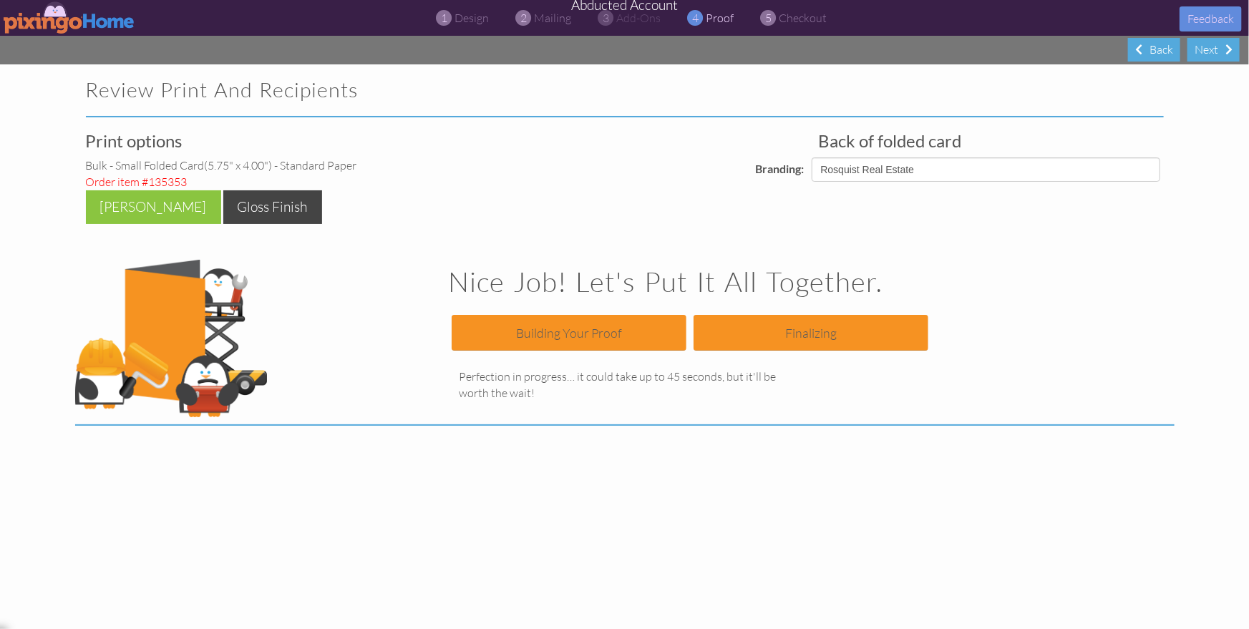
click at [46, 27] on img at bounding box center [70, 17] width 132 height 32
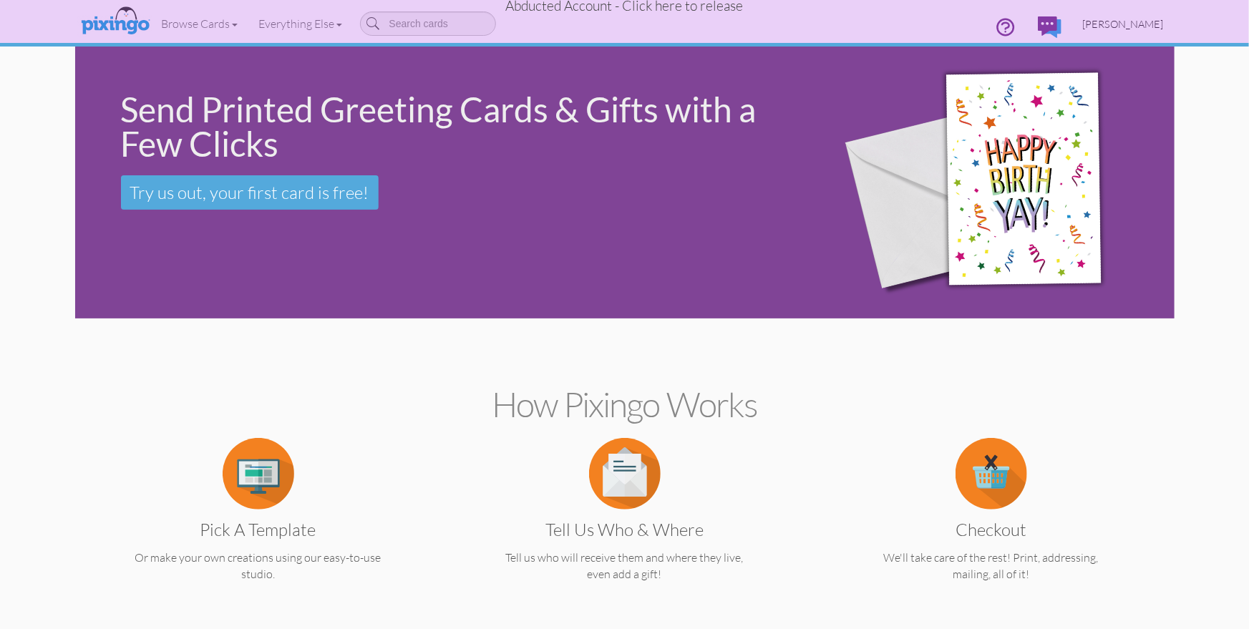
click at [1132, 22] on span "[PERSON_NAME]" at bounding box center [1123, 24] width 81 height 12
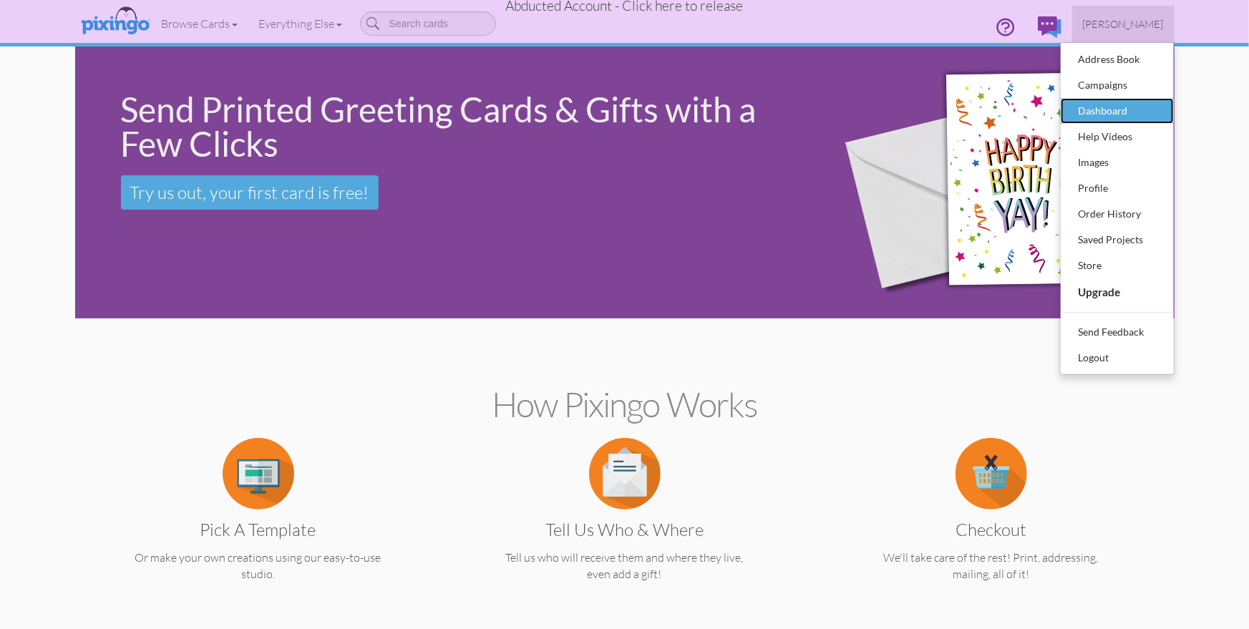
click at [1101, 107] on div "Dashboard" at bounding box center [1117, 110] width 84 height 21
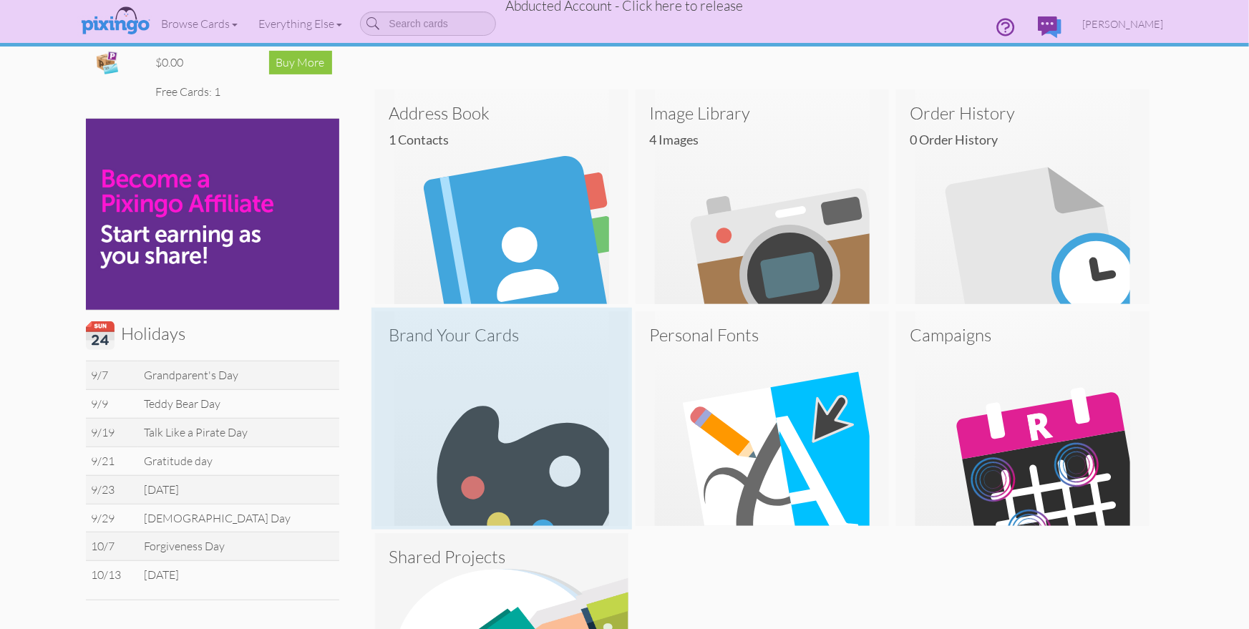
scroll to position [272, 0]
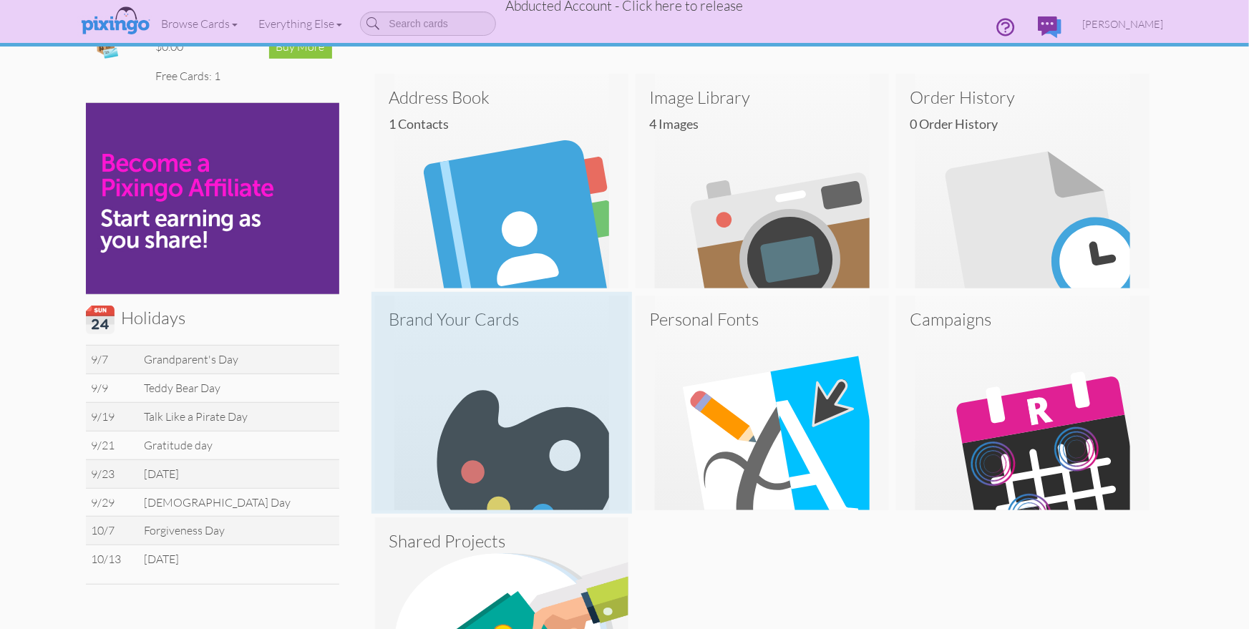
click at [527, 472] on img at bounding box center [501, 403] width 253 height 215
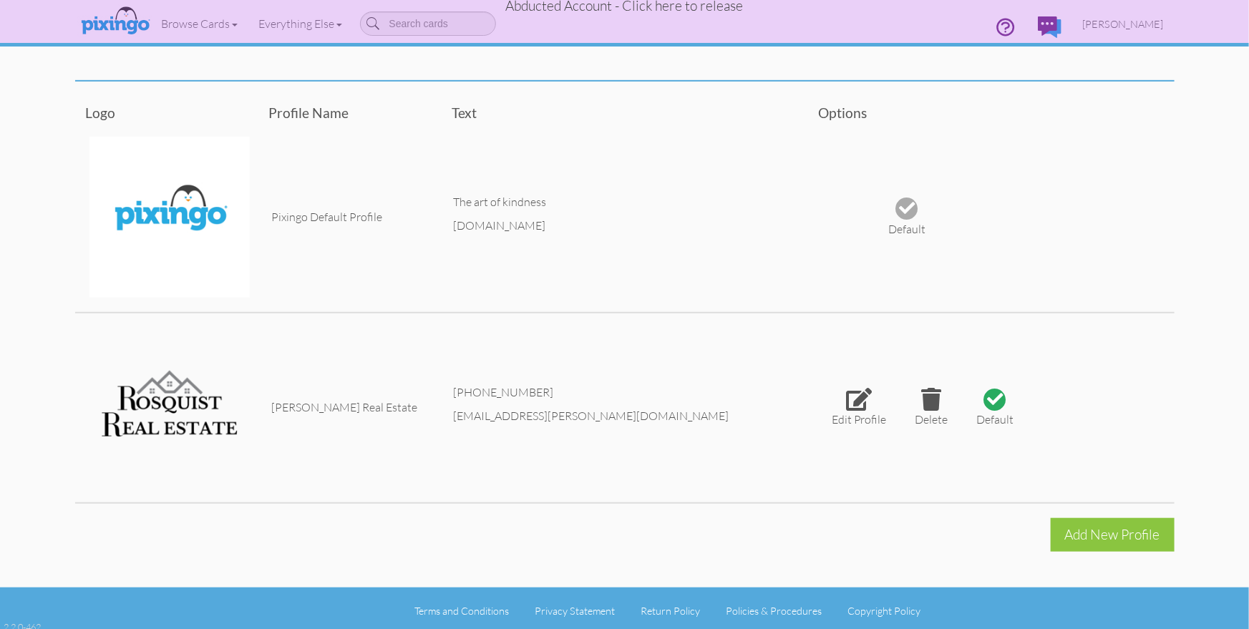
scroll to position [348, 0]
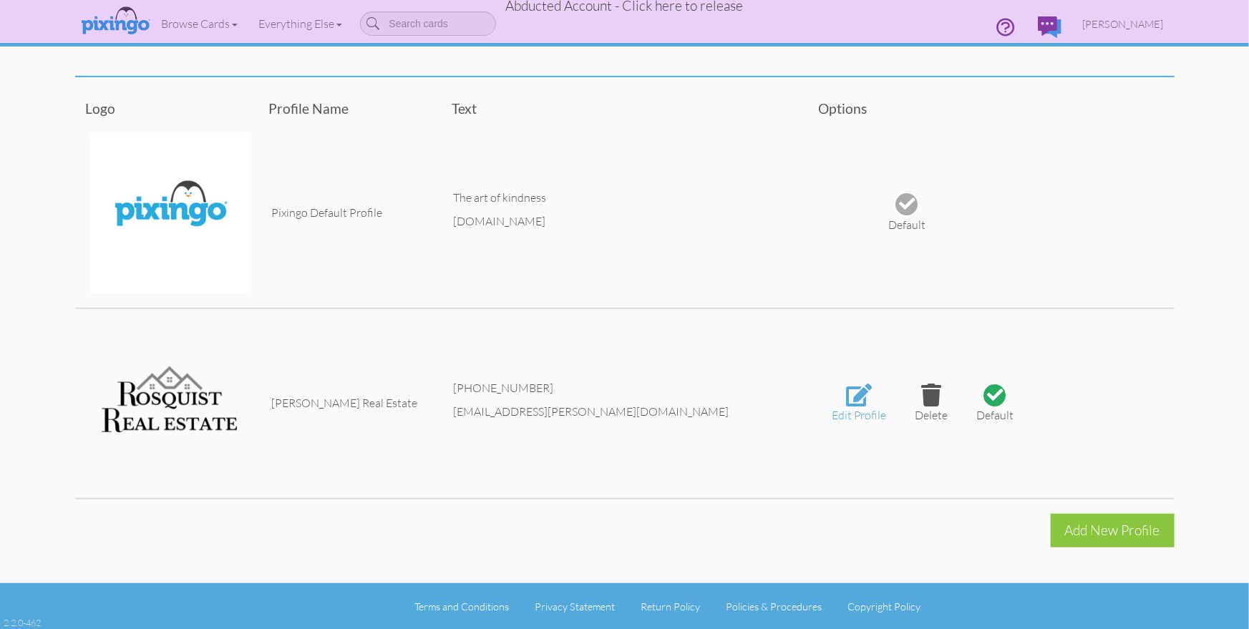
click at [859, 400] on div at bounding box center [859, 395] width 26 height 23
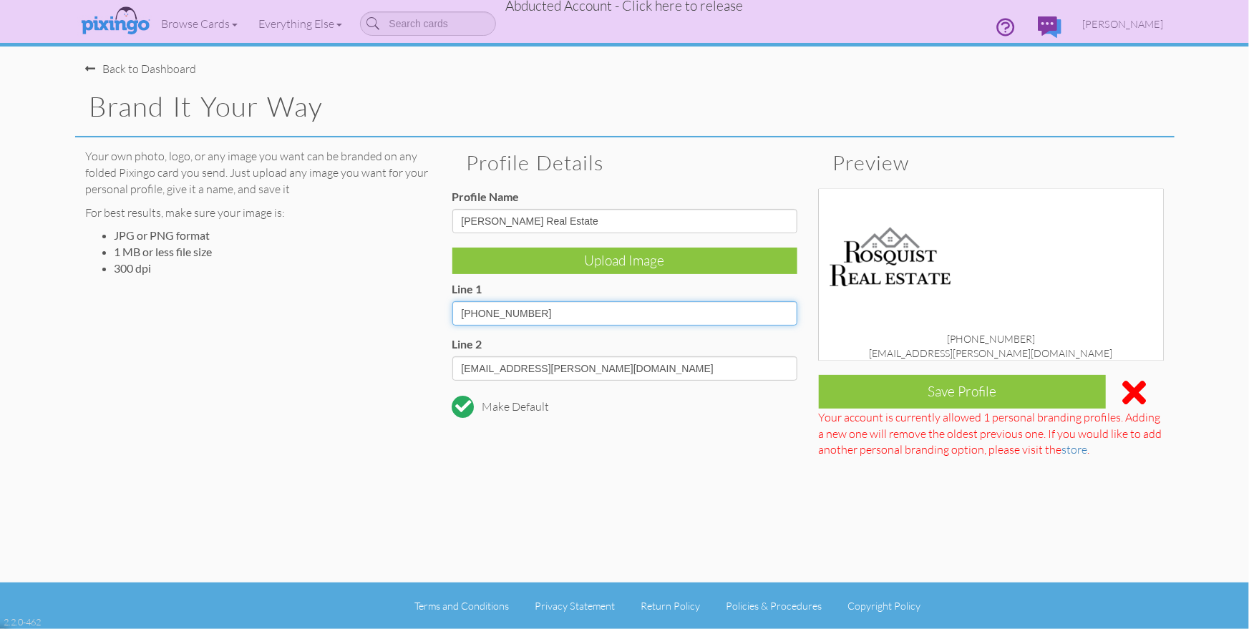
drag, startPoint x: 547, startPoint y: 316, endPoint x: 454, endPoint y: 313, distance: 93.8
click at [454, 313] on input "801-618-6869" at bounding box center [624, 313] width 345 height 24
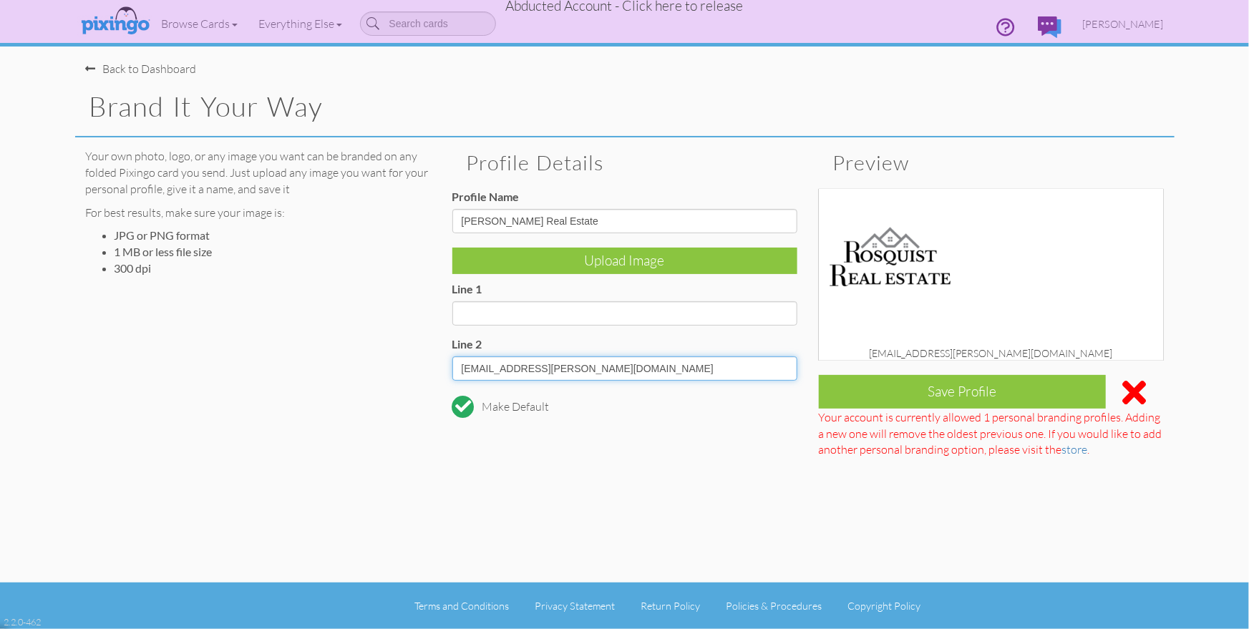
drag, startPoint x: 581, startPoint y: 368, endPoint x: 438, endPoint y: 364, distance: 143.1
click at [438, 364] on div "Your own photo, logo, or any image you want can be branded on any folded Pixing…" at bounding box center [624, 301] width 1099 height 328
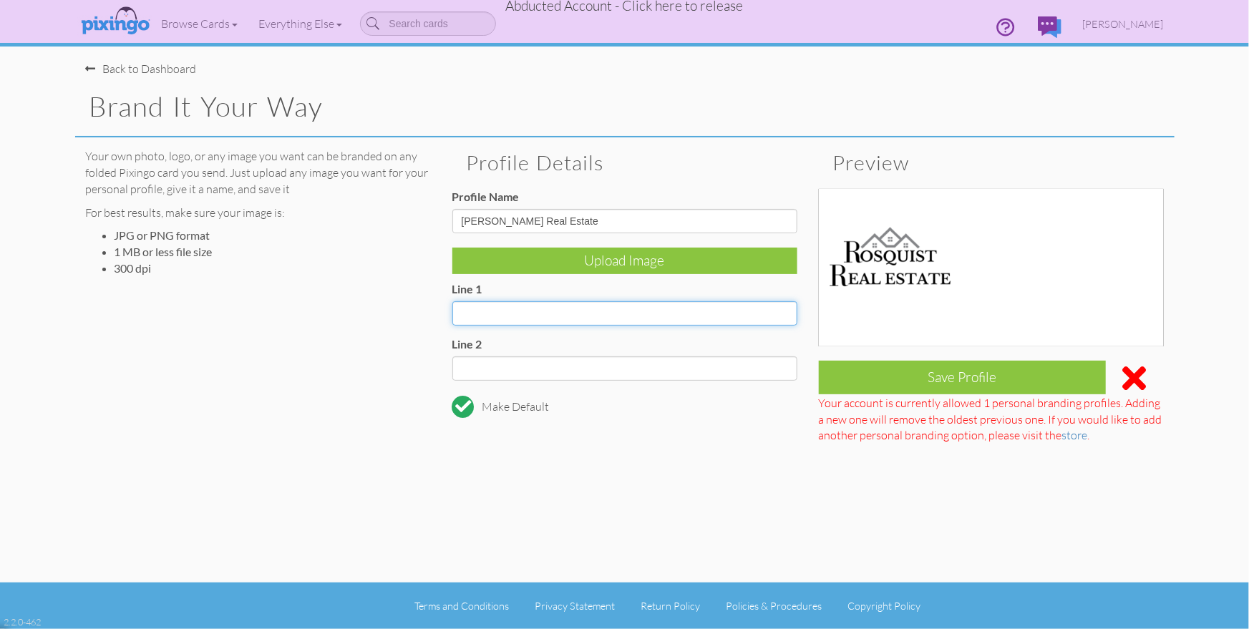
click at [483, 313] on input "Line 1" at bounding box center [624, 313] width 345 height 24
paste input "hyrum.rosquist@kw.com"
type input "hyrum.rosquist@kw.com"
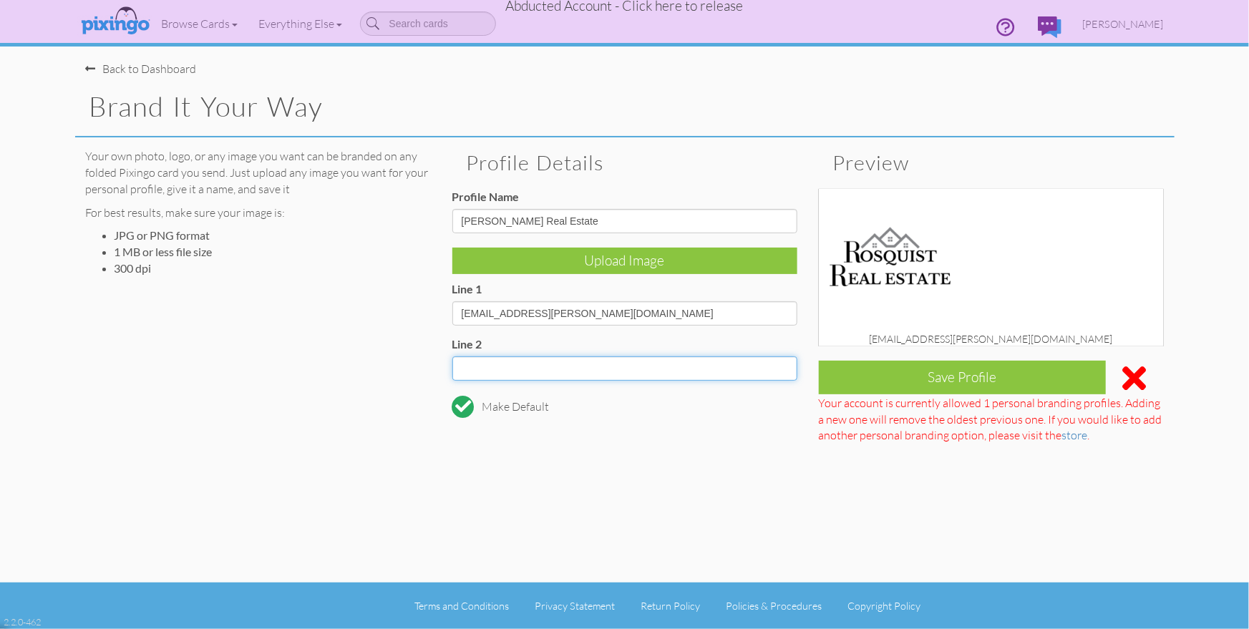
click at [499, 369] on input "Line 2" at bounding box center [624, 368] width 345 height 24
paste input "https://southjordanrealtor.kw.com/"
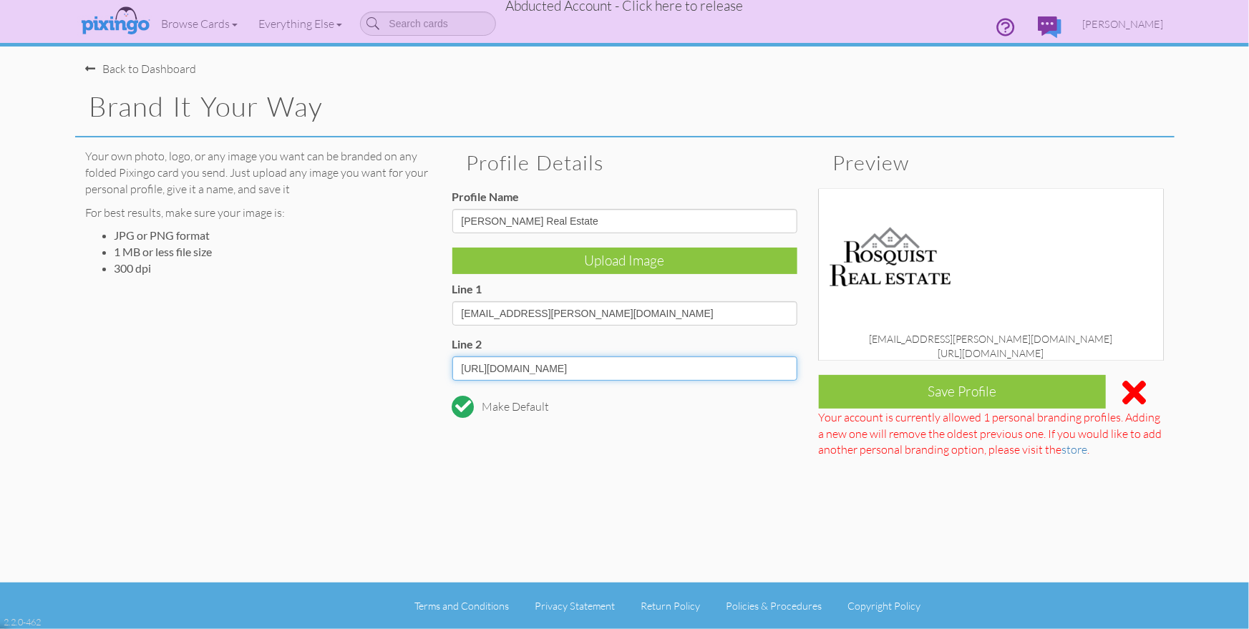
drag, startPoint x: 494, startPoint y: 367, endPoint x: 438, endPoint y: 361, distance: 56.1
click at [439, 361] on div "Your own photo, logo, or any image you want can be branded on any folded Pixing…" at bounding box center [624, 301] width 1099 height 328
click at [617, 366] on input "southjordanrealtor.kw.com/" at bounding box center [624, 368] width 345 height 24
click at [659, 439] on div "Your own photo, logo, or any image you want can be branded on any folded Pixing…" at bounding box center [624, 301] width 1099 height 328
click at [467, 368] on input "southjordanrealtor.kw.com" at bounding box center [624, 368] width 345 height 24
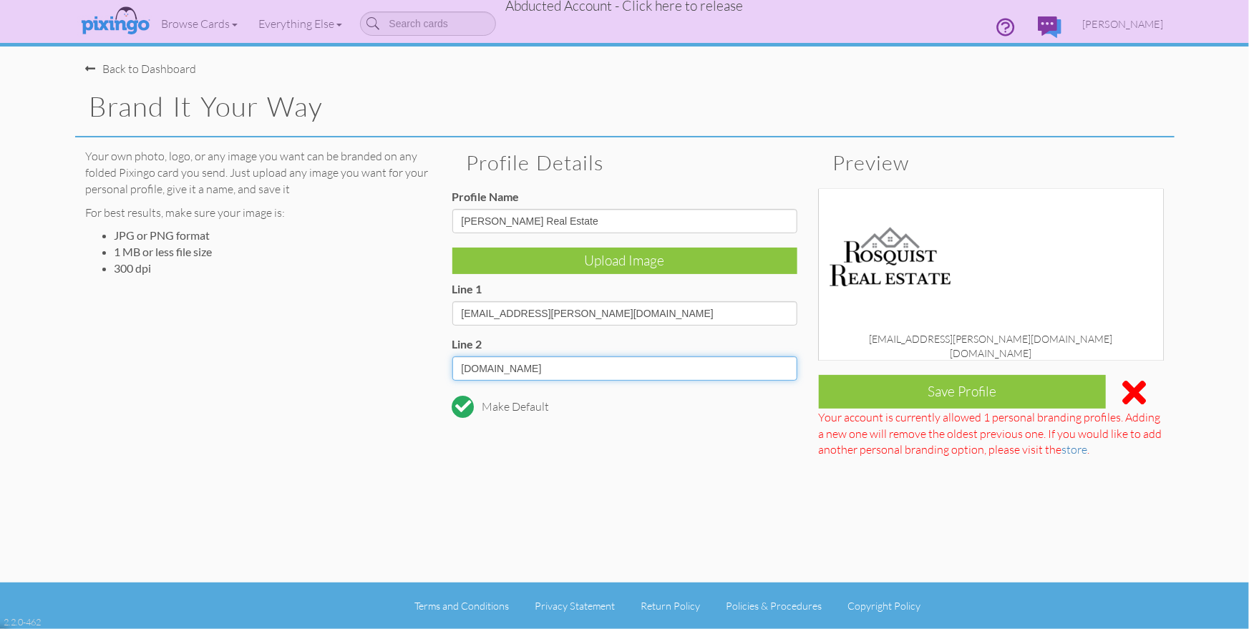
drag, startPoint x: 489, startPoint y: 366, endPoint x: 502, endPoint y: 386, distance: 24.2
click at [489, 366] on input "Southjordanrealtor.kw.com" at bounding box center [624, 368] width 345 height 24
drag, startPoint x: 522, startPoint y: 364, endPoint x: 524, endPoint y: 373, distance: 8.9
click at [522, 365] on input "SouthJordanrealtor.kw.com" at bounding box center [624, 368] width 345 height 24
type input "SouthJordanRealtor.kw.com"
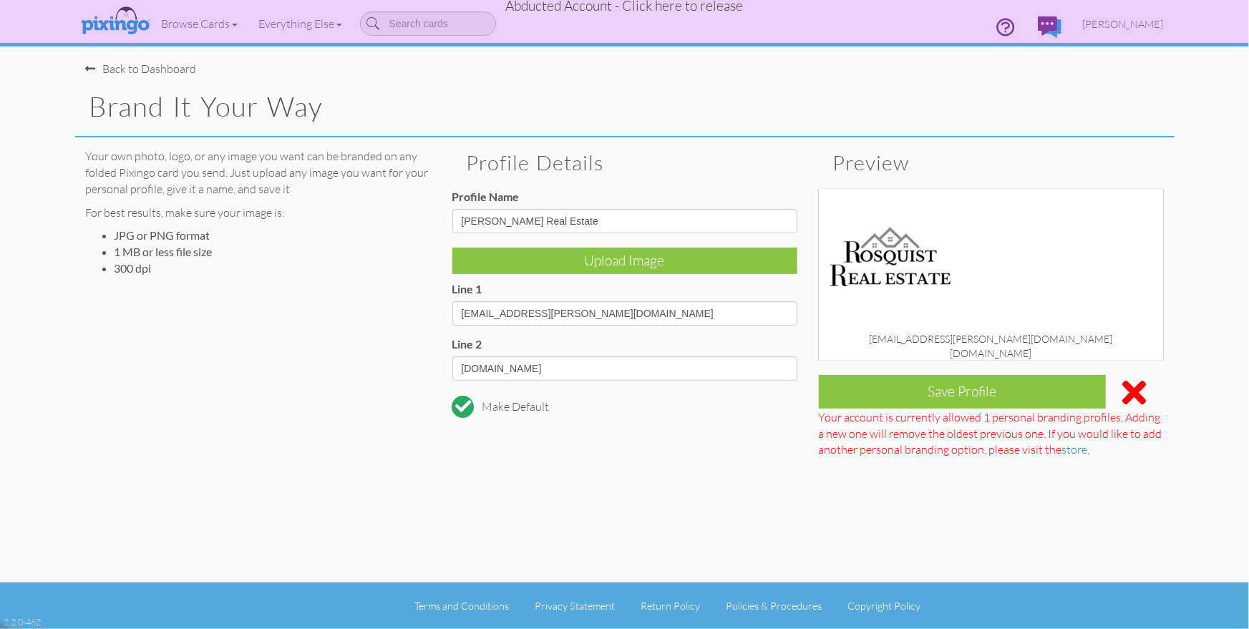
click at [630, 441] on div "Your own photo, logo, or any image you want can be branded on any folded Pixing…" at bounding box center [624, 301] width 1099 height 328
drag, startPoint x: 465, startPoint y: 313, endPoint x: 477, endPoint y: 336, distance: 25.9
click at [465, 315] on input "hyrum.rosquist@kw.com" at bounding box center [624, 313] width 345 height 24
drag, startPoint x: 497, startPoint y: 308, endPoint x: 504, endPoint y: 326, distance: 18.6
click at [497, 308] on input "Hyrum.rosquist@kw.com" at bounding box center [624, 313] width 345 height 24
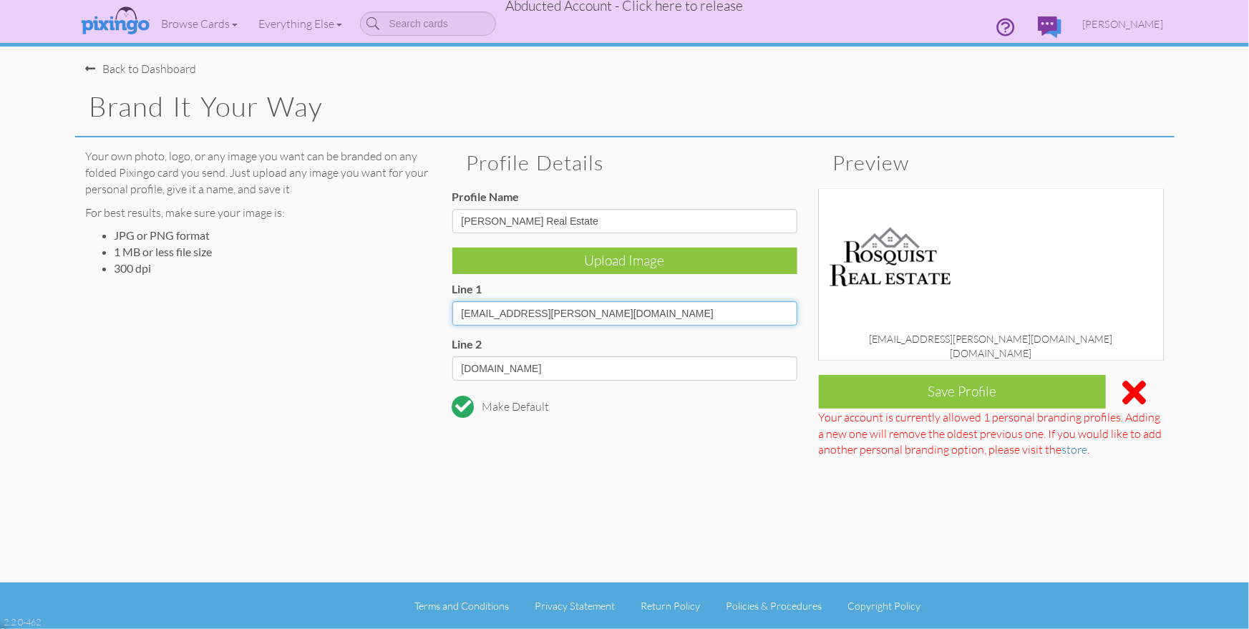
type input "Hyrum.Rosquist@kw.com"
click at [599, 456] on div "Your own photo, logo, or any image you want can be branded on any folded Pixing…" at bounding box center [624, 301] width 1099 height 328
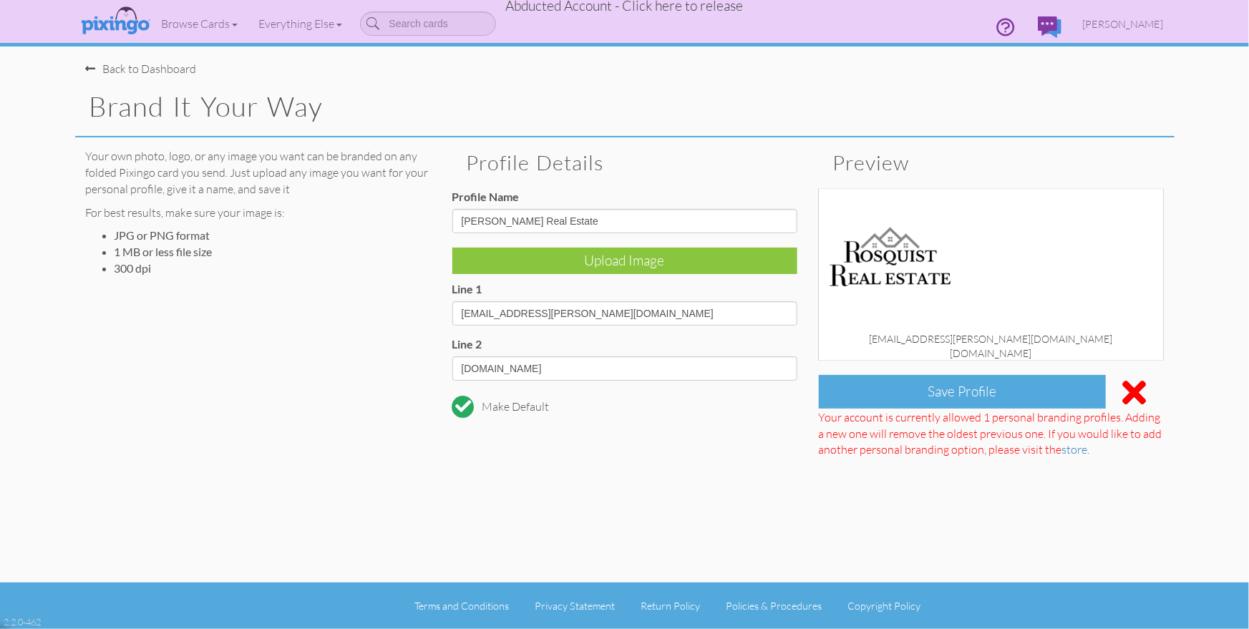
click at [969, 399] on div "Save Profile" at bounding box center [963, 392] width 288 height 34
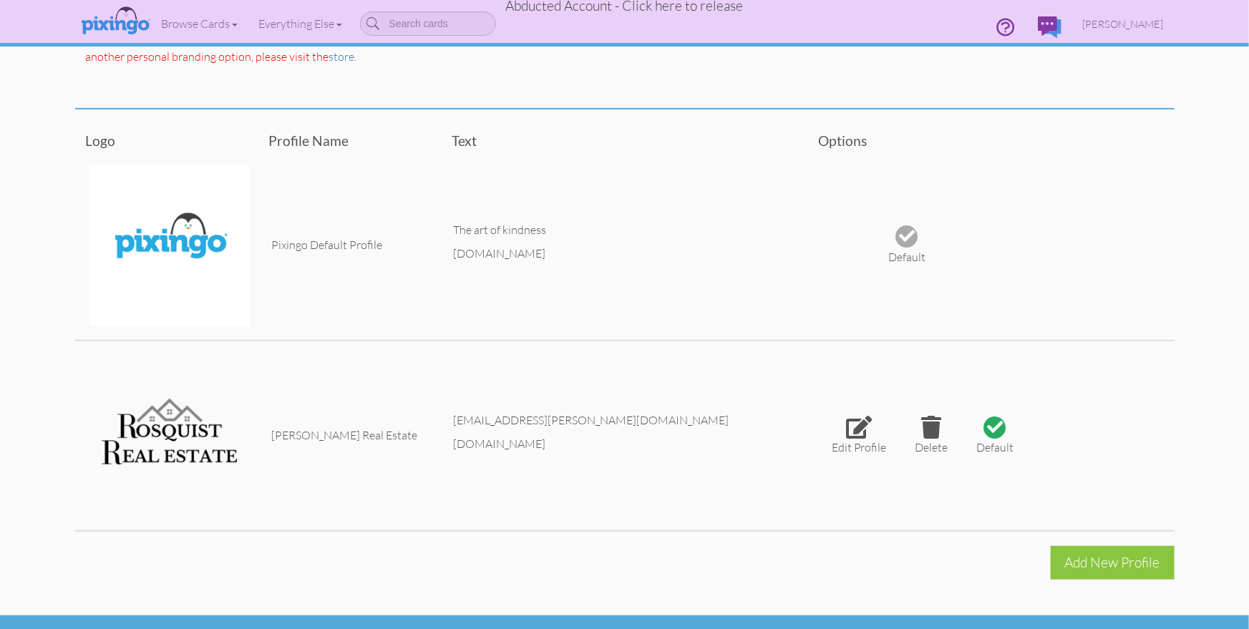
scroll to position [348, 0]
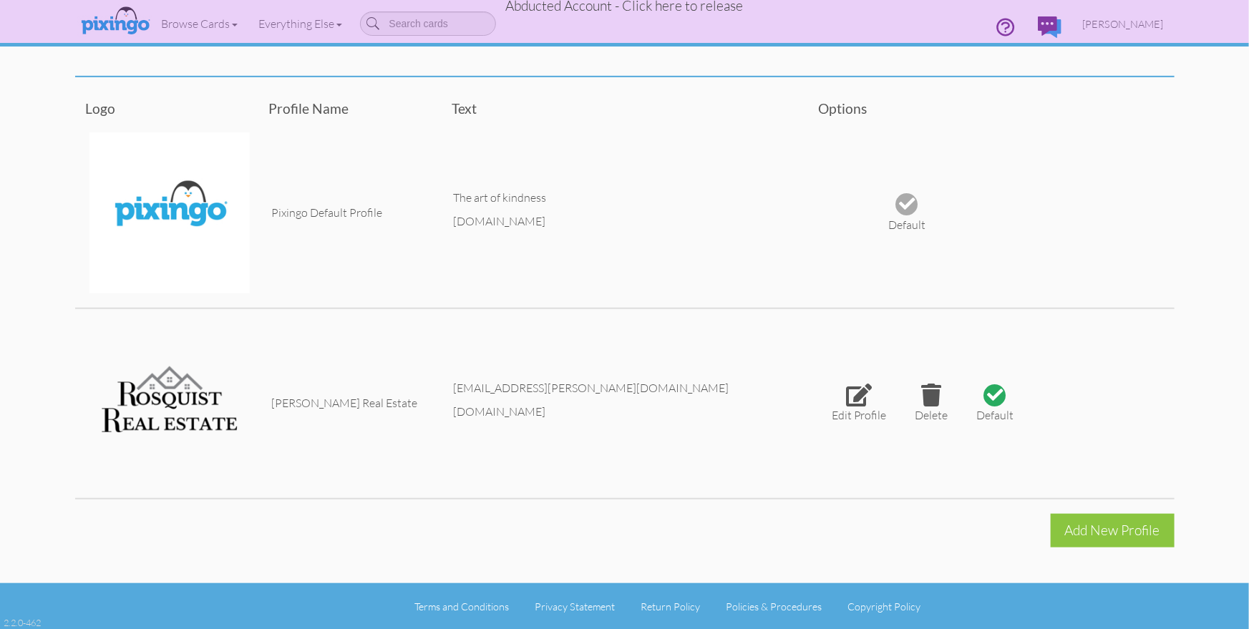
click at [617, 9] on span "Abducted Account - Click here to release" at bounding box center [625, 5] width 238 height 17
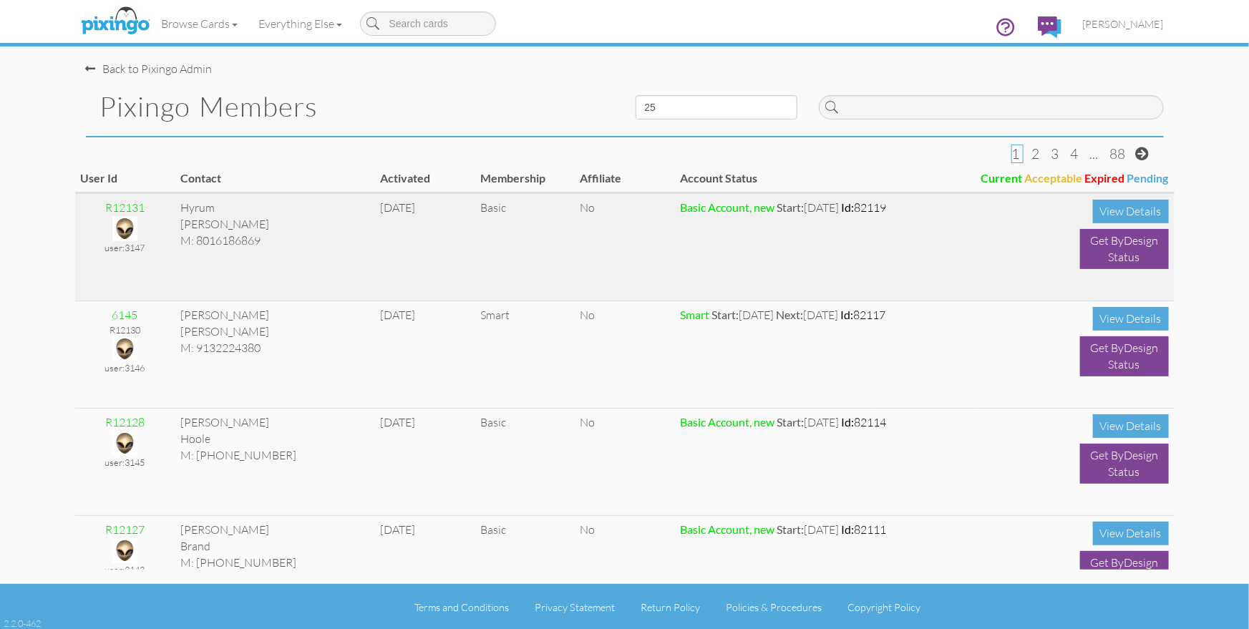
click at [122, 225] on img at bounding box center [124, 228] width 25 height 25
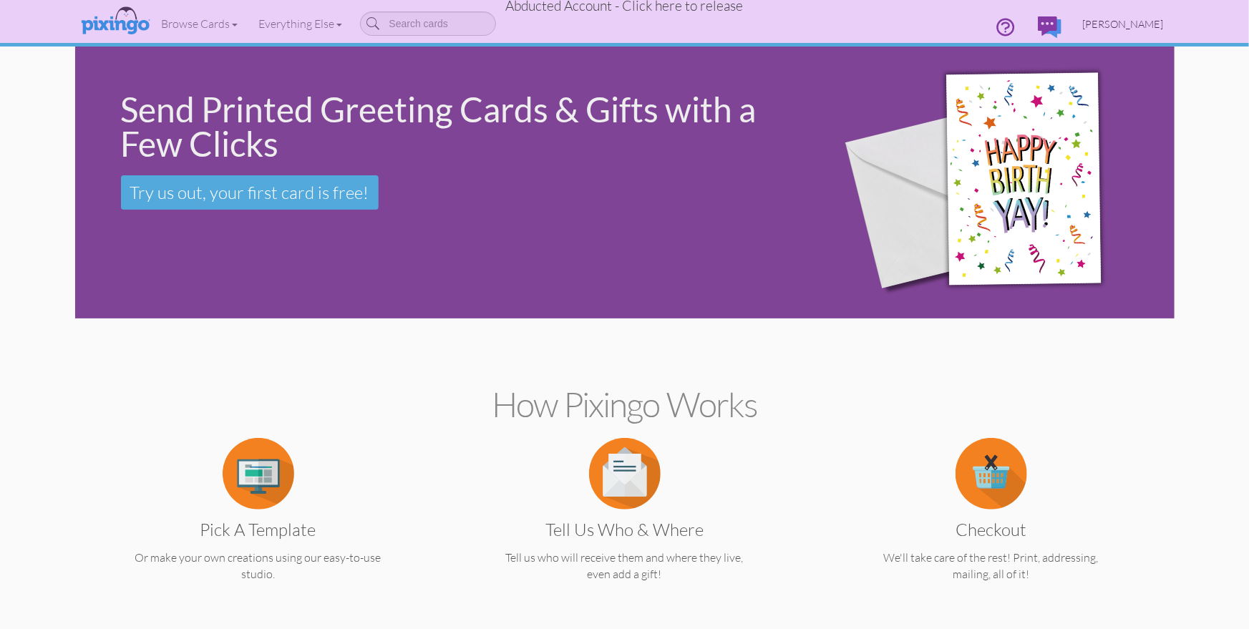
click at [1106, 23] on span "[PERSON_NAME]" at bounding box center [1123, 24] width 81 height 12
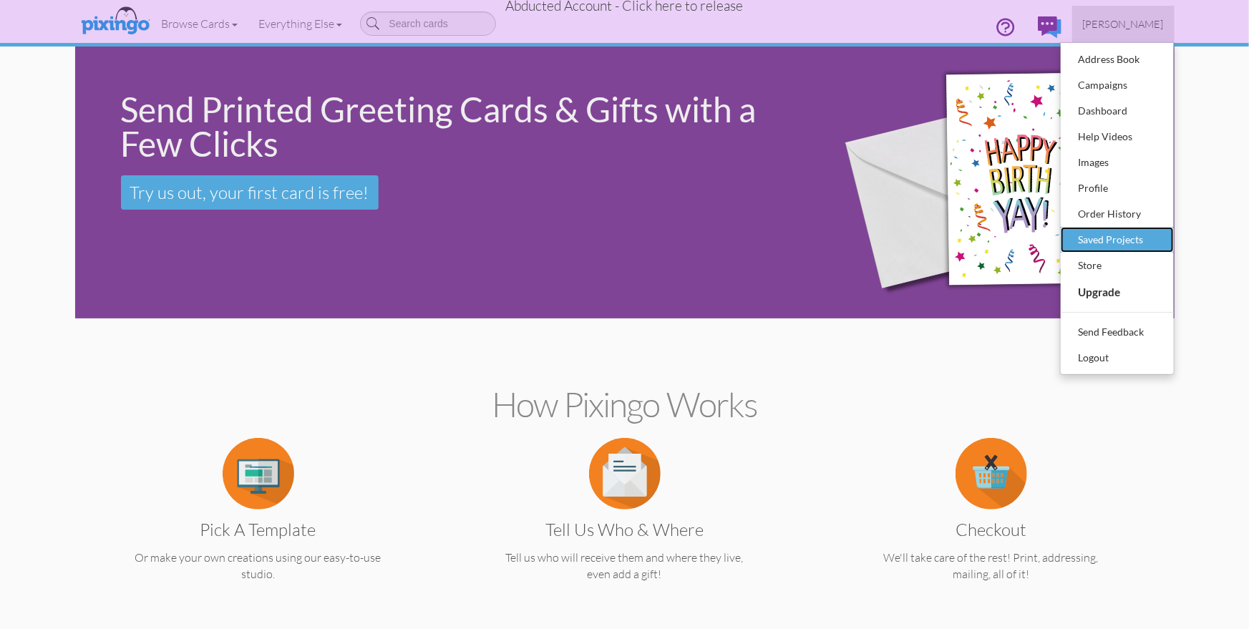
click at [1108, 239] on div "Saved Projects" at bounding box center [1117, 239] width 84 height 21
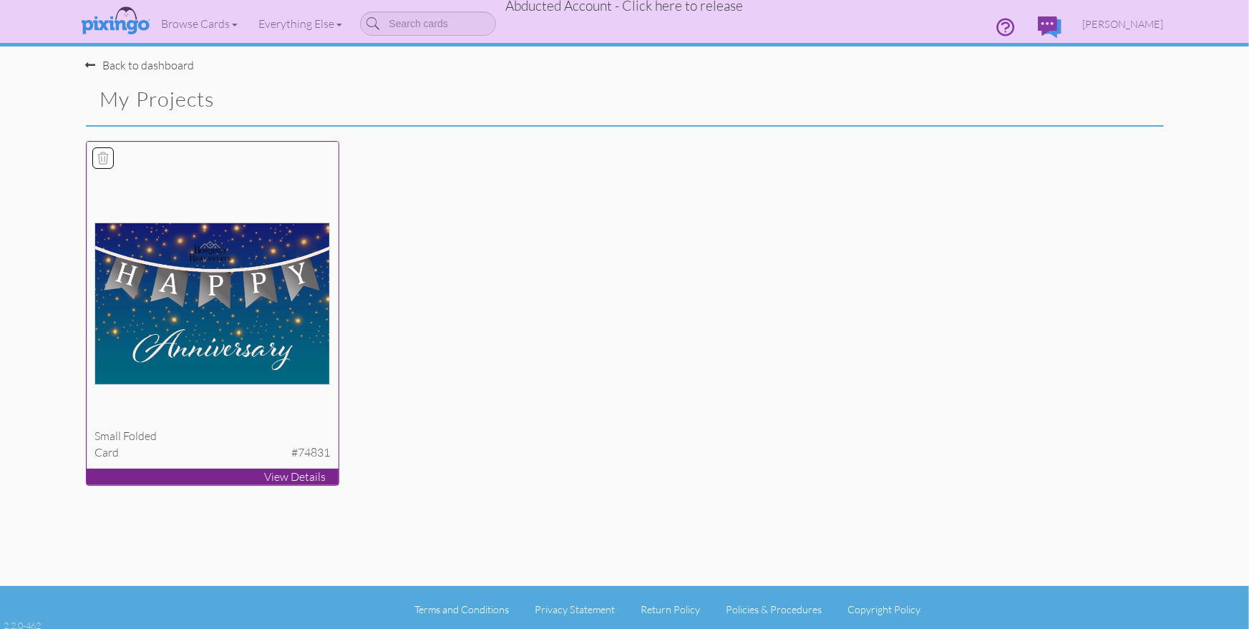
click at [275, 299] on img at bounding box center [211, 304] width 235 height 162
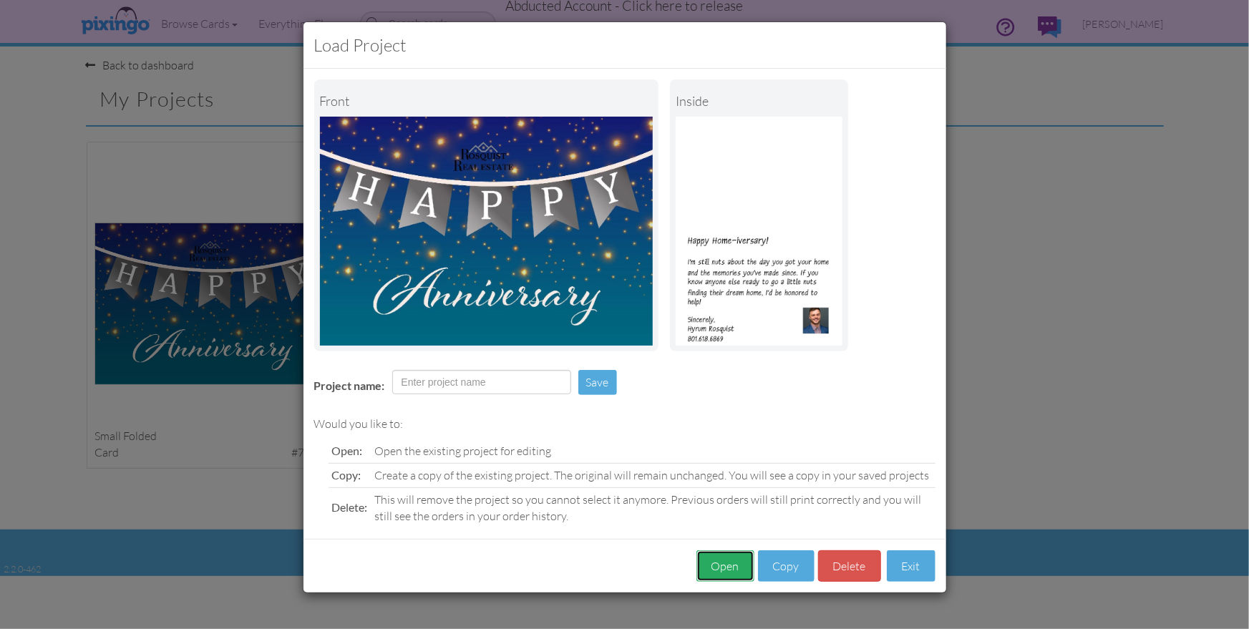
click at [737, 559] on button "Open" at bounding box center [725, 566] width 58 height 32
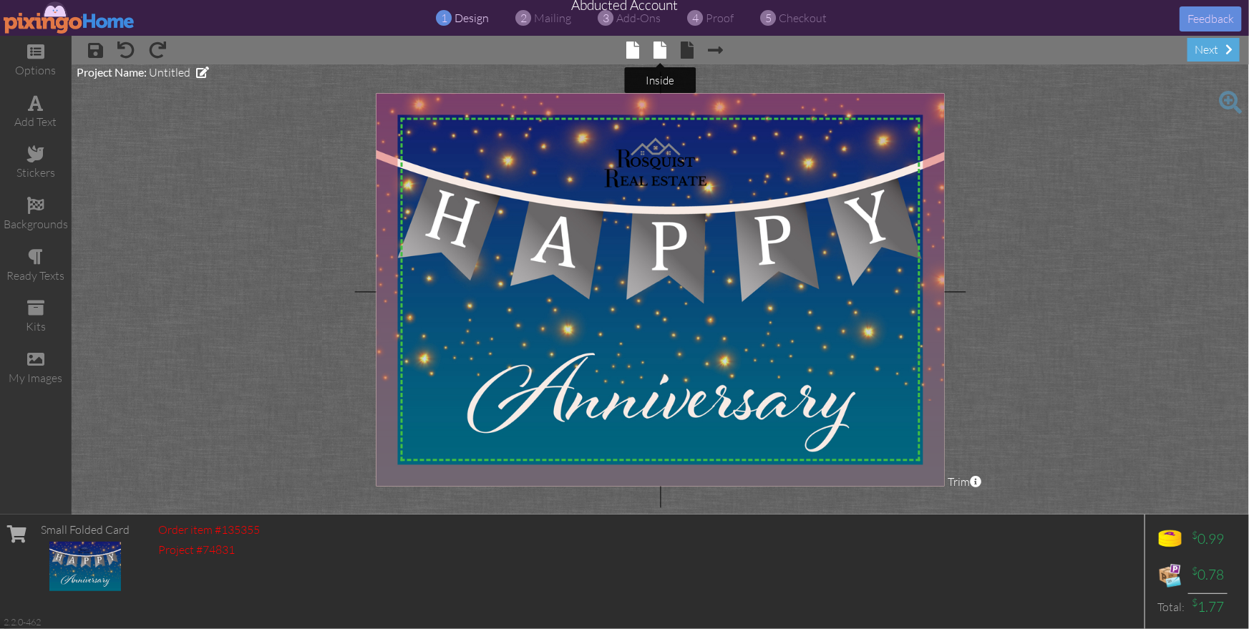
click at [659, 49] on span at bounding box center [659, 49] width 13 height 17
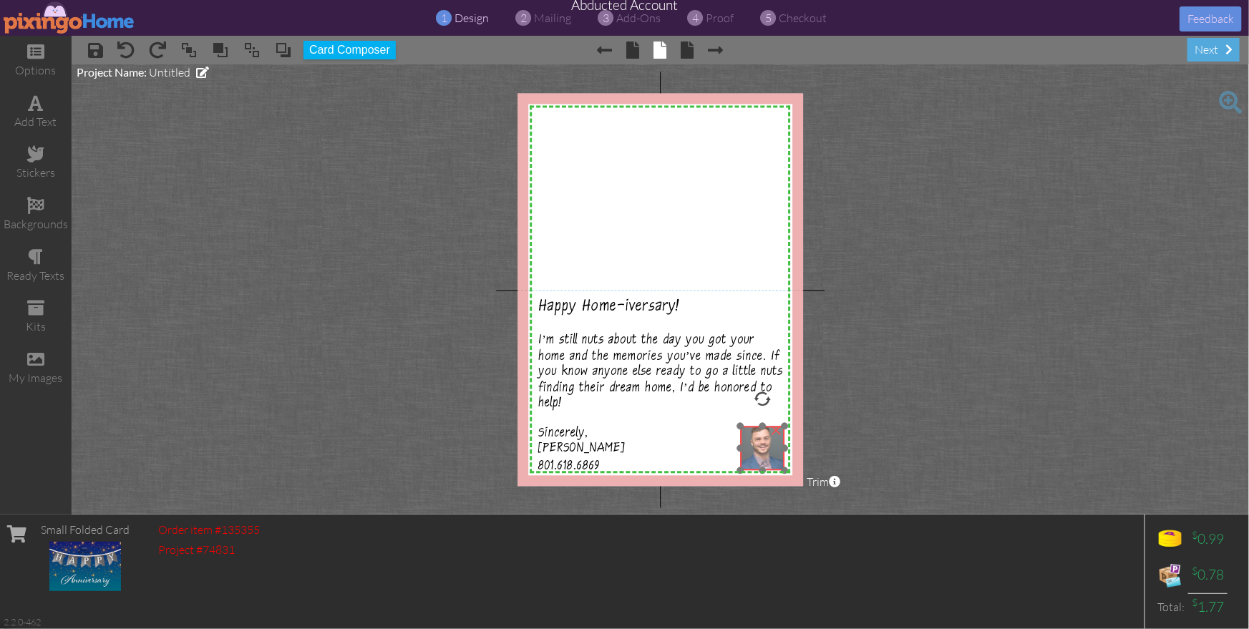
click at [760, 441] on img at bounding box center [763, 448] width 44 height 44
click at [961, 459] on project-studio-wrapper "X X X X X X X X X X X X X X X X X X X X X X X X X X X X X X X X X X X X X X X X…" at bounding box center [660, 289] width 1177 height 450
click at [715, 20] on span "proof" at bounding box center [720, 18] width 28 height 14
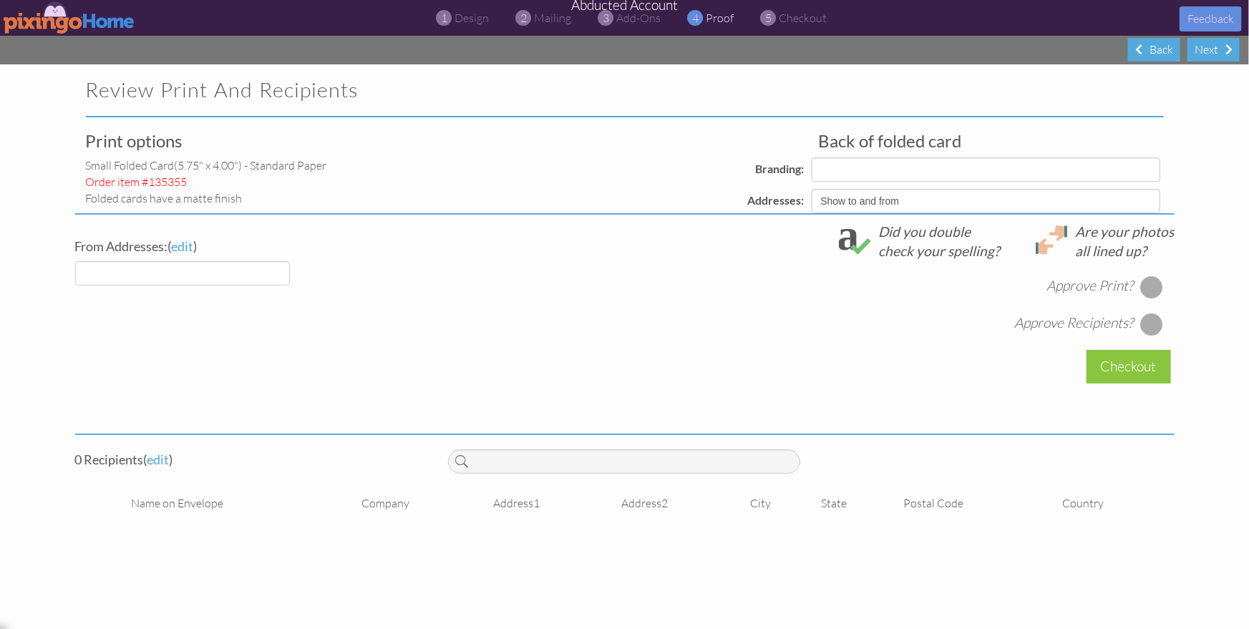
select select "object:52301"
select select "object:52300"
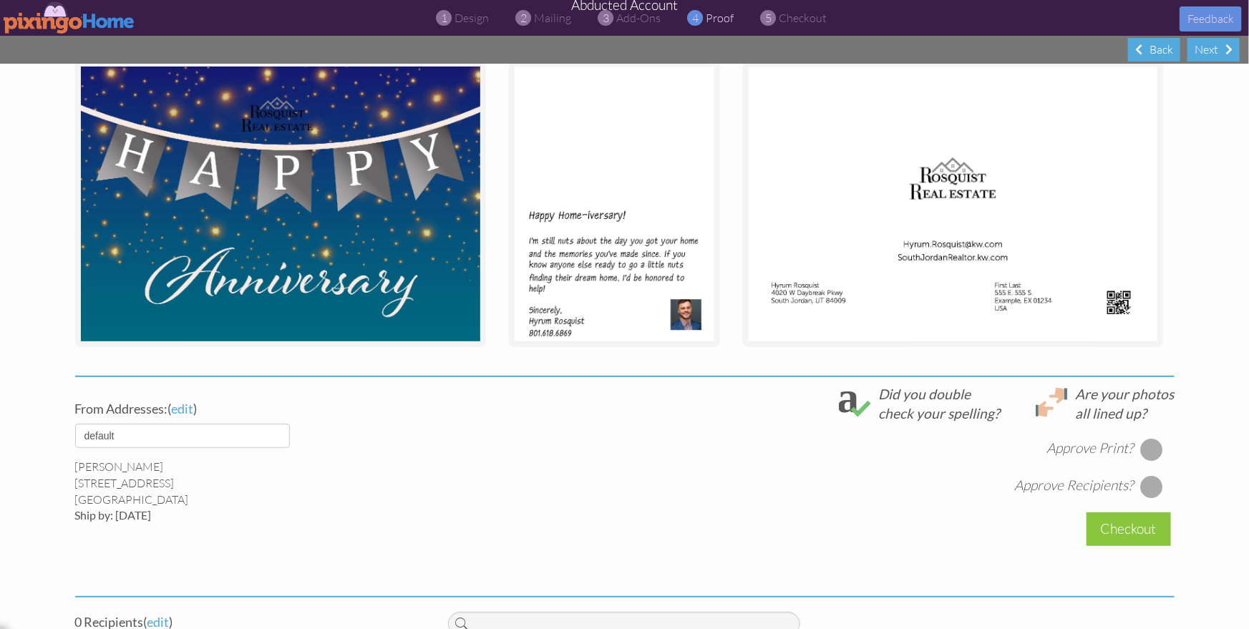
scroll to position [213, 0]
click at [766, 473] on div "Approve Print? Approve Recipients?" at bounding box center [811, 460] width 726 height 74
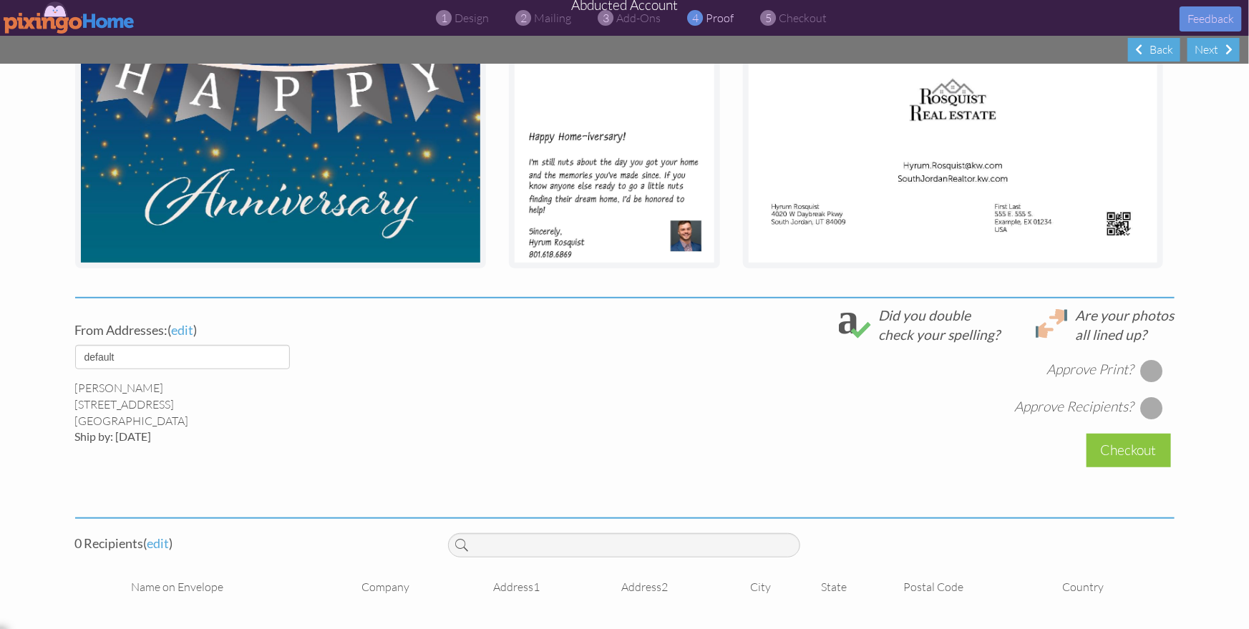
scroll to position [0, 0]
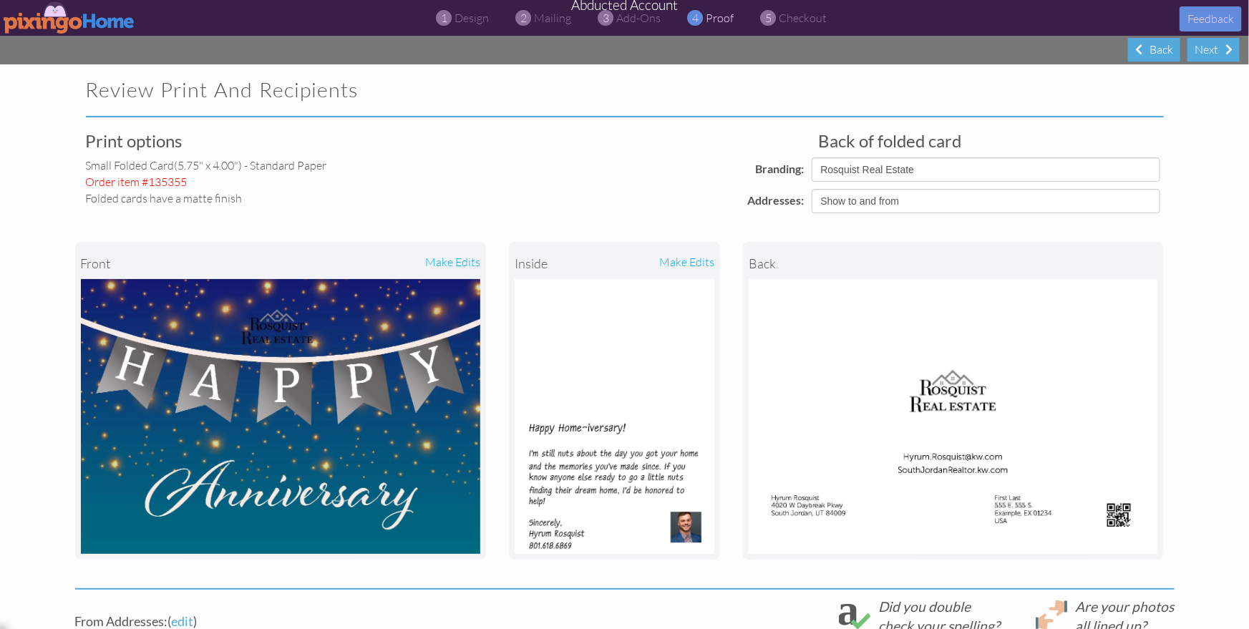
click at [57, 15] on img at bounding box center [70, 17] width 132 height 32
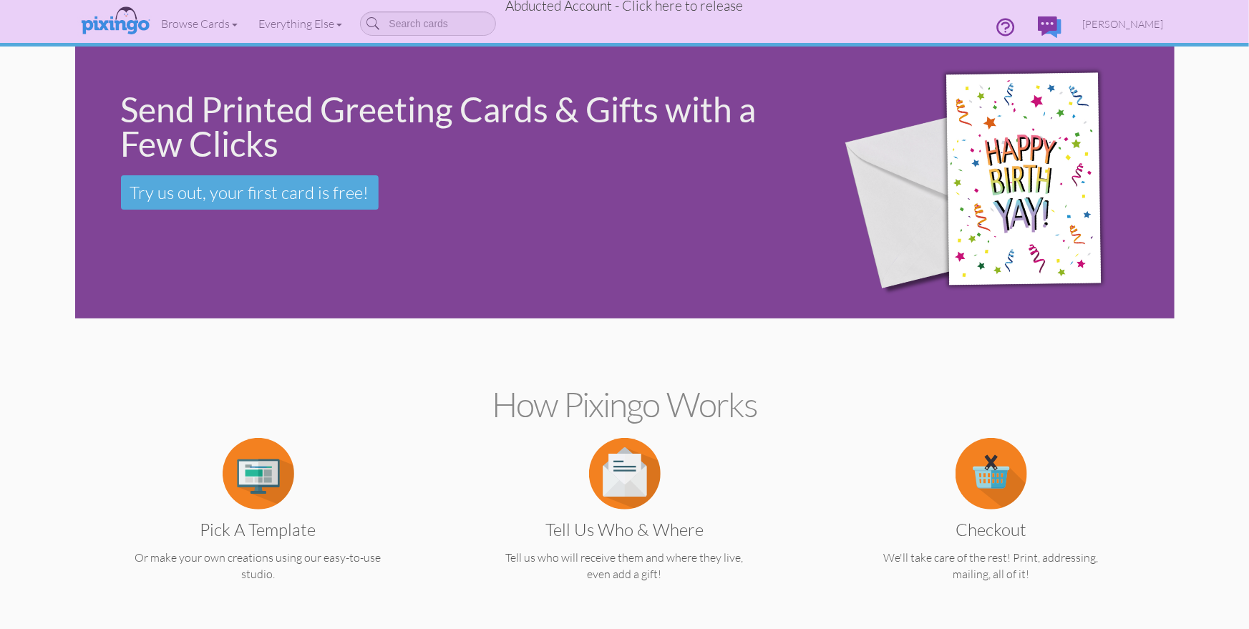
click at [665, 6] on span "Abducted Account - Click here to release" at bounding box center [625, 5] width 238 height 17
